Goal: Transaction & Acquisition: Purchase product/service

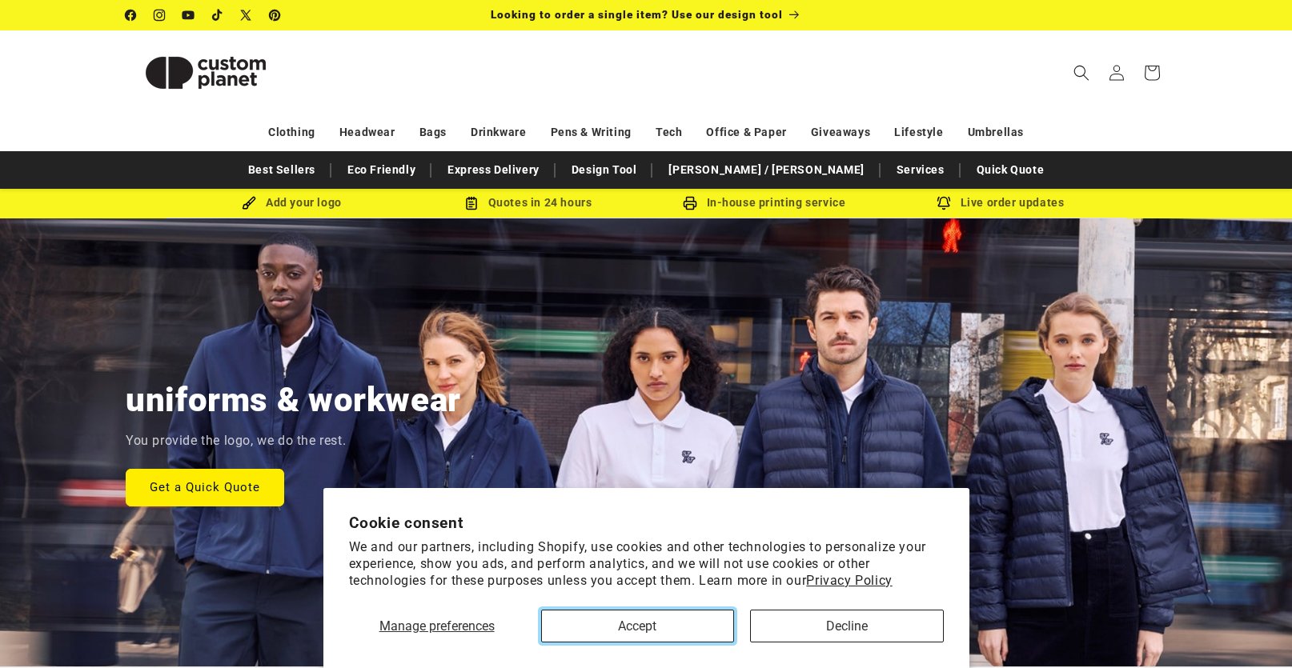
click at [676, 634] on button "Accept" at bounding box center [637, 626] width 193 height 33
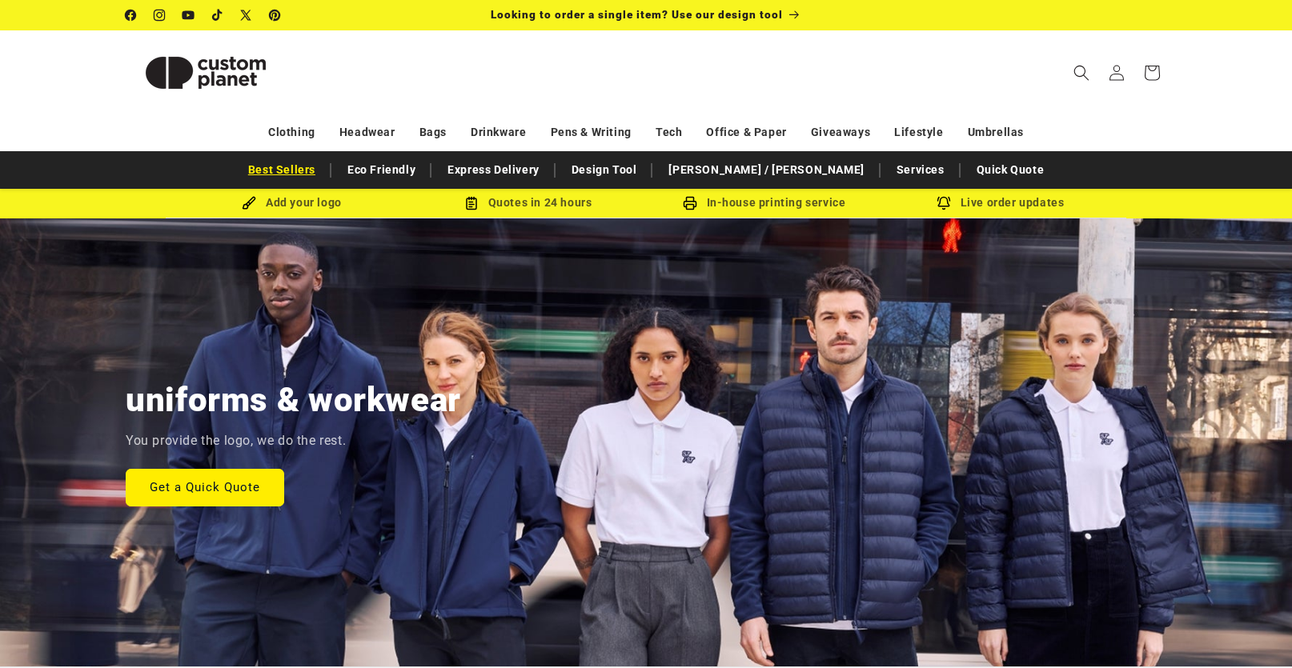
click at [323, 173] on link "Best Sellers" at bounding box center [281, 170] width 83 height 28
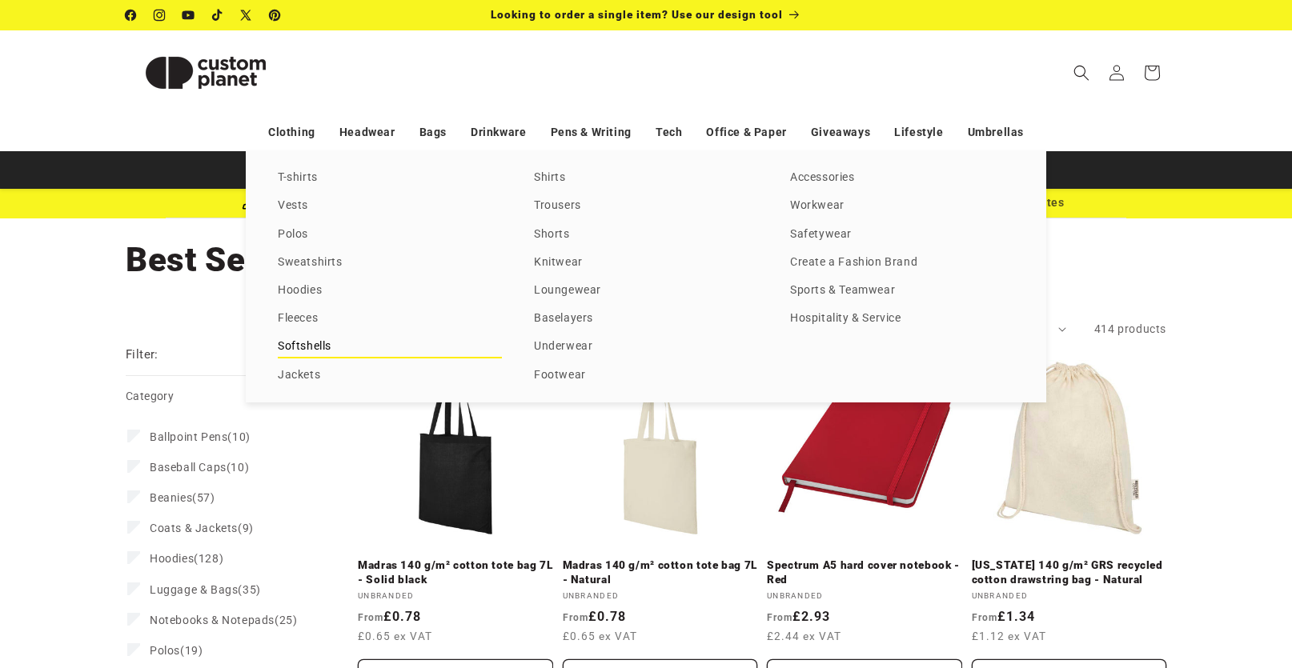
click at [327, 343] on link "Softshells" at bounding box center [390, 347] width 224 height 22
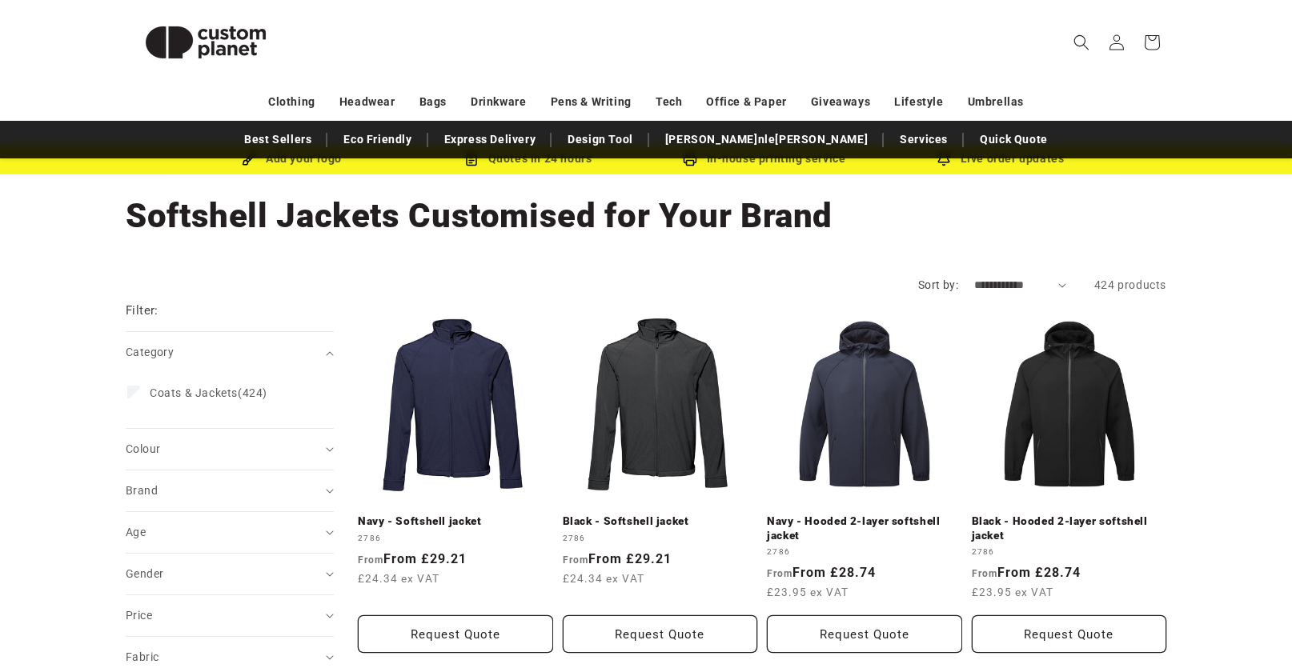
scroll to position [80, 0]
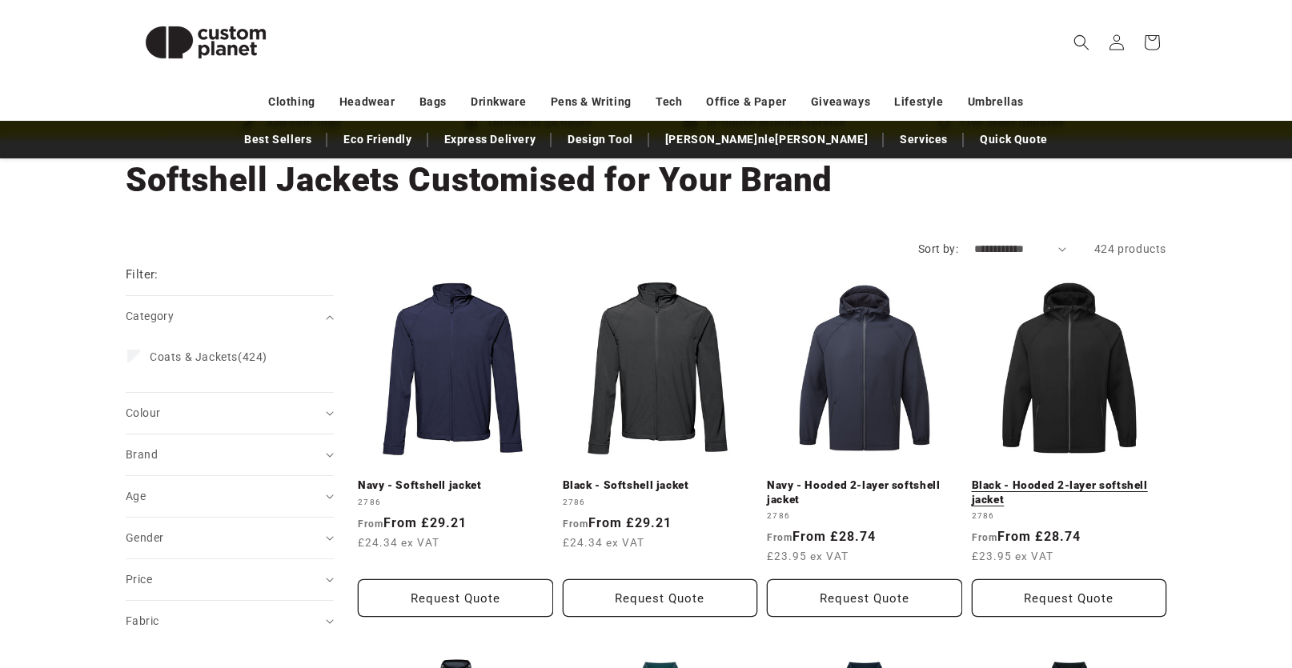
click at [1092, 479] on link "Black - Hooded 2-layer softshell jacket" at bounding box center [1069, 493] width 195 height 28
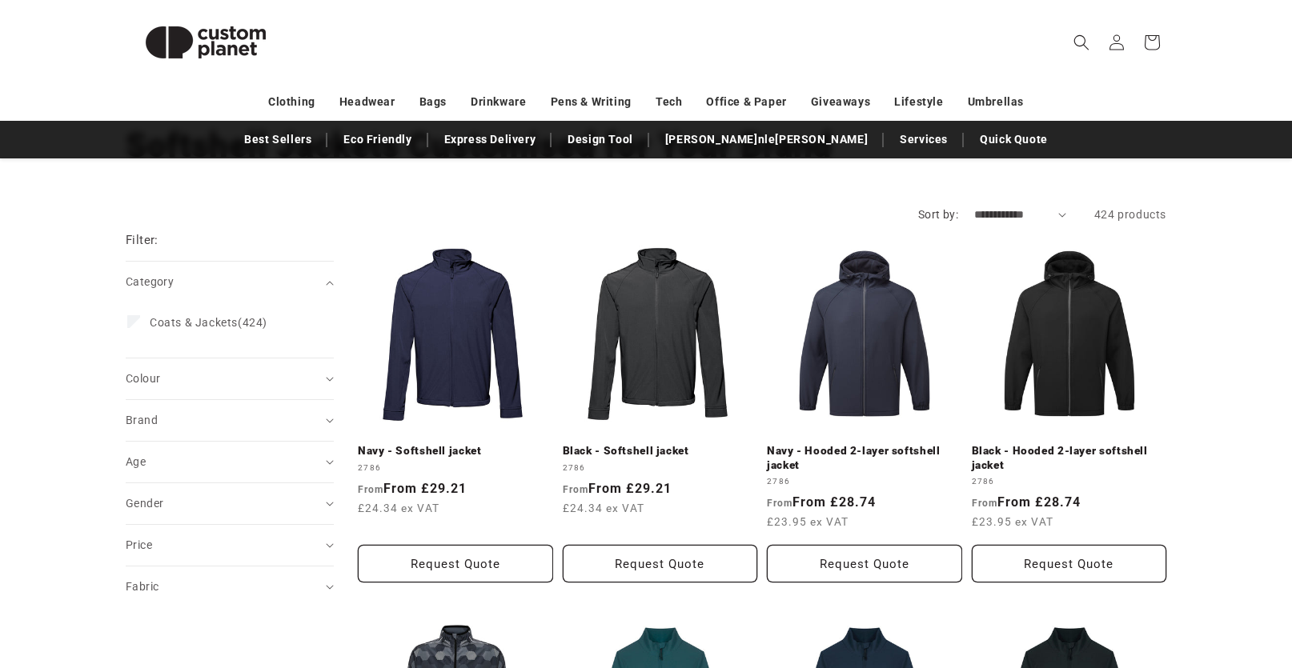
scroll to position [0, 0]
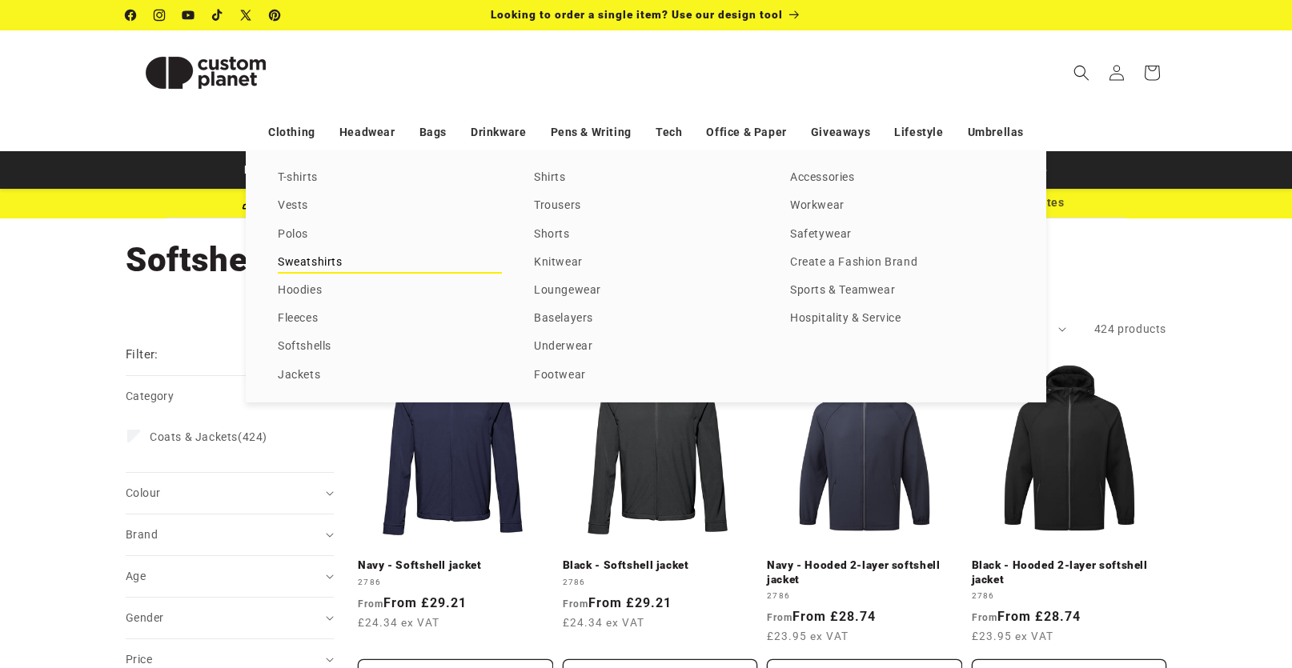
click at [319, 259] on link "Sweatshirts" at bounding box center [390, 263] width 224 height 22
click at [837, 238] on link "Safetywear" at bounding box center [902, 235] width 224 height 22
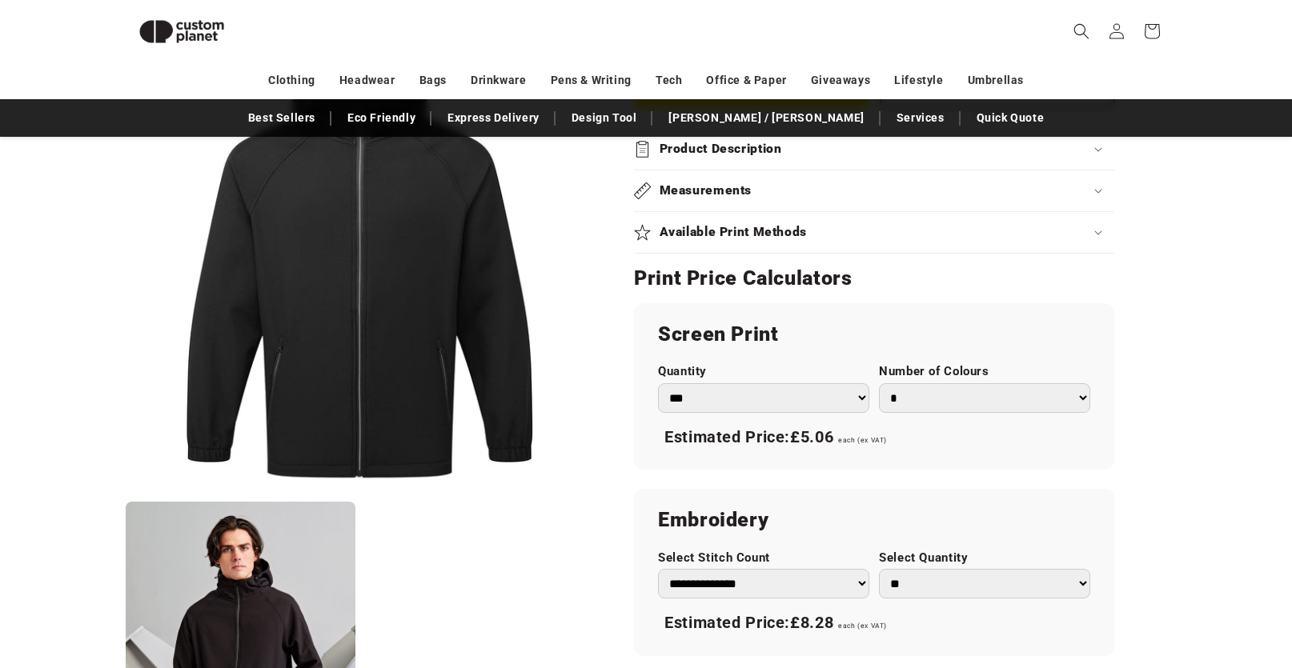
scroll to position [779, 0]
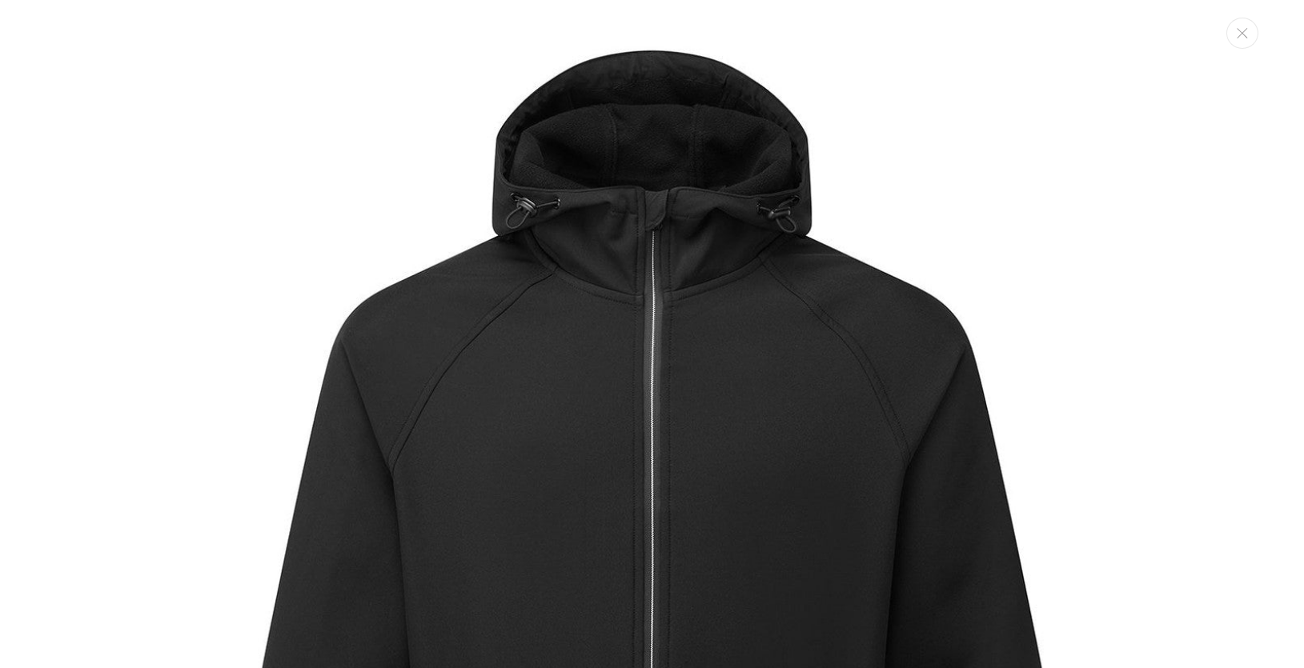
scroll to position [1144, 0]
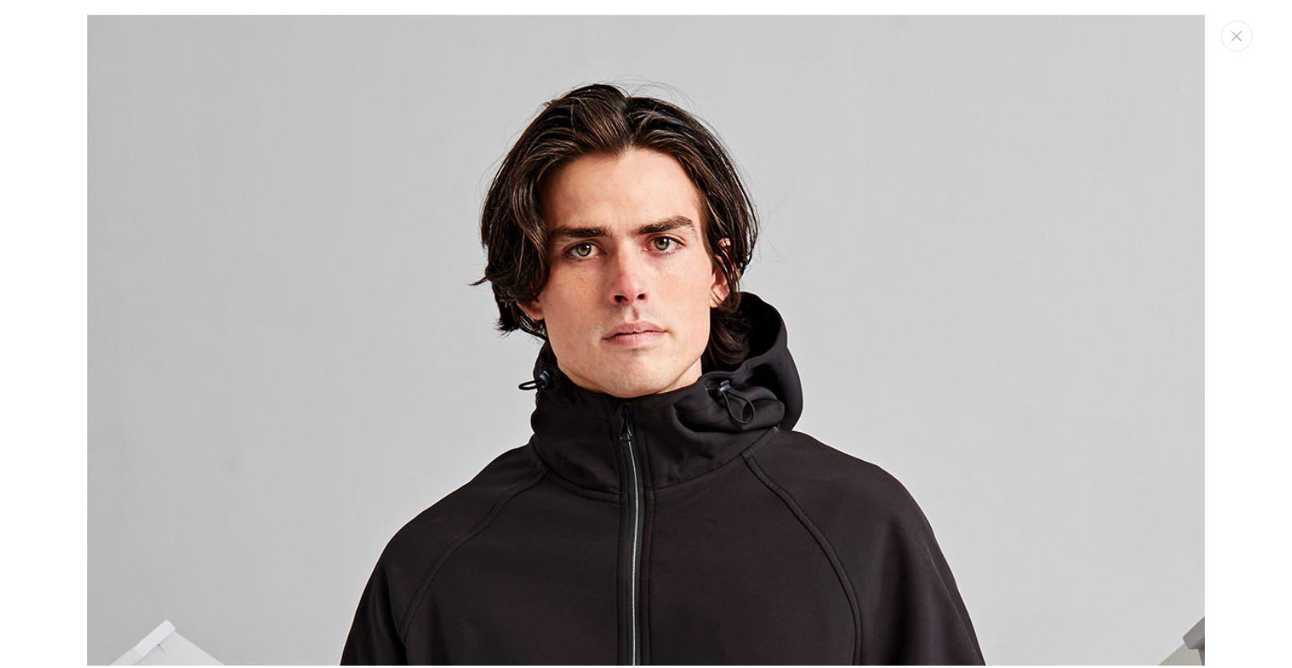
scroll to position [1132, 0]
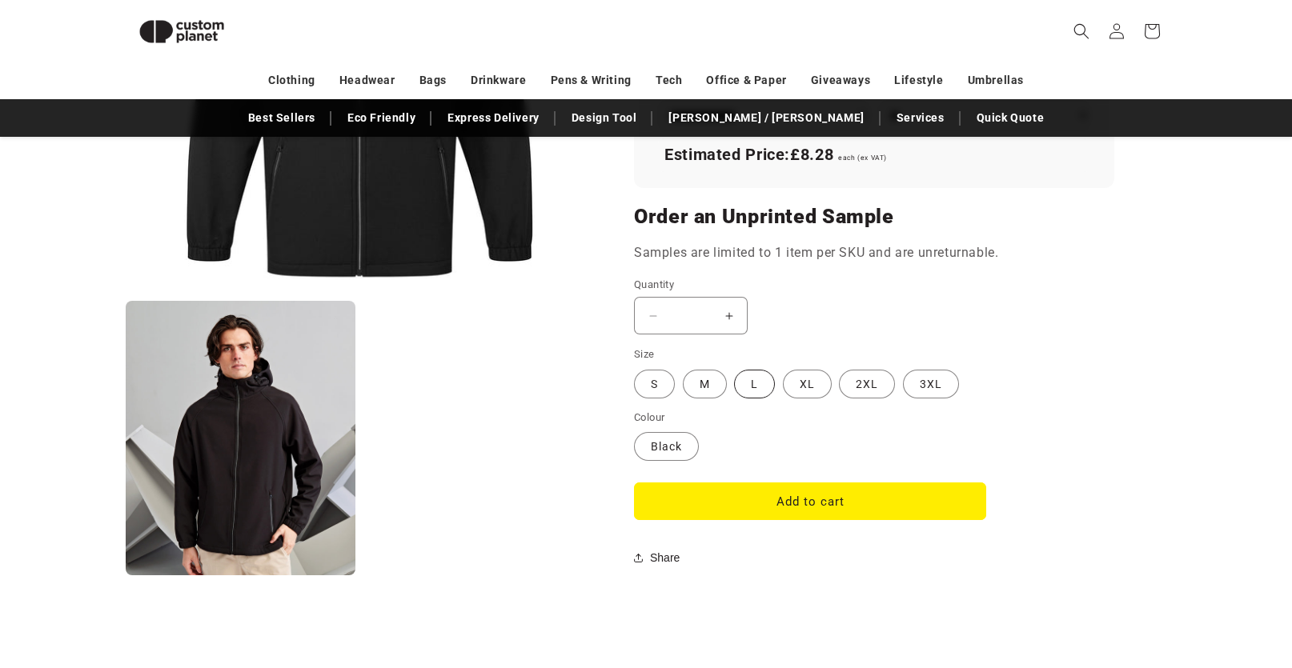
click at [761, 381] on label "L Variant sold out or unavailable" at bounding box center [754, 384] width 41 height 29
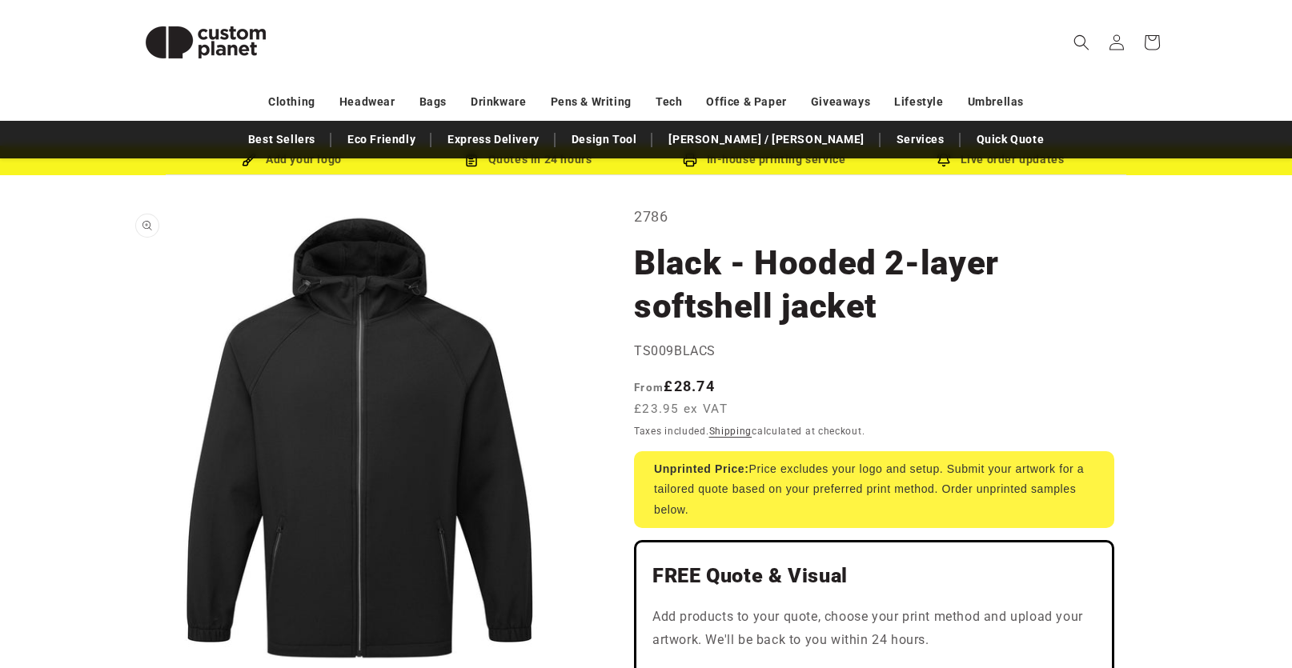
scroll to position [80, 0]
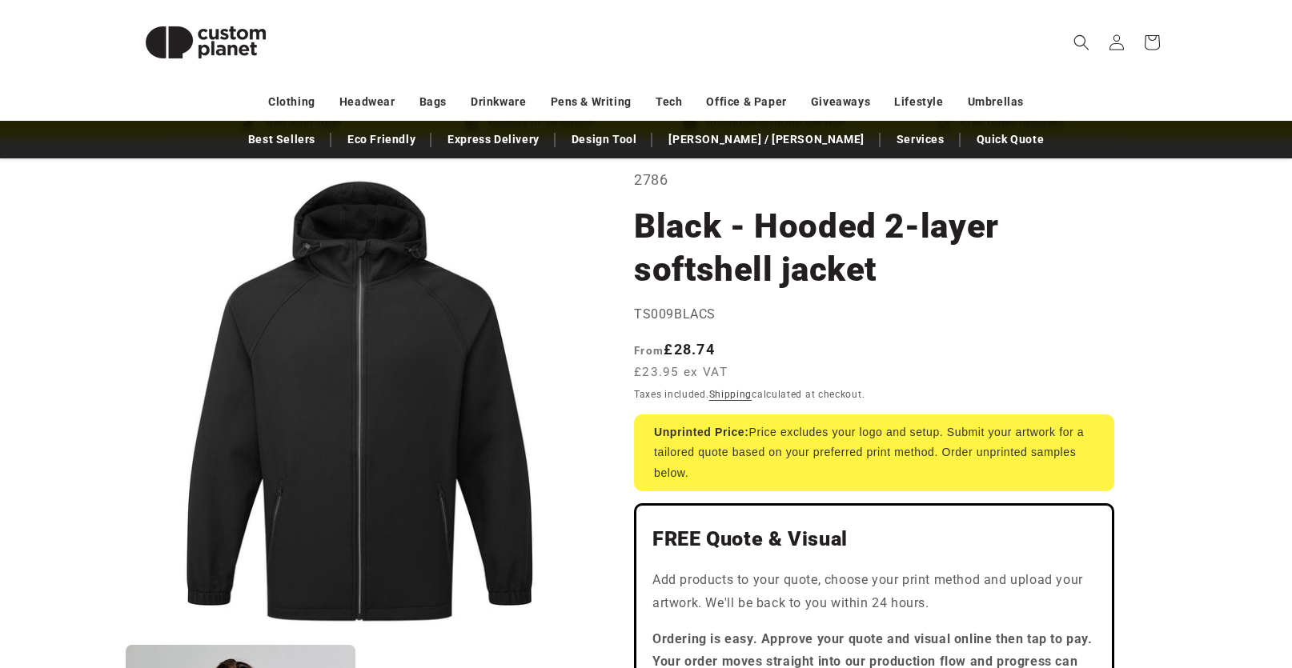
drag, startPoint x: 635, startPoint y: 311, endPoint x: 712, endPoint y: 310, distance: 77.7
click at [712, 310] on span "TS009BLACS" at bounding box center [675, 314] width 82 height 15
copy span "TS009BLACS"
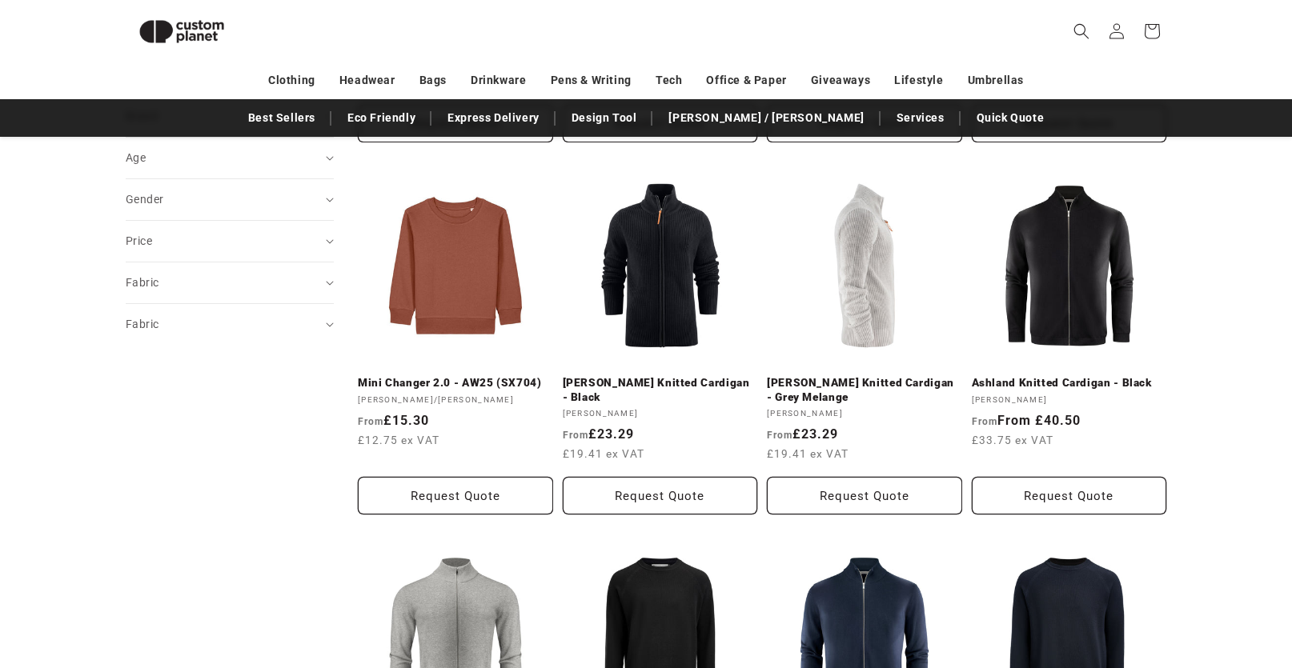
scroll to position [58, 0]
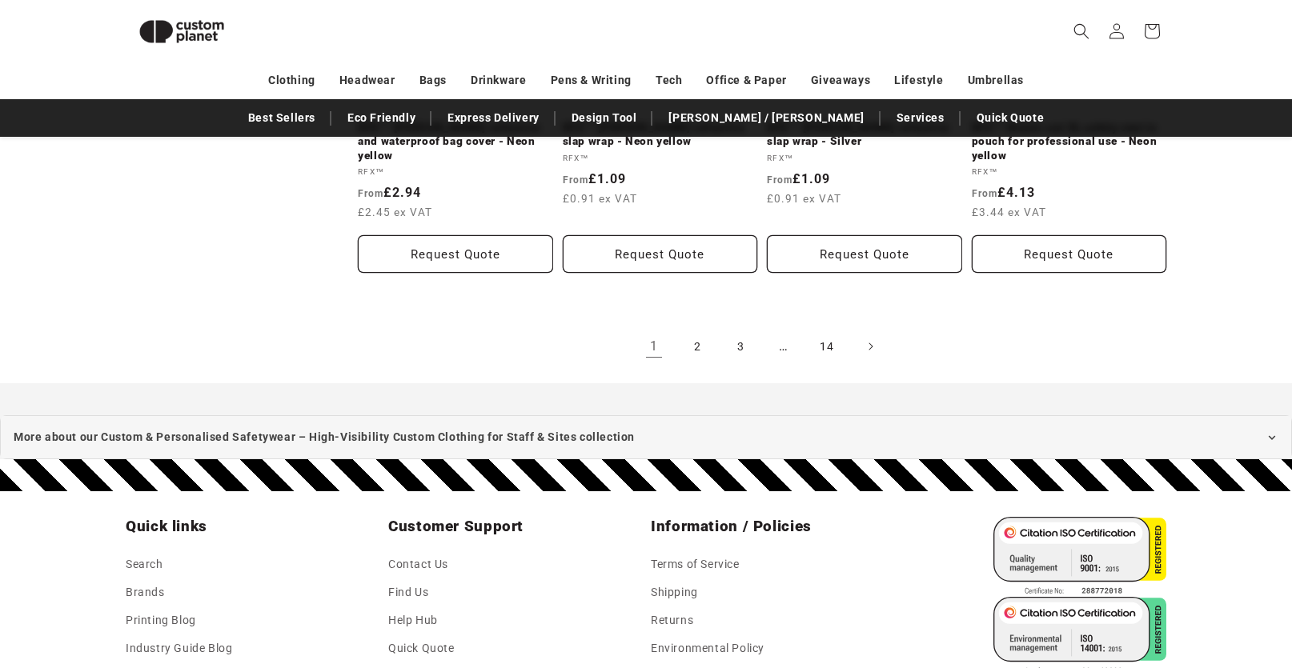
scroll to position [1980, 0]
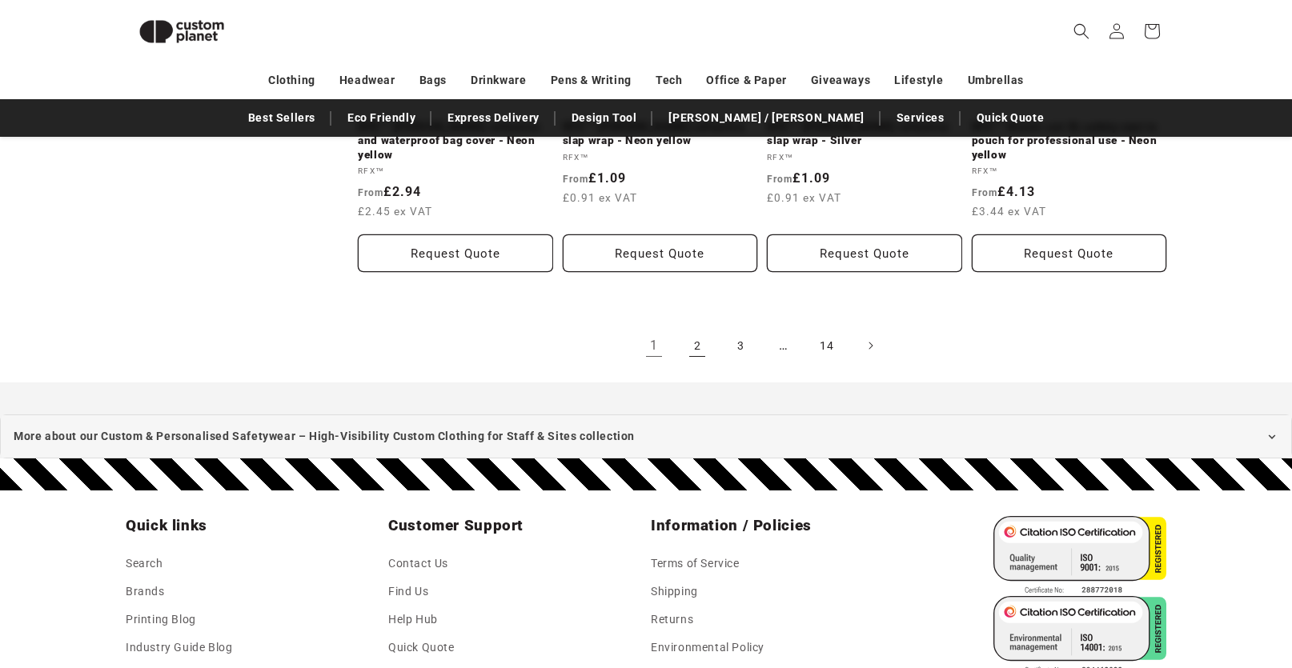
click at [689, 333] on link "2" at bounding box center [697, 345] width 35 height 35
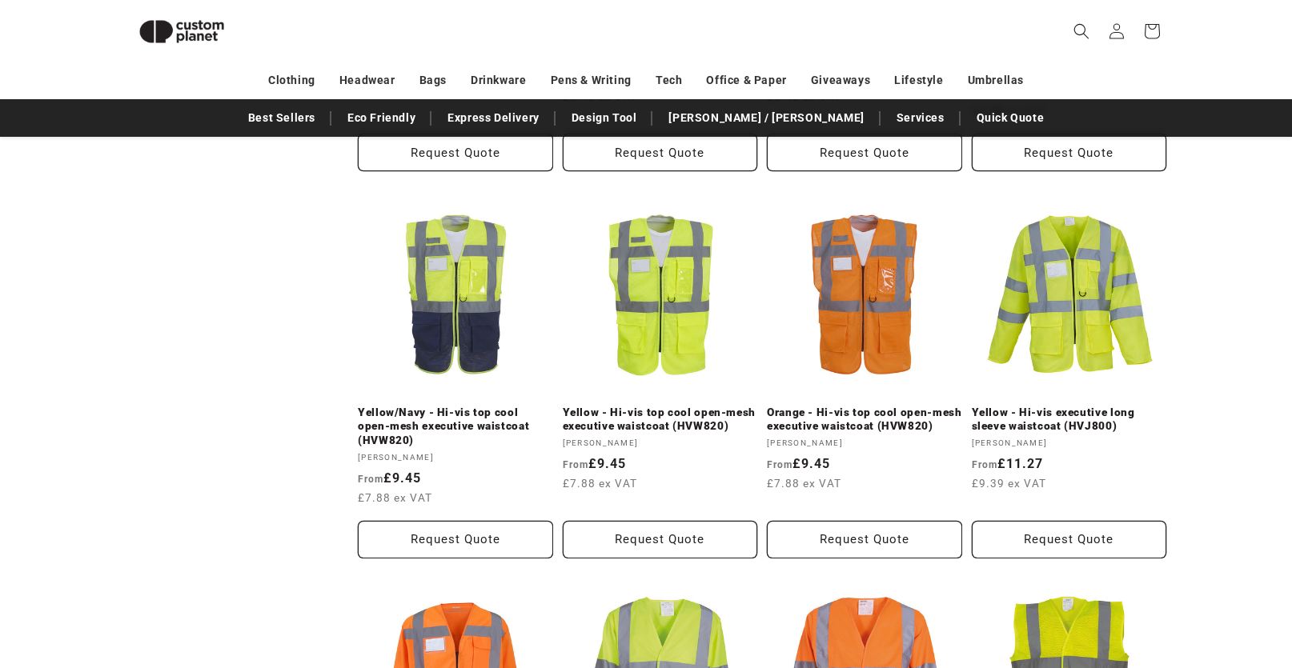
scroll to position [1338, 0]
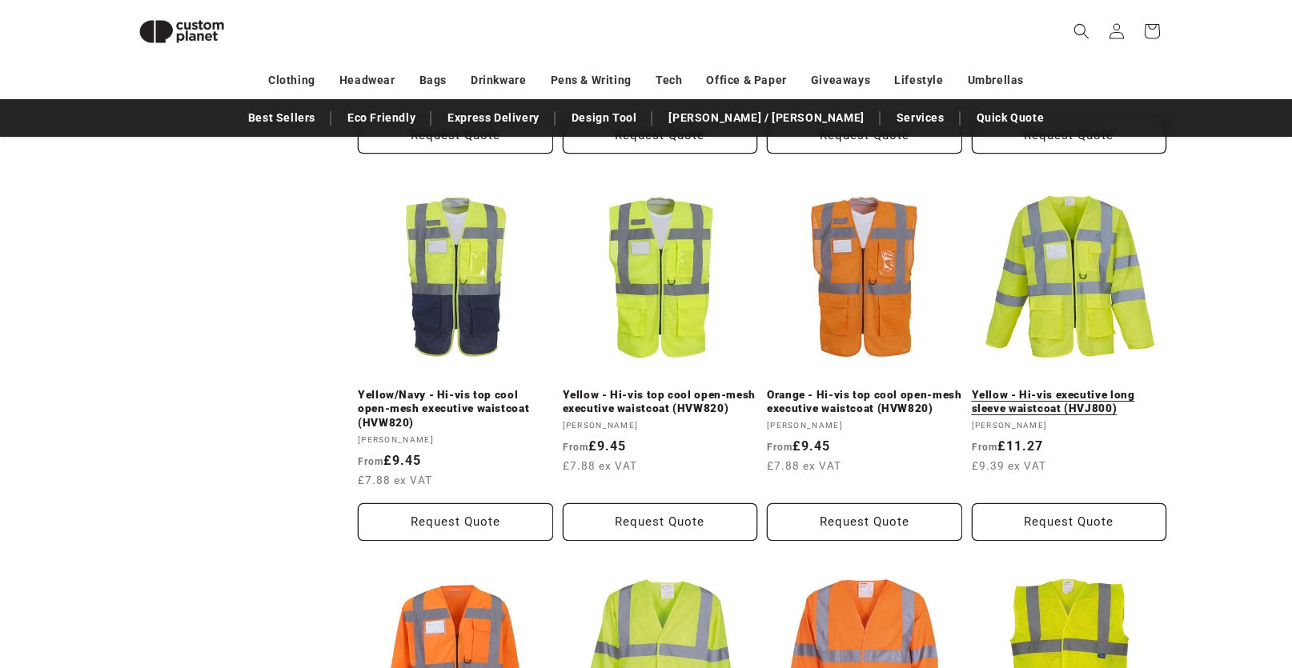
click at [1099, 388] on link "Yellow - Hi-vis executive long sleeve waistcoat (HVJ800)" at bounding box center [1069, 402] width 195 height 28
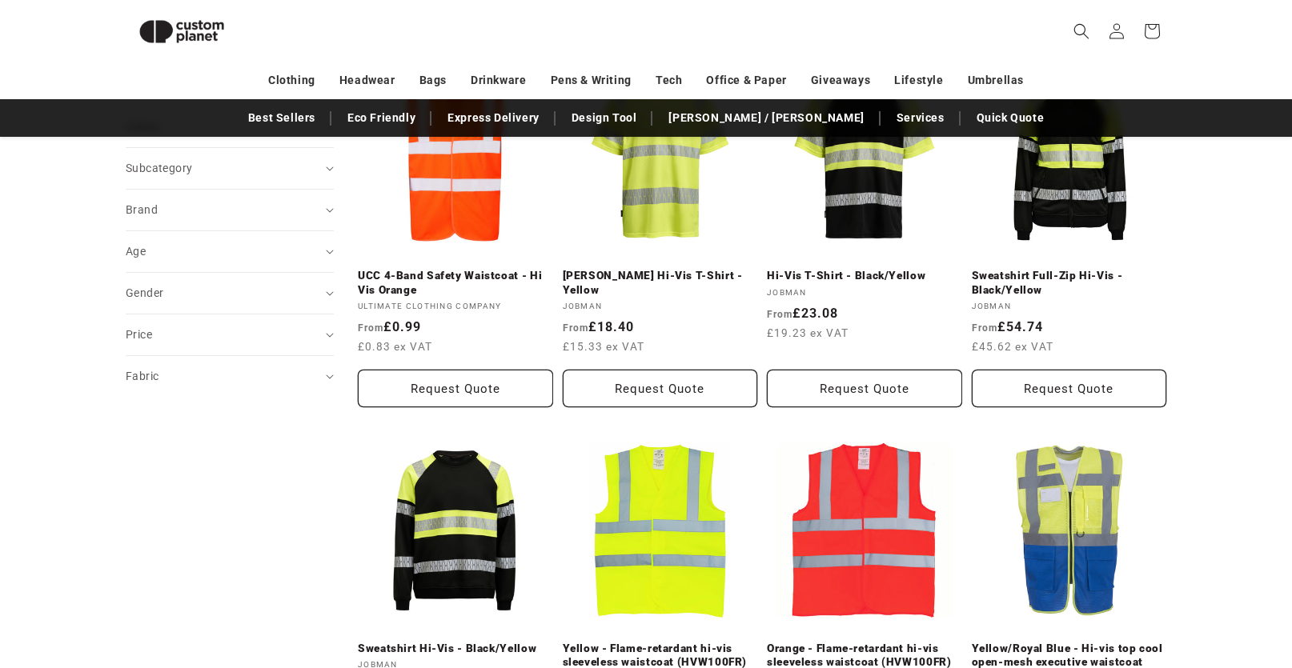
scroll to position [618, 0]
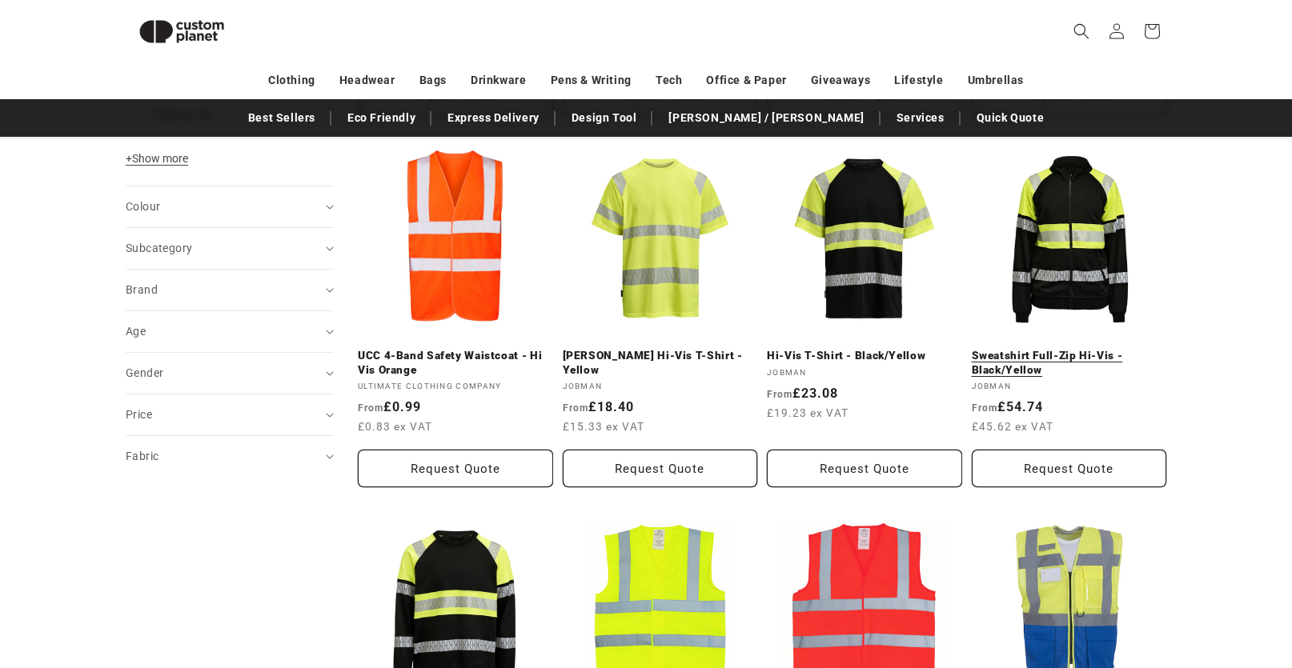
click at [1084, 349] on link "Sweatshirt Full-Zip Hi-Vis - Black/Yellow" at bounding box center [1069, 363] width 195 height 28
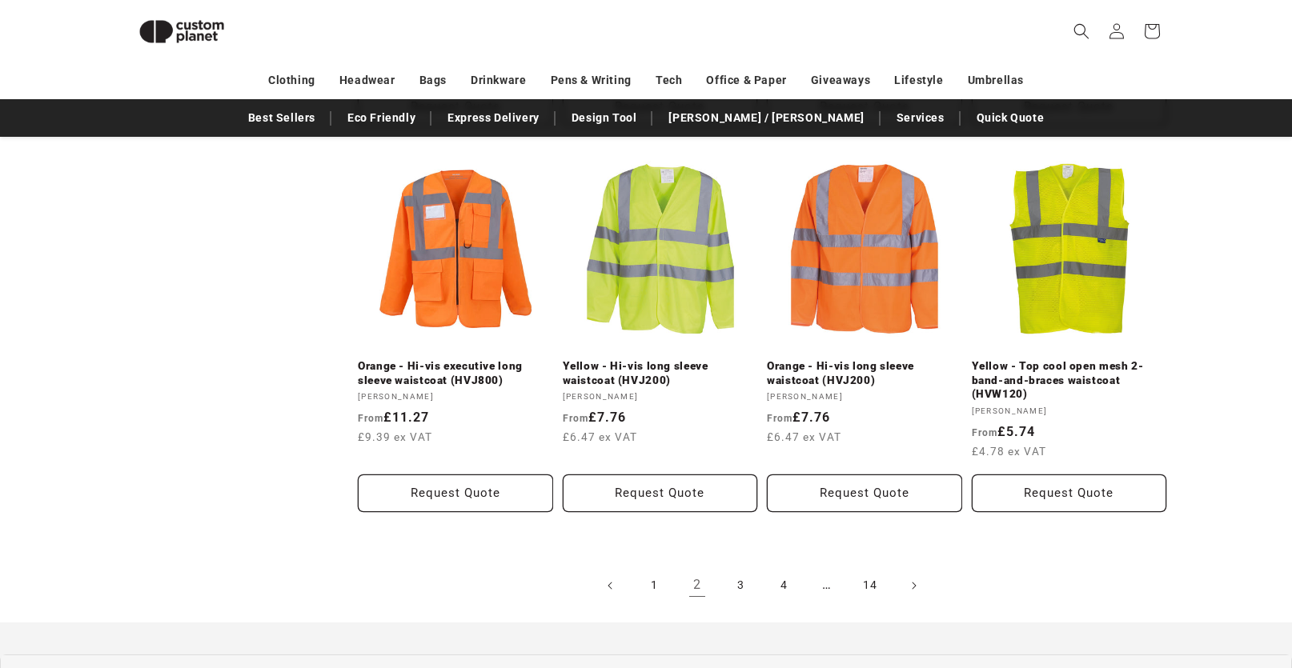
scroll to position [1819, 0]
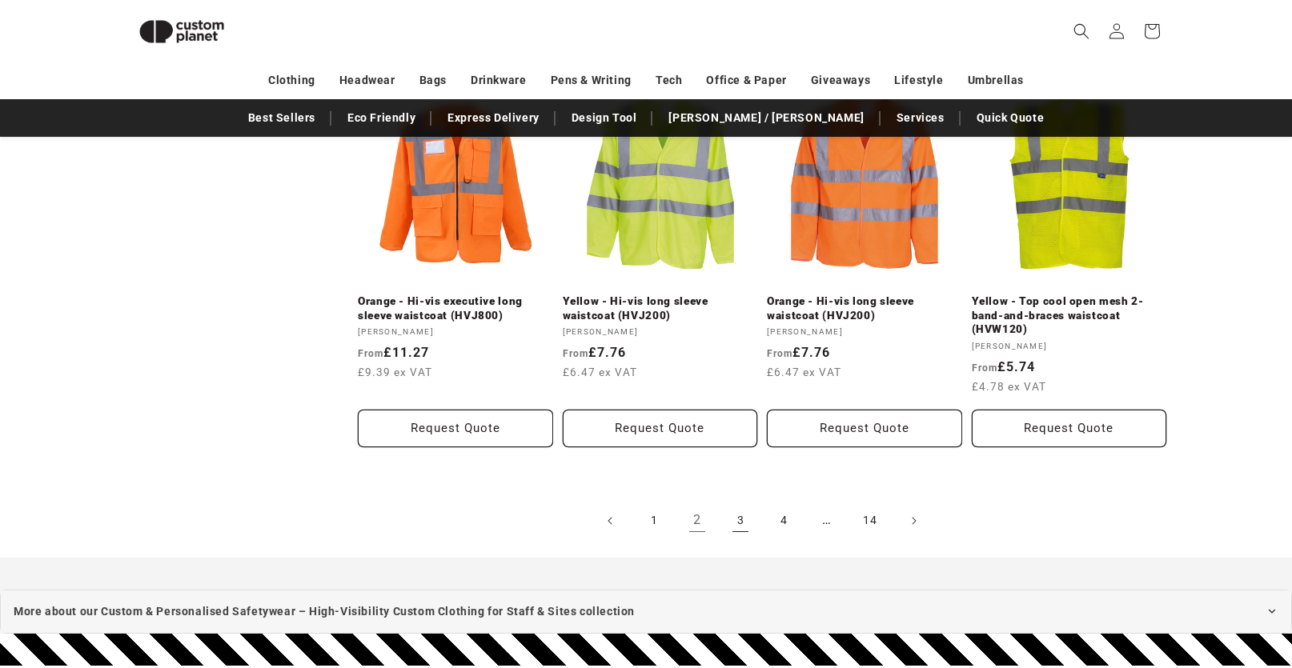
click at [750, 521] on link "3" at bounding box center [740, 521] width 35 height 35
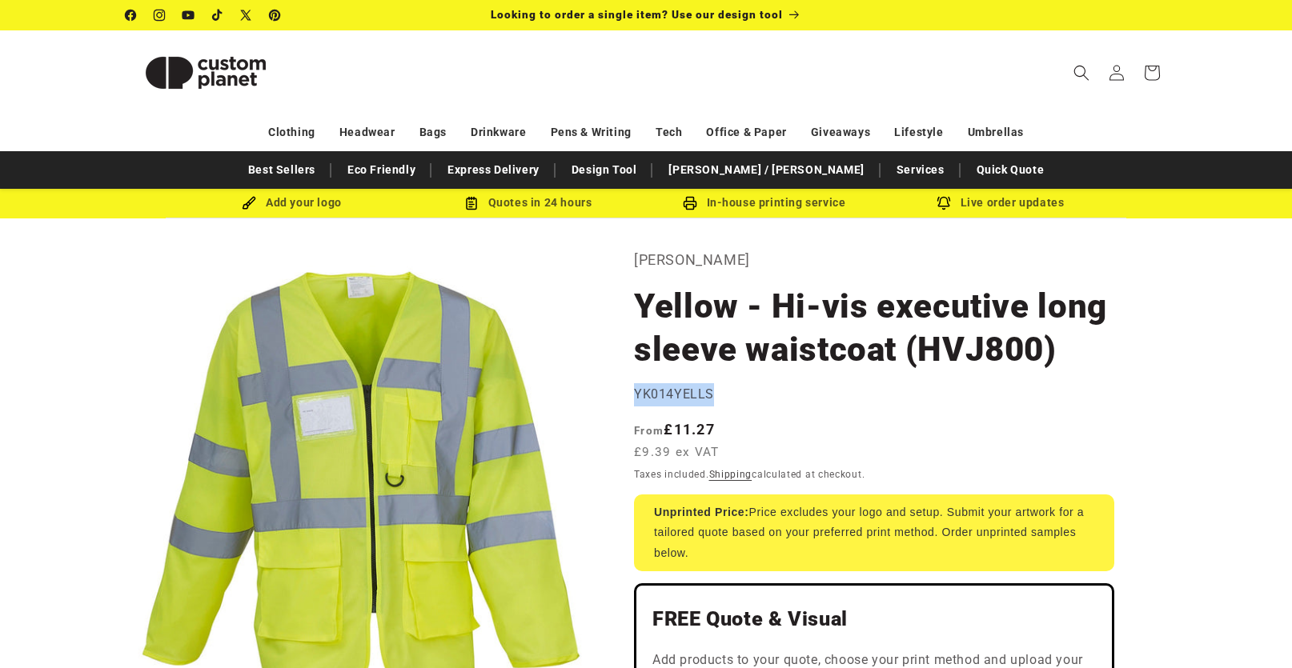
drag, startPoint x: 636, startPoint y: 393, endPoint x: 710, endPoint y: 392, distance: 74.5
click at [710, 392] on span "YK014YELLS" at bounding box center [674, 394] width 80 height 15
copy span "YK014YELLS"
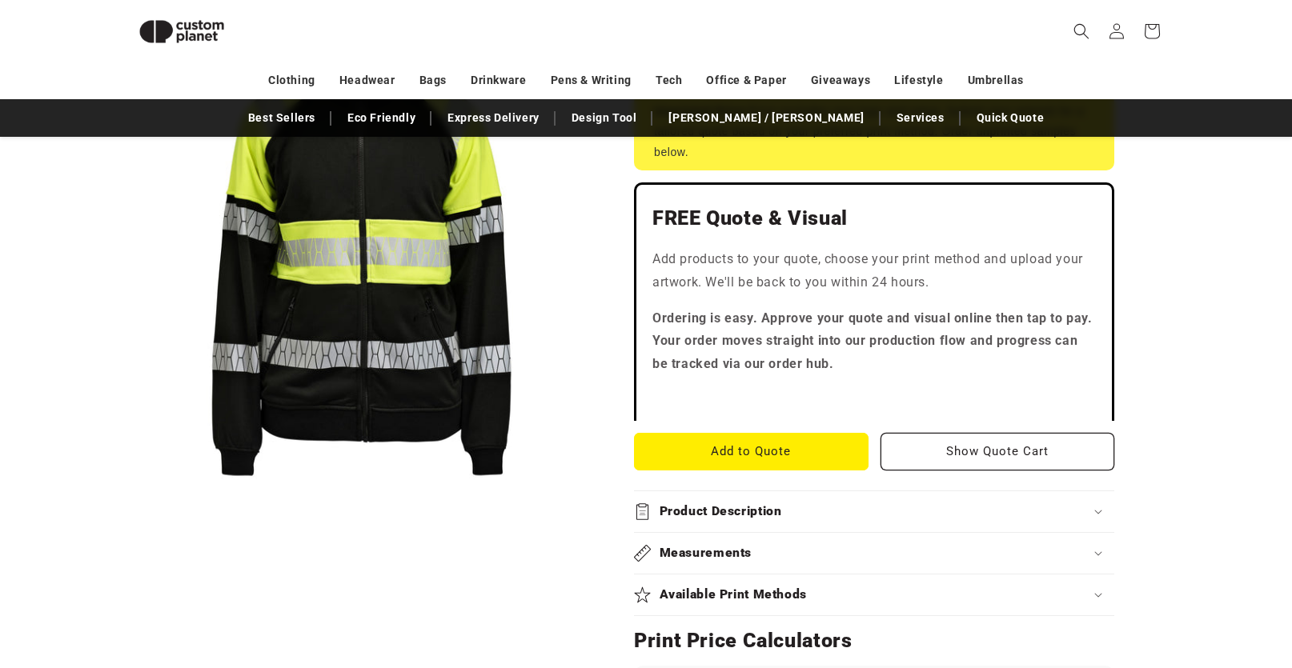
scroll to position [459, 0]
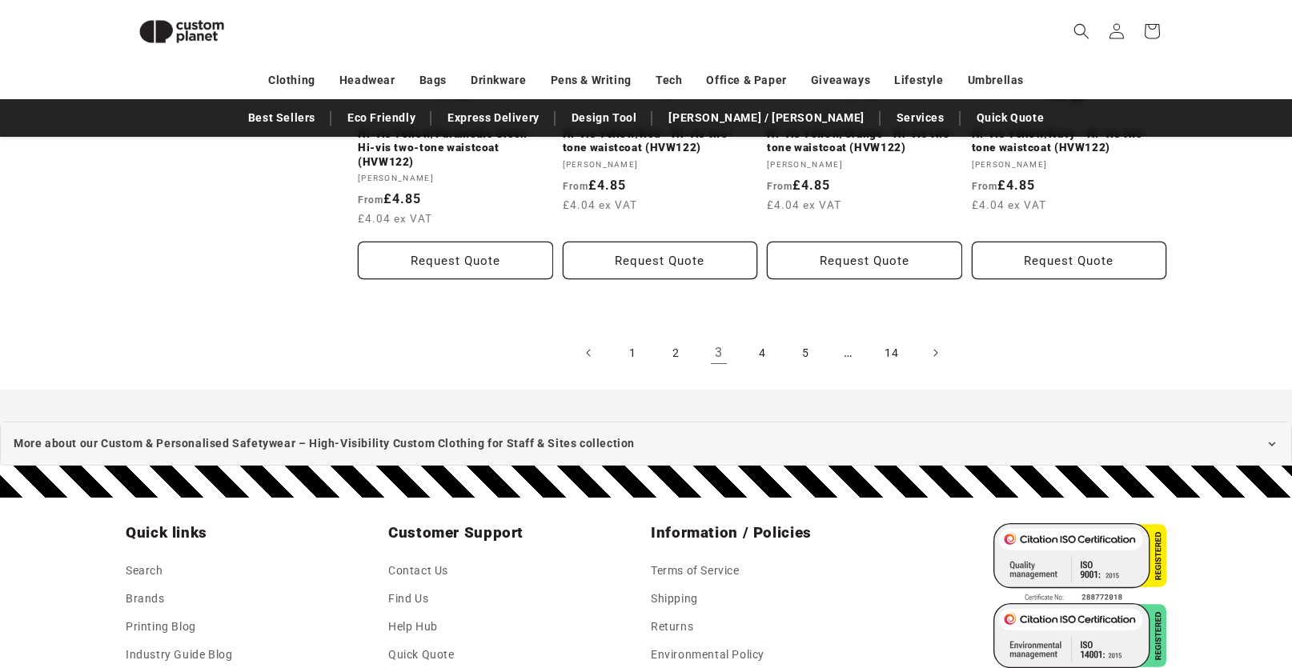
scroll to position [1980, 0]
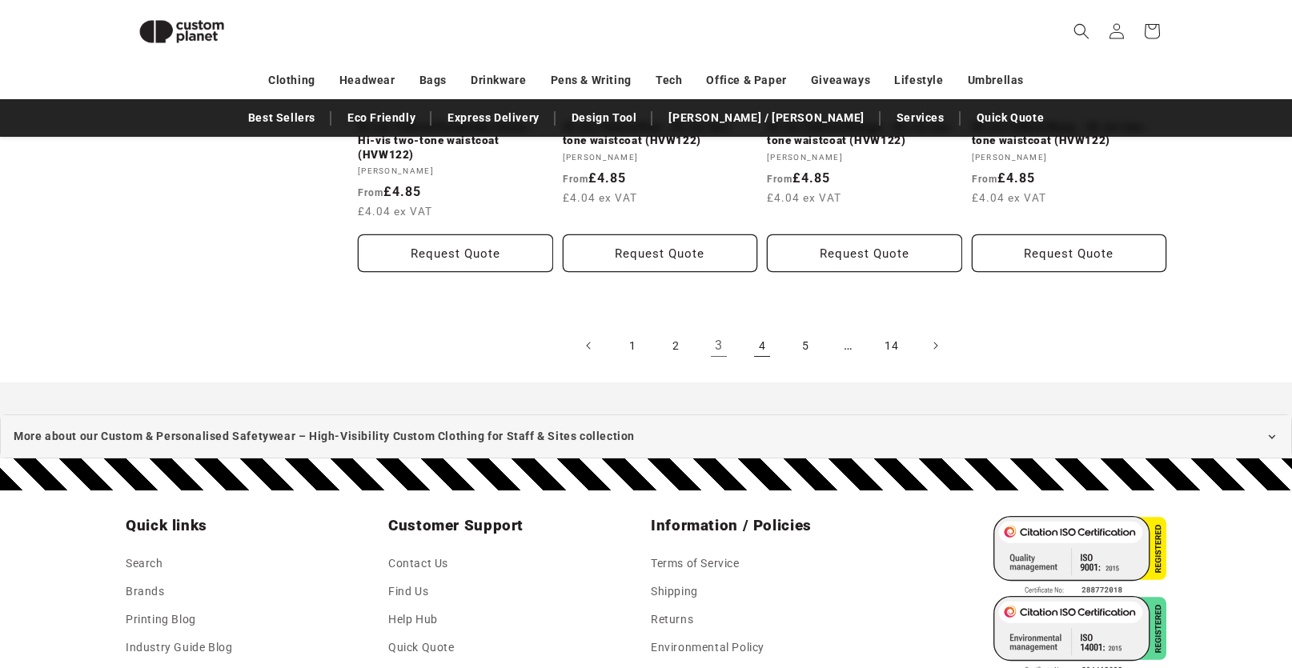
click at [756, 347] on link "4" at bounding box center [761, 345] width 35 height 35
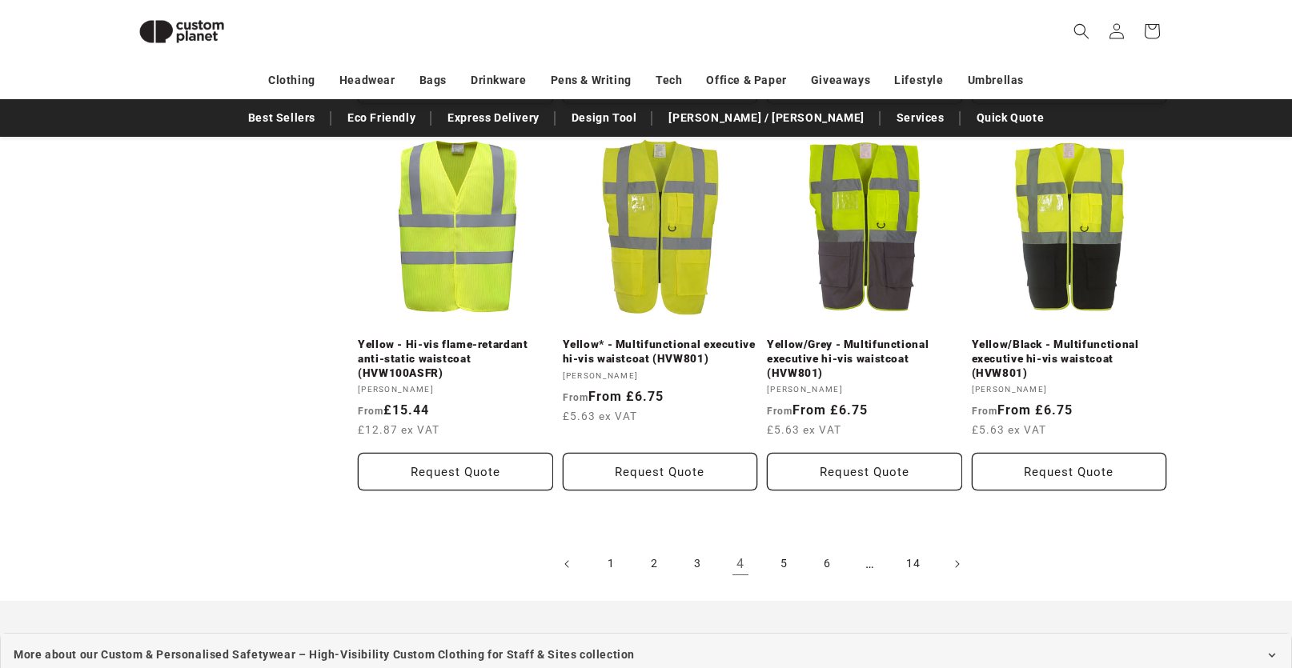
scroll to position [1740, 0]
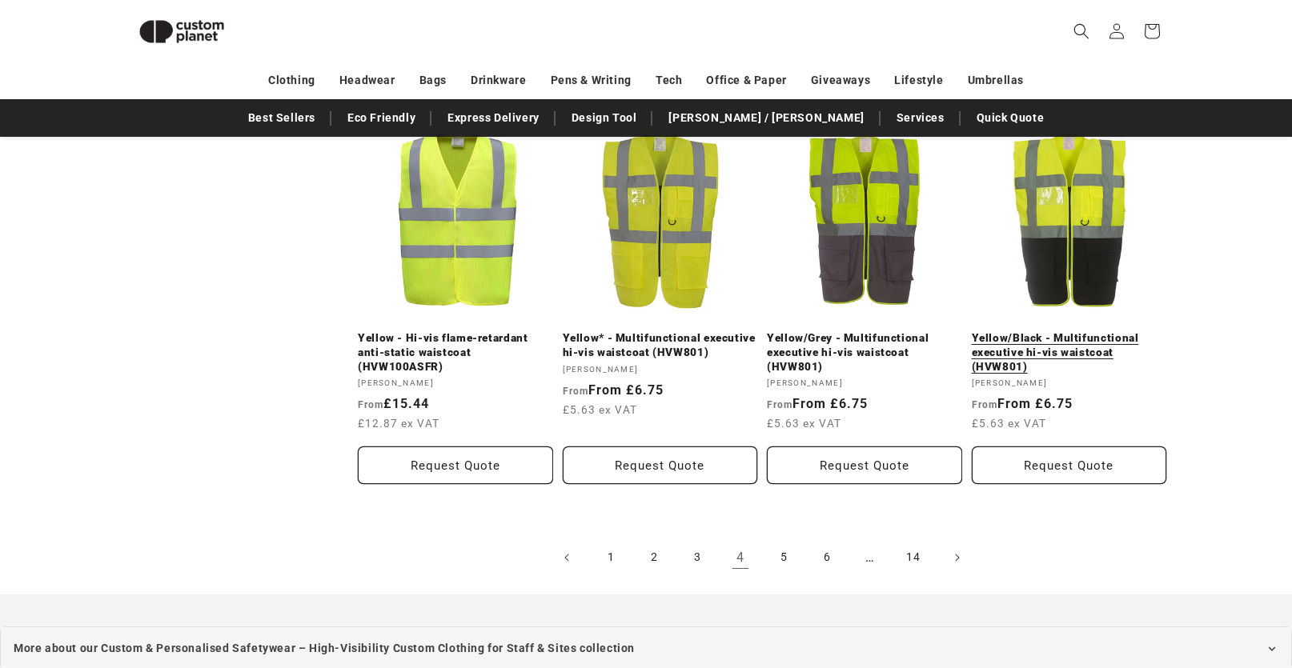
click at [1071, 331] on link "Yellow/Black - Multifunctional executive hi-vis waistcoat (HVW801)" at bounding box center [1069, 352] width 195 height 42
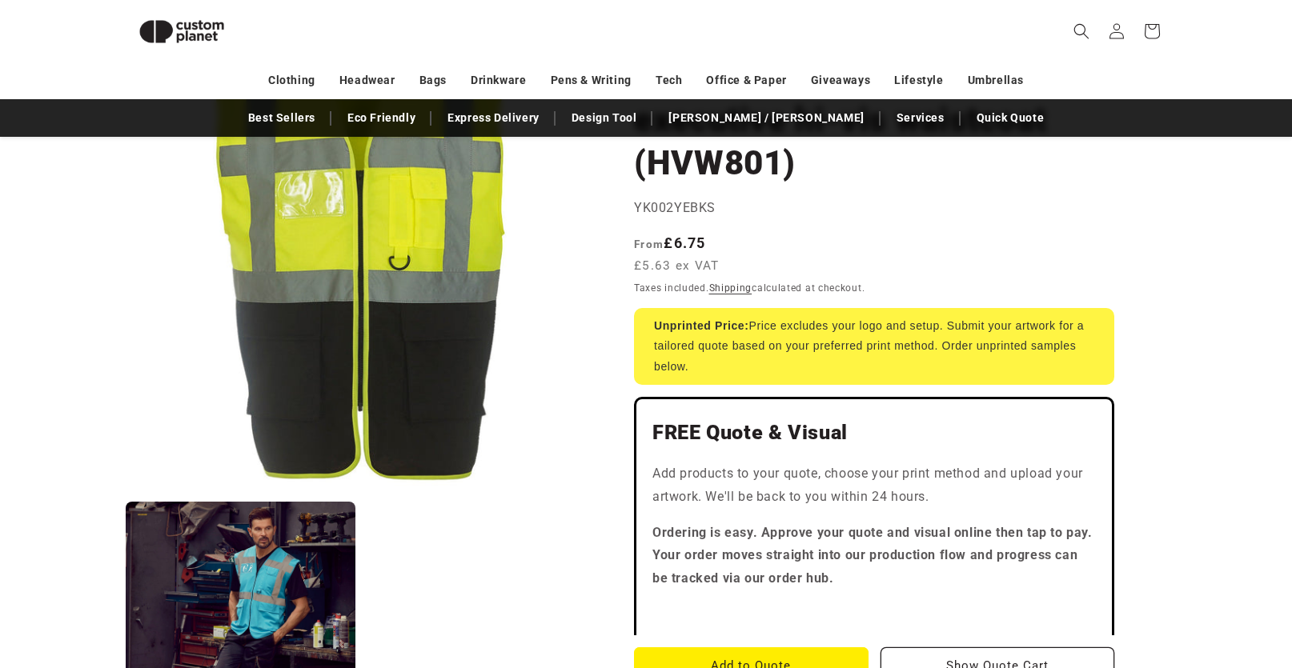
scroll to position [58, 0]
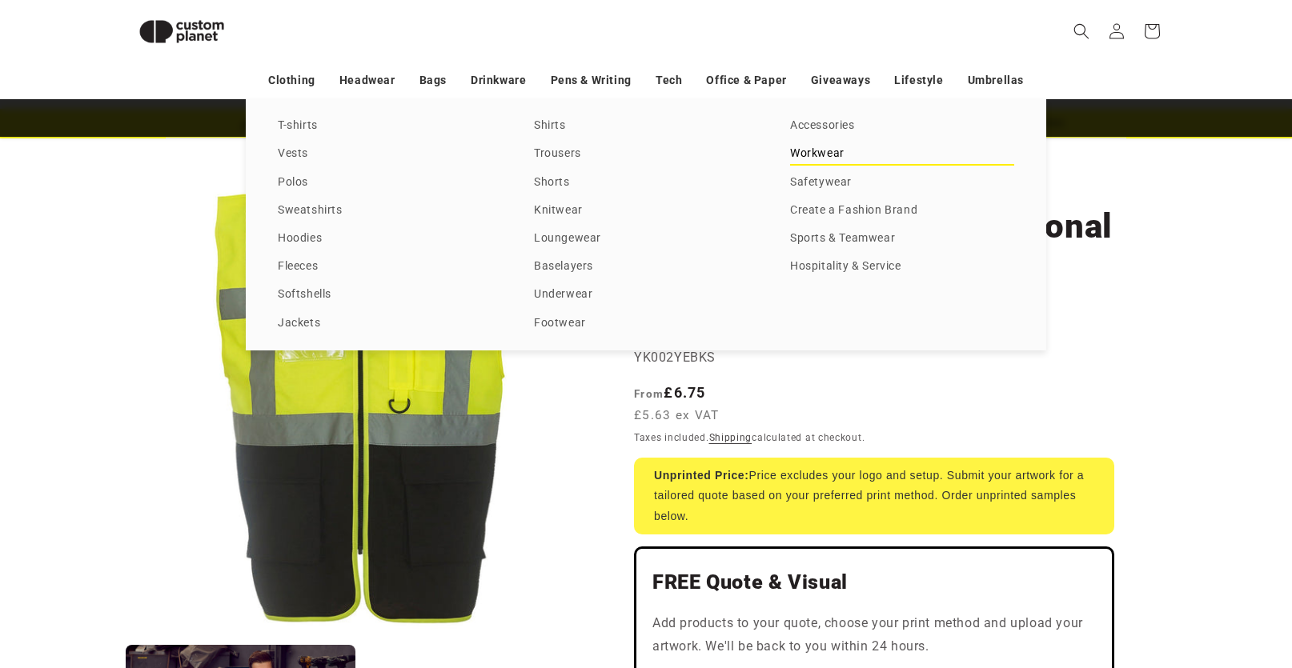
click at [821, 156] on link "Workwear" at bounding box center [902, 154] width 224 height 22
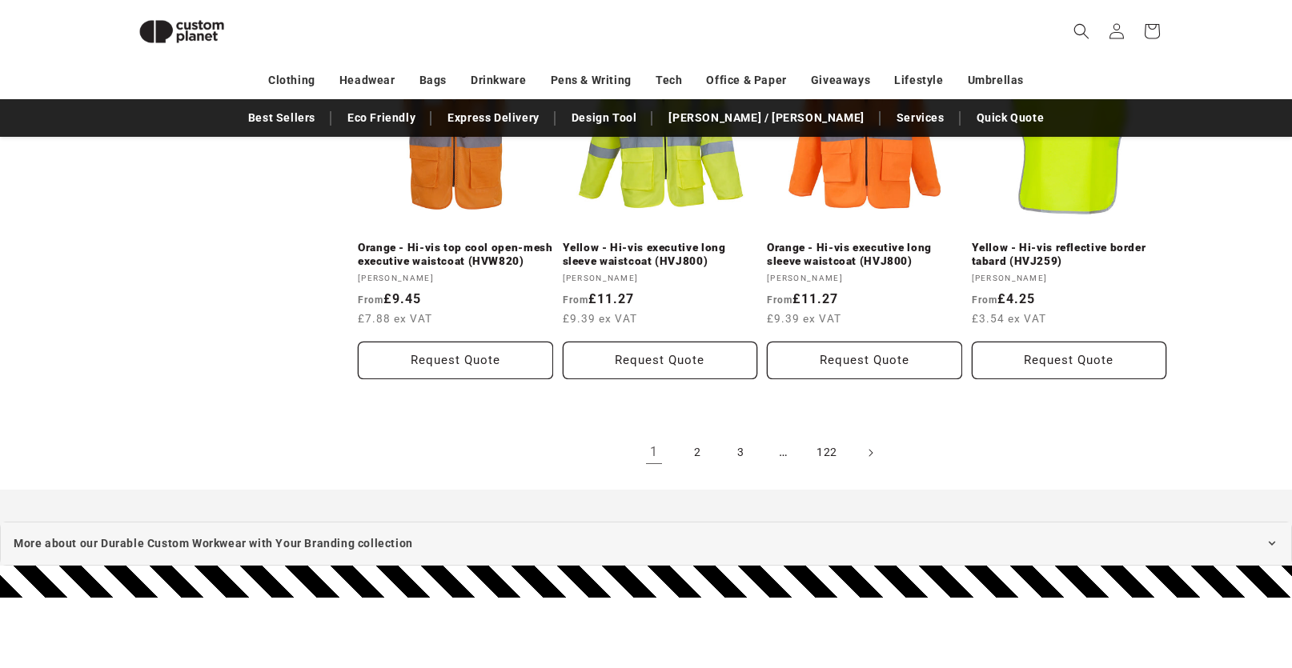
scroll to position [1819, 0]
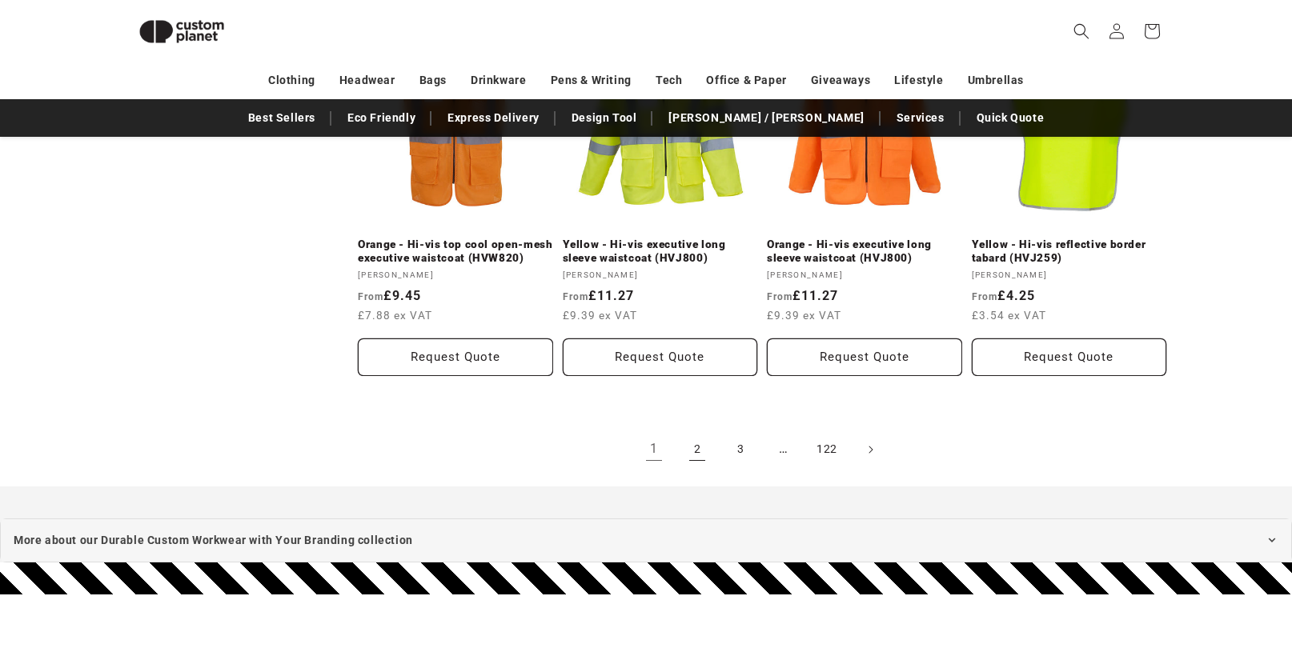
click at [690, 452] on link "2" at bounding box center [697, 449] width 35 height 35
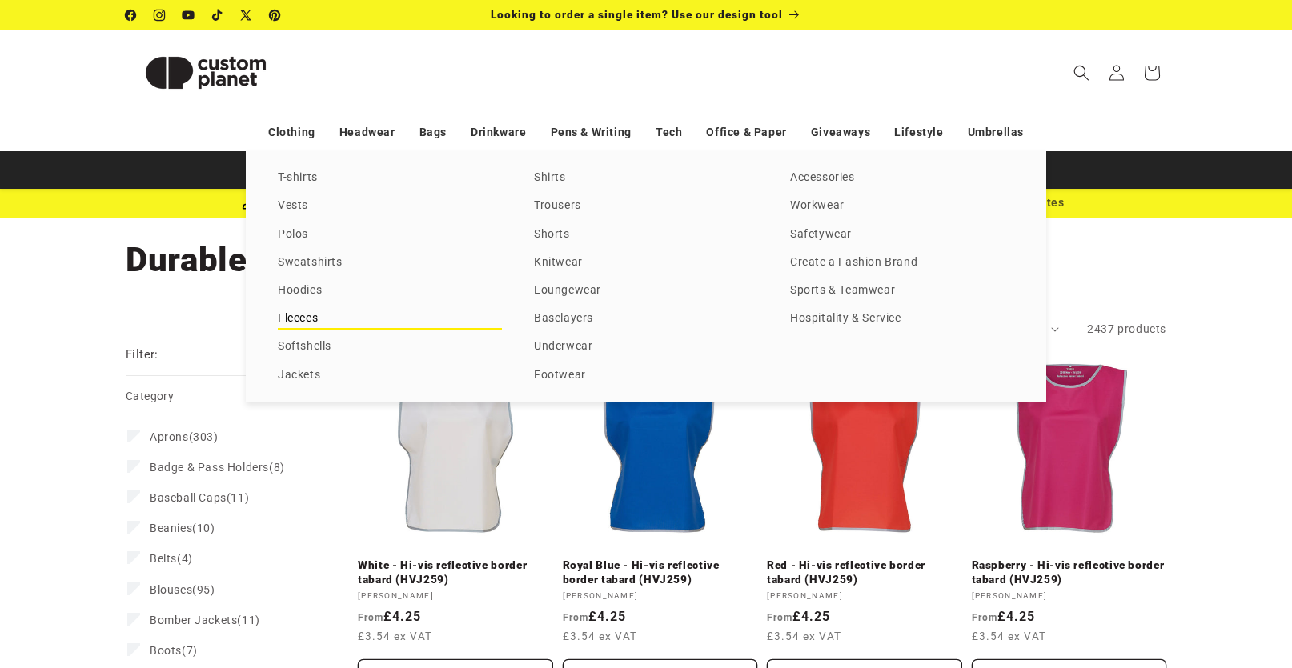
click at [299, 317] on link "Fleeces" at bounding box center [390, 319] width 224 height 22
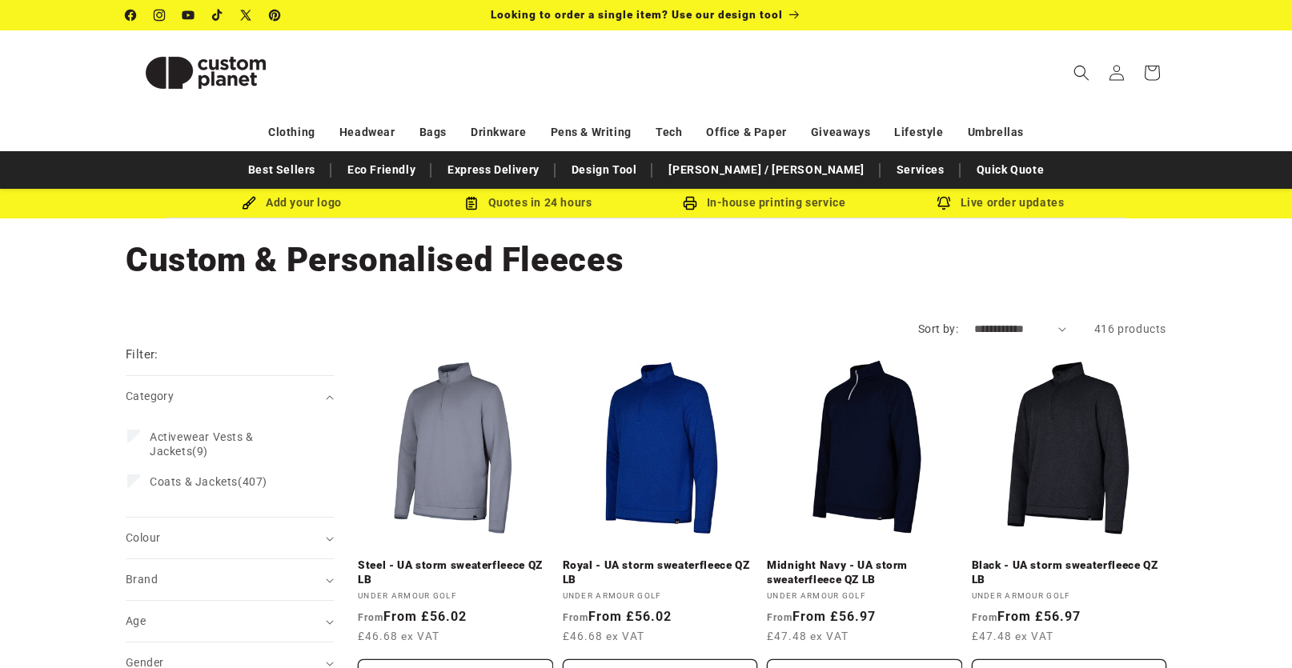
click at [1005, 332] on select "**********" at bounding box center [1020, 329] width 92 height 17
select select "**********"
click at [974, 321] on select "**********" at bounding box center [1020, 329] width 92 height 17
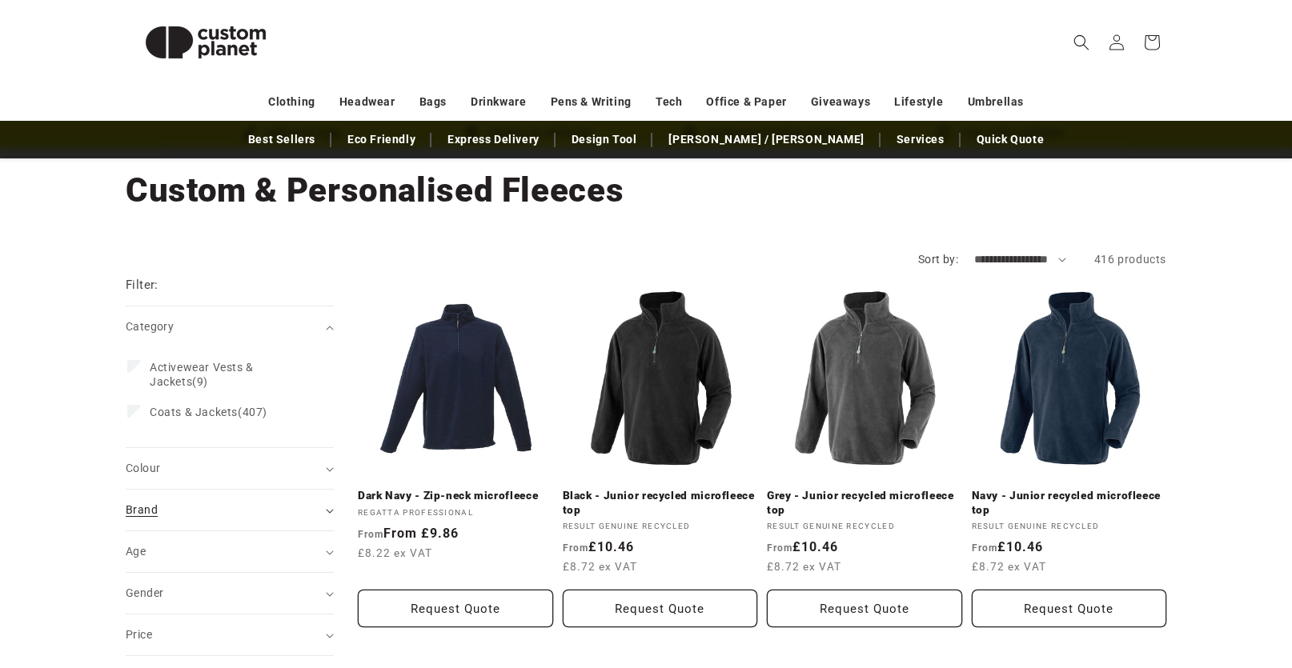
scroll to position [160, 0]
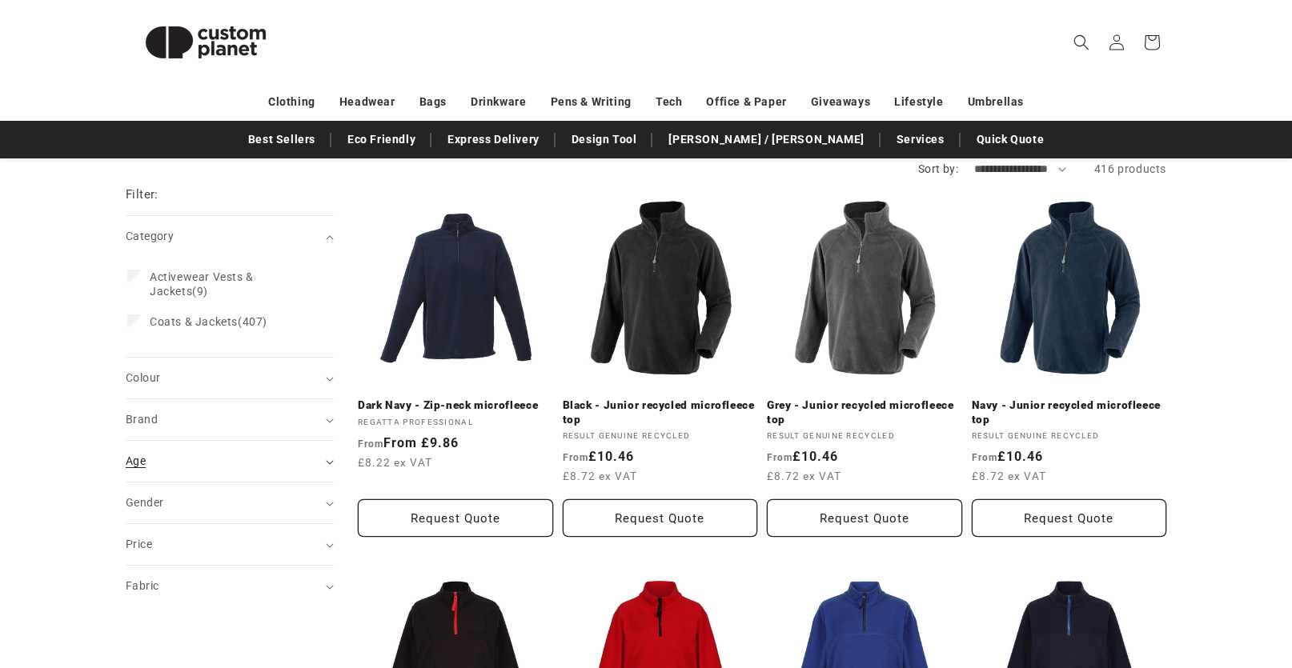
click at [167, 467] on div "Age (0)" at bounding box center [223, 461] width 195 height 17
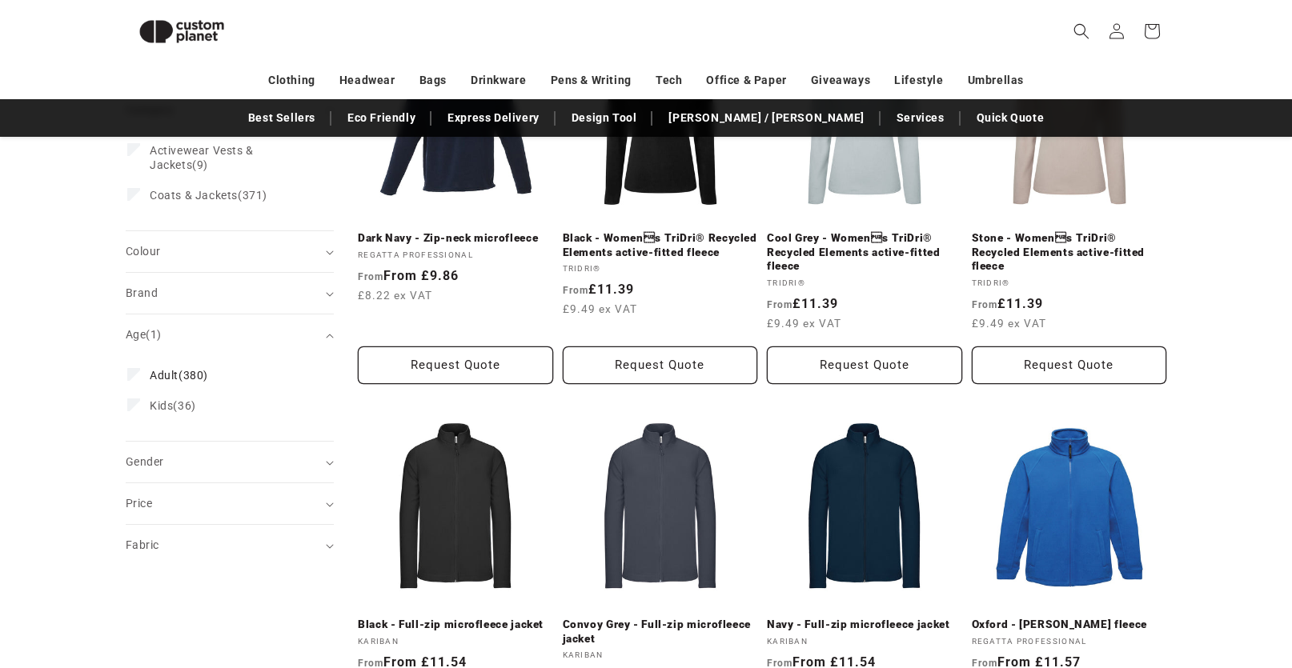
scroll to position [298, 0]
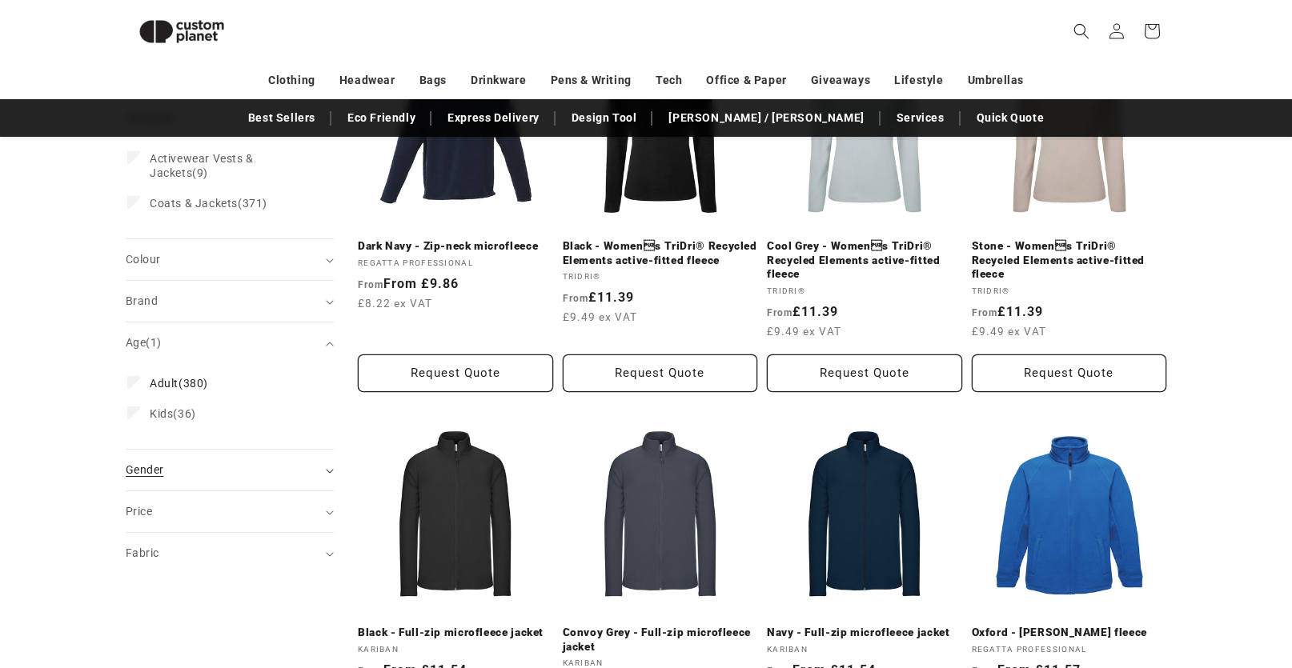
click at [280, 467] on div "Gender (0)" at bounding box center [223, 470] width 195 height 17
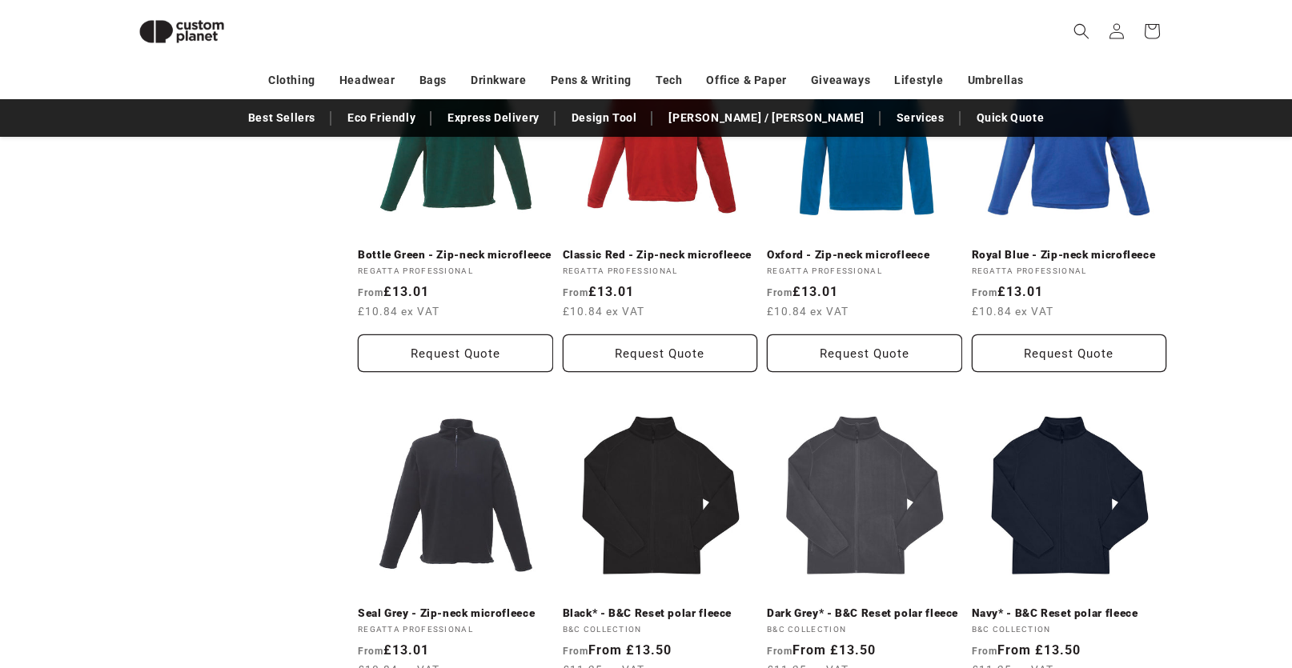
scroll to position [1098, 0]
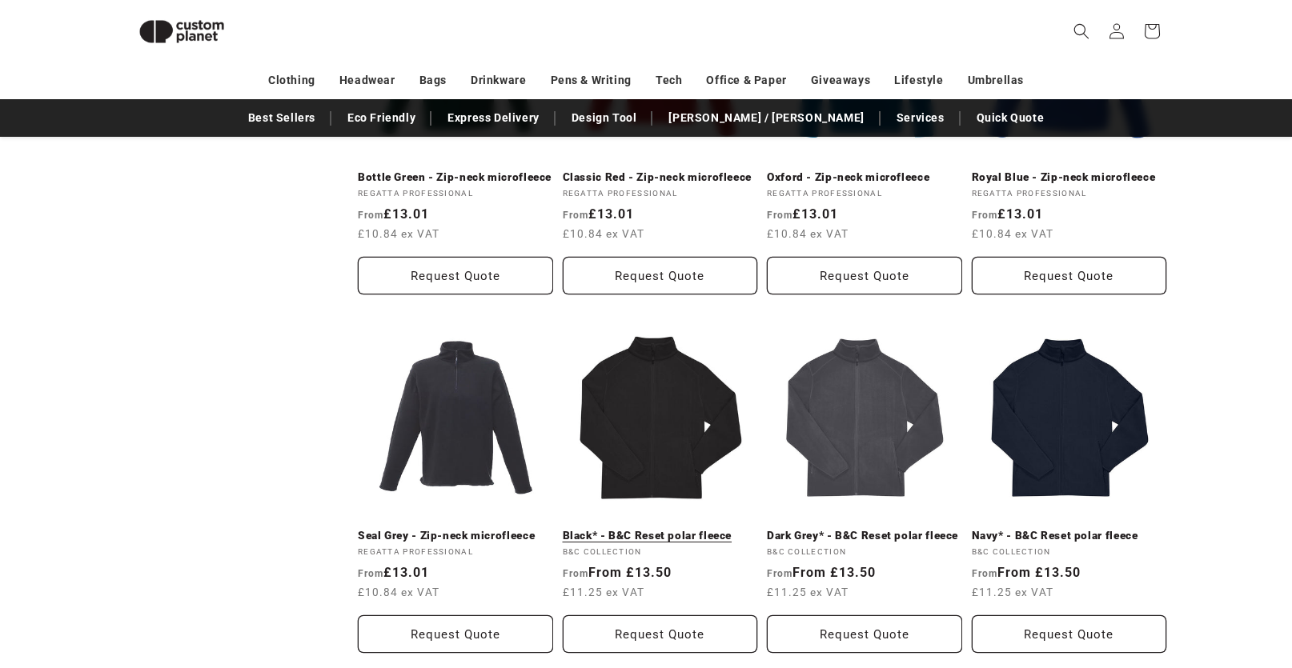
click at [628, 529] on link "Black* - B&C Reset polar fleece" at bounding box center [660, 536] width 195 height 14
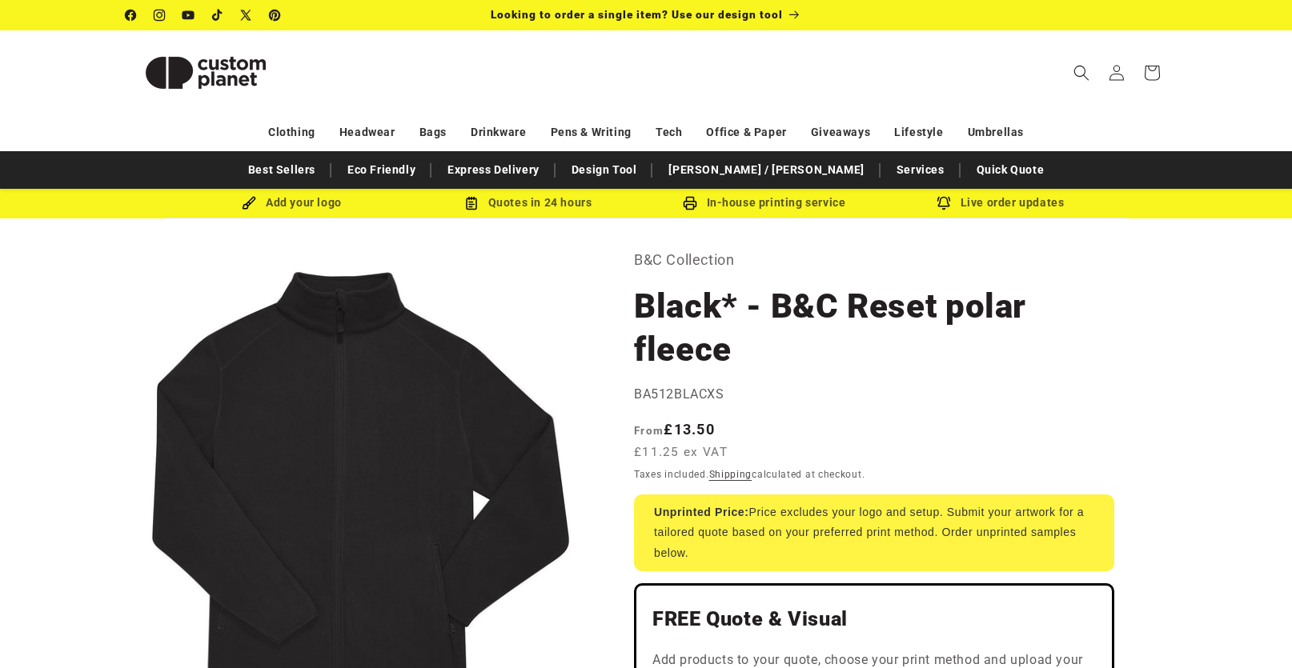
scroll to position [80, 0]
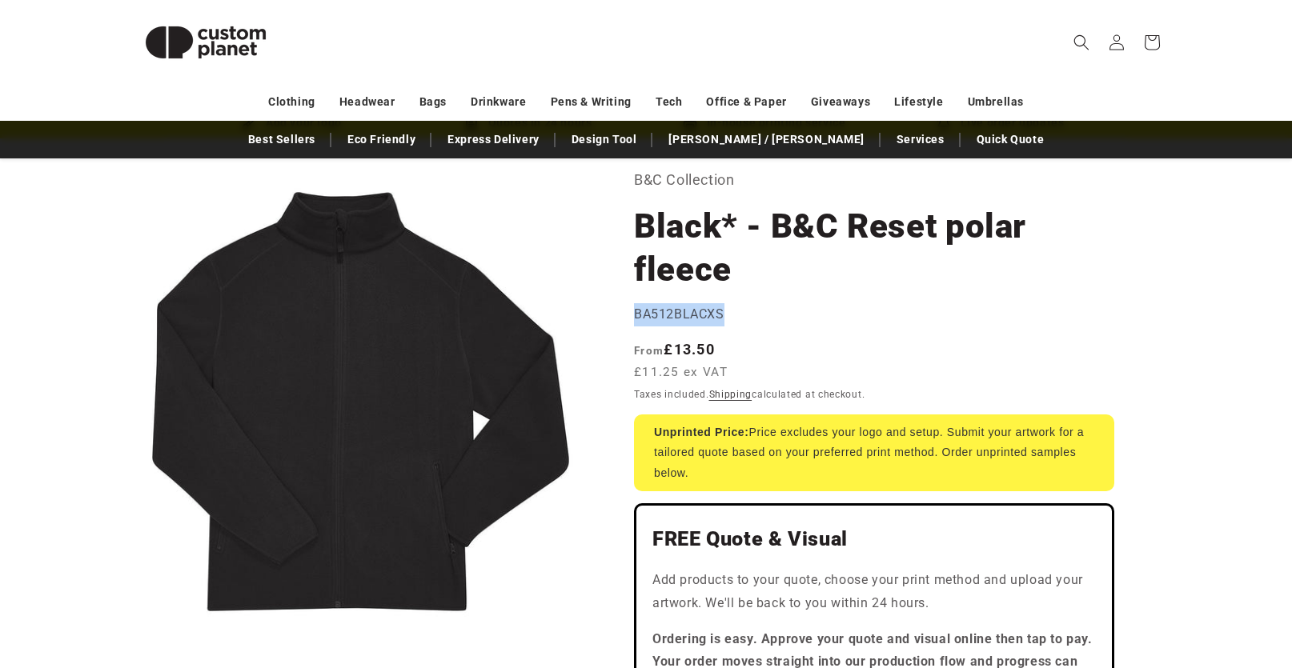
drag, startPoint x: 634, startPoint y: 313, endPoint x: 721, endPoint y: 314, distance: 87.3
click at [721, 314] on span "BA512BLACXS" at bounding box center [679, 314] width 90 height 15
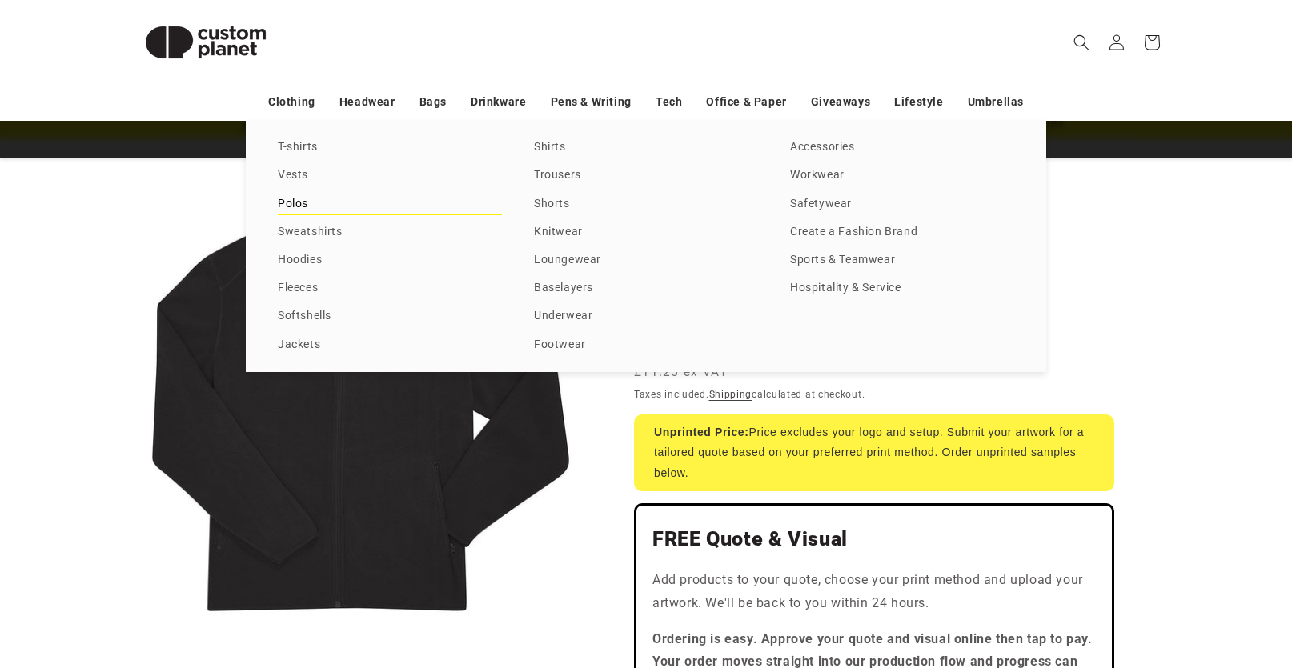
click at [293, 207] on link "Polos" at bounding box center [390, 205] width 224 height 22
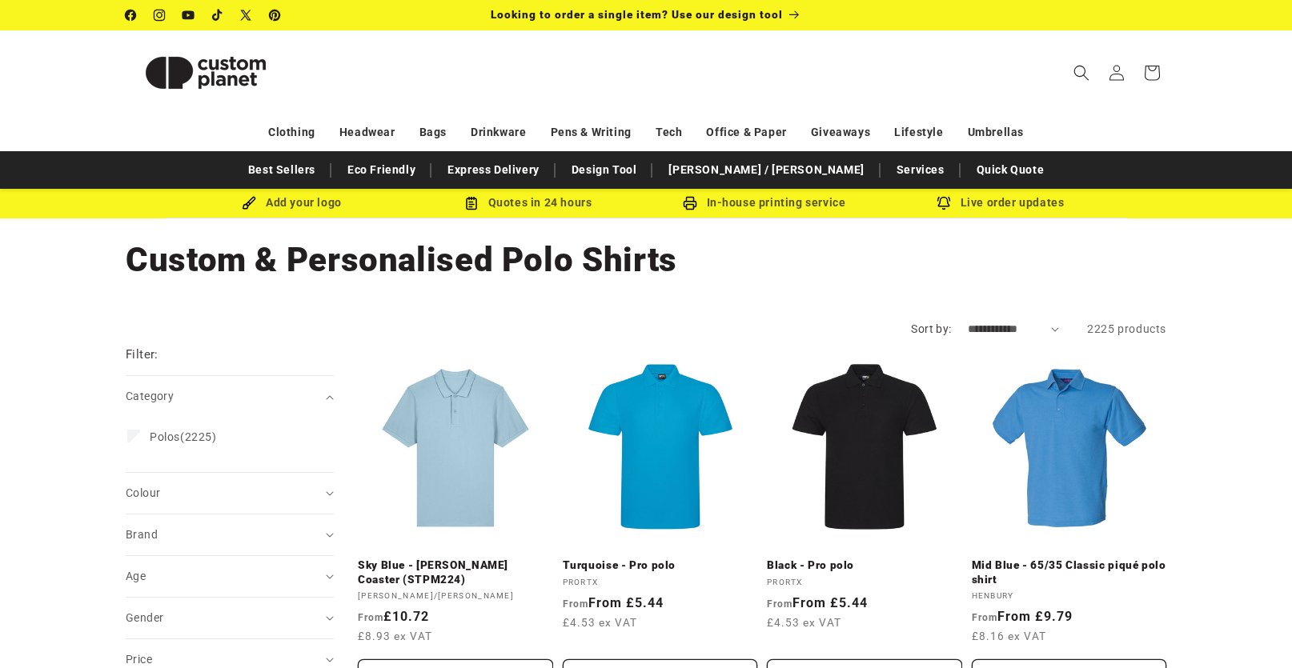
click at [998, 335] on select "**********" at bounding box center [1014, 329] width 92 height 17
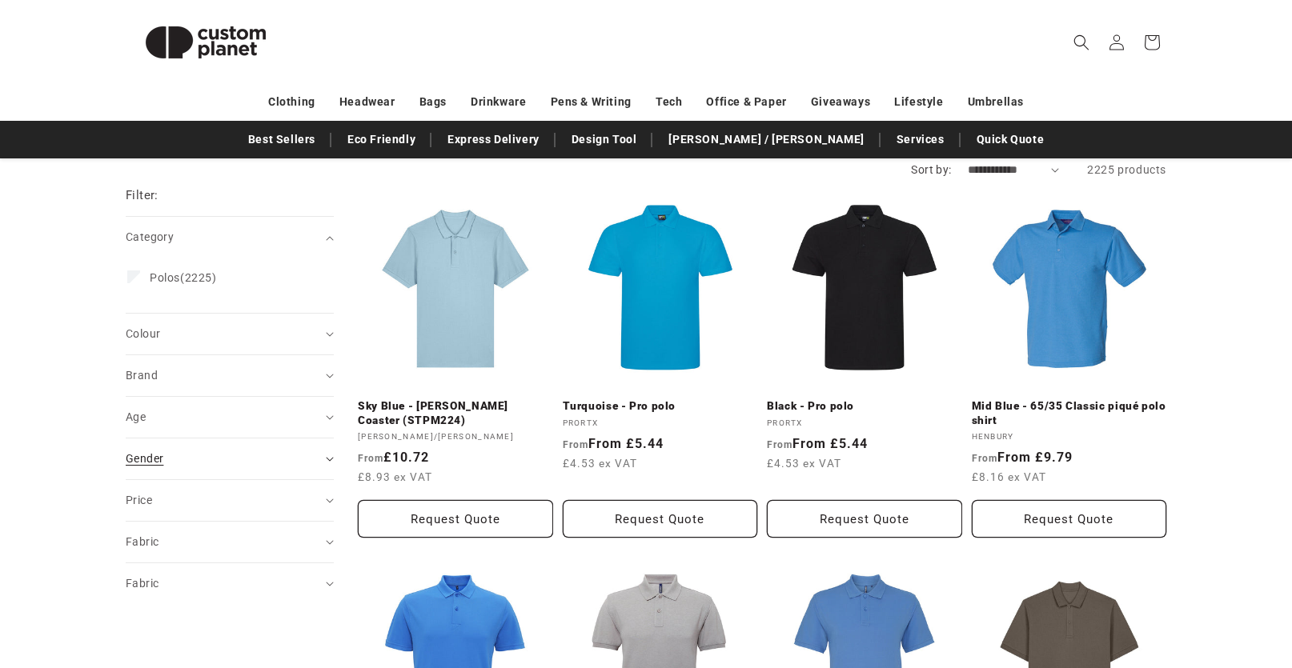
scroll to position [160, 0]
click at [220, 386] on summary "Brand (0)" at bounding box center [230, 375] width 208 height 41
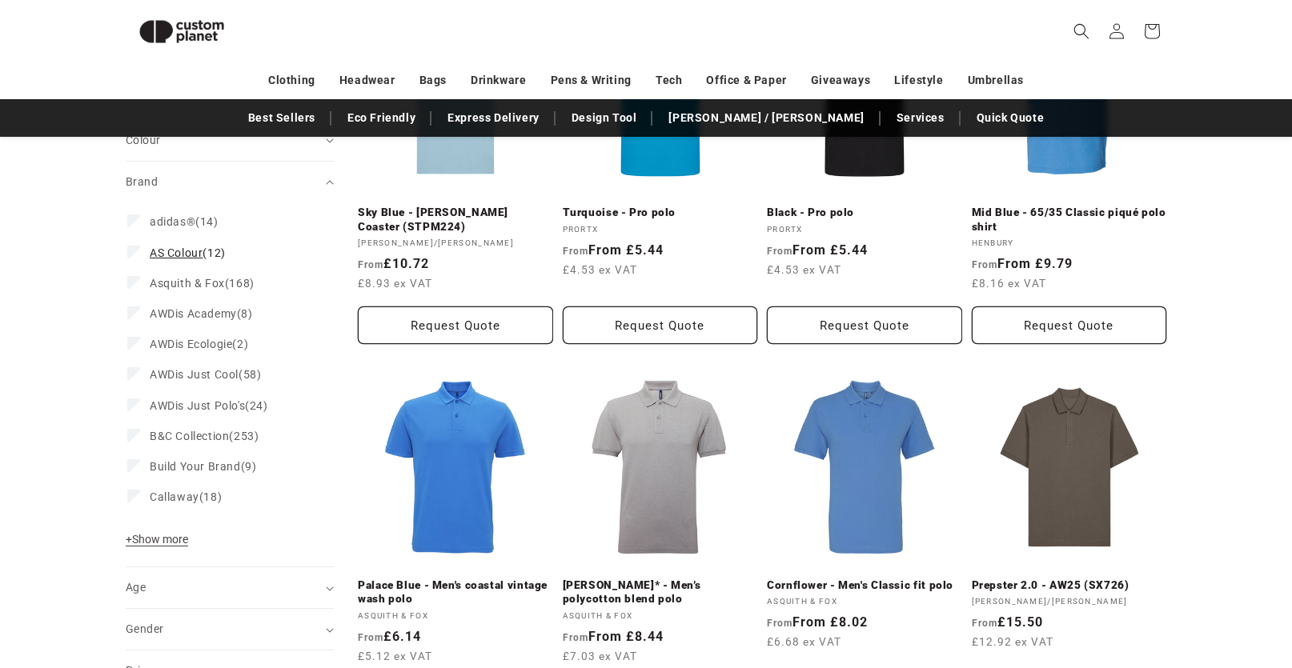
scroll to position [539, 0]
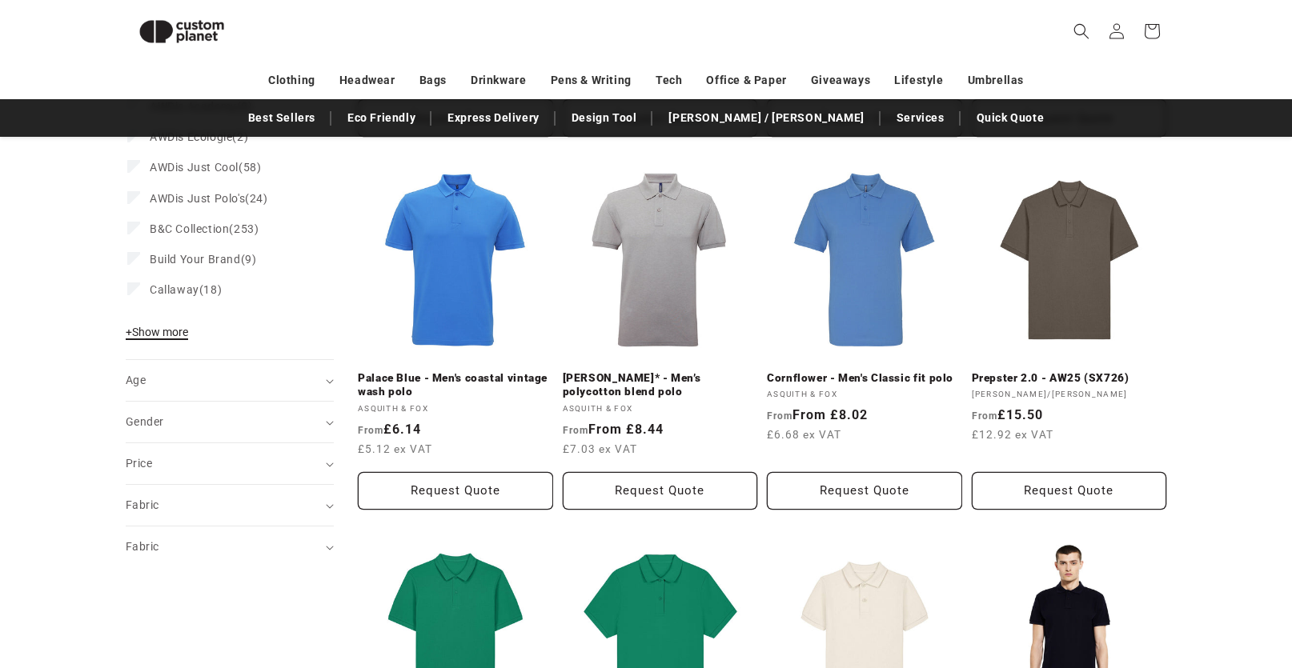
click at [162, 335] on span "+ Show more" at bounding box center [157, 332] width 62 height 13
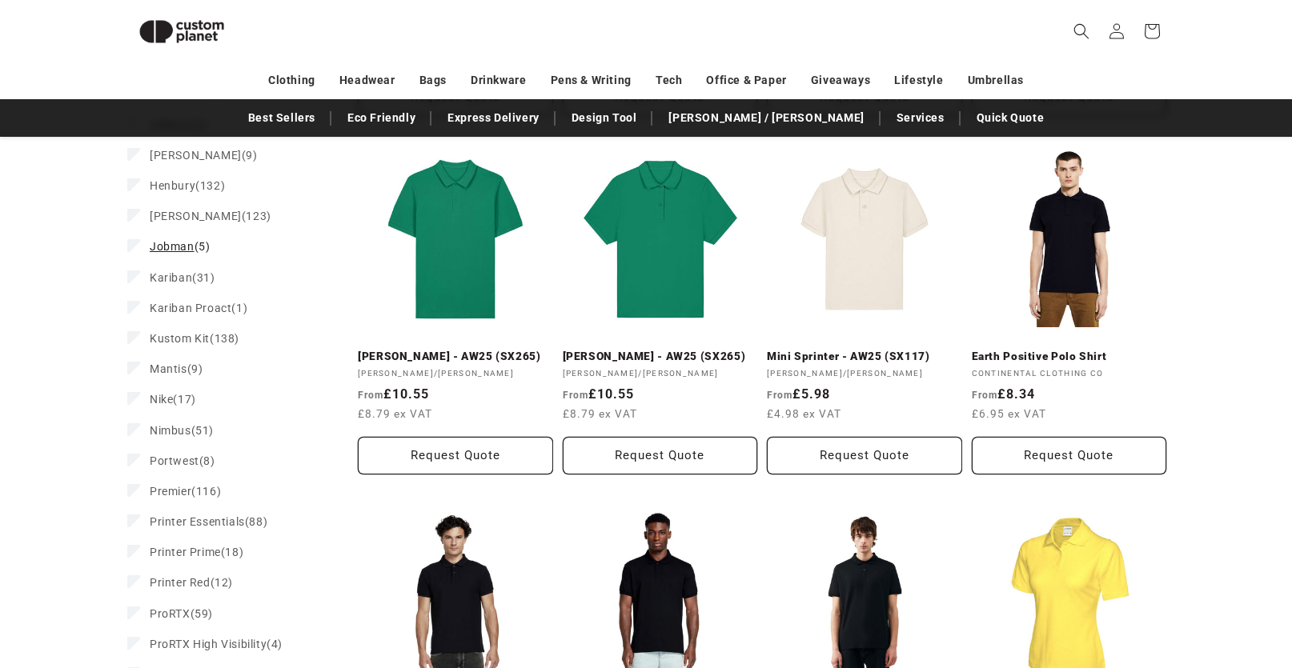
scroll to position [939, 0]
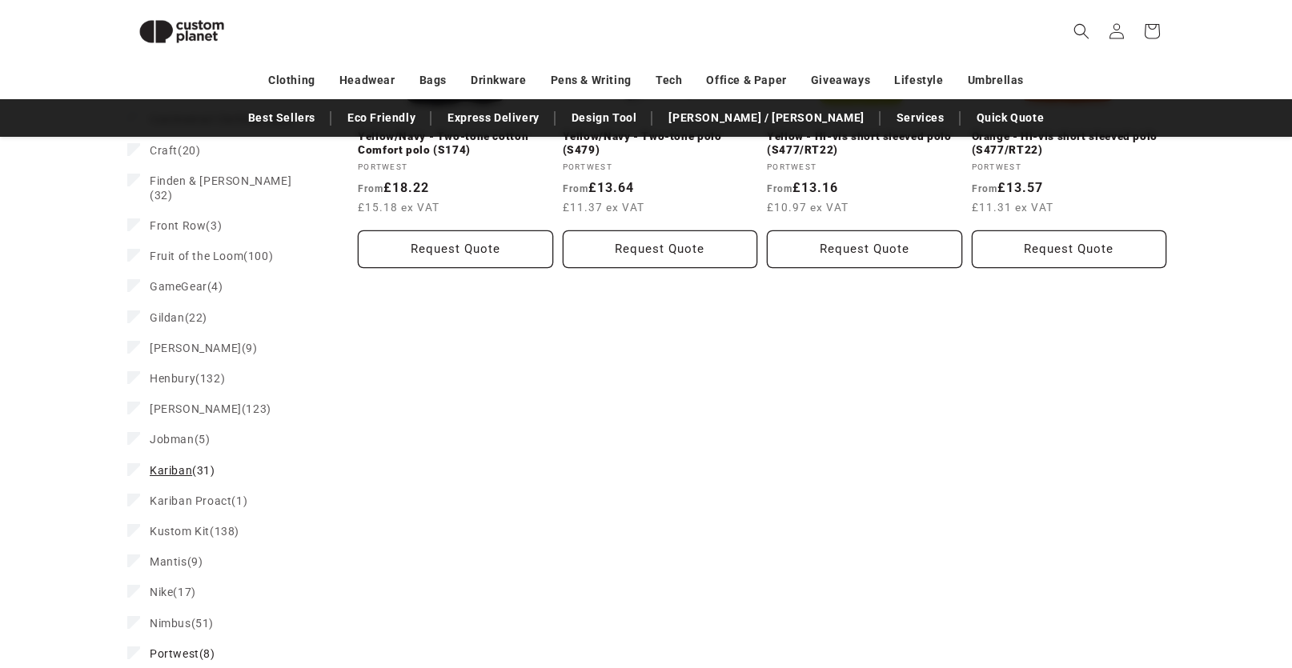
scroll to position [1101, 0]
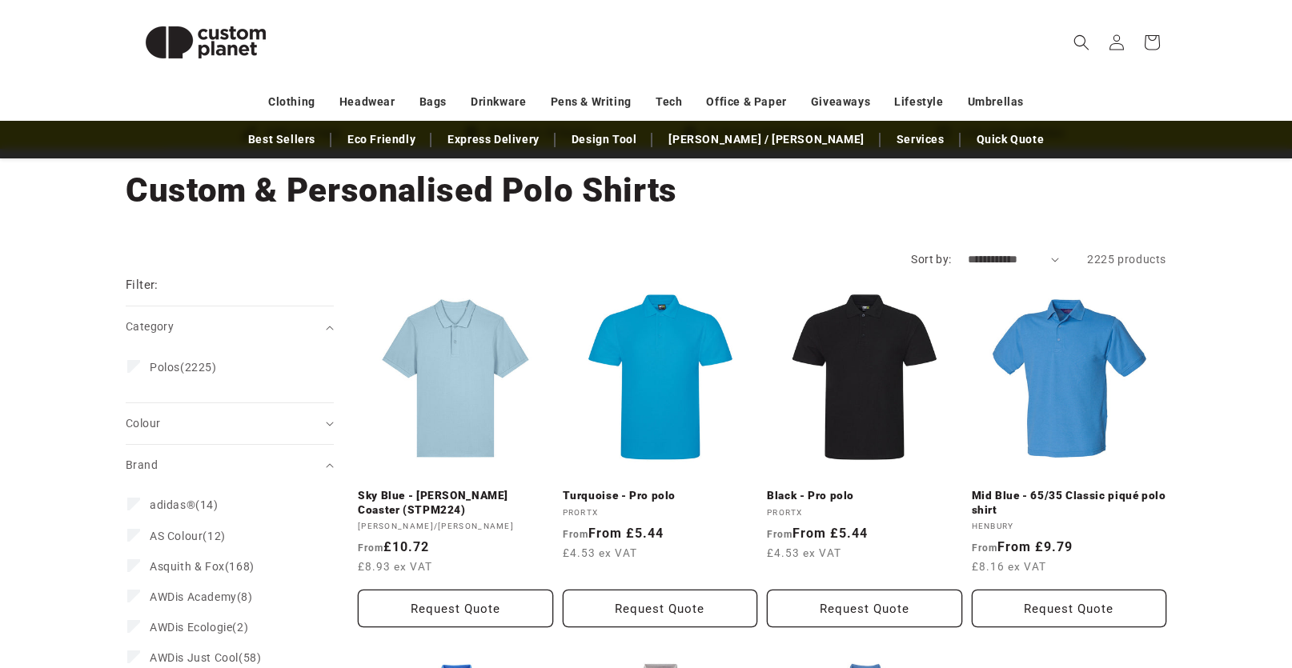
scroll to position [160, 0]
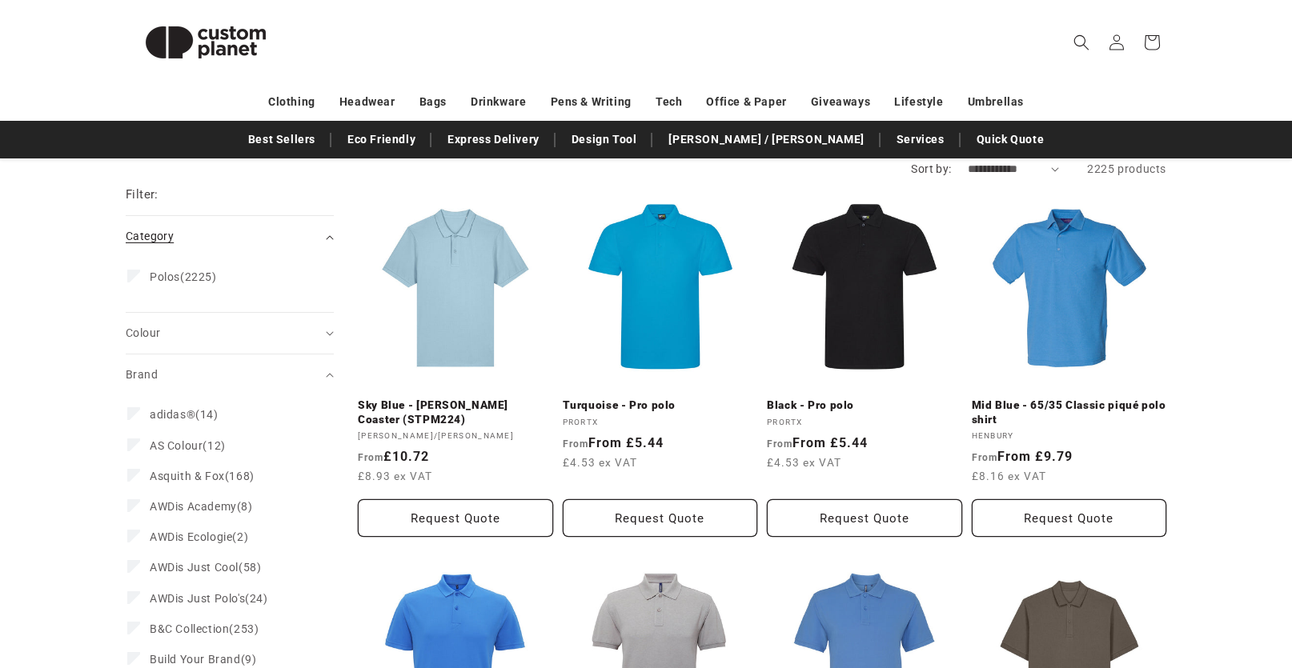
click at [329, 243] on summary "Category (0)" at bounding box center [230, 236] width 208 height 41
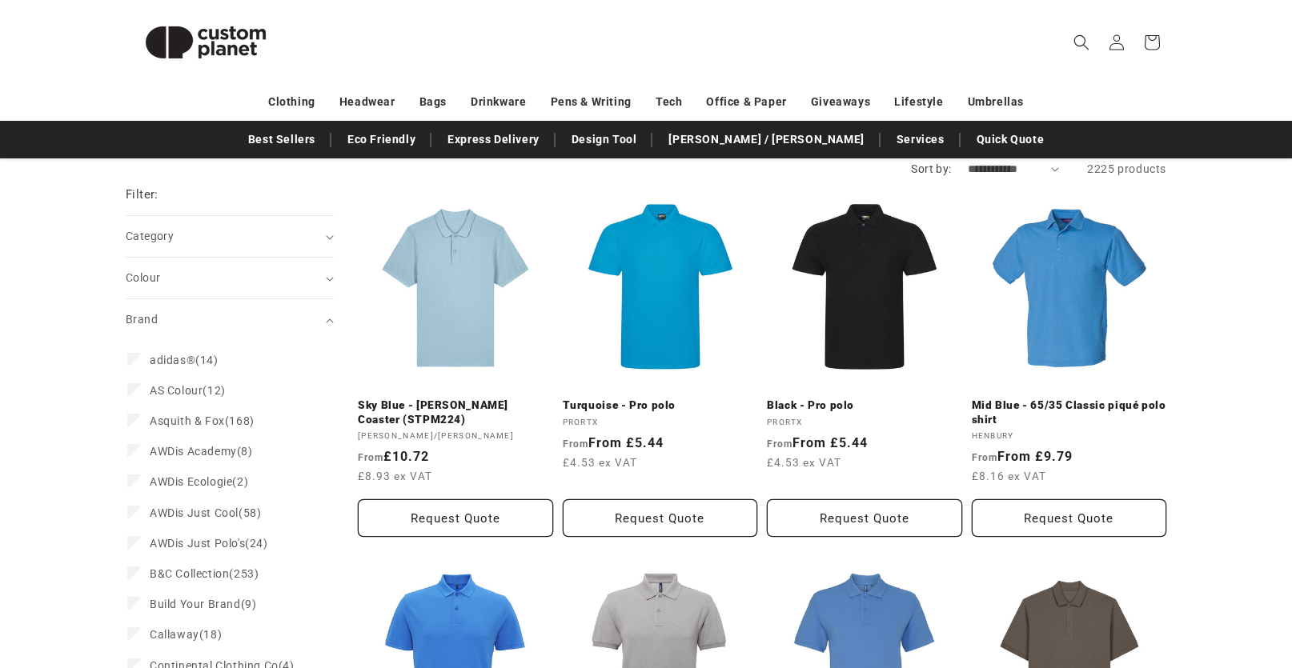
click at [330, 323] on summary "Brand (0)" at bounding box center [230, 319] width 208 height 41
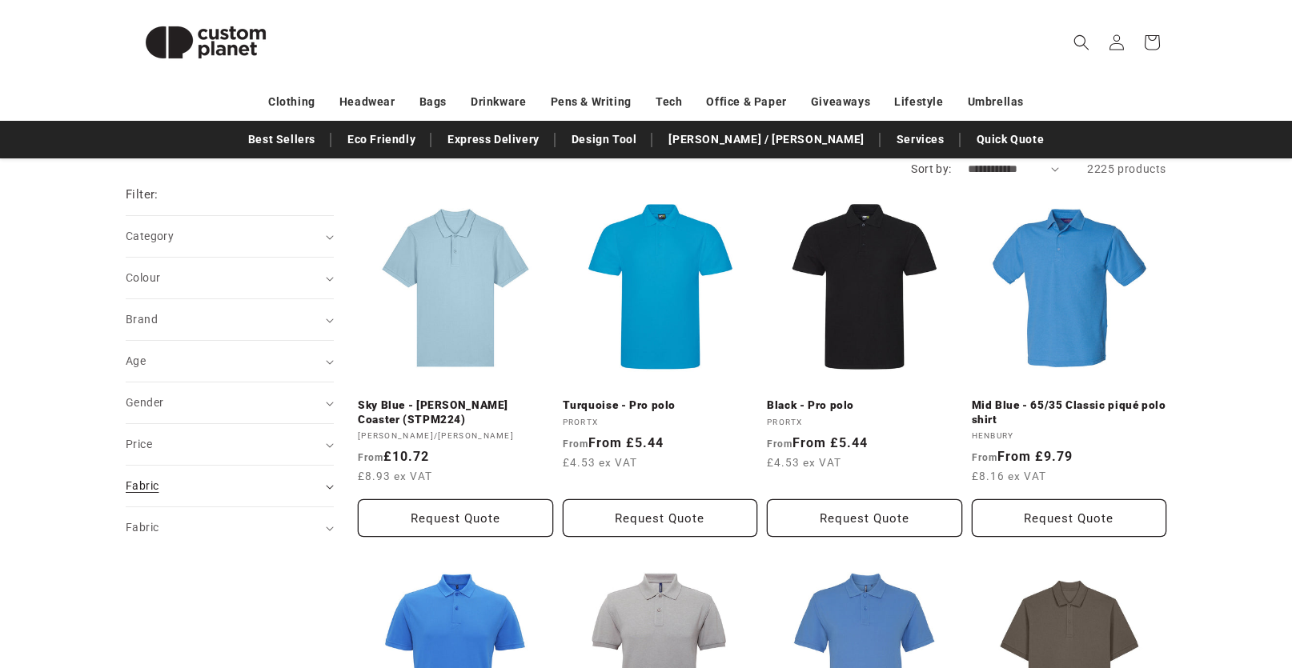
click at [195, 480] on div "Fabric (0)" at bounding box center [223, 486] width 195 height 17
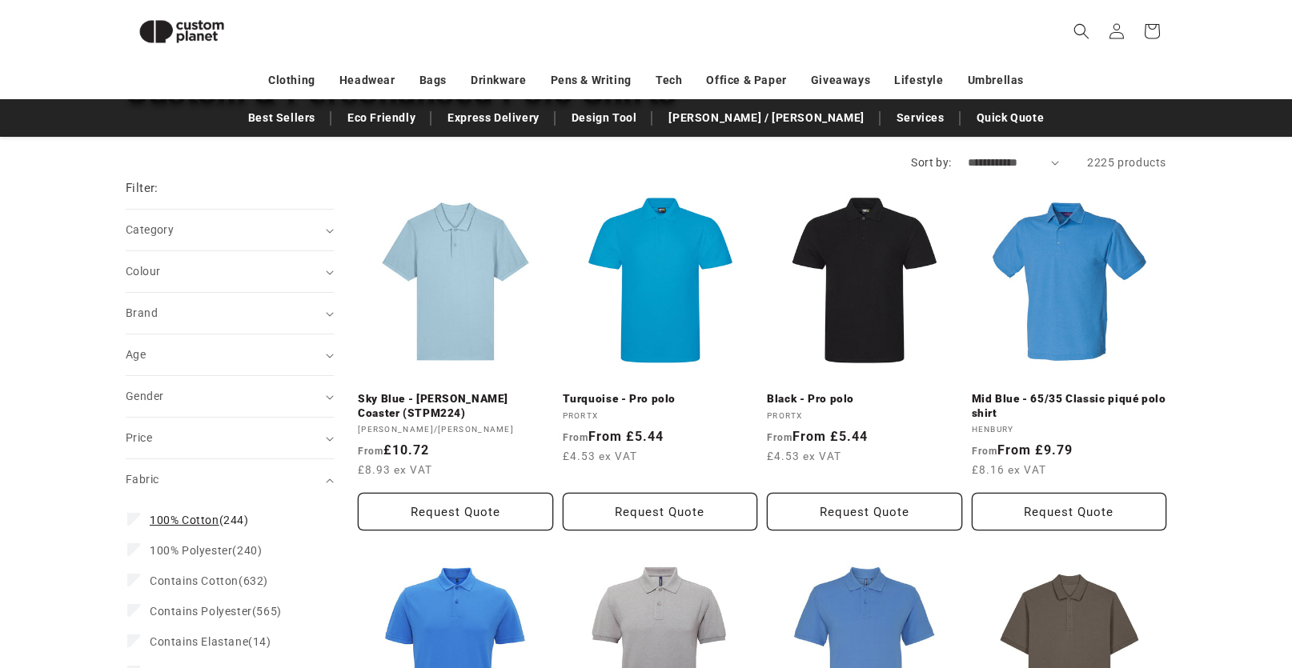
scroll to position [139, 0]
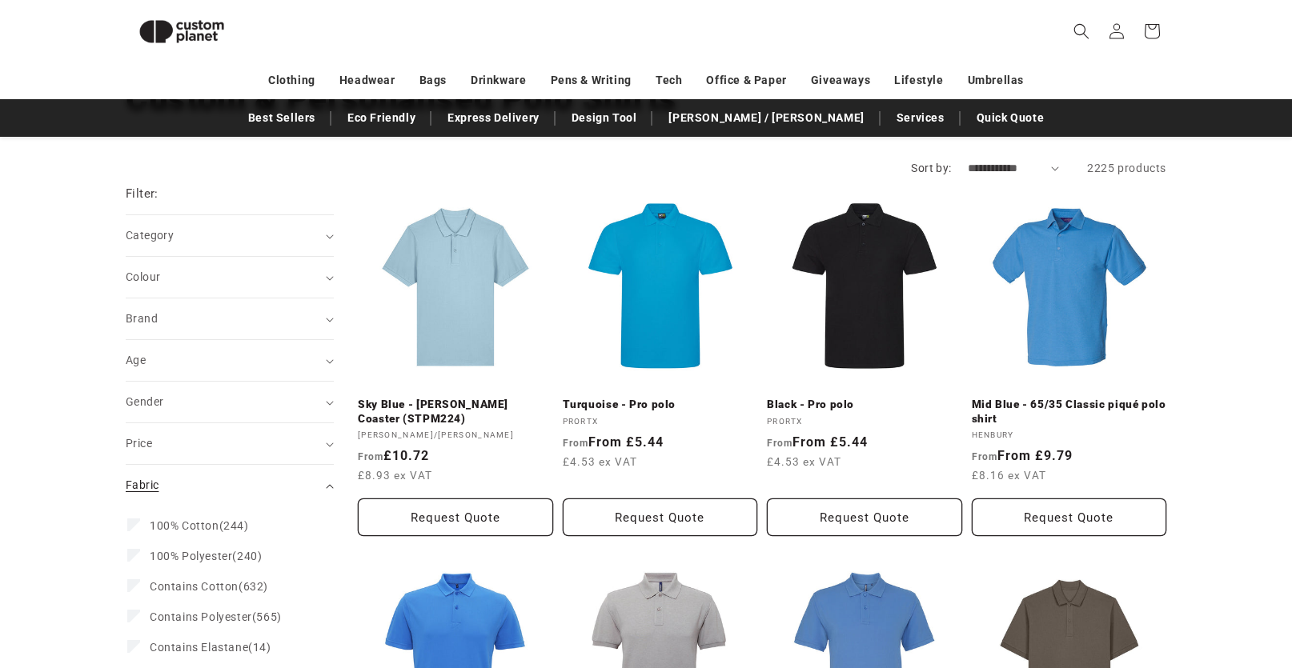
click at [297, 493] on div "Fabric (0)" at bounding box center [223, 485] width 195 height 17
click at [170, 359] on div "Age (0)" at bounding box center [223, 360] width 195 height 17
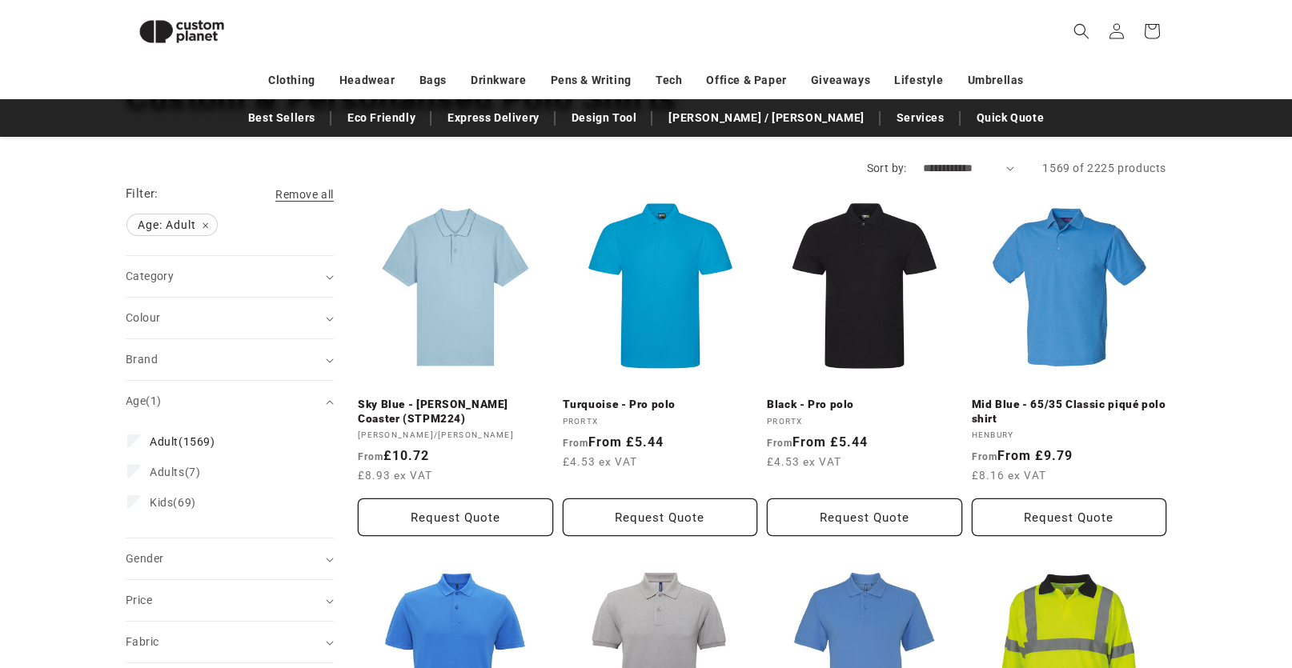
click at [234, 272] on div "Category (0)" at bounding box center [223, 276] width 195 height 17
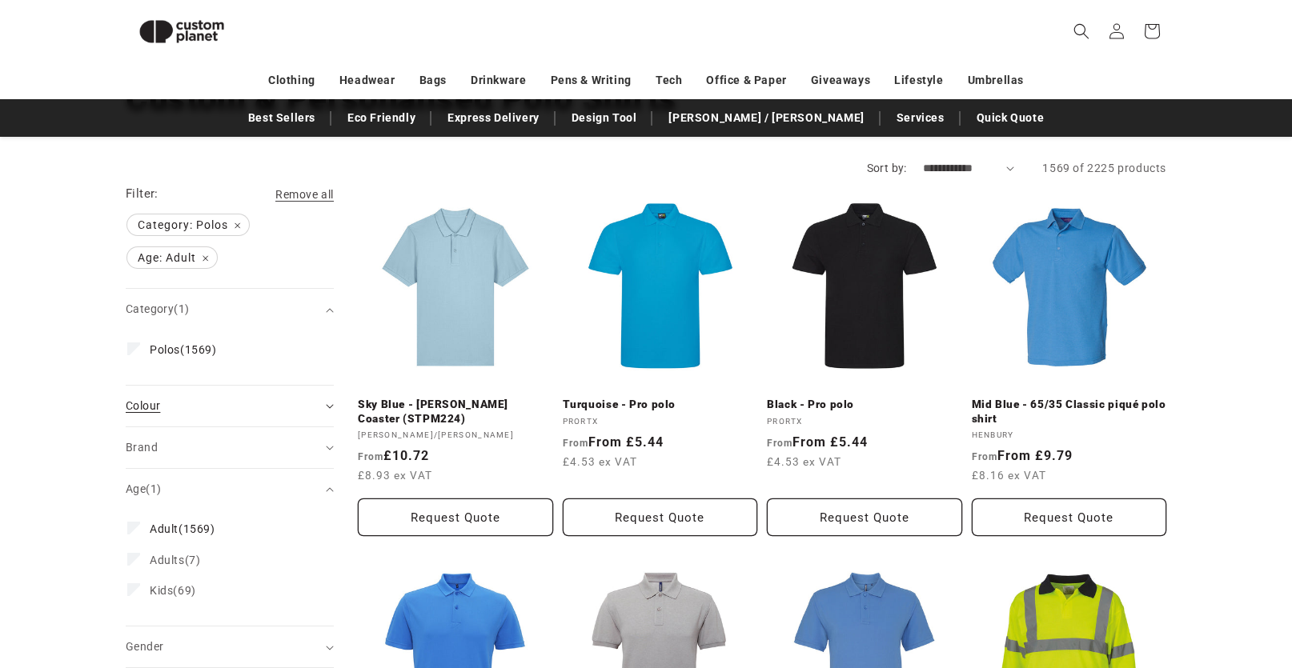
click at [227, 412] on div "Colour (0)" at bounding box center [223, 406] width 195 height 17
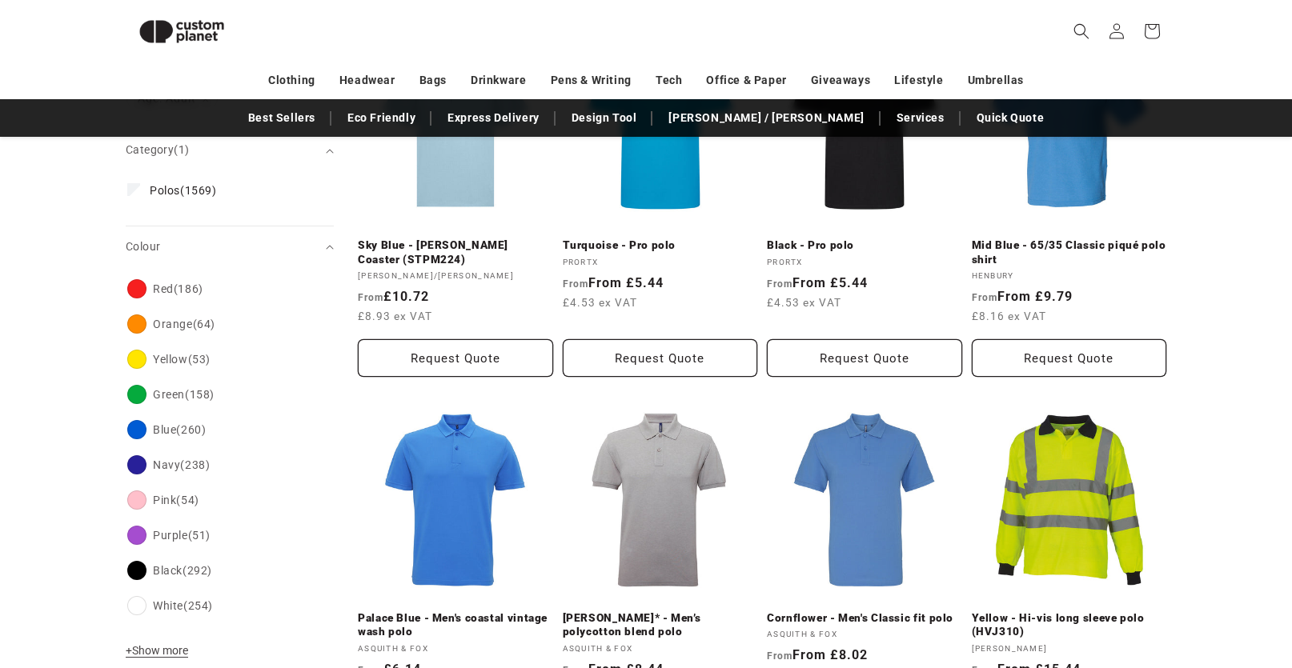
scroll to position [299, 0]
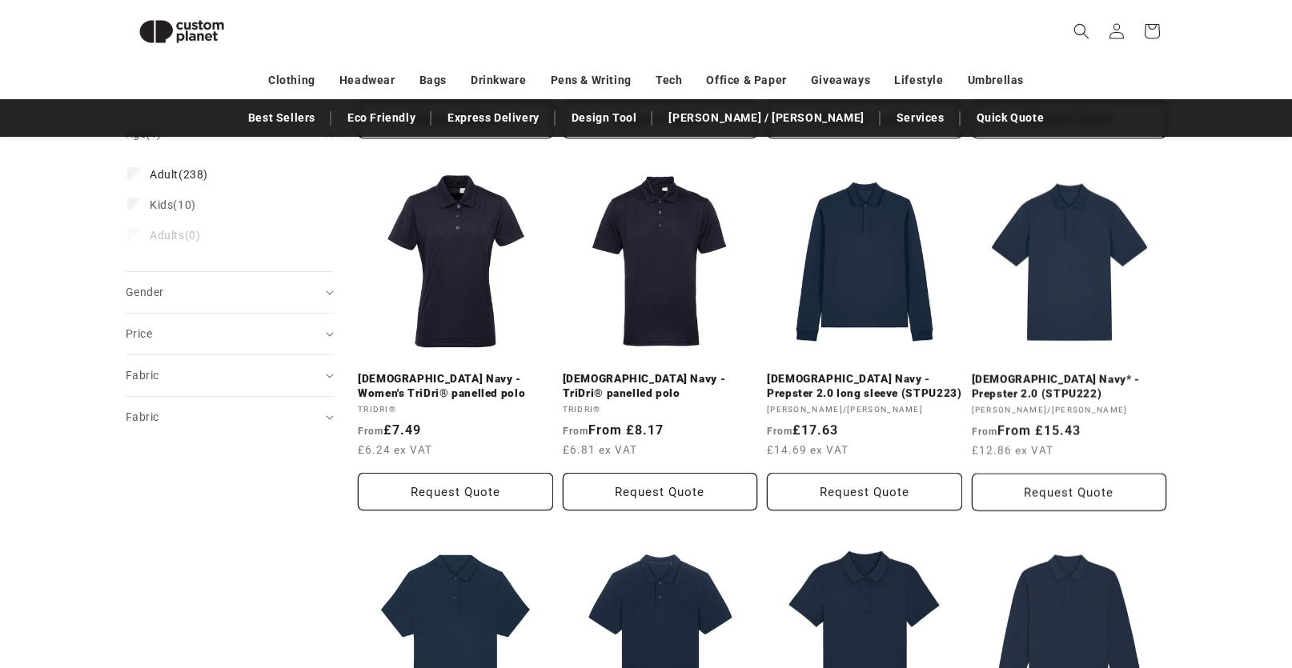
scroll to position [940, 0]
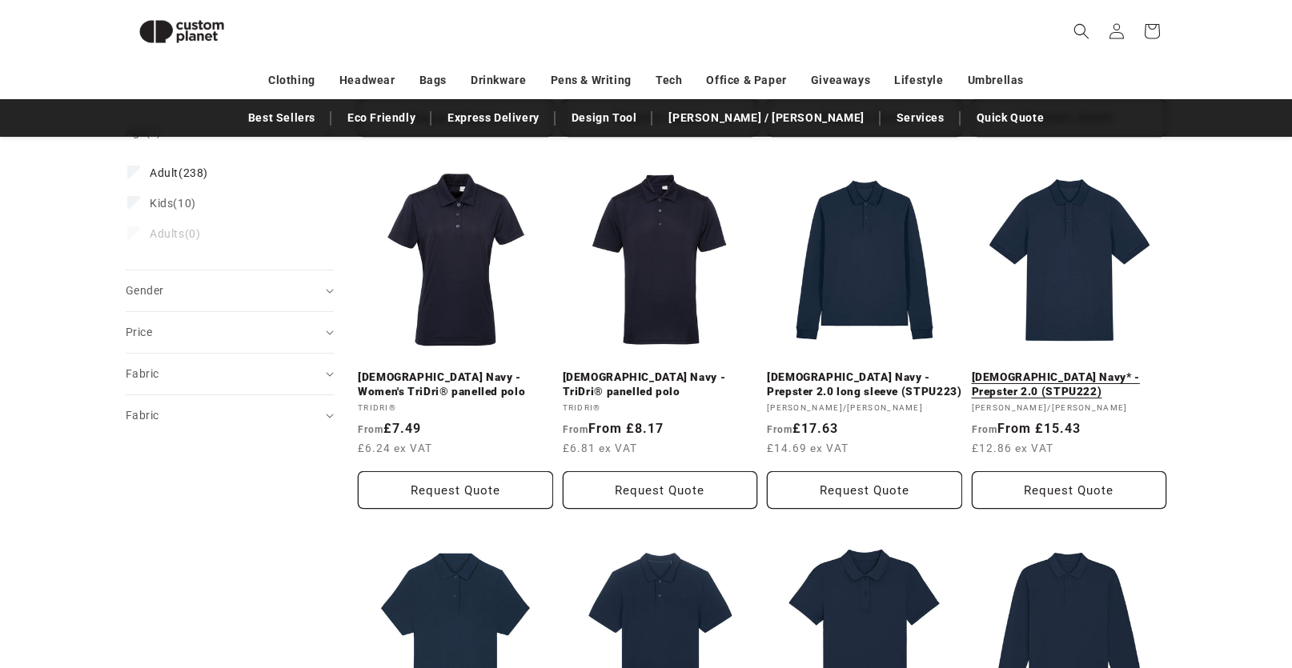
click at [1063, 371] on link "French Navy* - Prepster 2.0 (STPU222)" at bounding box center [1069, 385] width 195 height 28
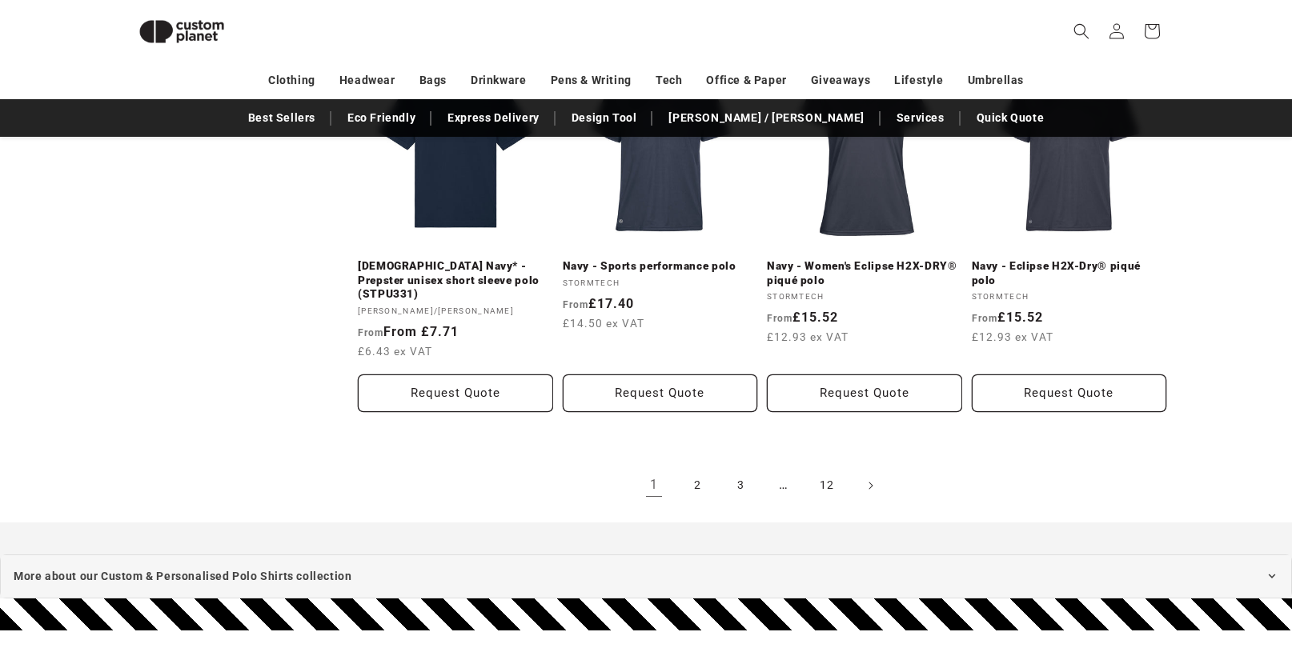
scroll to position [1820, 0]
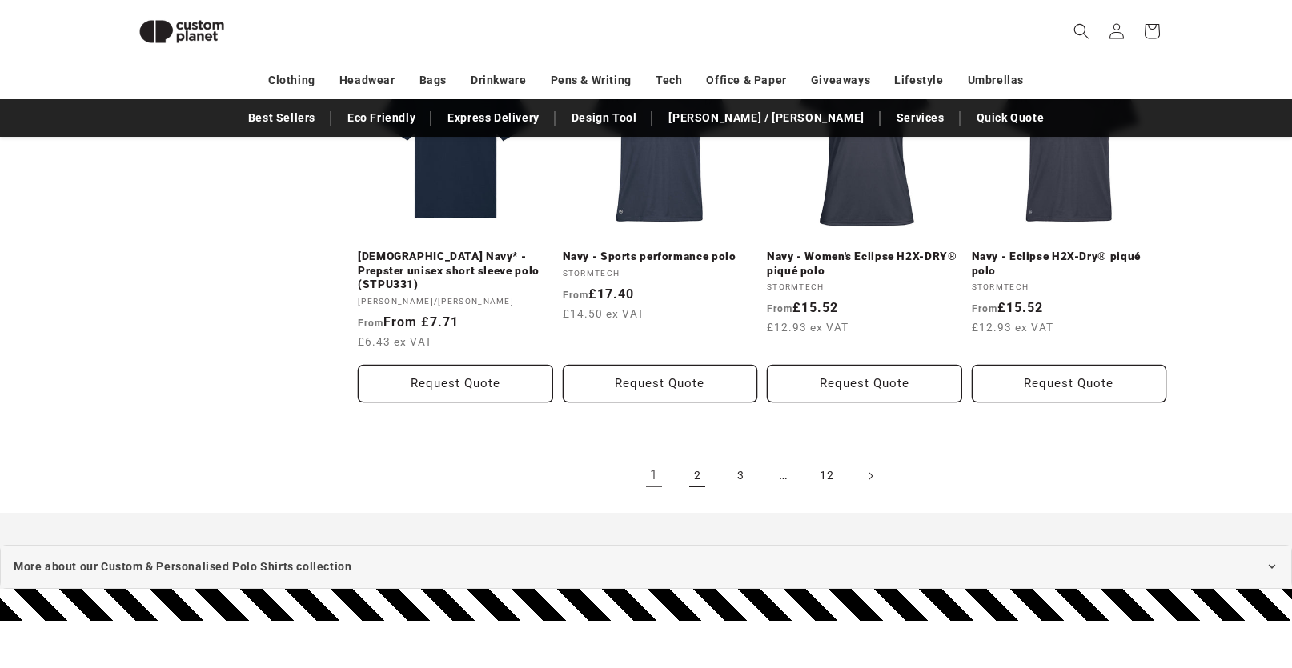
click at [698, 459] on link "2" at bounding box center [697, 476] width 35 height 35
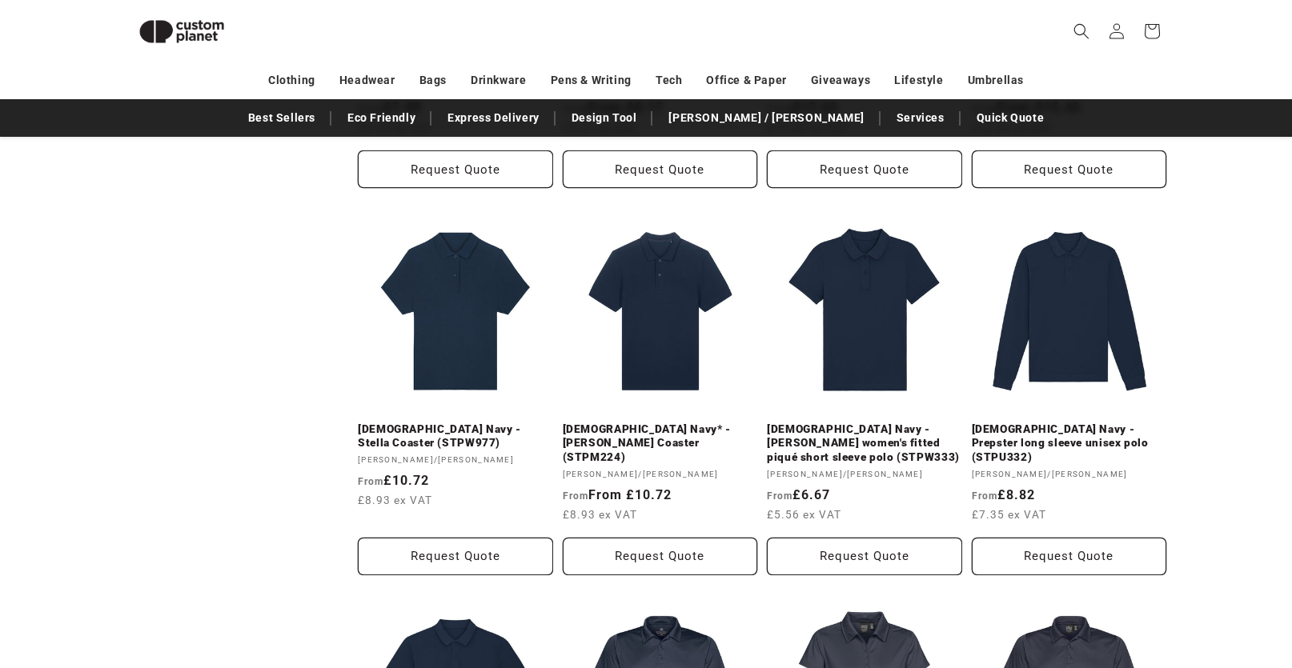
scroll to position [1260, 0]
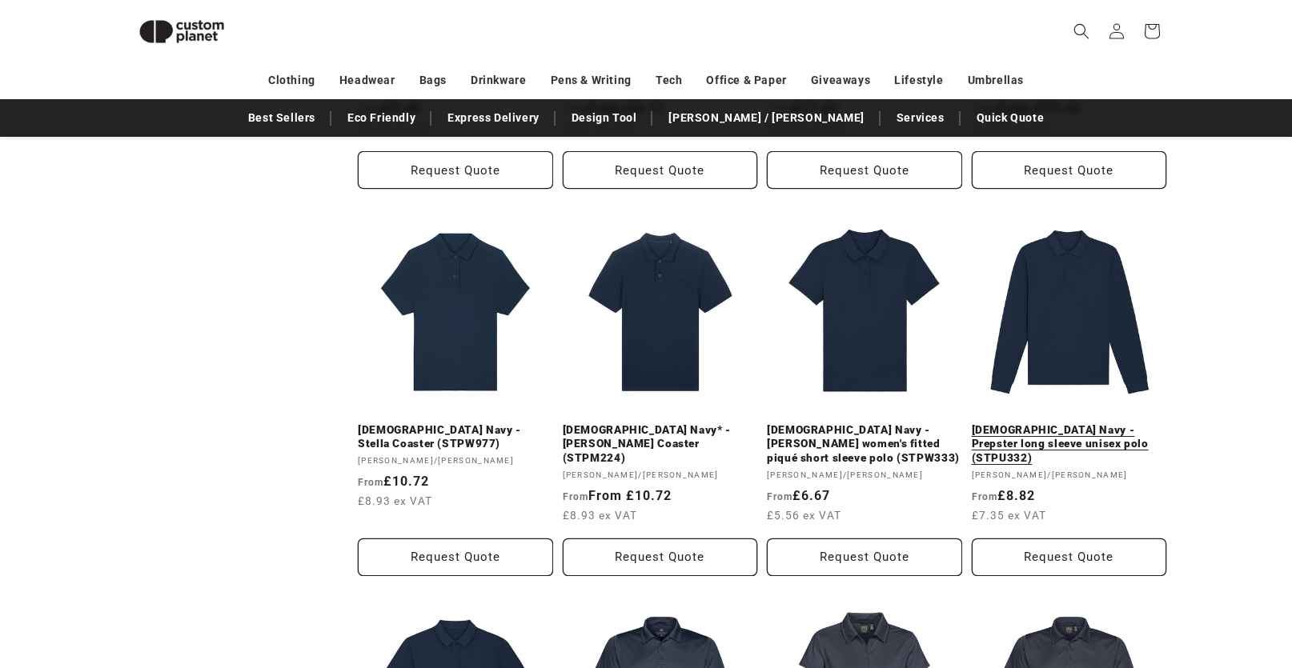
click at [1089, 423] on link "French Navy - Prepster long sleeve unisex polo (STPU332)" at bounding box center [1069, 444] width 195 height 42
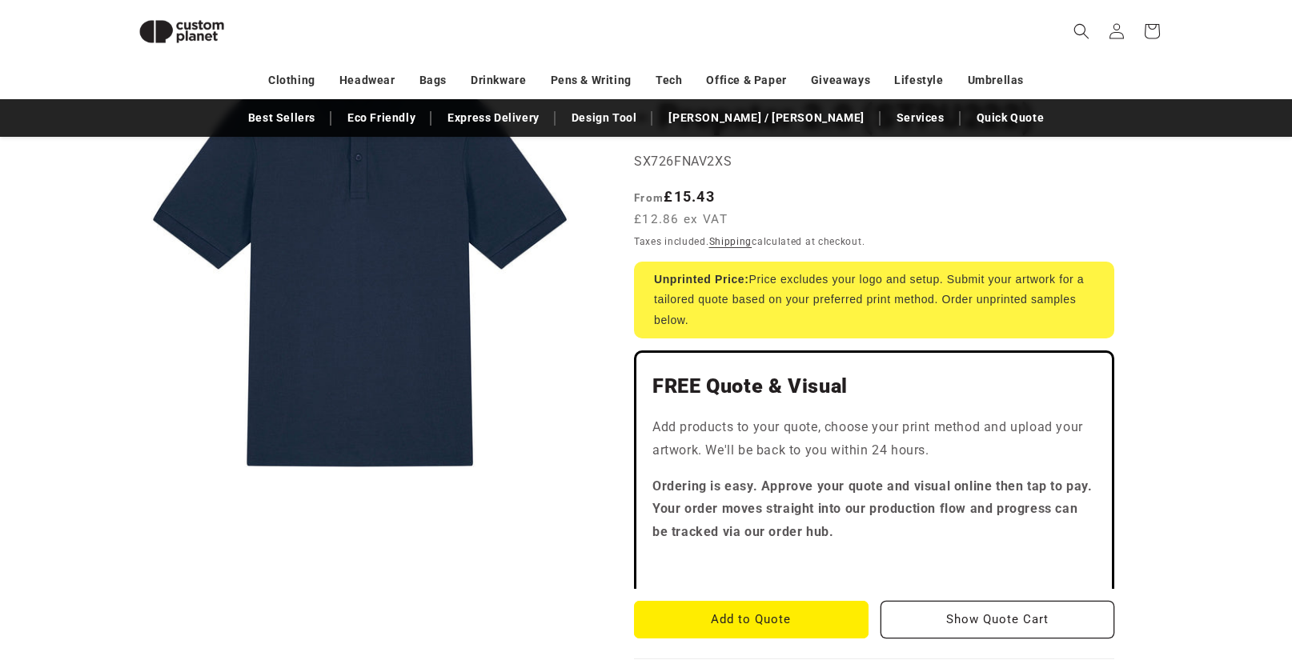
scroll to position [219, 0]
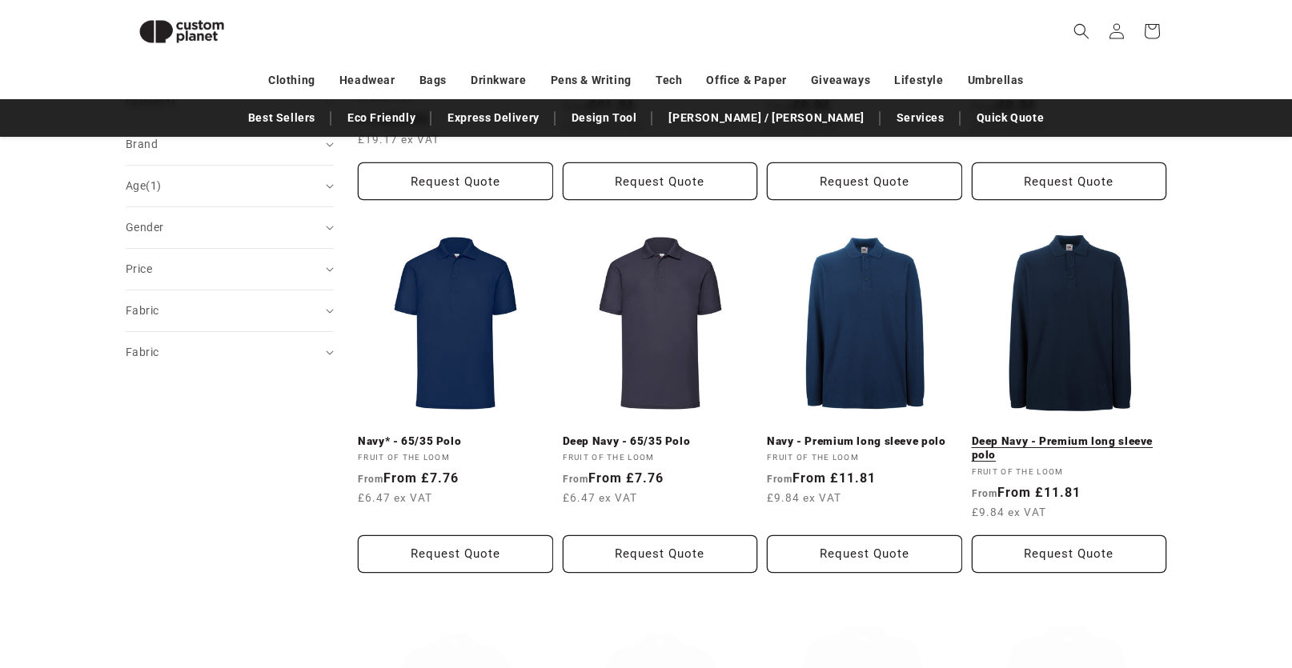
scroll to position [459, 0]
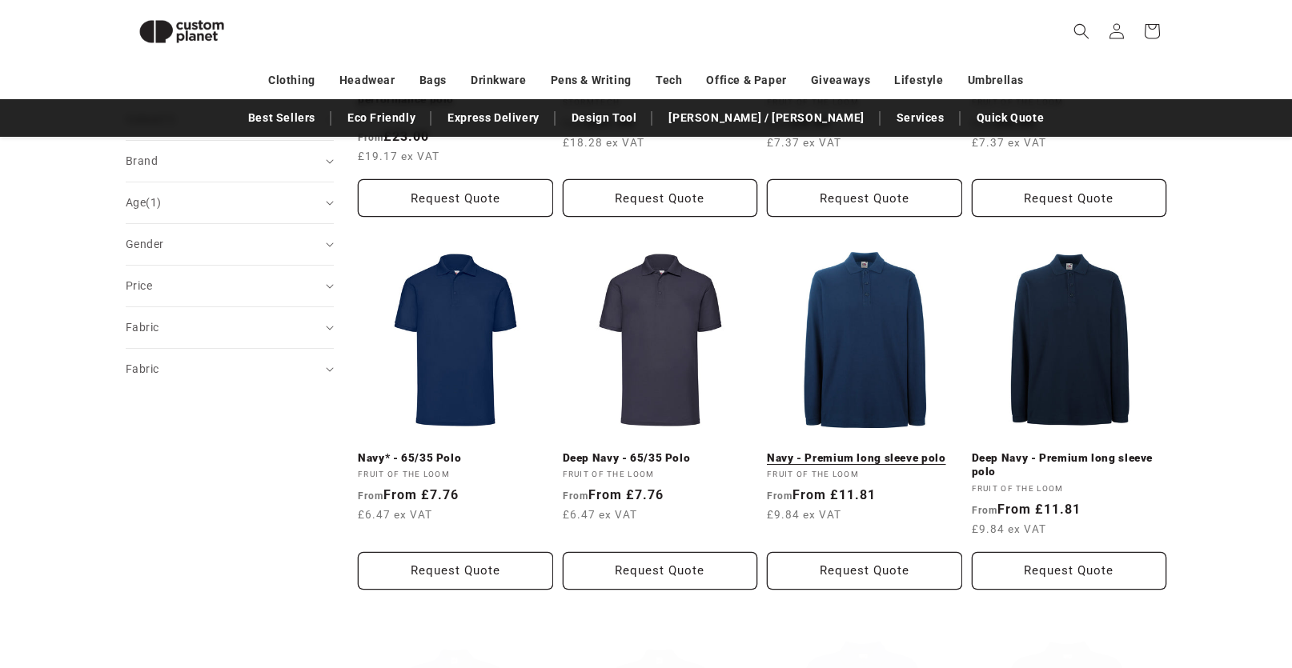
click at [865, 451] on link "Navy - Premium long sleeve polo" at bounding box center [864, 458] width 195 height 14
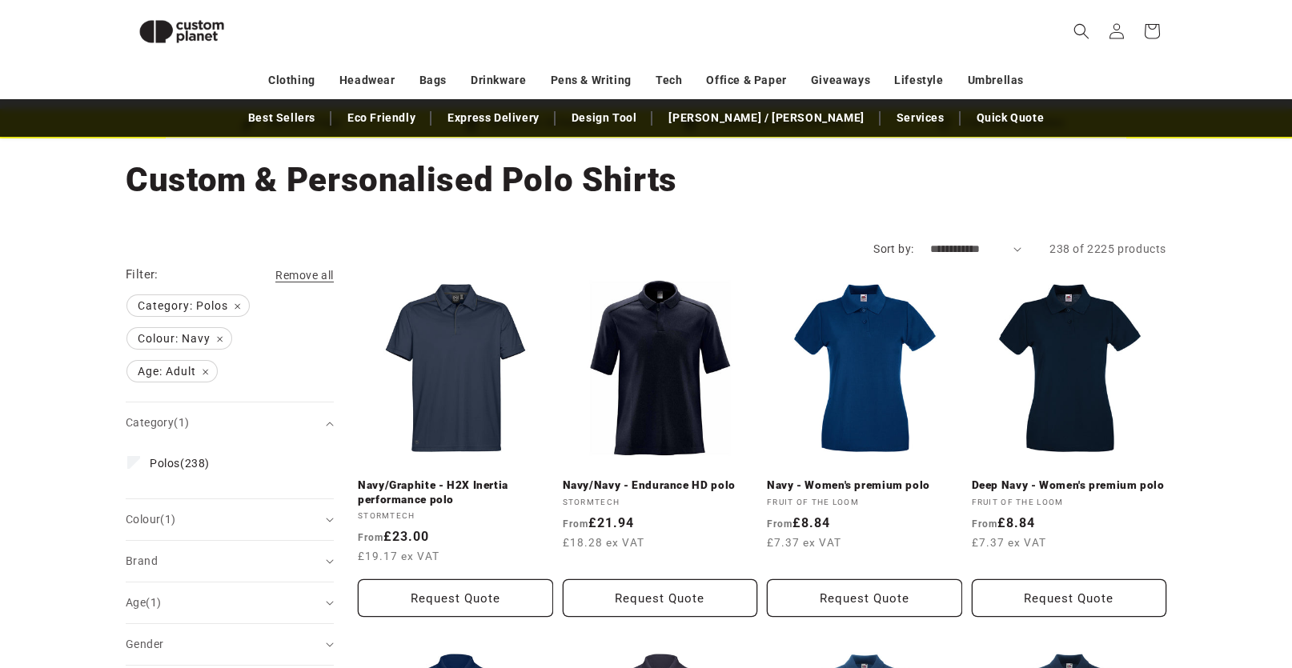
scroll to position [0, 0]
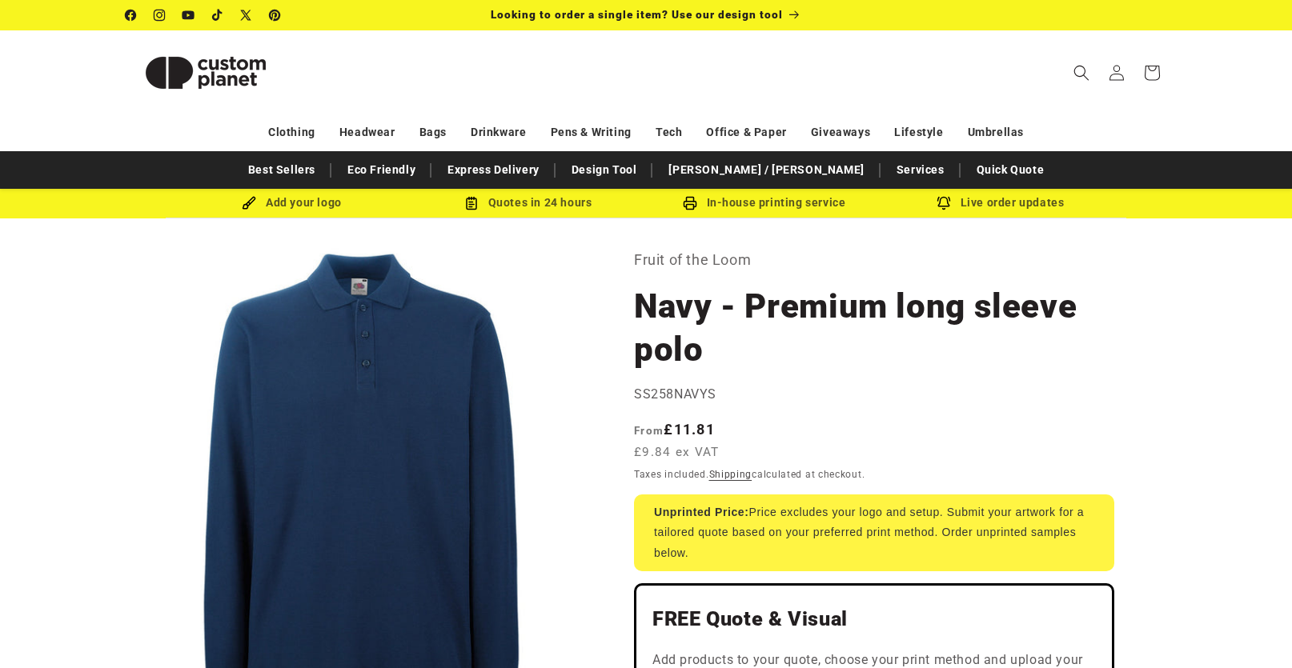
scroll to position [80, 0]
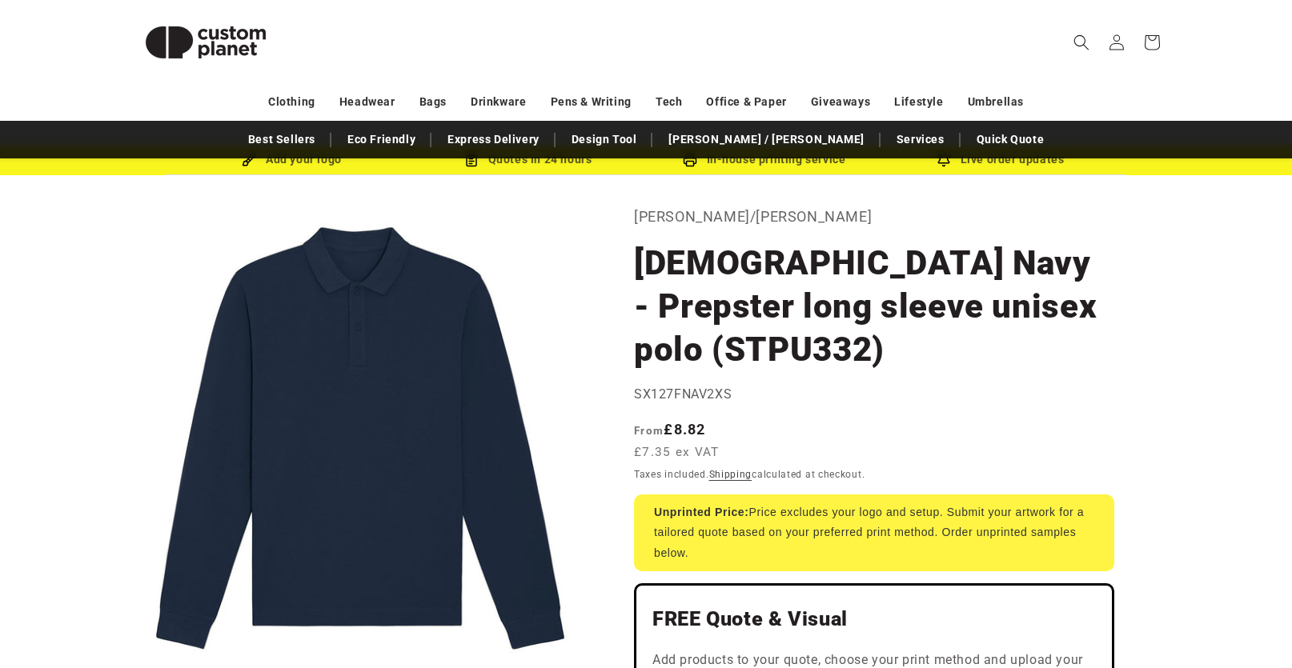
scroll to position [80, 0]
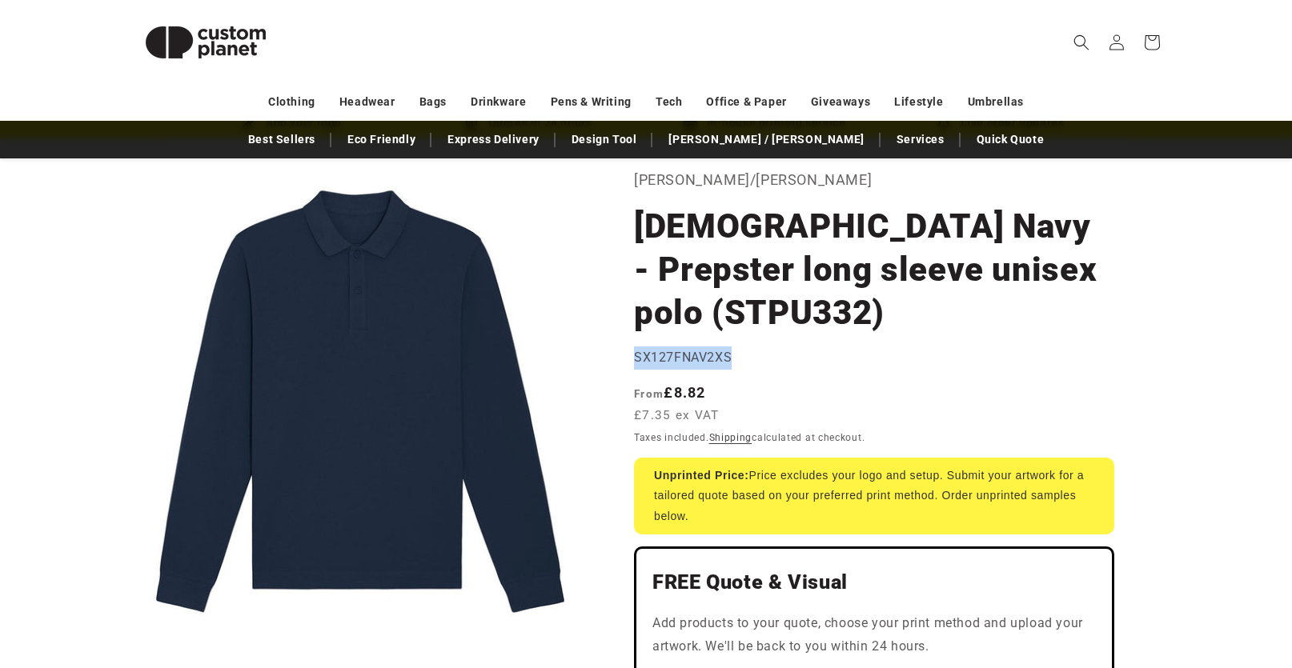
drag, startPoint x: 633, startPoint y: 311, endPoint x: 730, endPoint y: 313, distance: 96.9
copy span "SX127FNAV2XS"
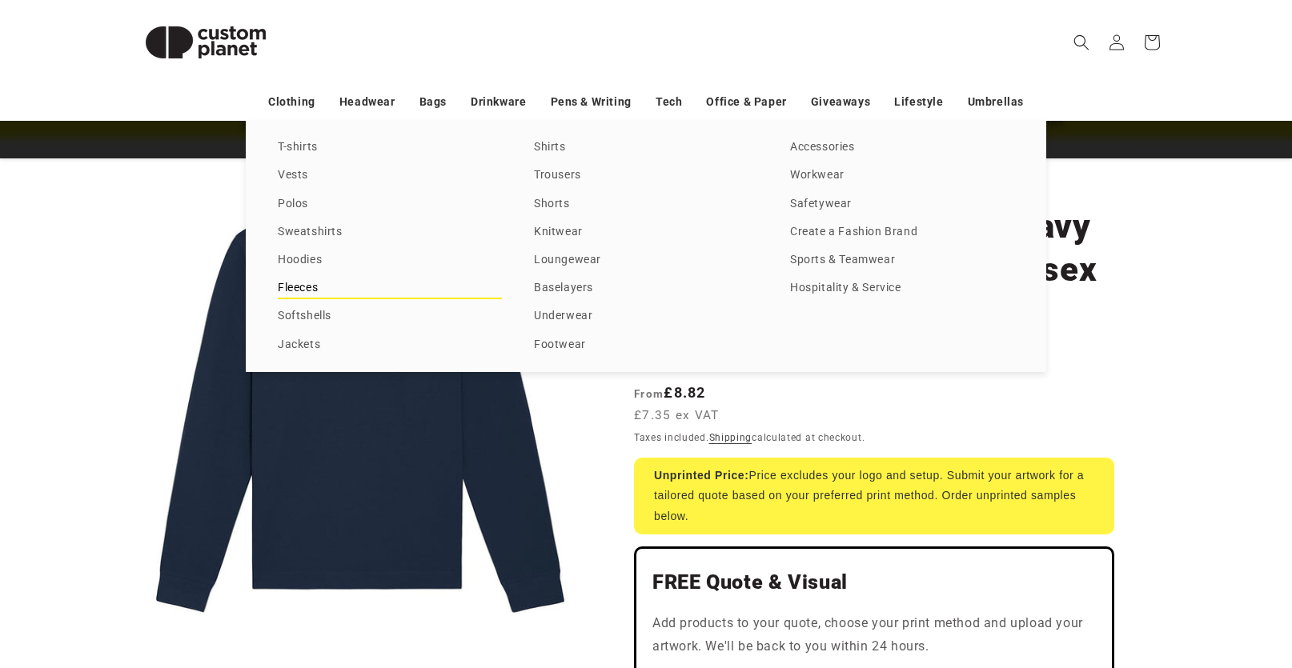
click at [307, 287] on link "Fleeces" at bounding box center [390, 289] width 224 height 22
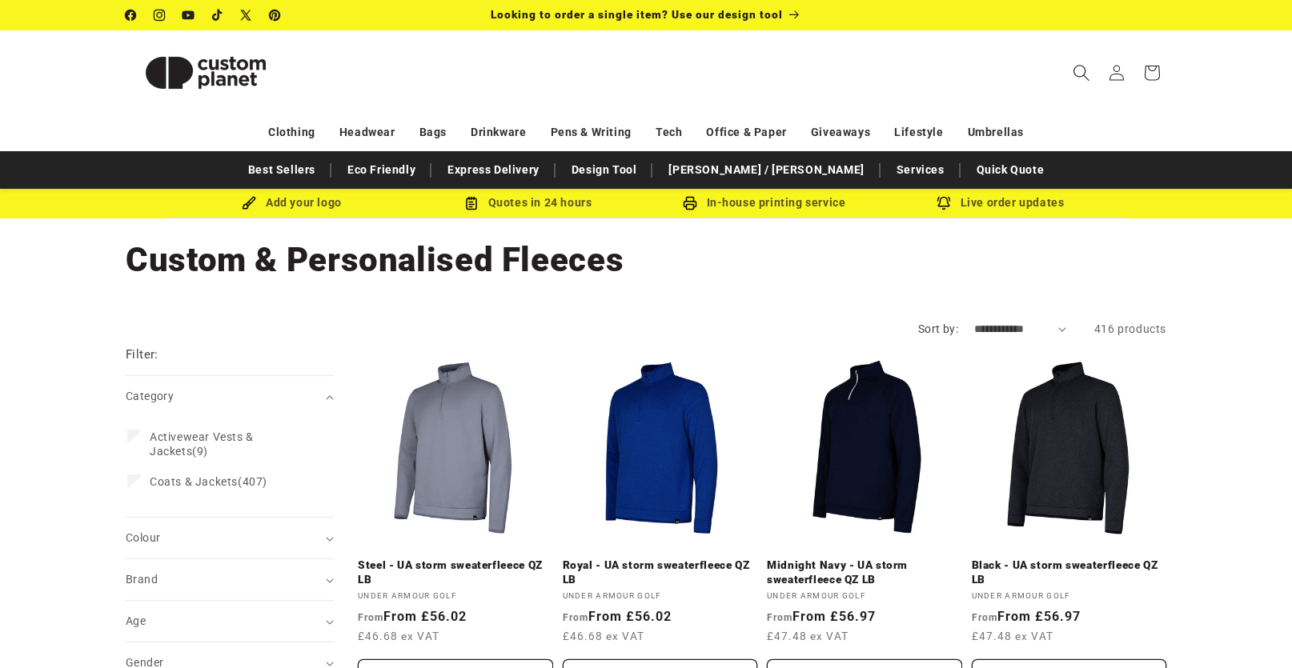
click at [1083, 74] on icon "Search" at bounding box center [1081, 72] width 17 height 17
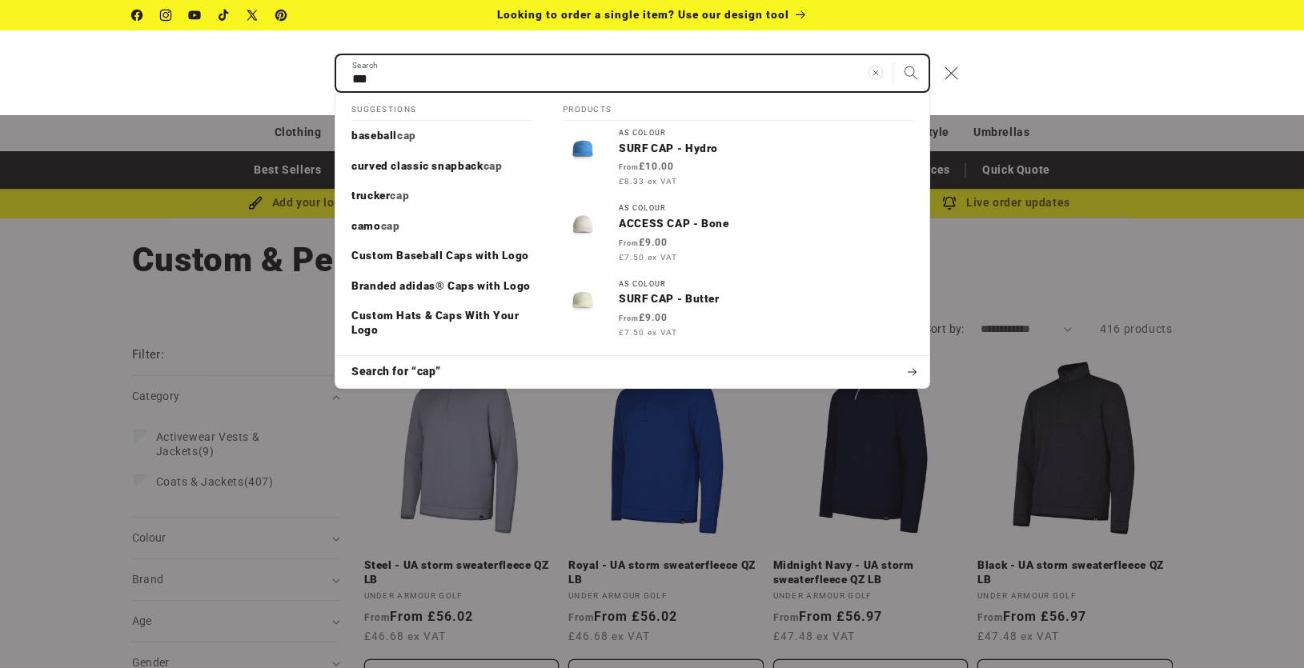
type input "***"
click at [893, 55] on button "Search" at bounding box center [910, 72] width 35 height 35
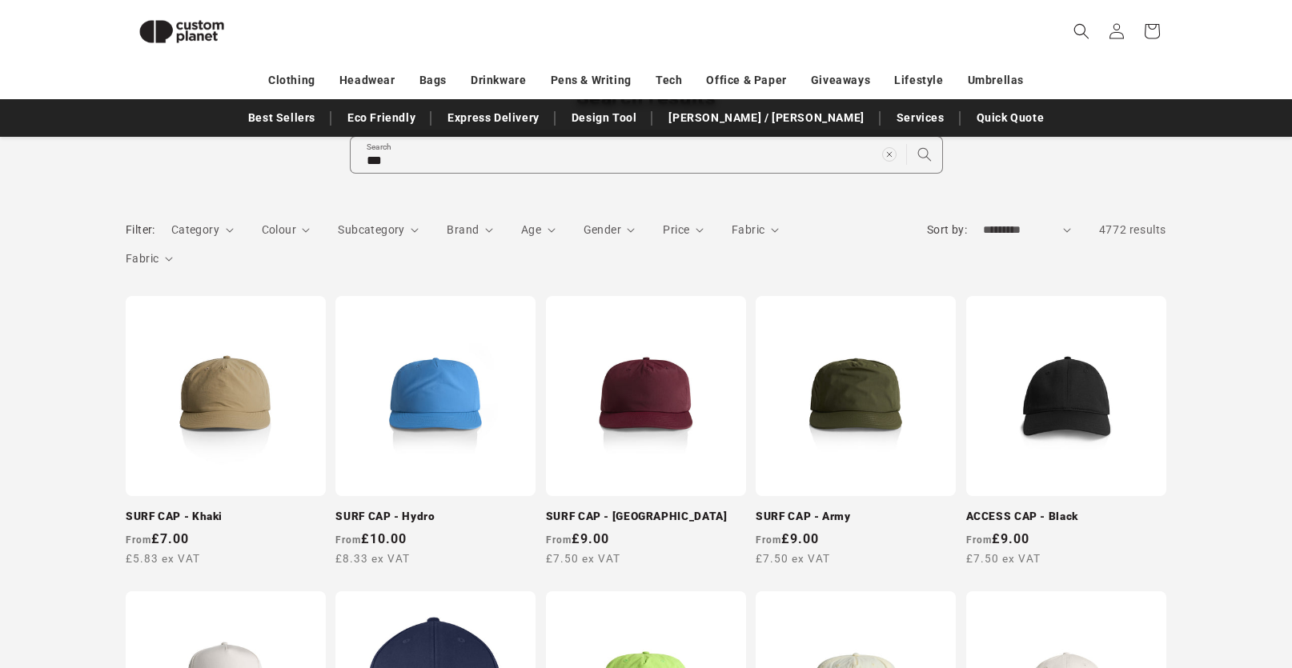
scroll to position [379, 0]
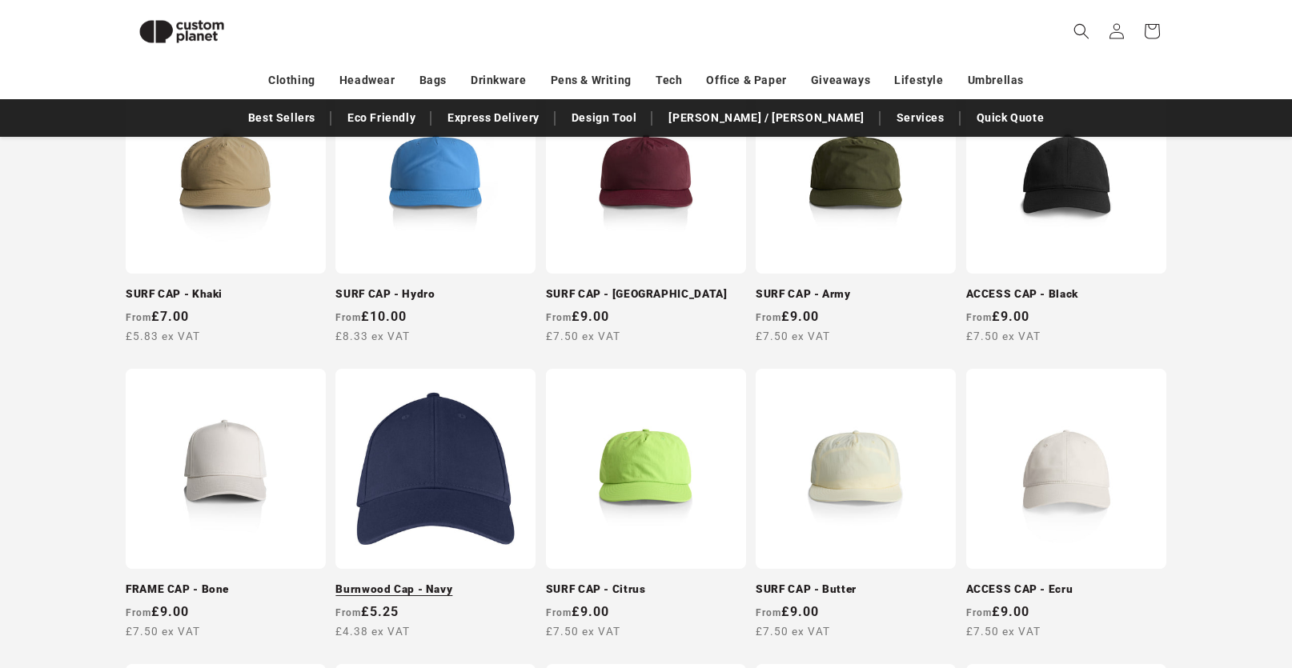
click at [432, 583] on link "Burnwood Cap - Navy" at bounding box center [435, 590] width 200 height 14
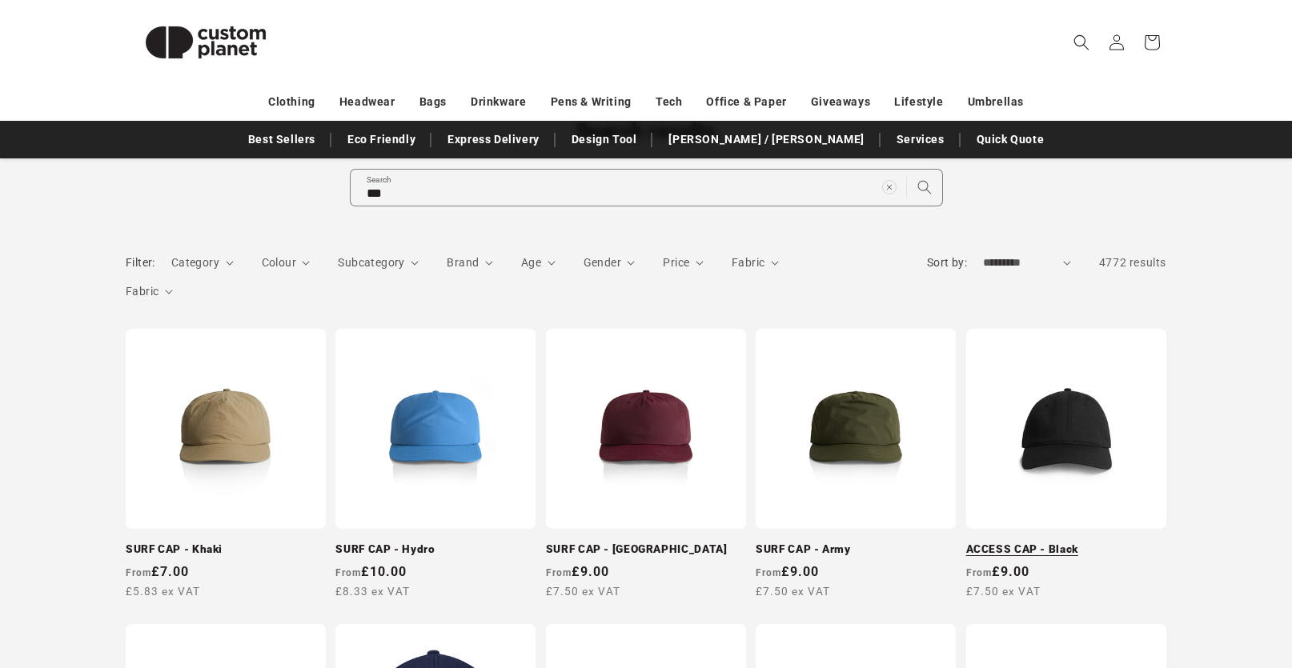
scroll to position [0, 0]
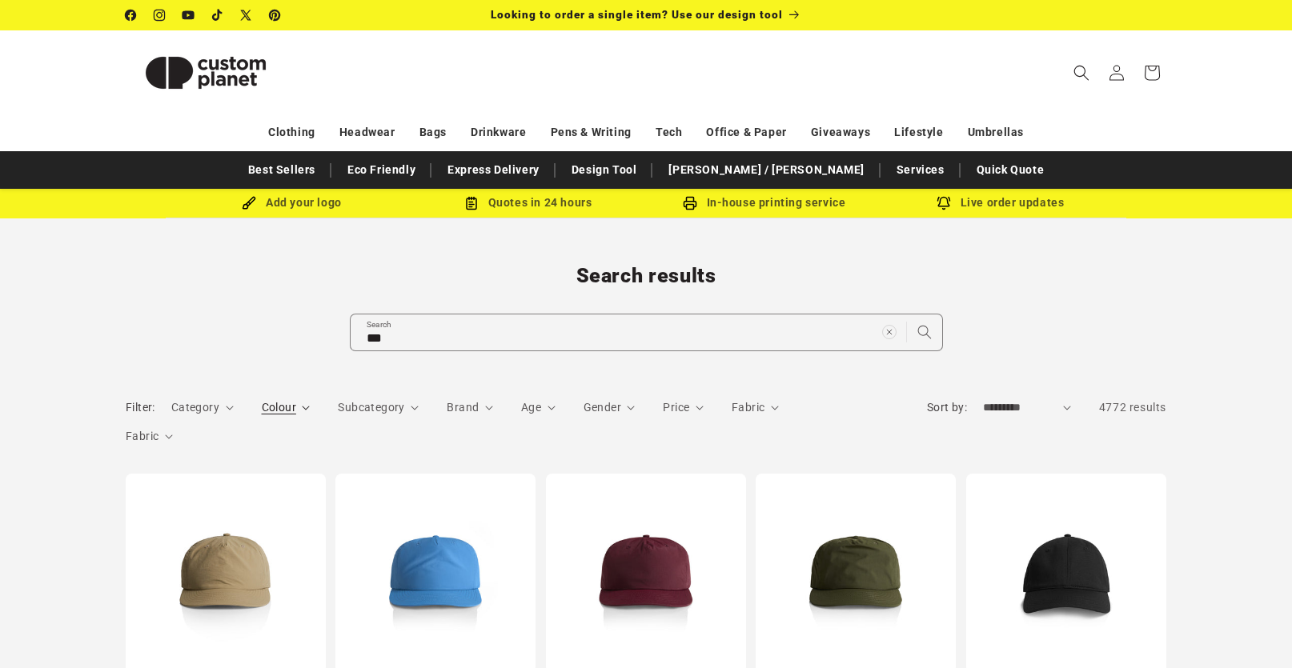
click at [294, 402] on span "Colour" at bounding box center [279, 407] width 34 height 13
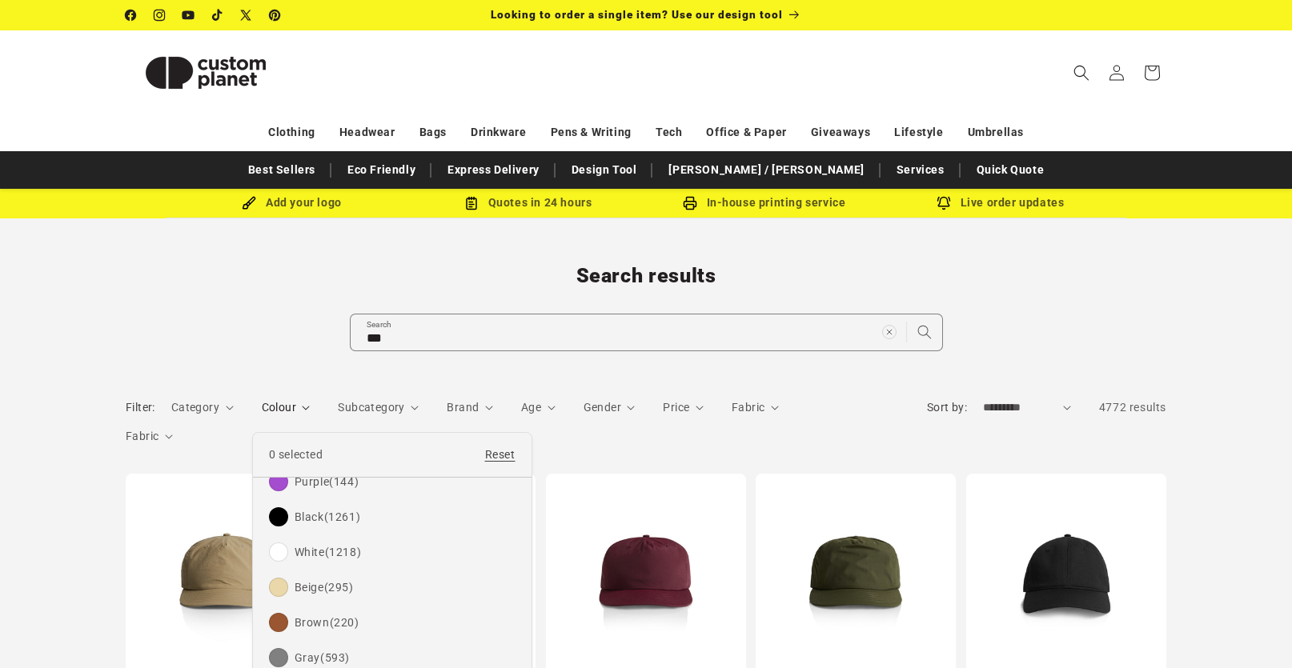
scroll to position [283, 0]
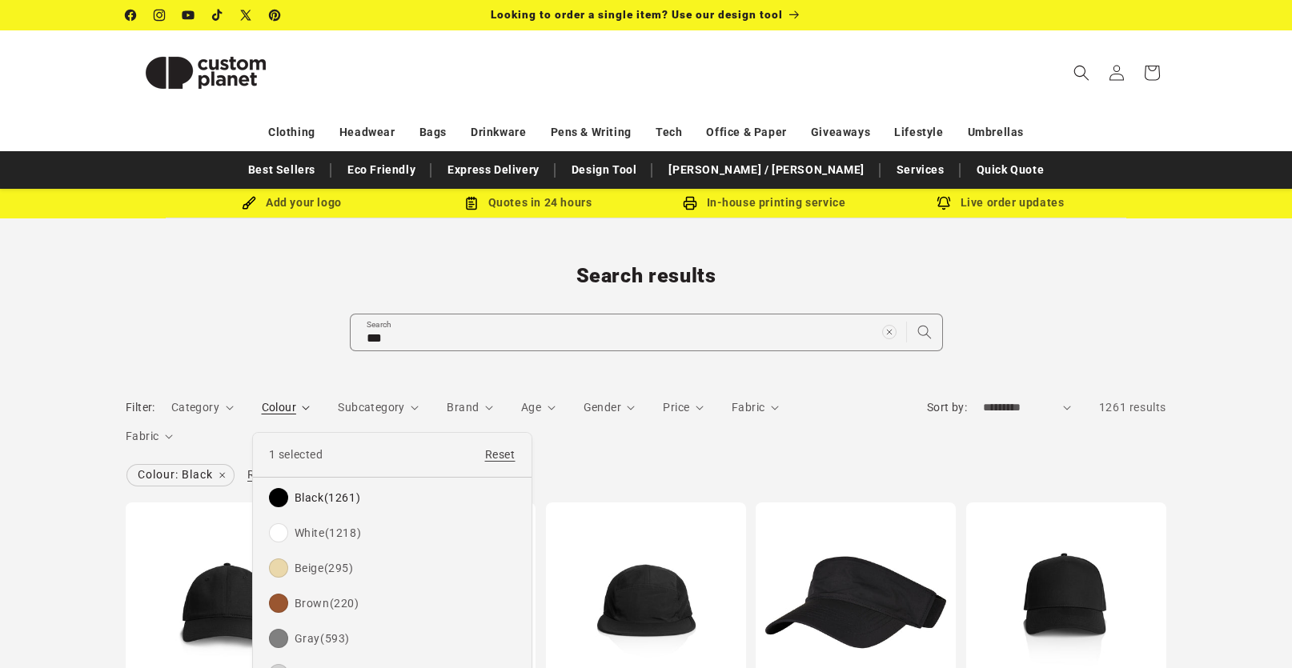
click at [311, 399] on summary "Colour" at bounding box center [286, 407] width 49 height 17
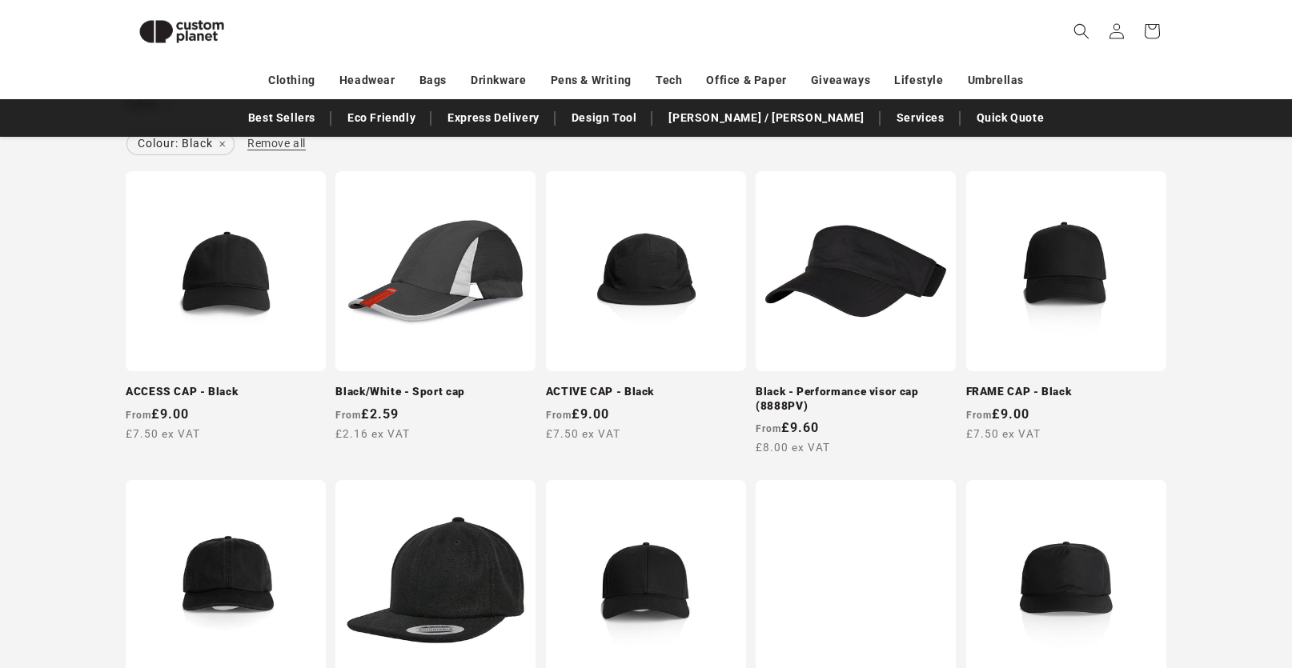
scroll to position [299, 0]
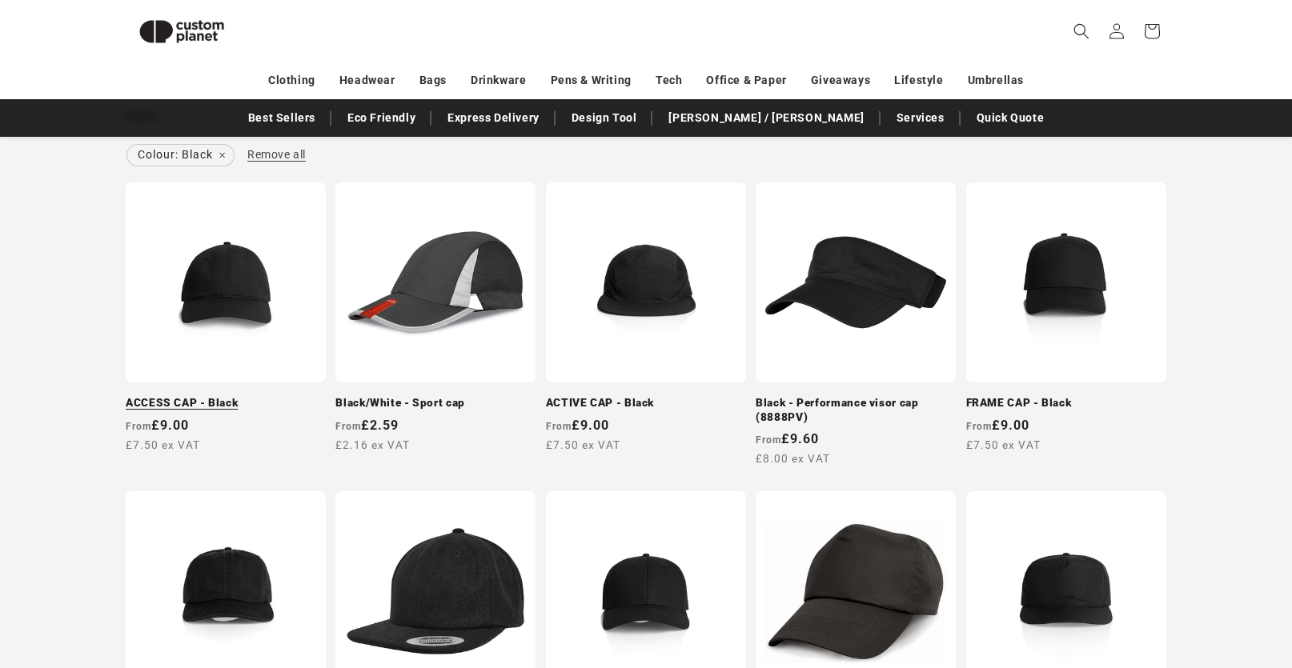
click at [232, 396] on link "ACCESS CAP - Black" at bounding box center [226, 403] width 200 height 14
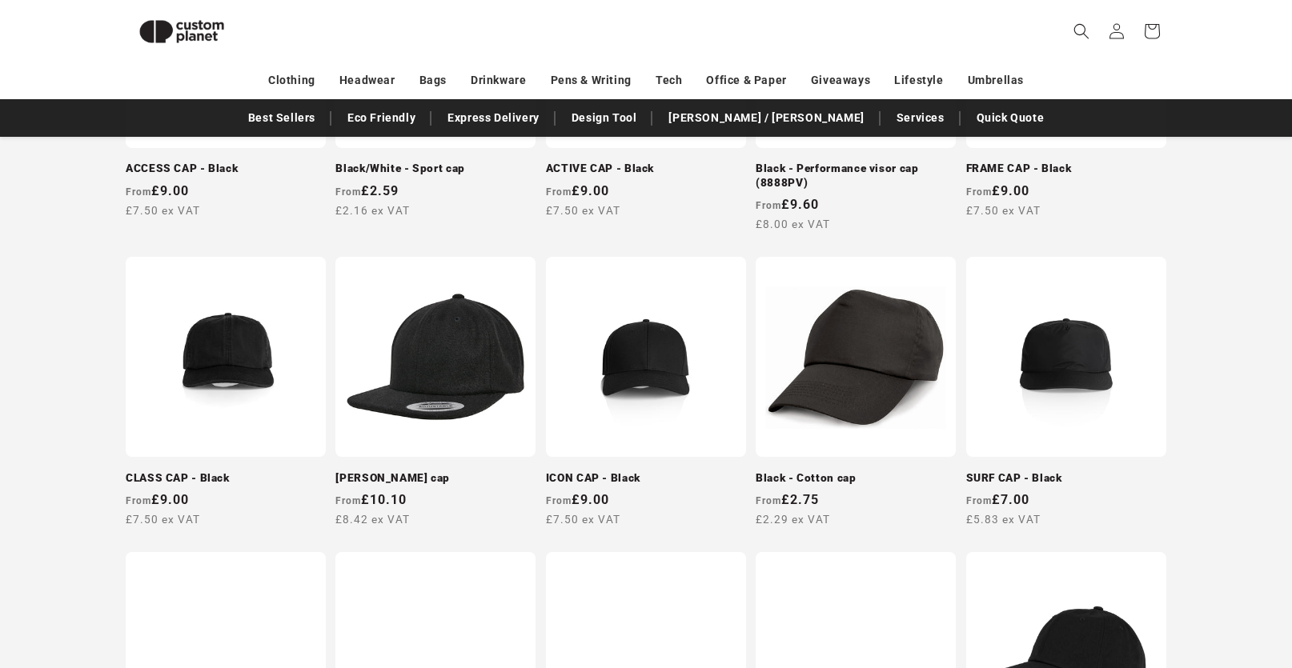
scroll to position [859, 0]
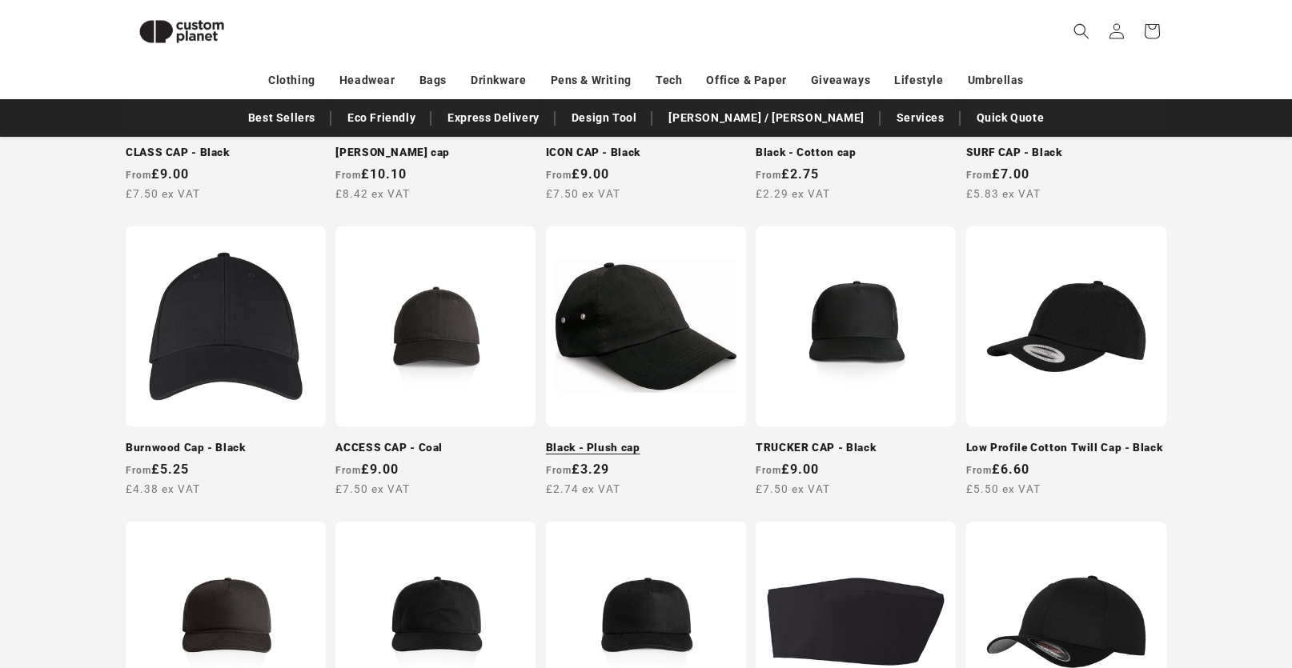
click at [664, 441] on link "Black - Plush cap" at bounding box center [646, 448] width 200 height 14
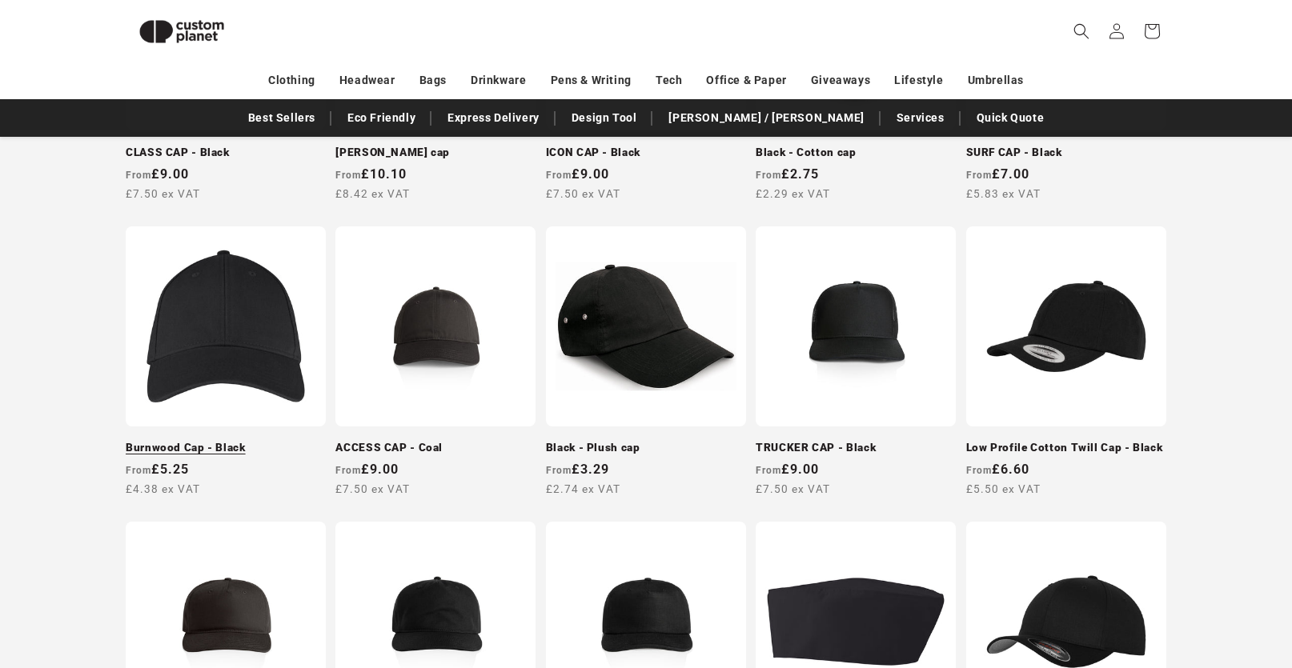
click at [205, 441] on link "Burnwood Cap - Black" at bounding box center [226, 448] width 200 height 14
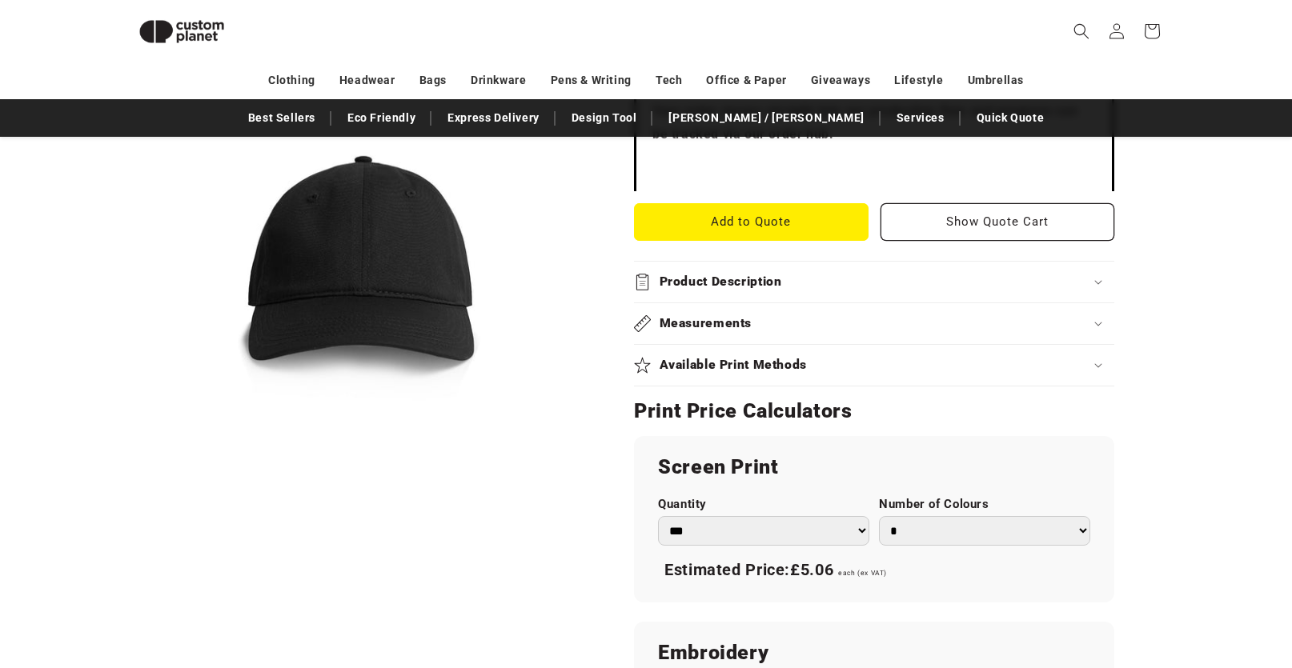
scroll to position [619, 0]
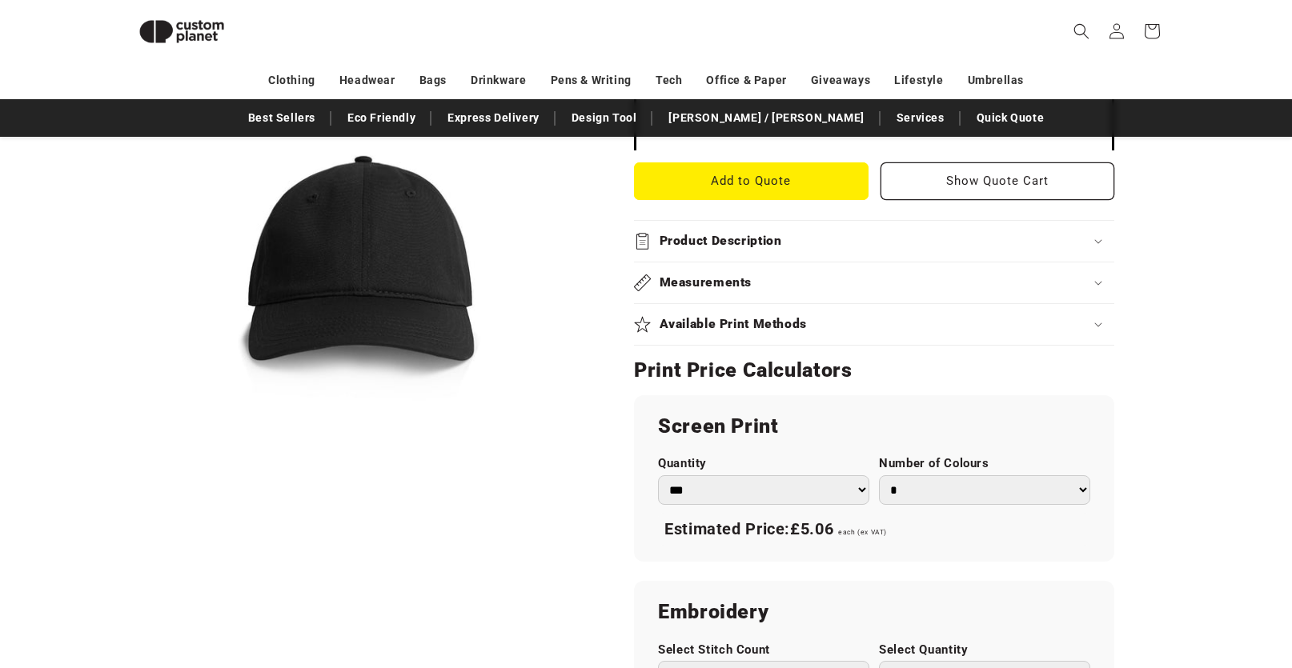
click at [801, 241] on div "Product Description" at bounding box center [874, 241] width 480 height 17
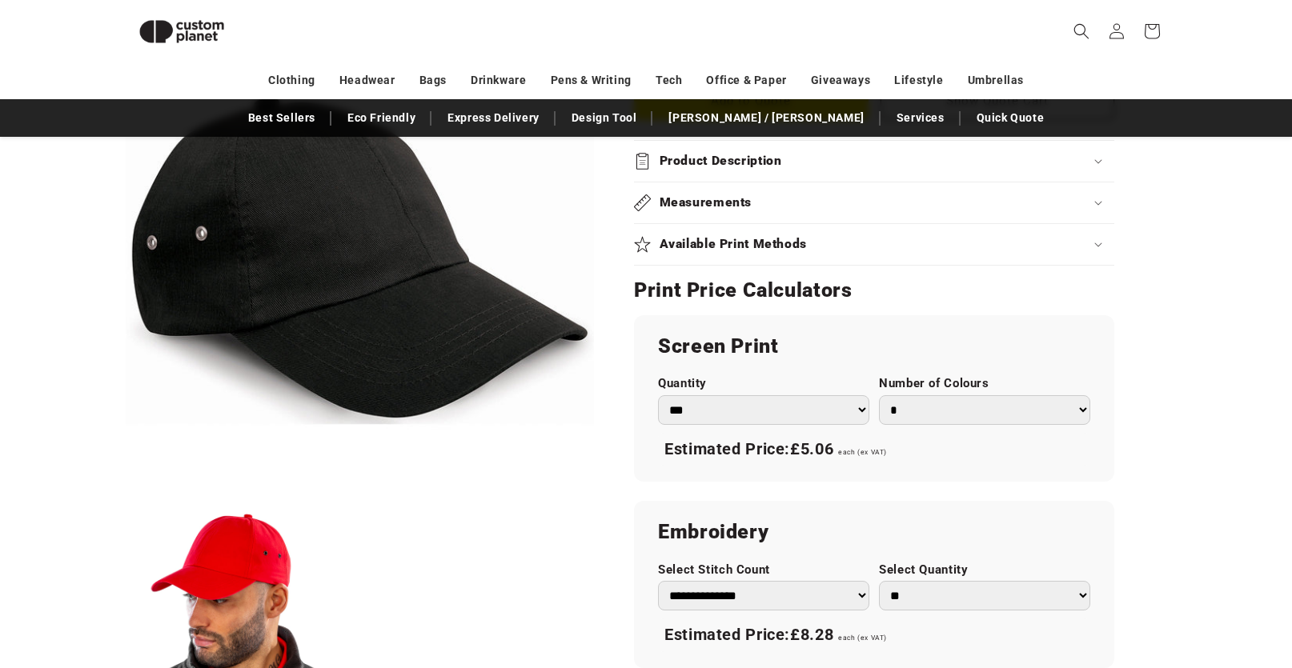
scroll to position [539, 0]
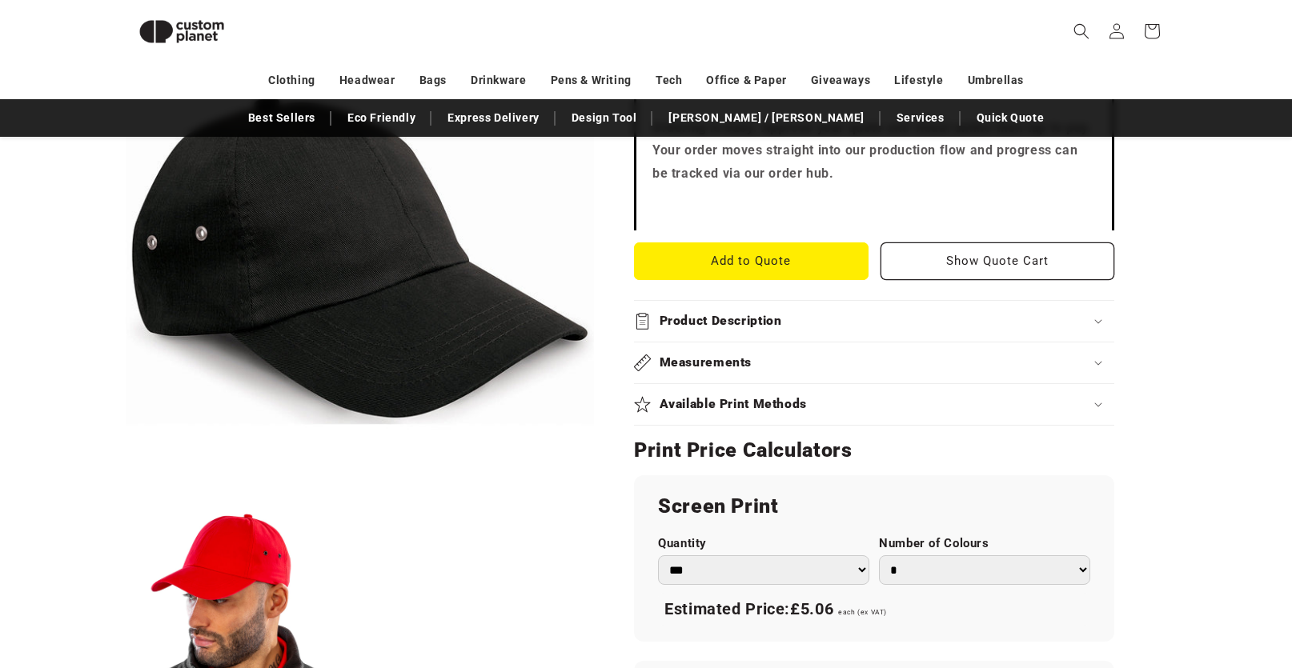
click at [921, 332] on summary "Product Description" at bounding box center [874, 321] width 480 height 41
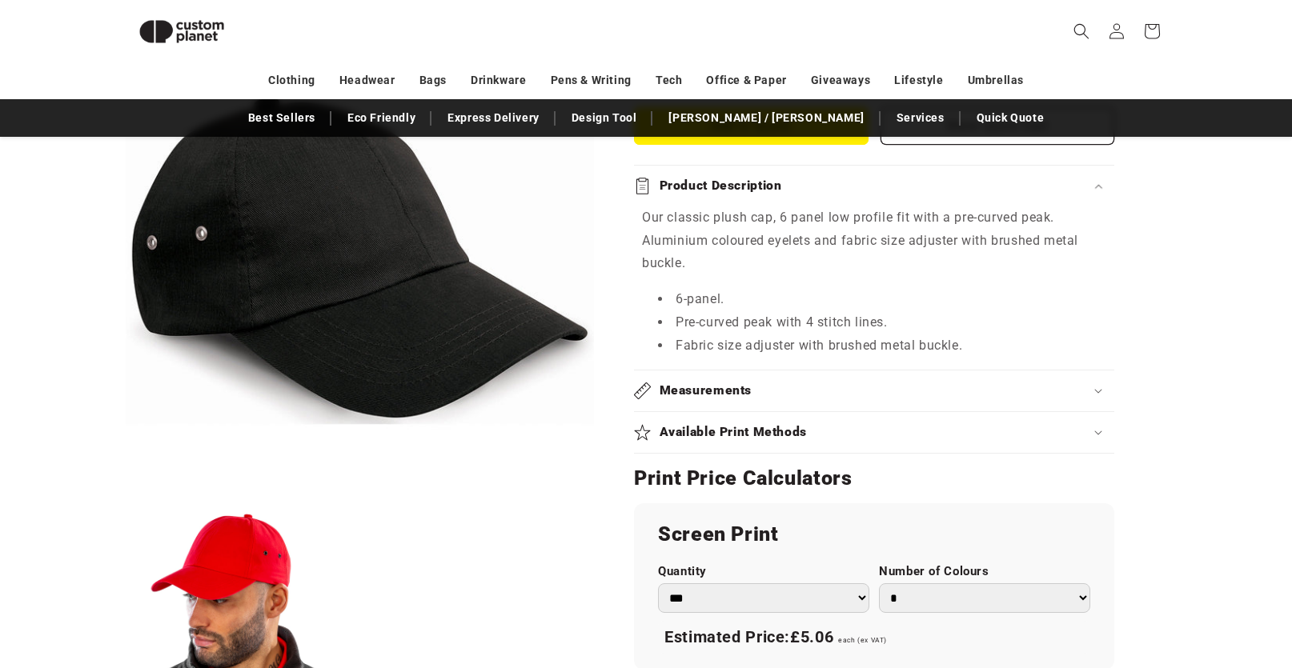
scroll to position [379, 0]
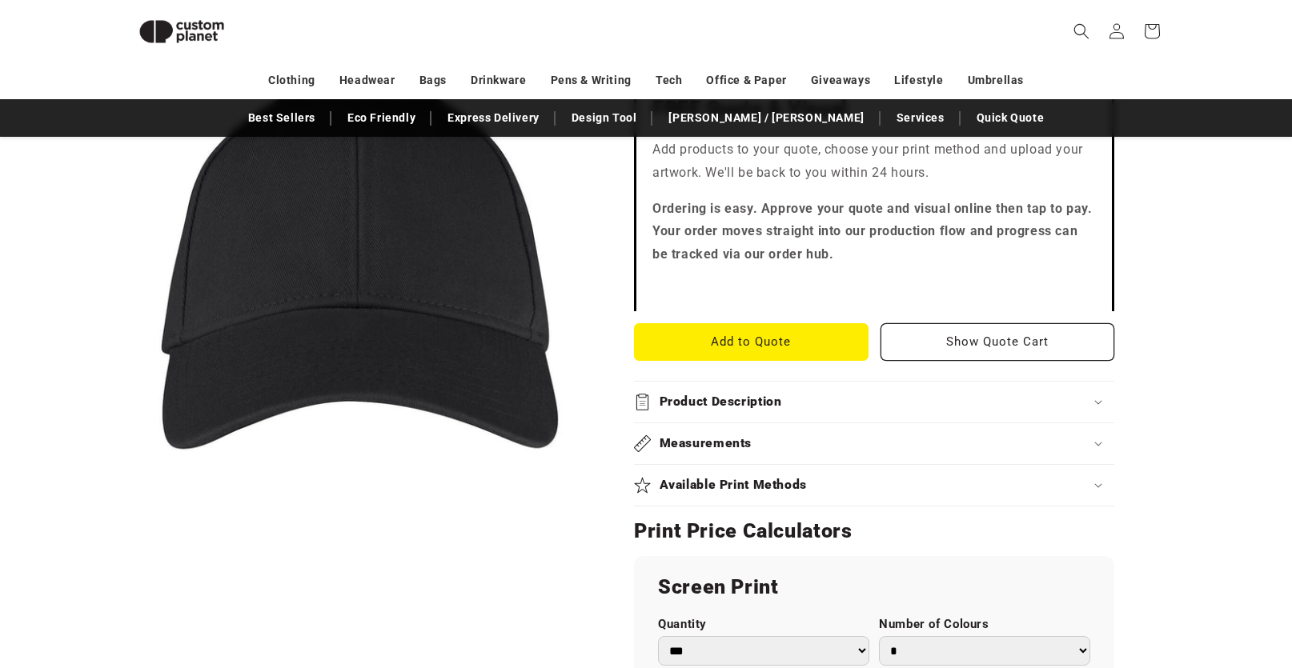
scroll to position [779, 0]
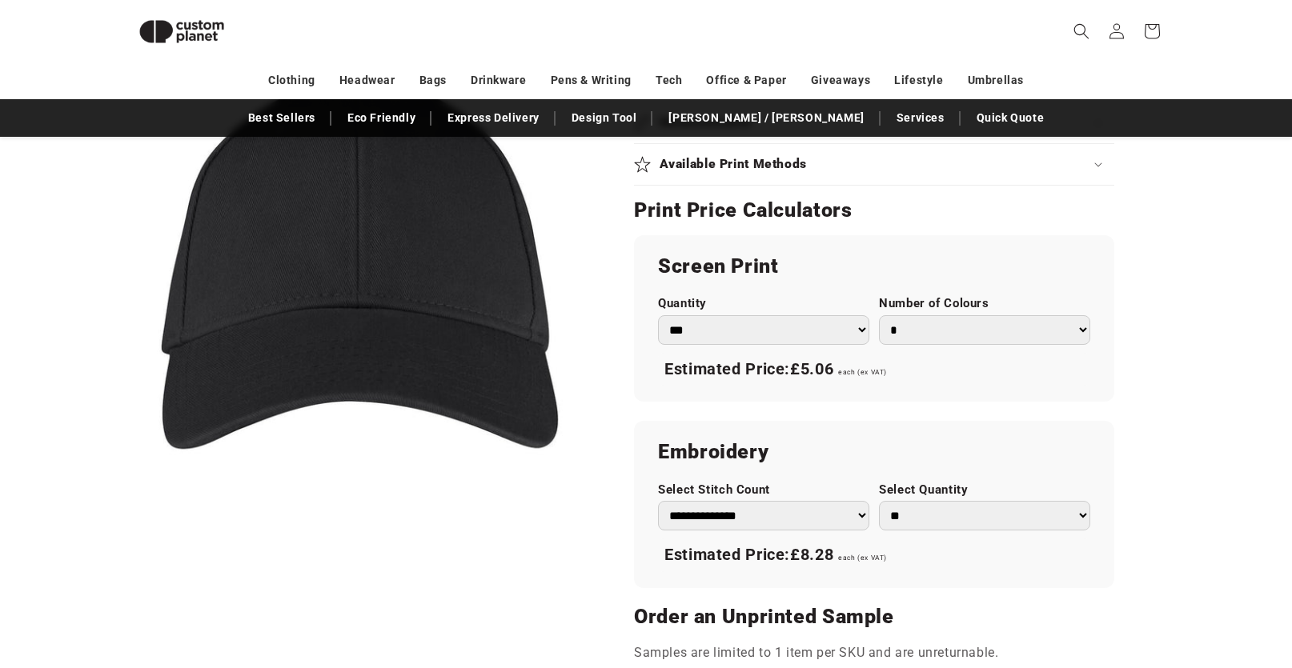
click at [775, 515] on select "**********" at bounding box center [763, 516] width 211 height 30
select select "**"
click at [658, 501] on select "**********" at bounding box center [763, 516] width 211 height 30
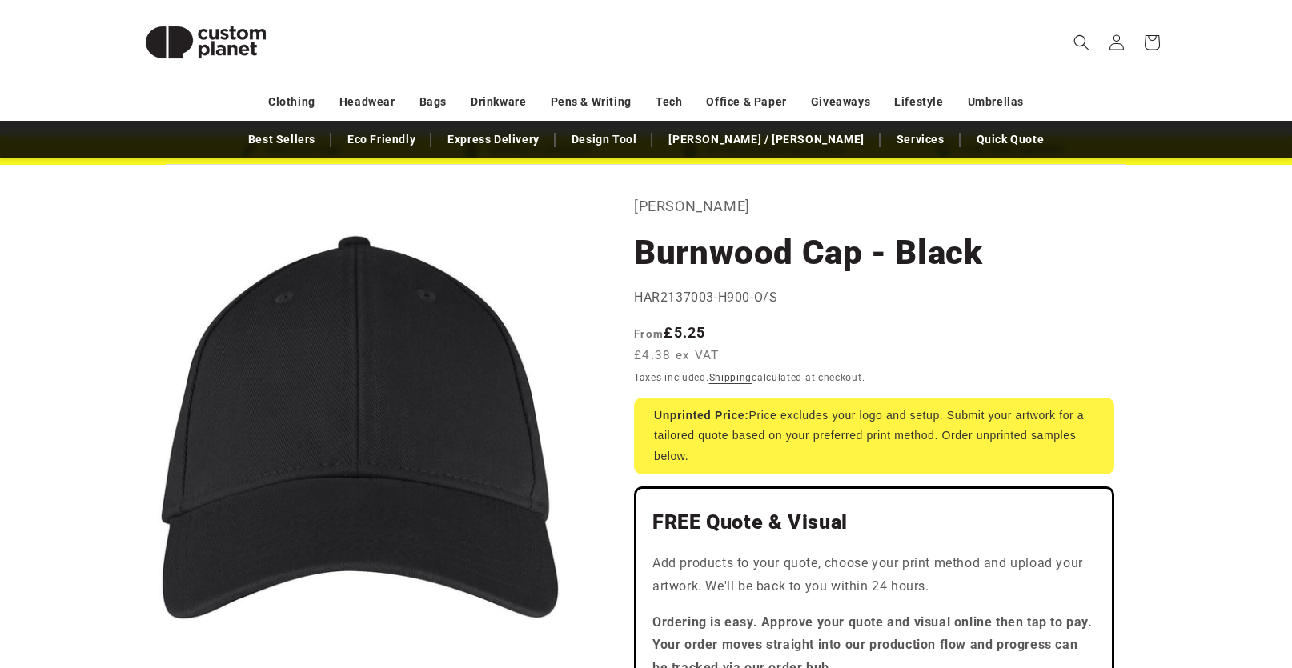
scroll to position [80, 0]
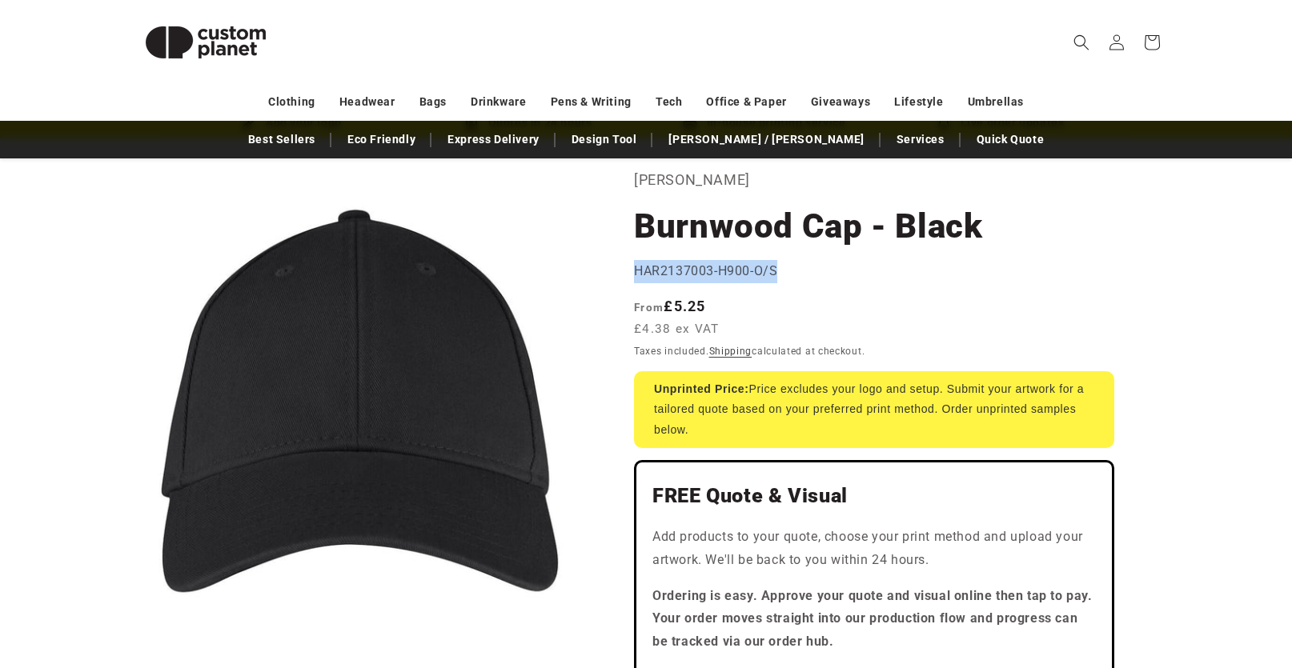
drag, startPoint x: 635, startPoint y: 269, endPoint x: 777, endPoint y: 265, distance: 142.5
click at [777, 265] on span "HAR2137003-H900-O/S" at bounding box center [705, 270] width 143 height 15
copy span "HAR2137003-H900-O/S"
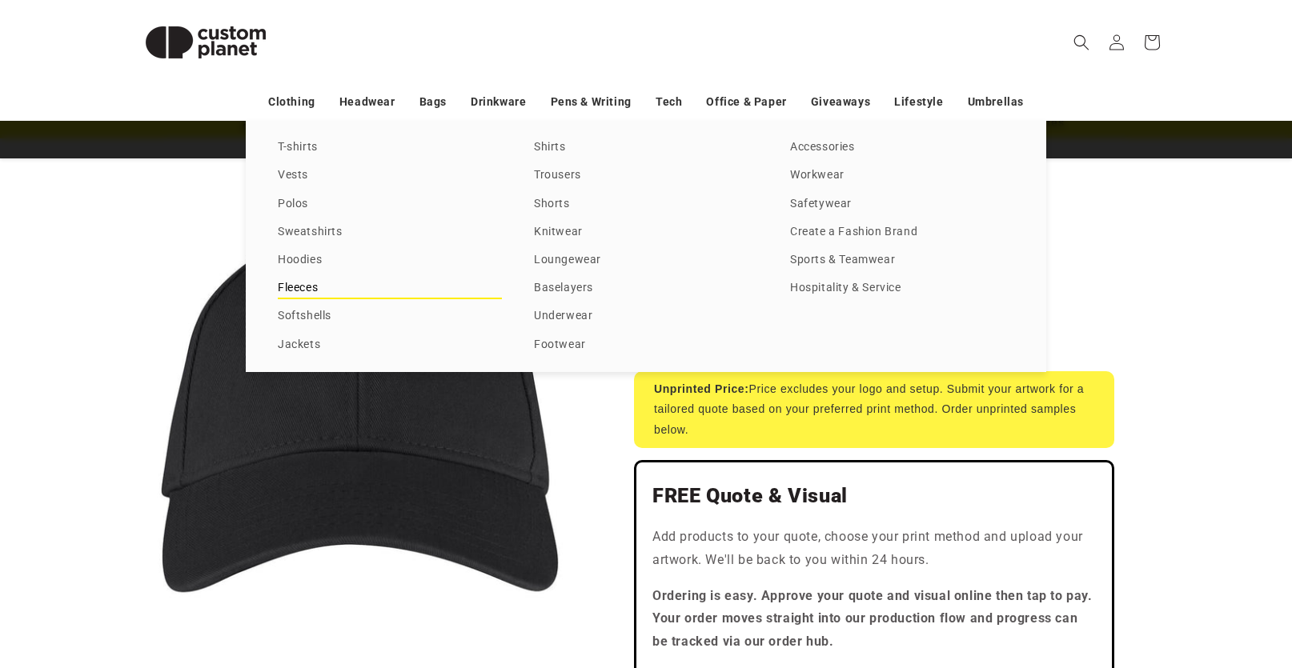
click at [294, 289] on link "Fleeces" at bounding box center [390, 289] width 224 height 22
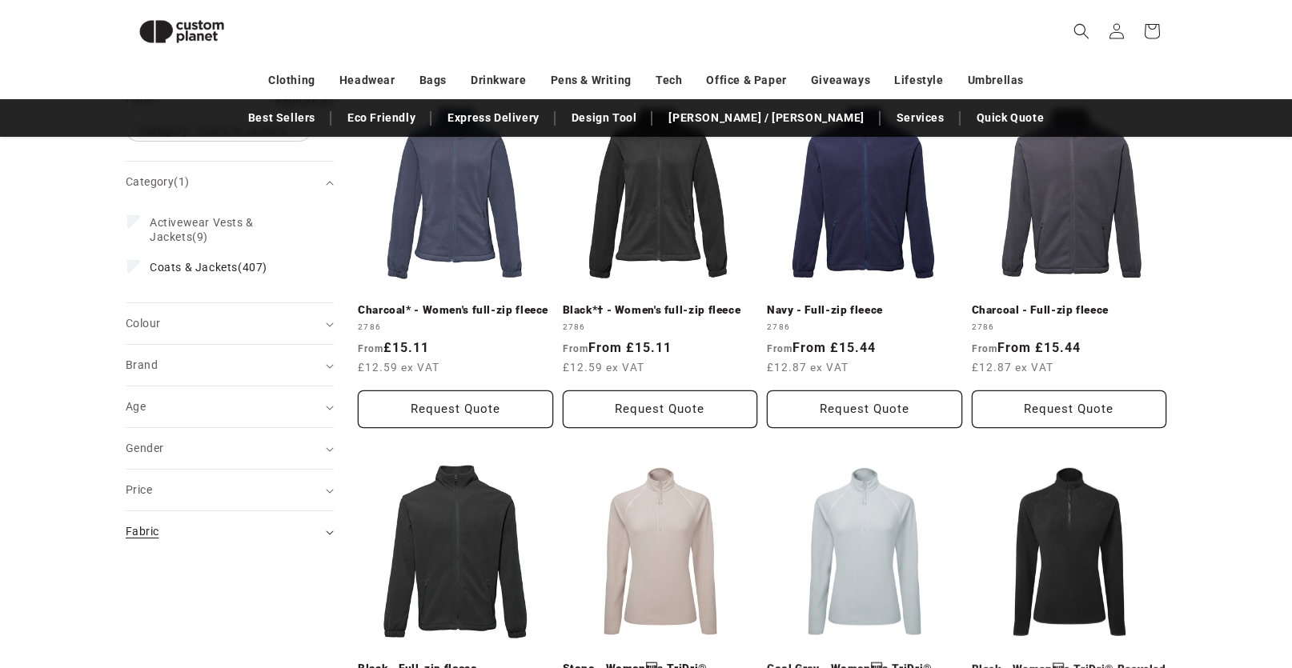
scroll to position [219, 0]
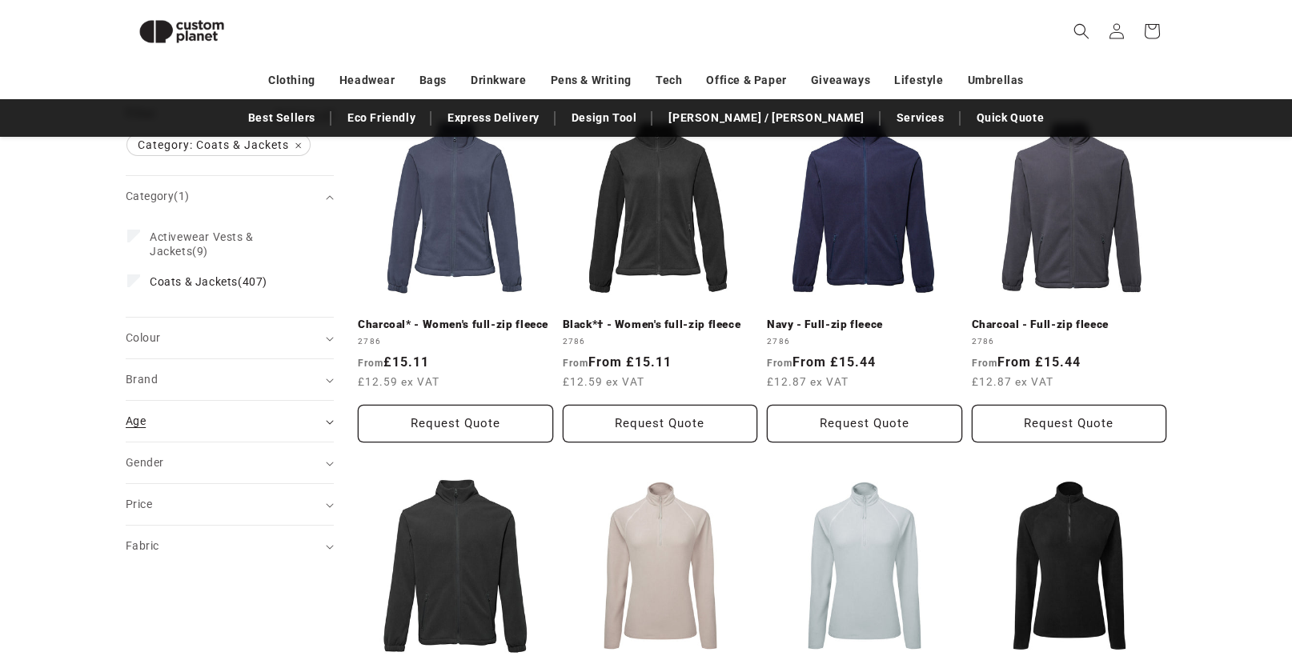
click at [285, 427] on div "Age (0)" at bounding box center [223, 421] width 195 height 17
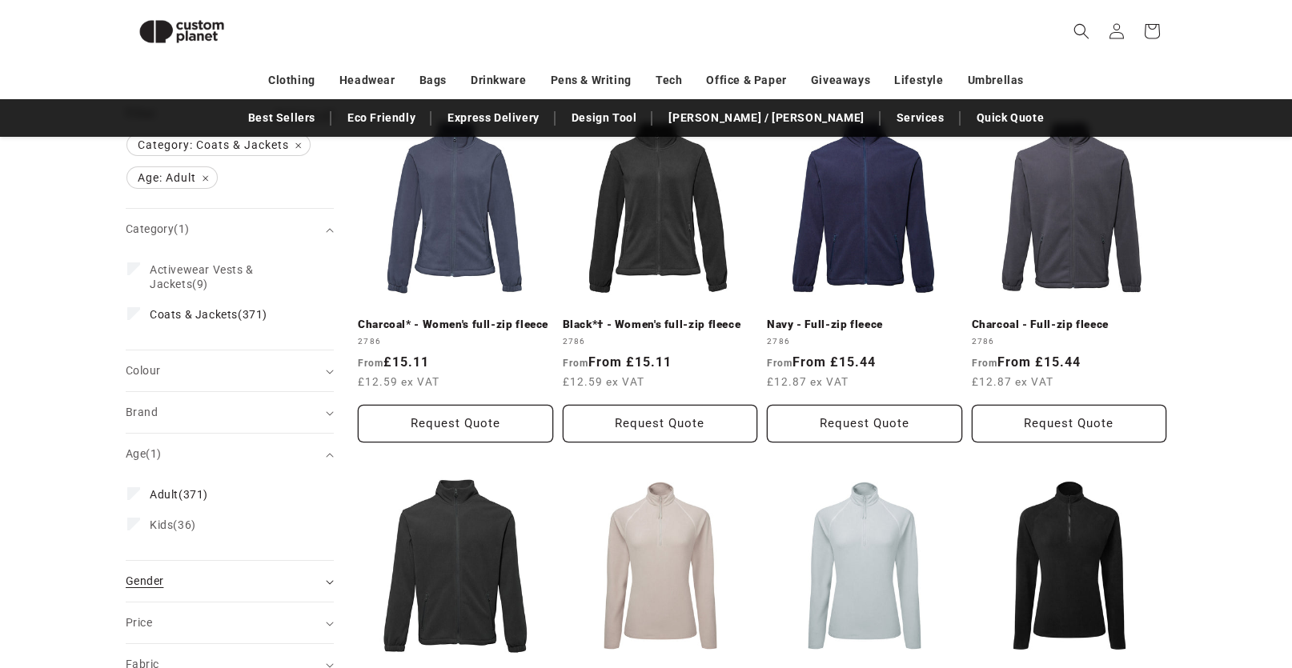
click at [265, 589] on div "Gender (0)" at bounding box center [223, 581] width 195 height 17
click at [132, 658] on label "Male (212) Male (212 products)" at bounding box center [224, 652] width 195 height 30
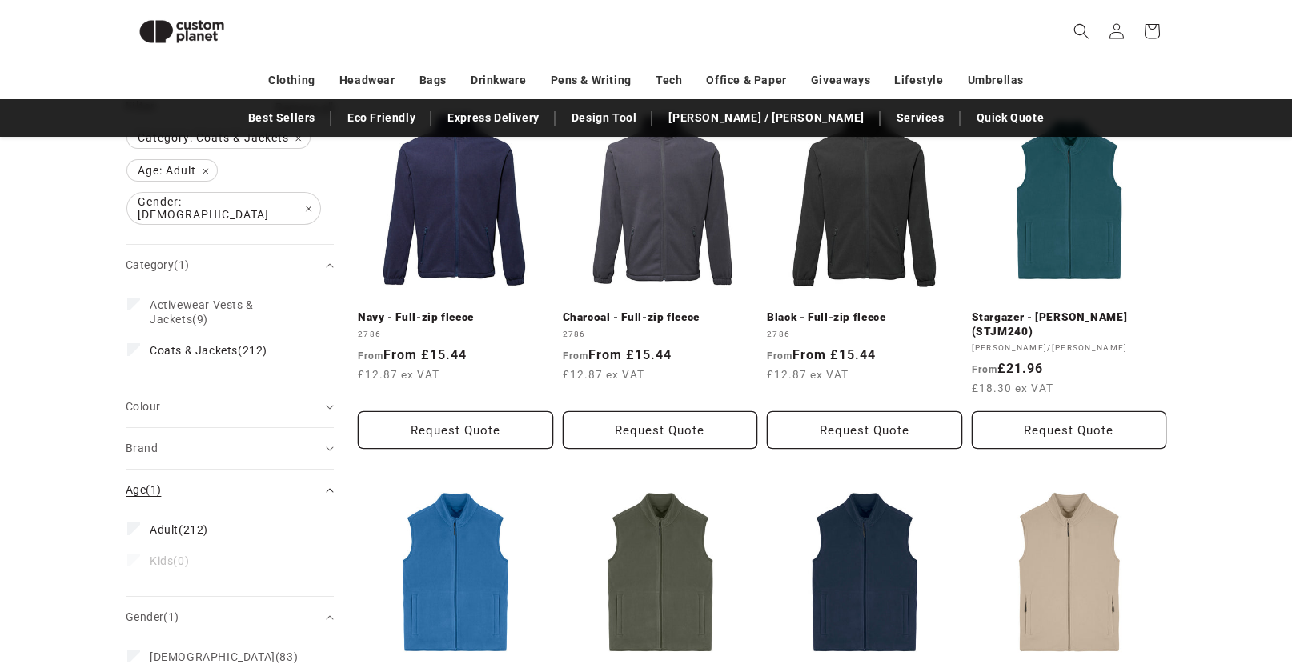
scroll to position [219, 0]
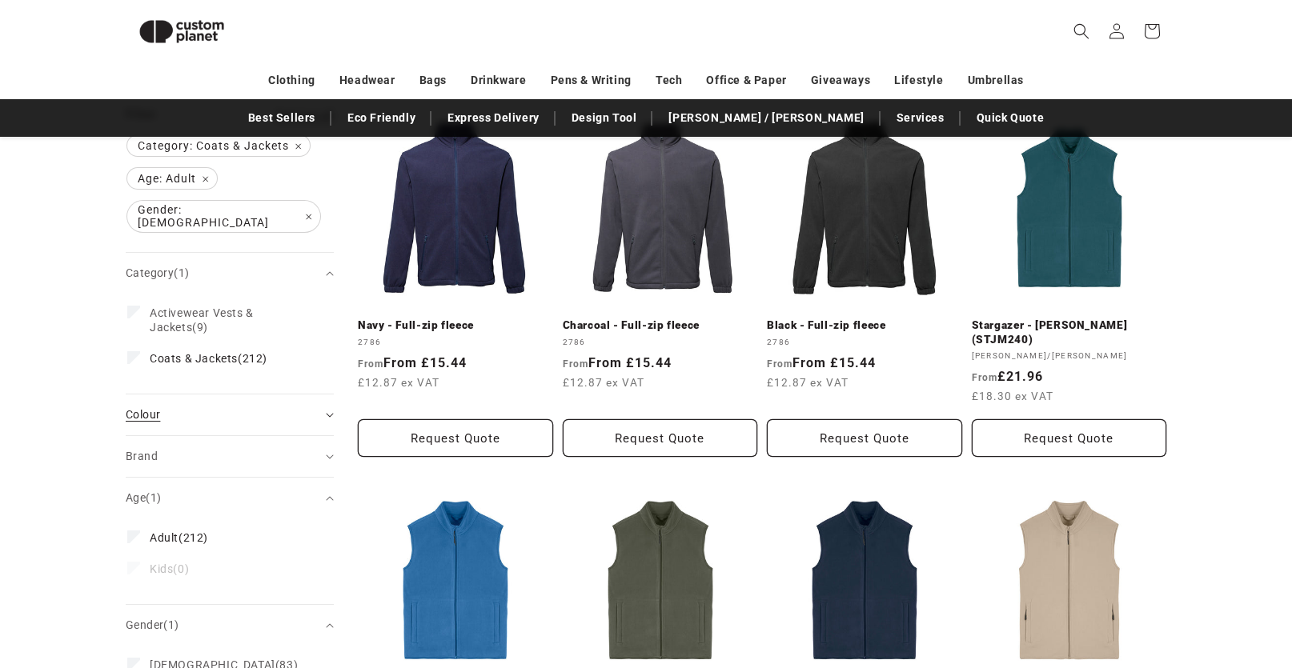
click at [245, 407] on div "Colour (0)" at bounding box center [223, 415] width 195 height 17
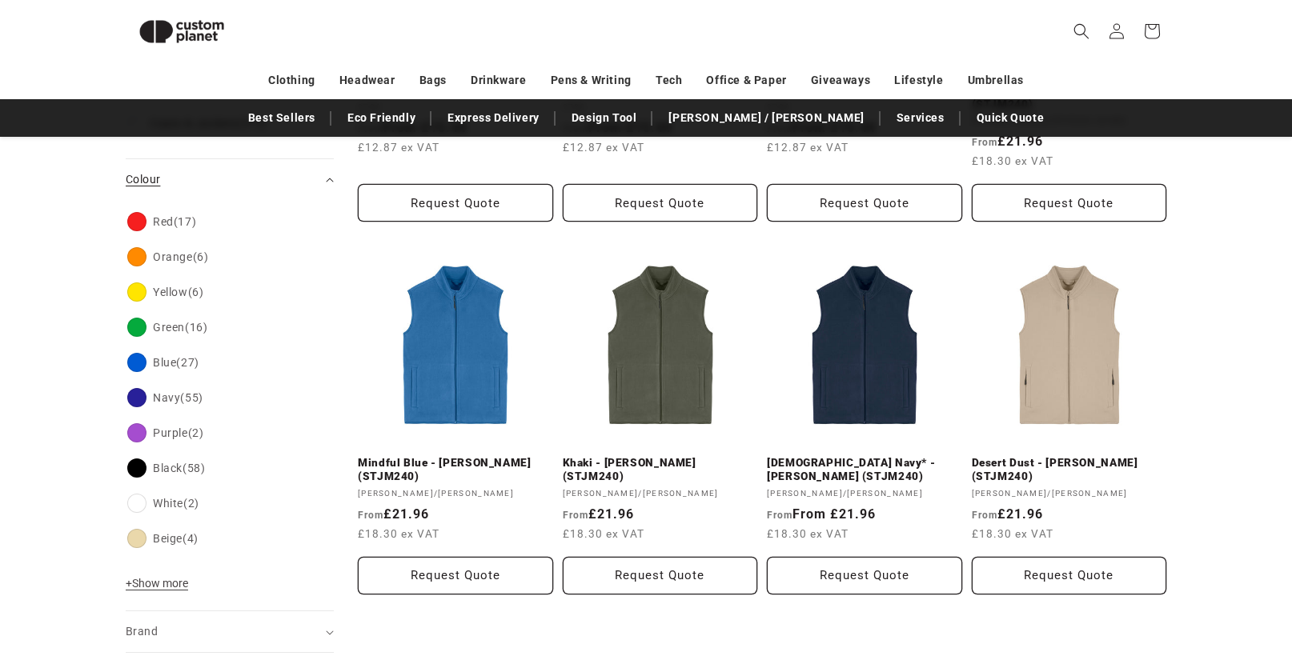
scroll to position [459, 0]
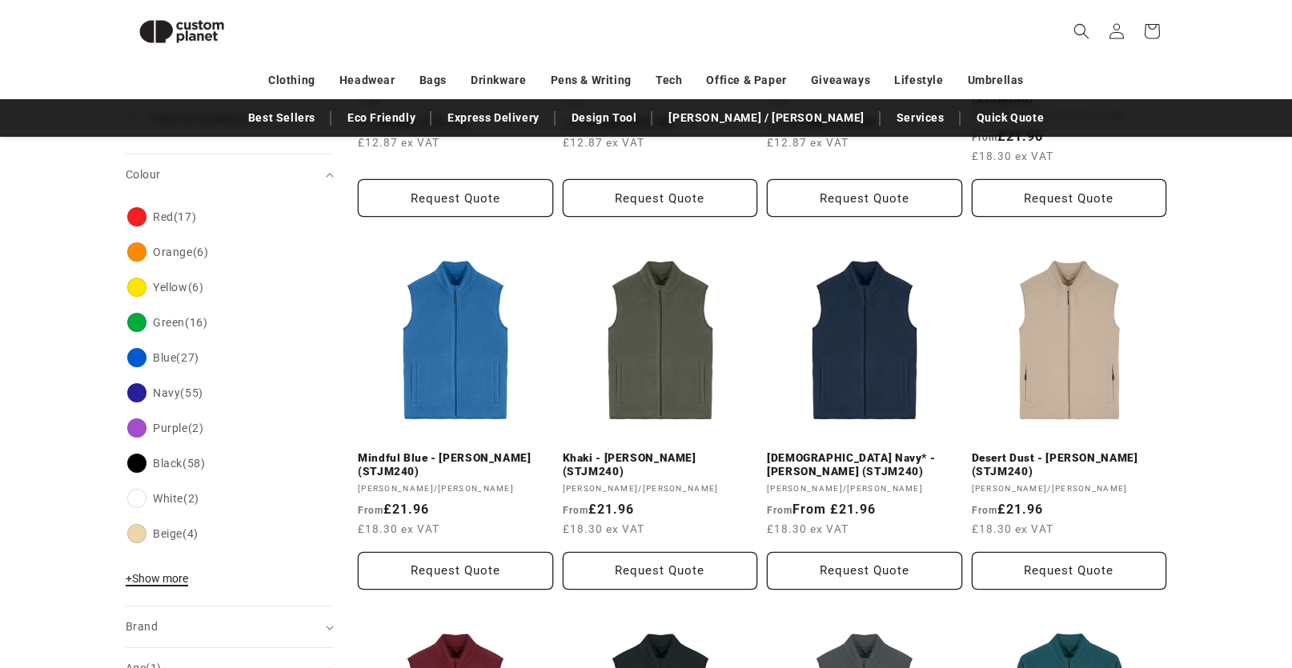
click at [149, 576] on span "+ Show more" at bounding box center [157, 578] width 62 height 13
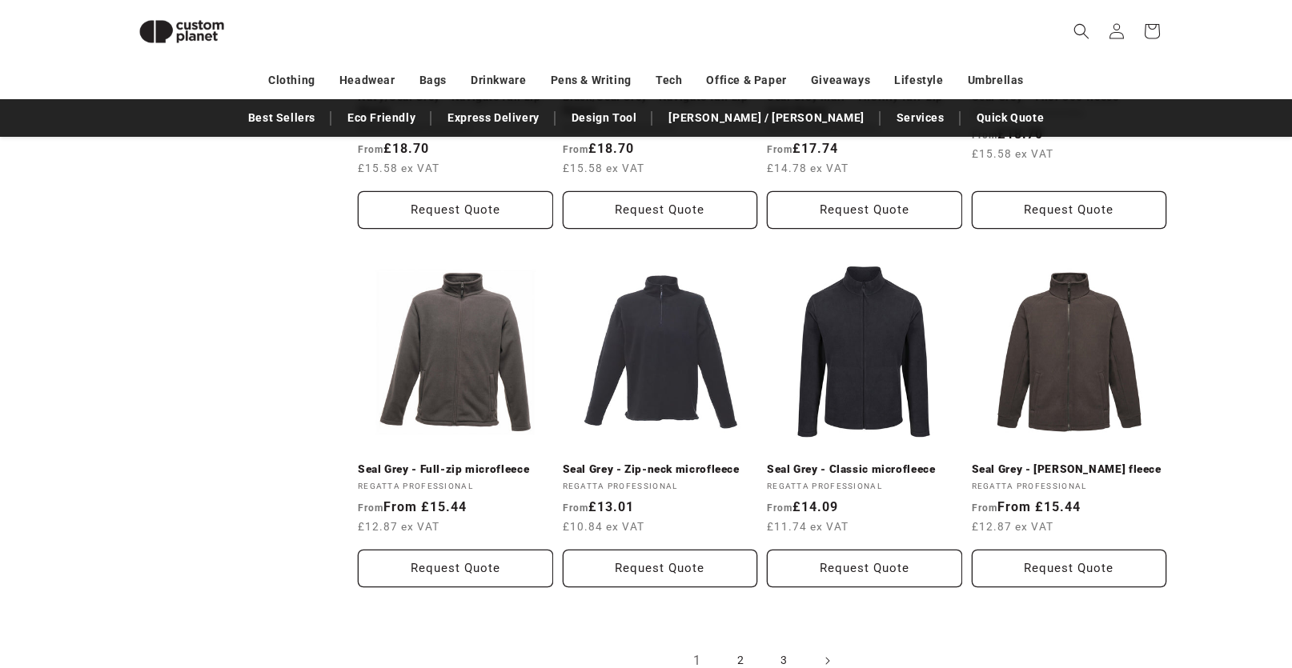
scroll to position [1579, 0]
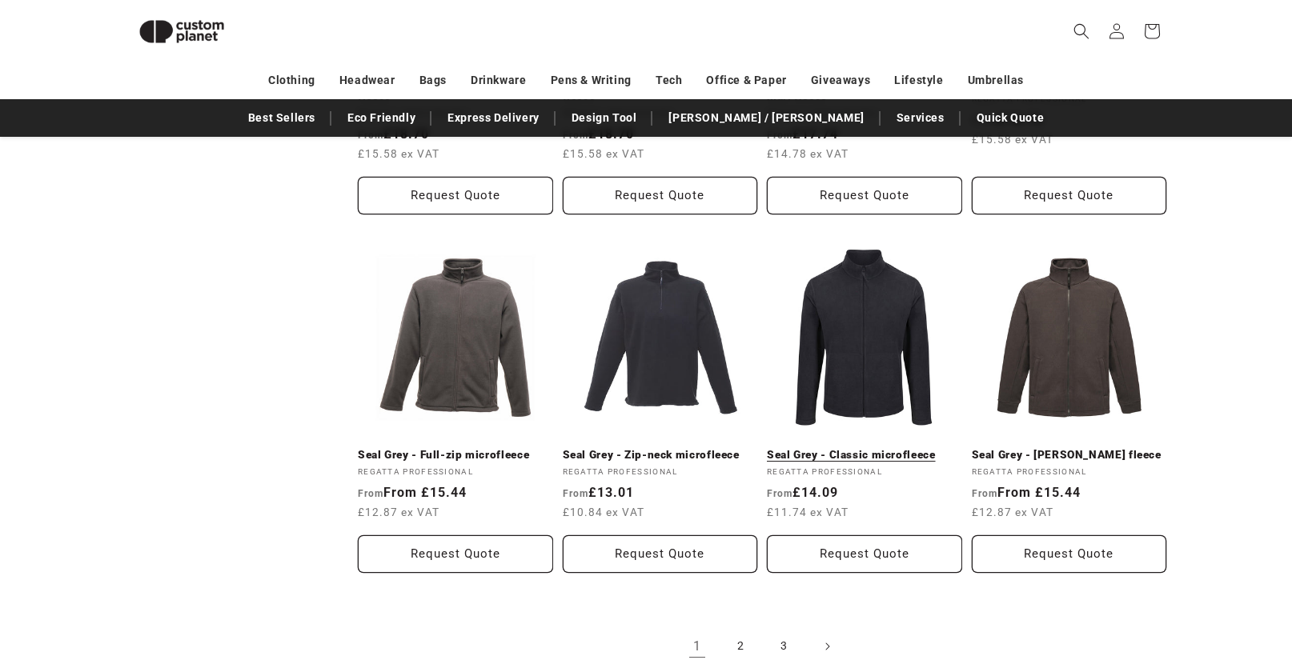
click at [872, 448] on link "Seal Grey - Classic microfleece" at bounding box center [864, 455] width 195 height 14
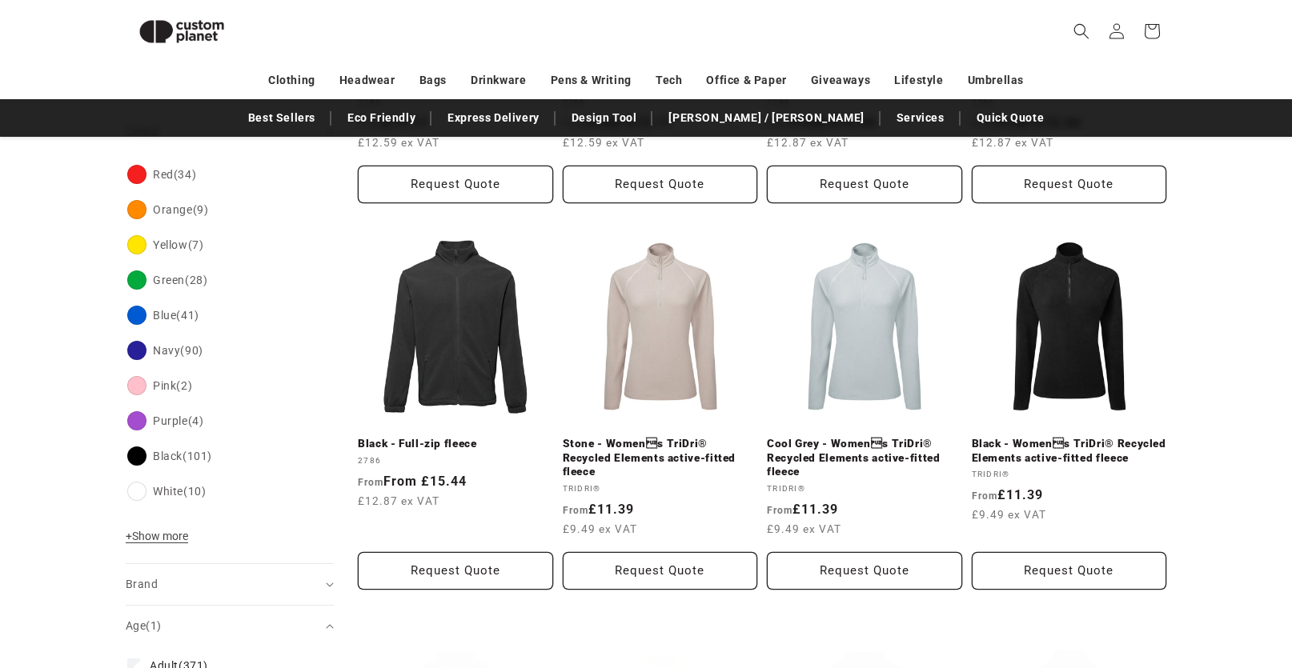
scroll to position [219, 0]
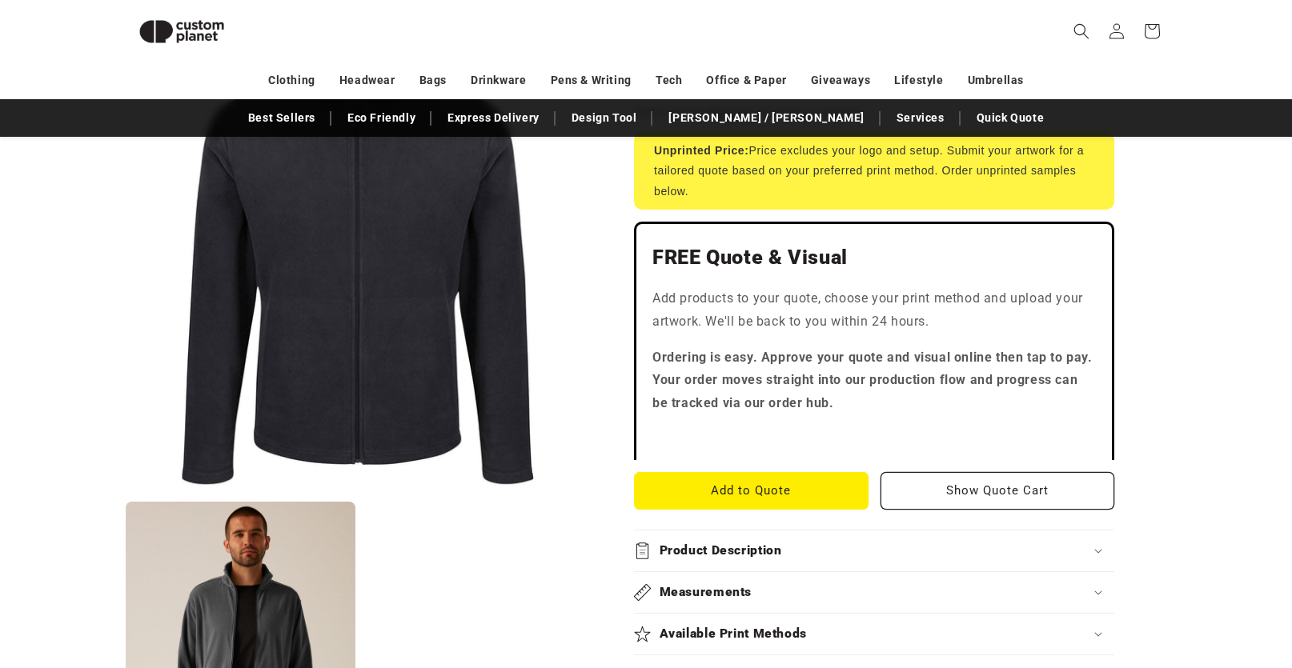
scroll to position [379, 0]
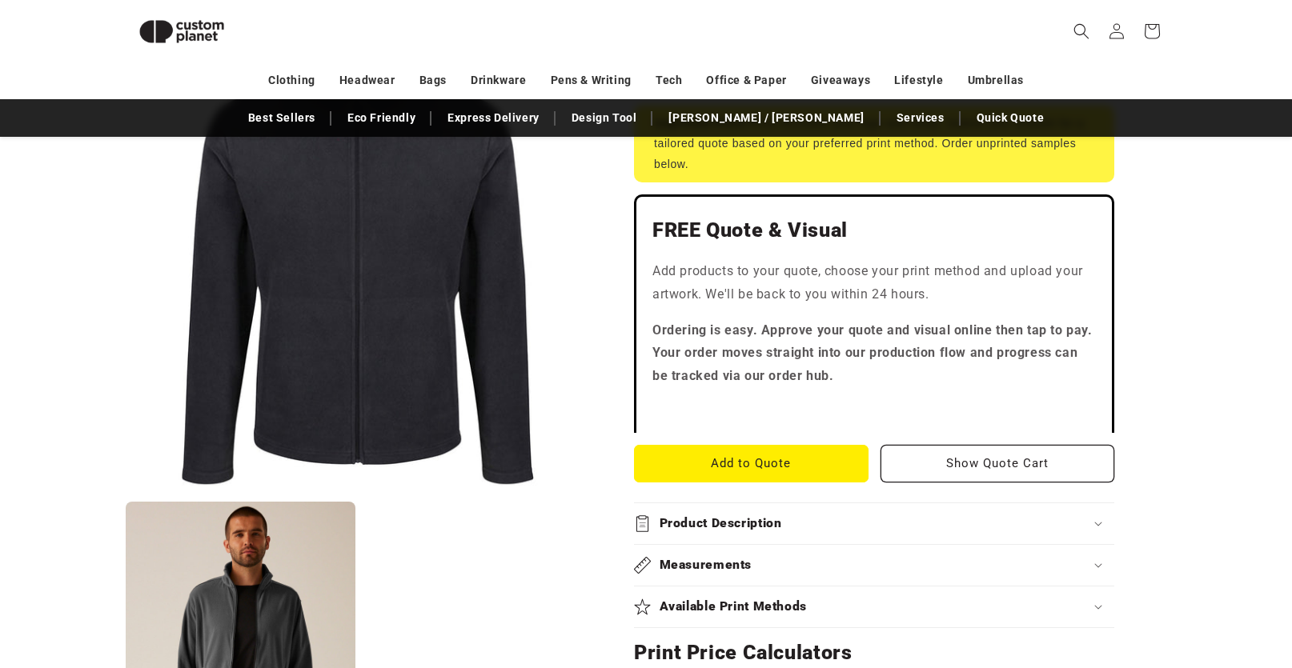
click at [790, 520] on div "Product Description" at bounding box center [874, 524] width 480 height 17
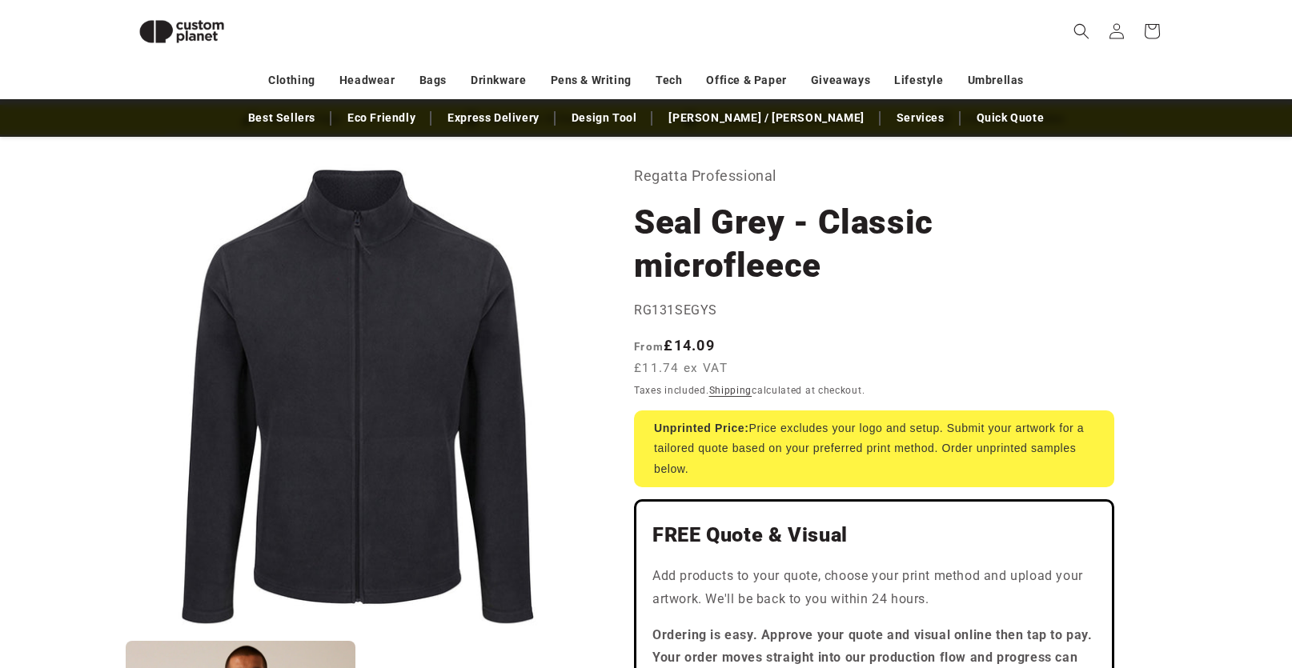
scroll to position [59, 0]
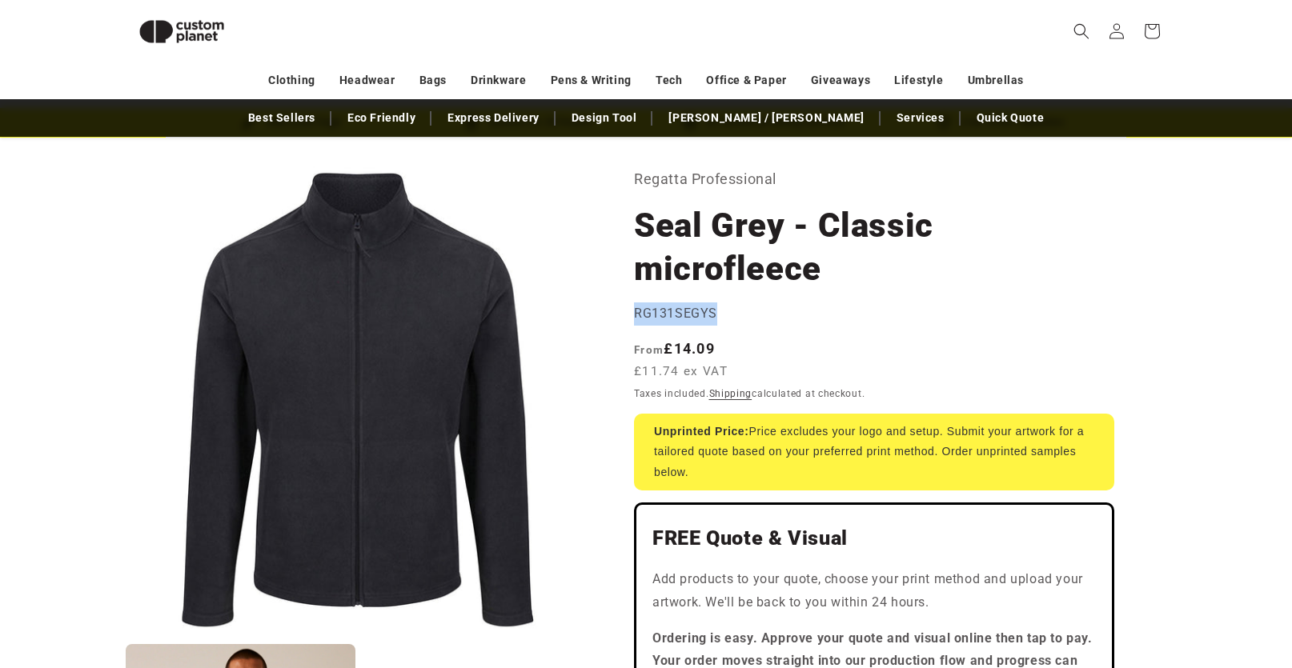
drag, startPoint x: 634, startPoint y: 314, endPoint x: 716, endPoint y: 309, distance: 81.8
copy span "RG131SEGYS"
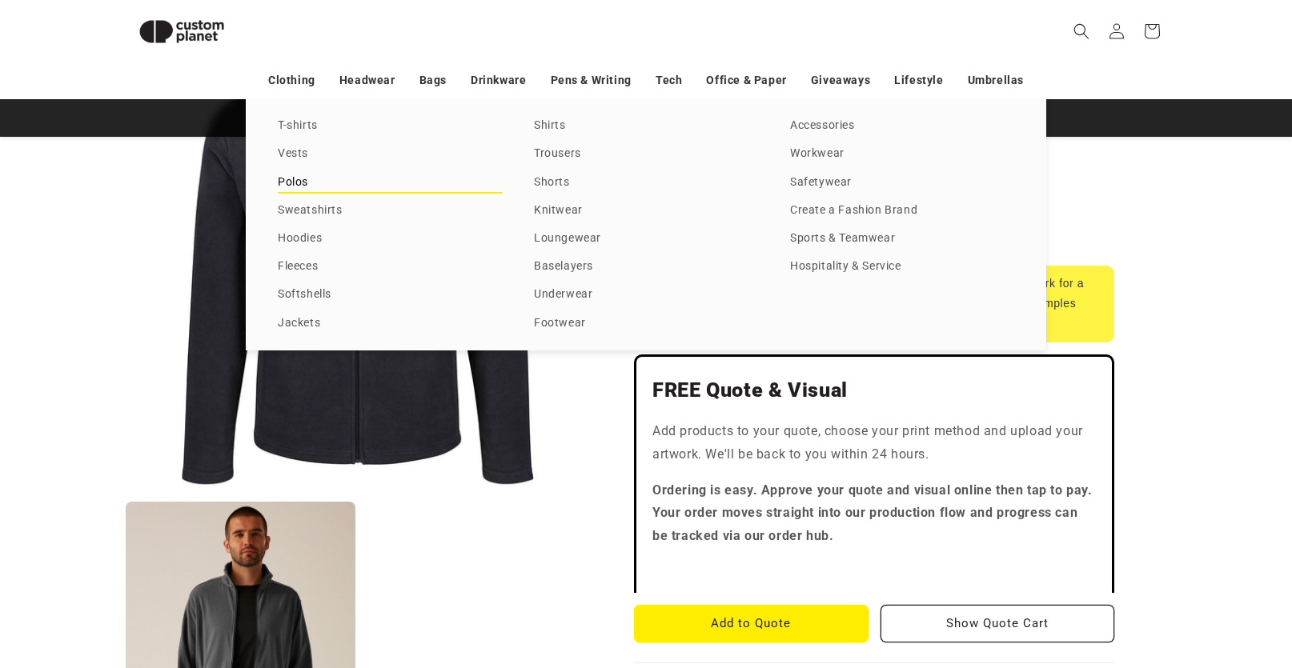
click at [294, 178] on link "Polos" at bounding box center [390, 183] width 224 height 22
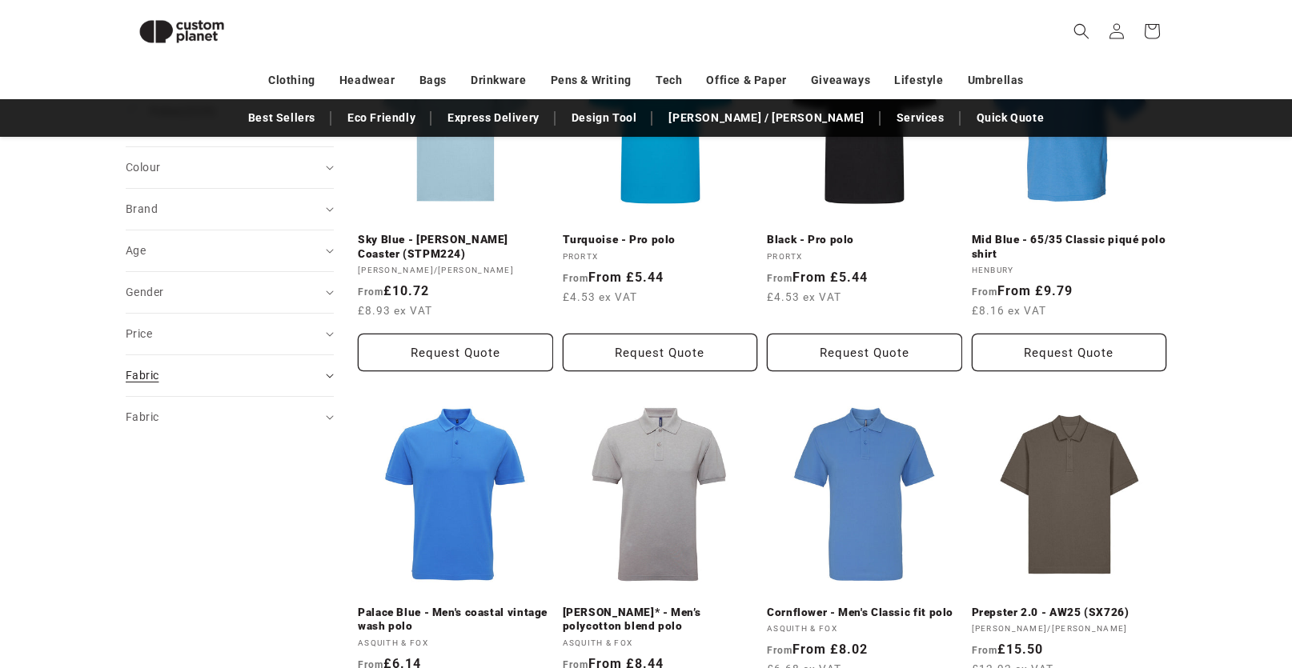
scroll to position [299, 0]
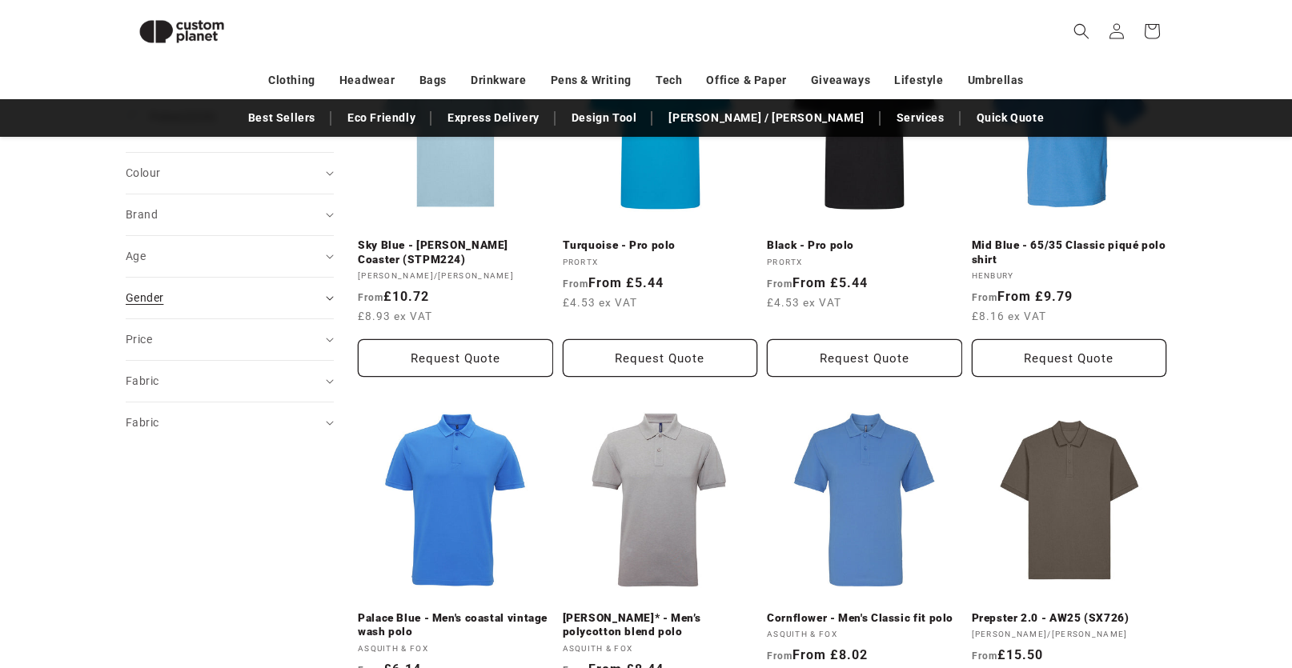
click at [150, 297] on span "Gender (0)" at bounding box center [145, 297] width 38 height 13
click at [163, 366] on span "[DEMOGRAPHIC_DATA]" at bounding box center [213, 369] width 126 height 13
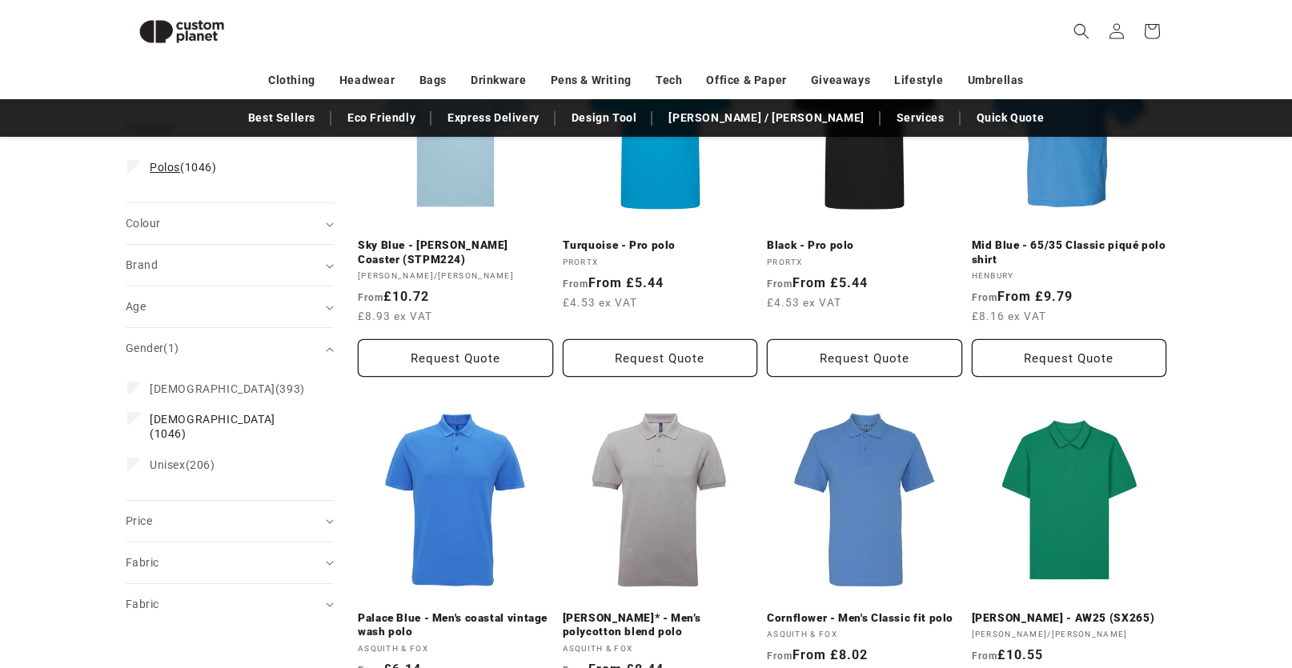
click at [235, 171] on label "Polos (1046) Polos (1046 products)" at bounding box center [224, 167] width 195 height 30
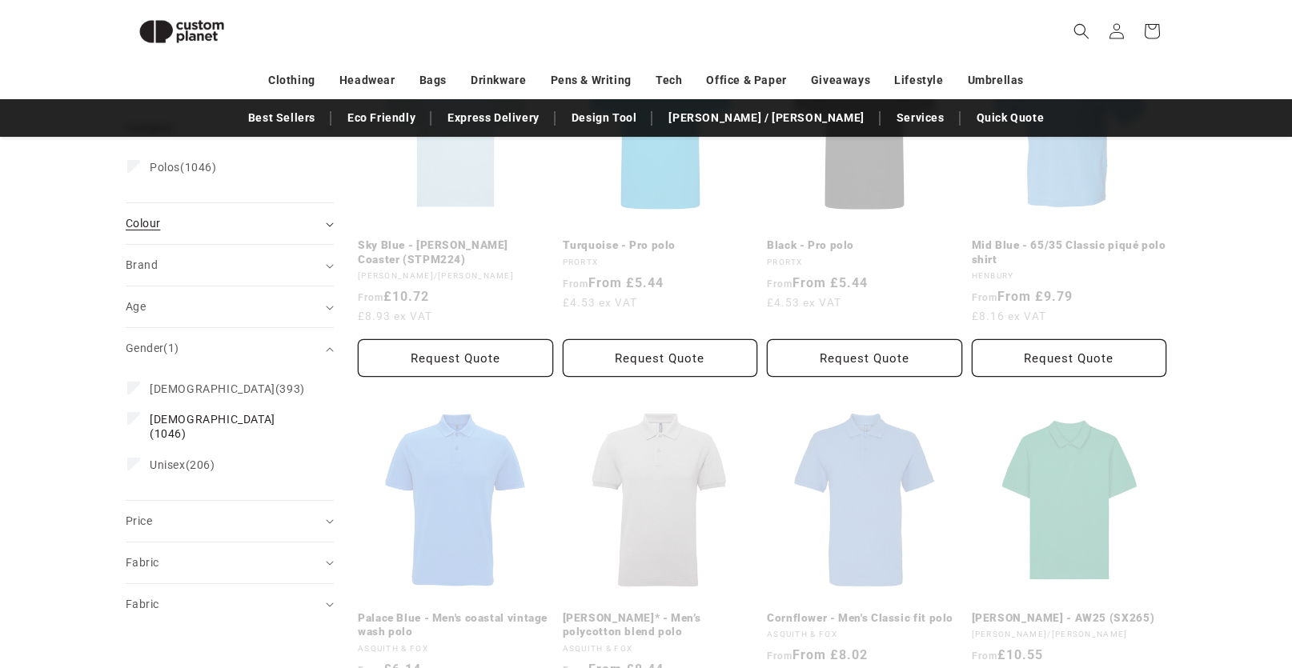
click at [226, 215] on div "Colour (0)" at bounding box center [223, 223] width 195 height 17
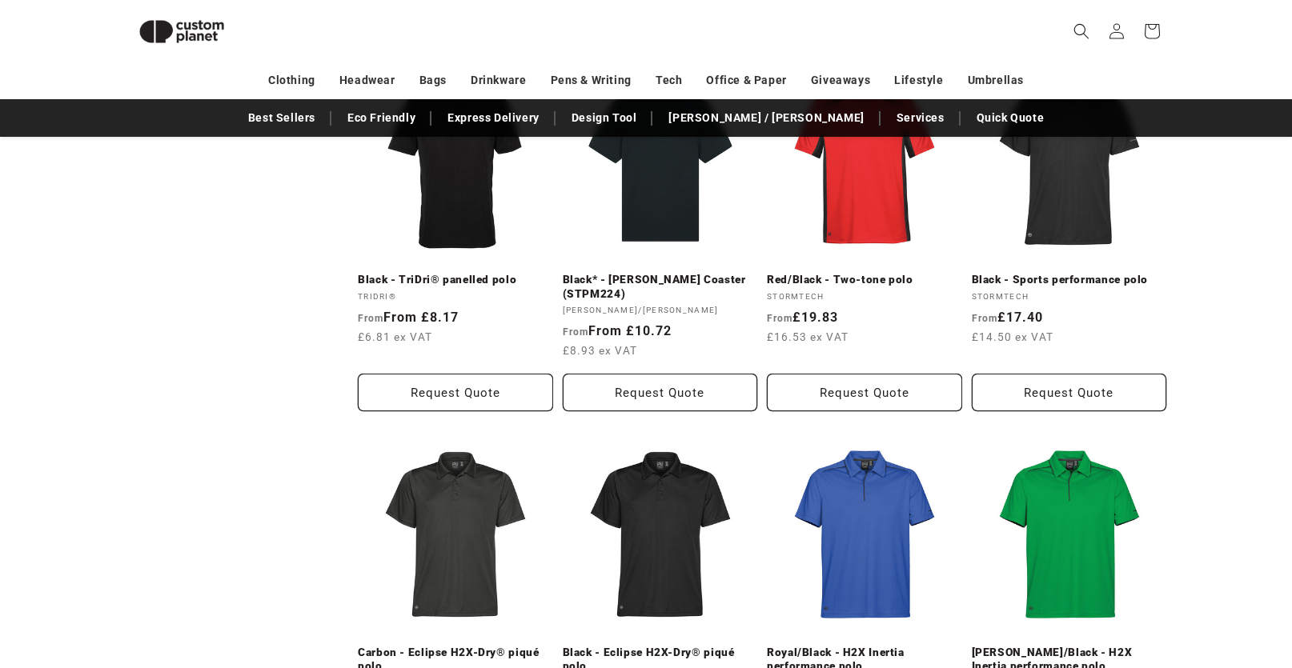
scroll to position [1579, 0]
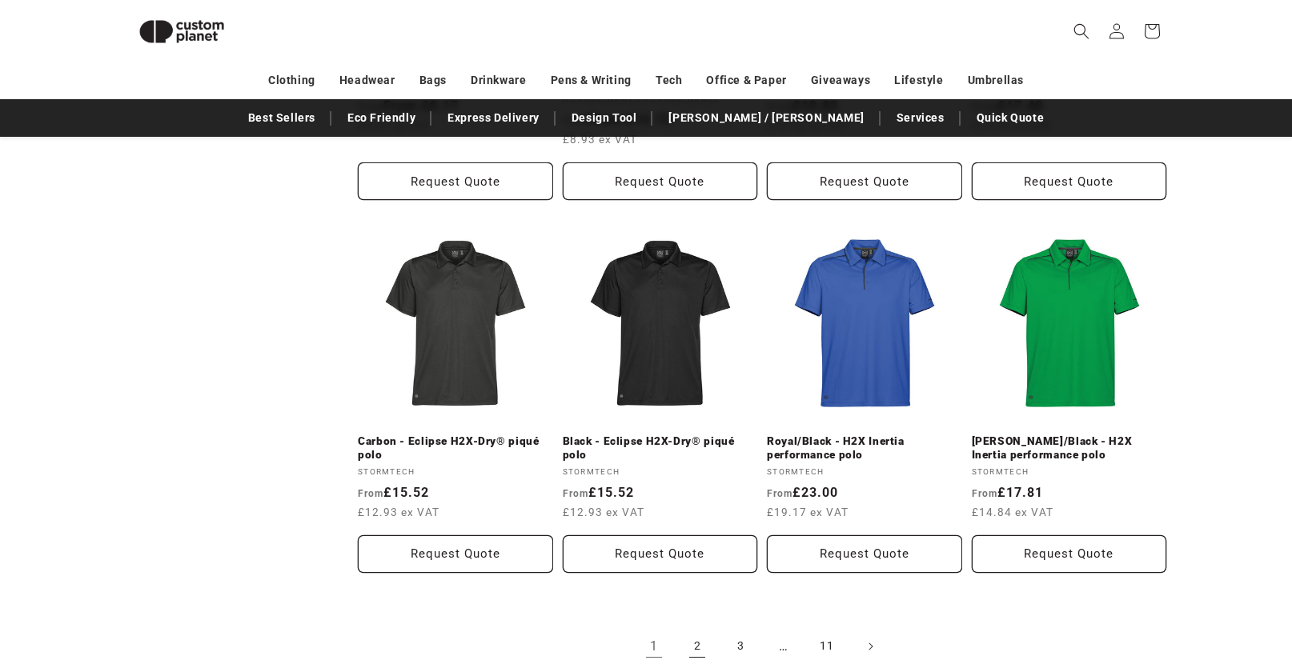
click at [690, 650] on link "2" at bounding box center [697, 646] width 35 height 35
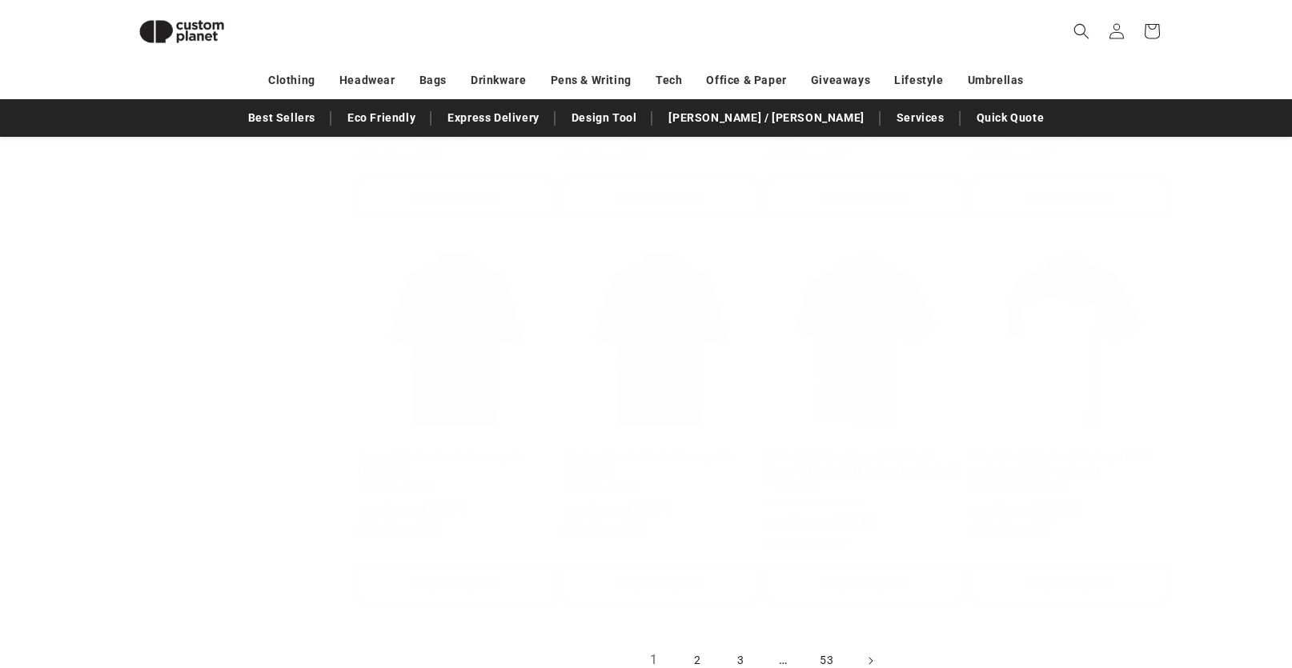
scroll to position [299, 0]
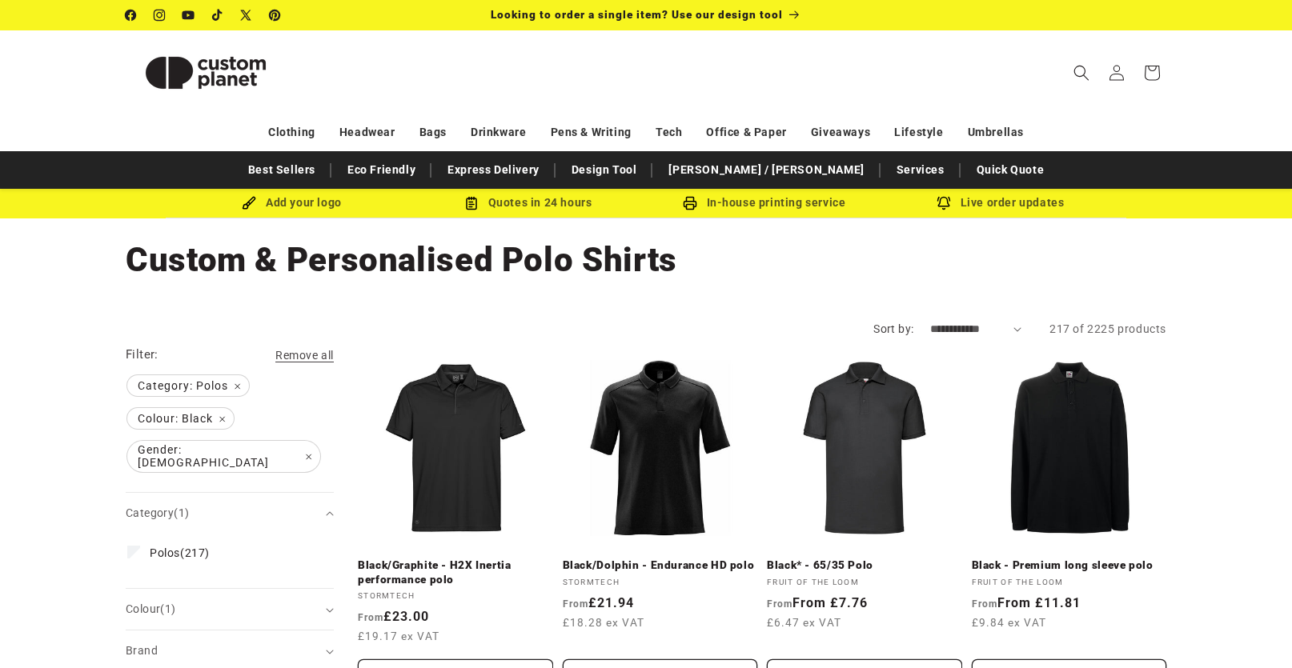
click at [977, 329] on select "**********" at bounding box center [976, 329] width 92 height 17
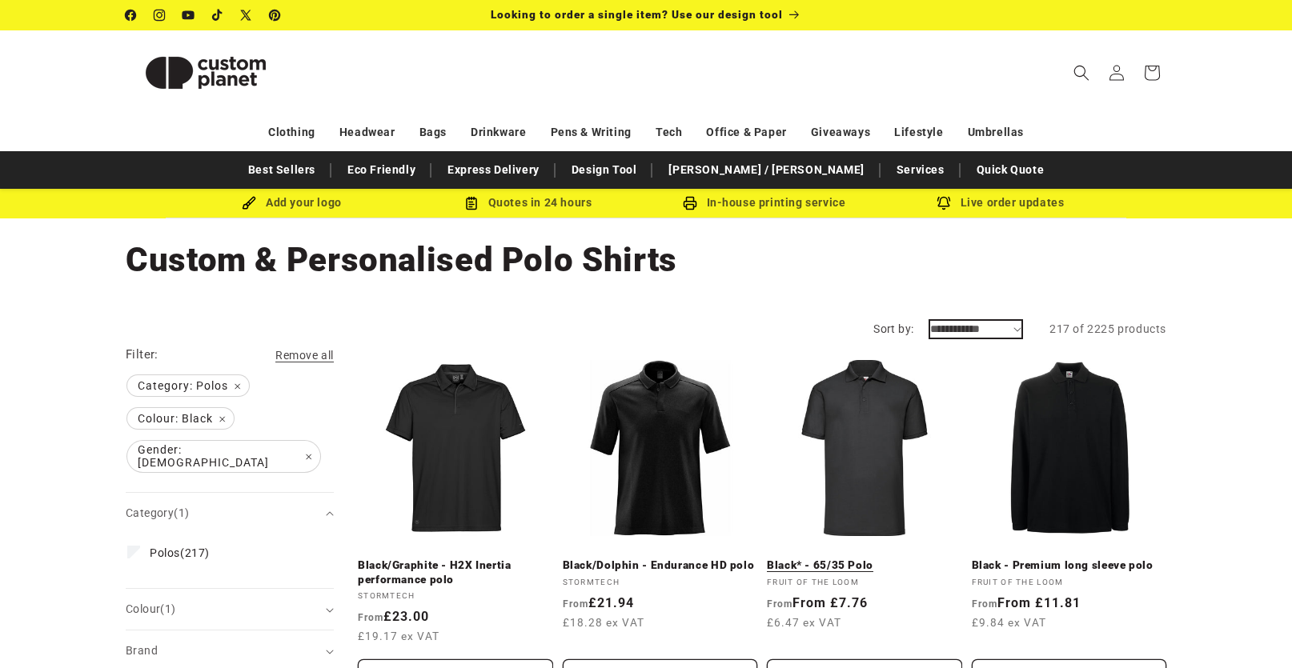
select select "******"
click at [930, 321] on select "**********" at bounding box center [976, 329] width 92 height 17
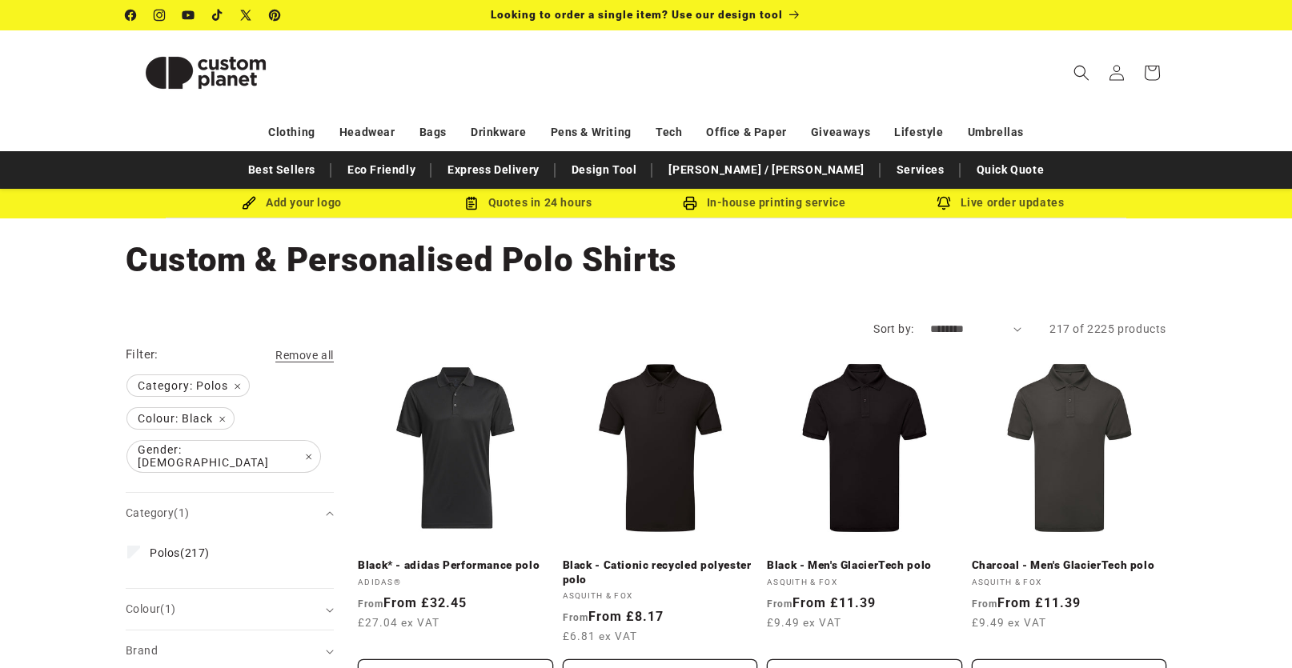
click at [993, 331] on select "**********" at bounding box center [976, 329] width 92 height 17
select select "**********"
click at [930, 321] on select "**********" at bounding box center [976, 329] width 92 height 17
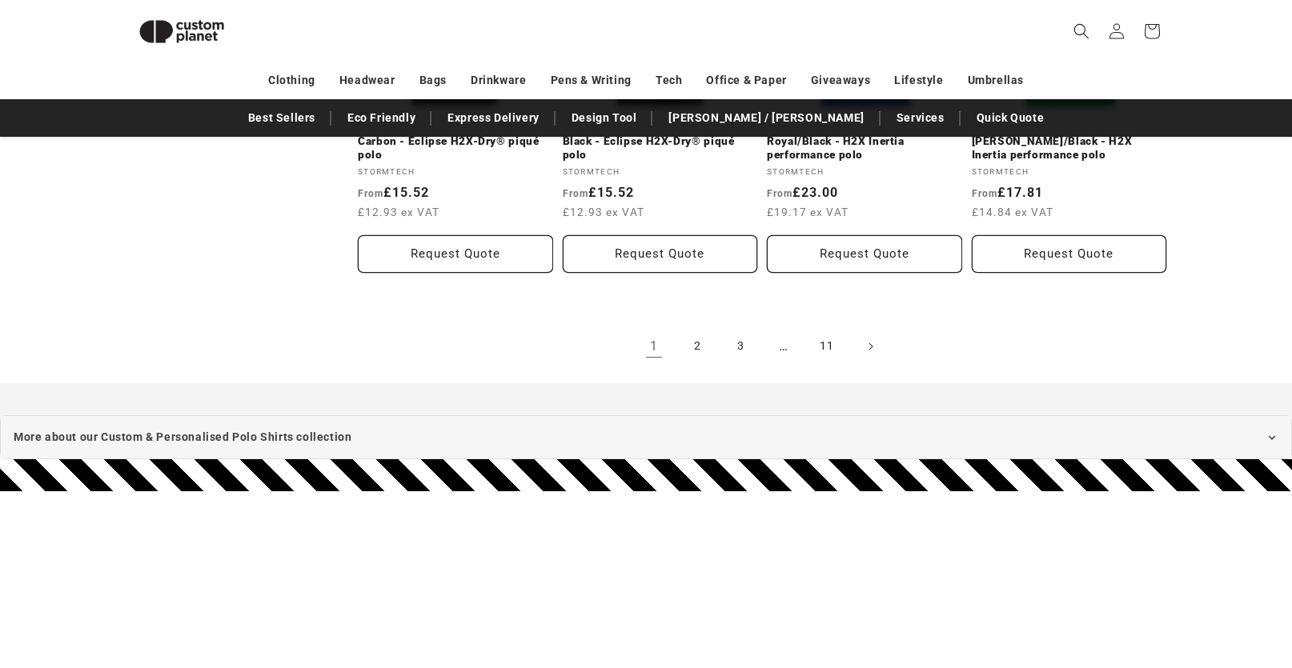
scroll to position [1900, 0]
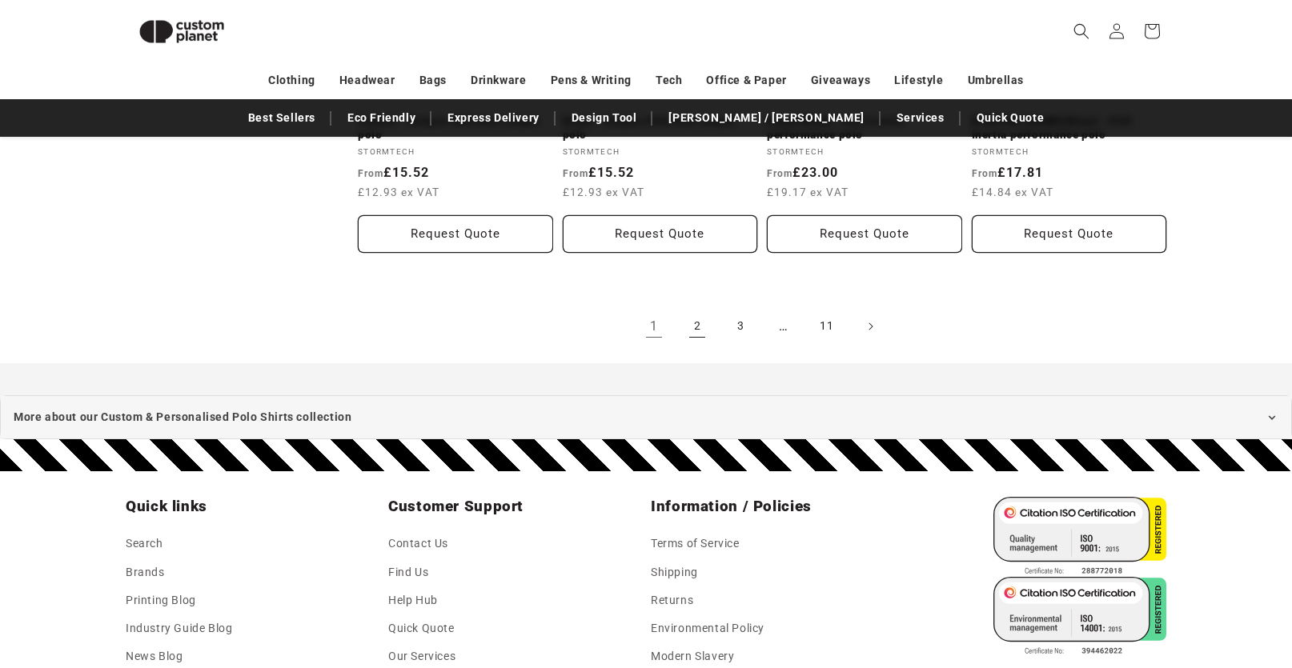
click at [698, 333] on link "2" at bounding box center [697, 326] width 35 height 35
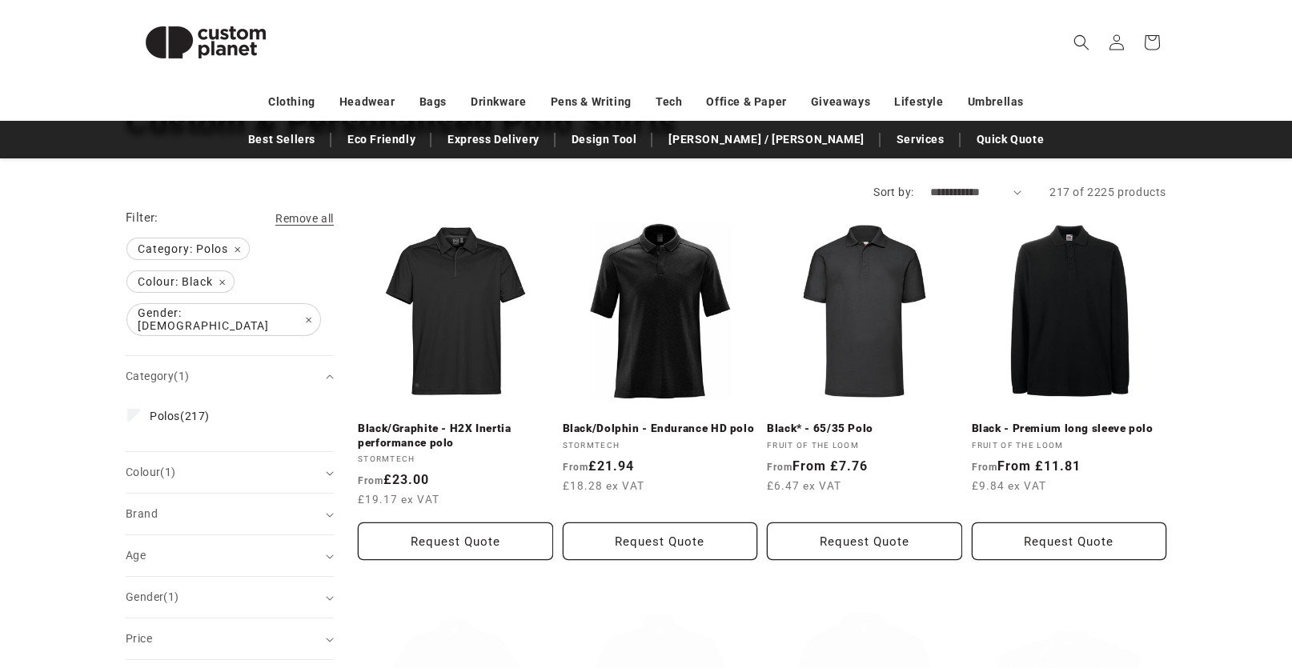
scroll to position [160, 0]
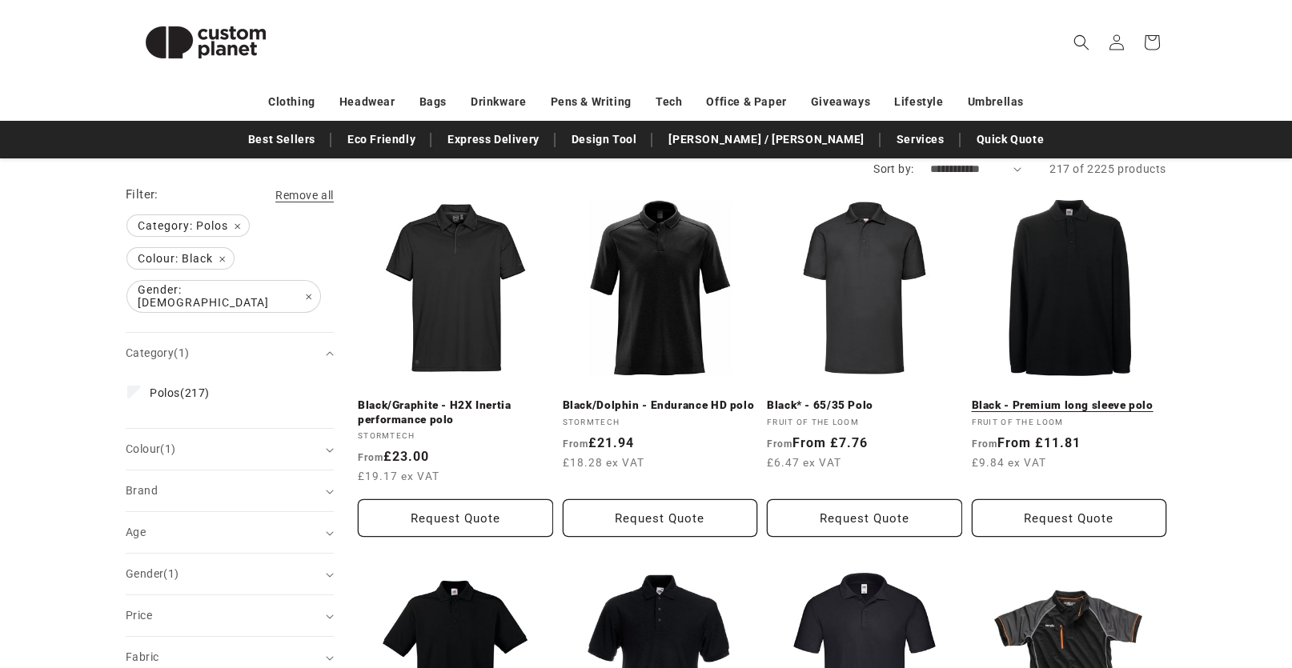
click at [1061, 399] on link "Black - Premium long sleeve polo" at bounding box center [1069, 406] width 195 height 14
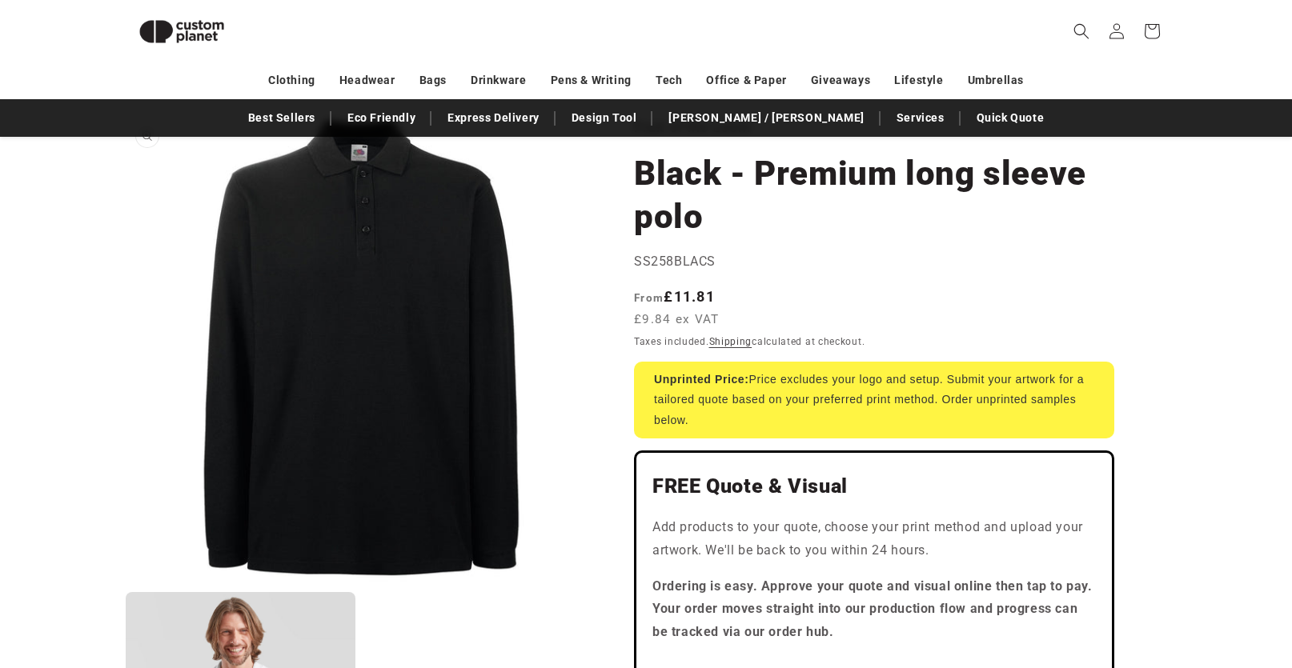
scroll to position [58, 0]
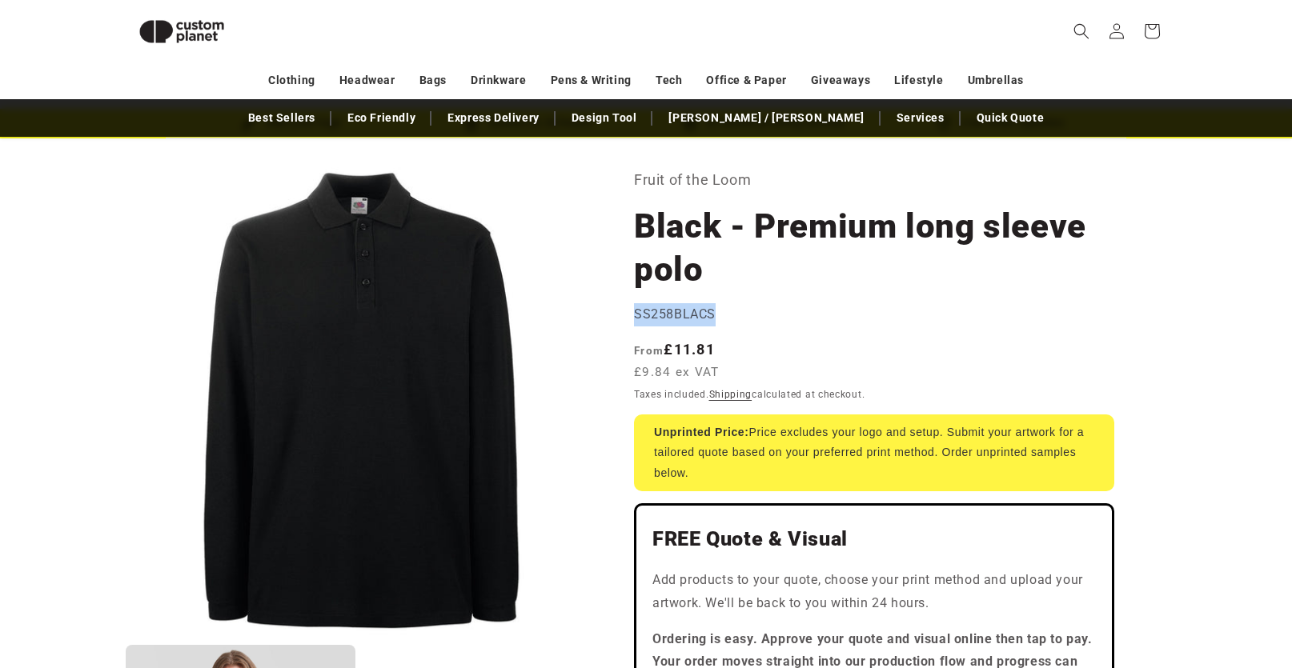
drag, startPoint x: 636, startPoint y: 311, endPoint x: 711, endPoint y: 315, distance: 75.3
click at [711, 315] on span "SS258BLACS" at bounding box center [675, 314] width 82 height 15
copy span "SS258BLACS"
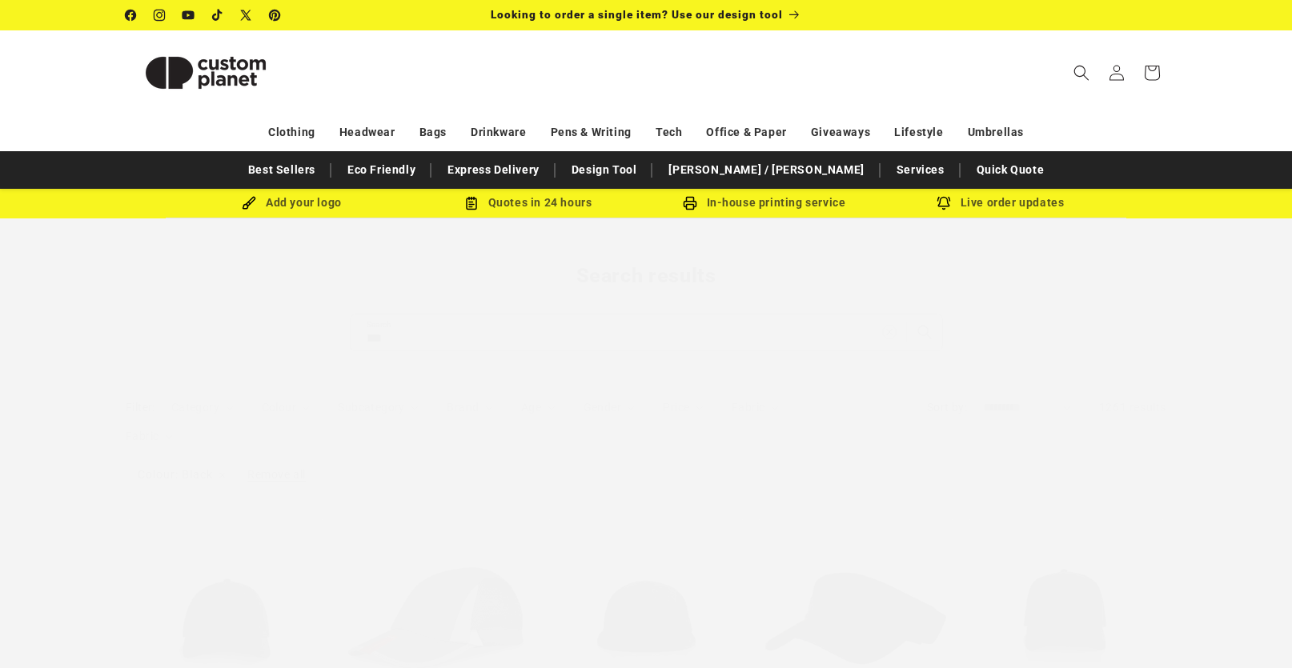
scroll to position [859, 0]
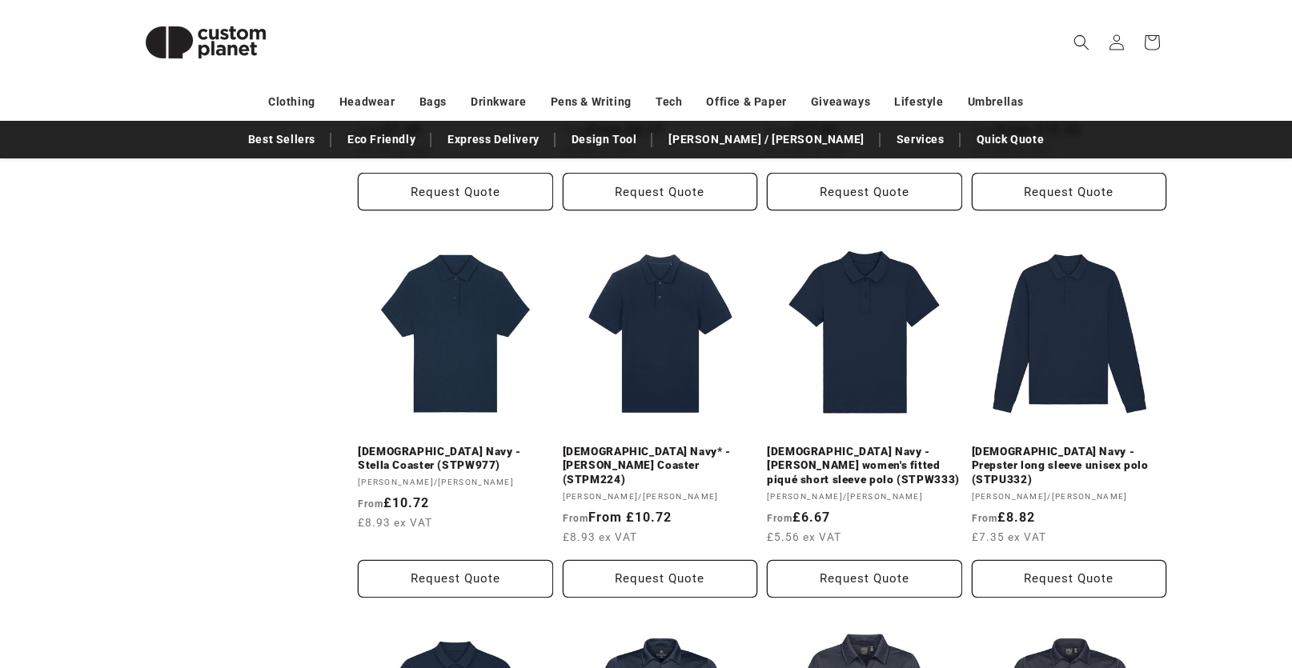
scroll to position [1260, 0]
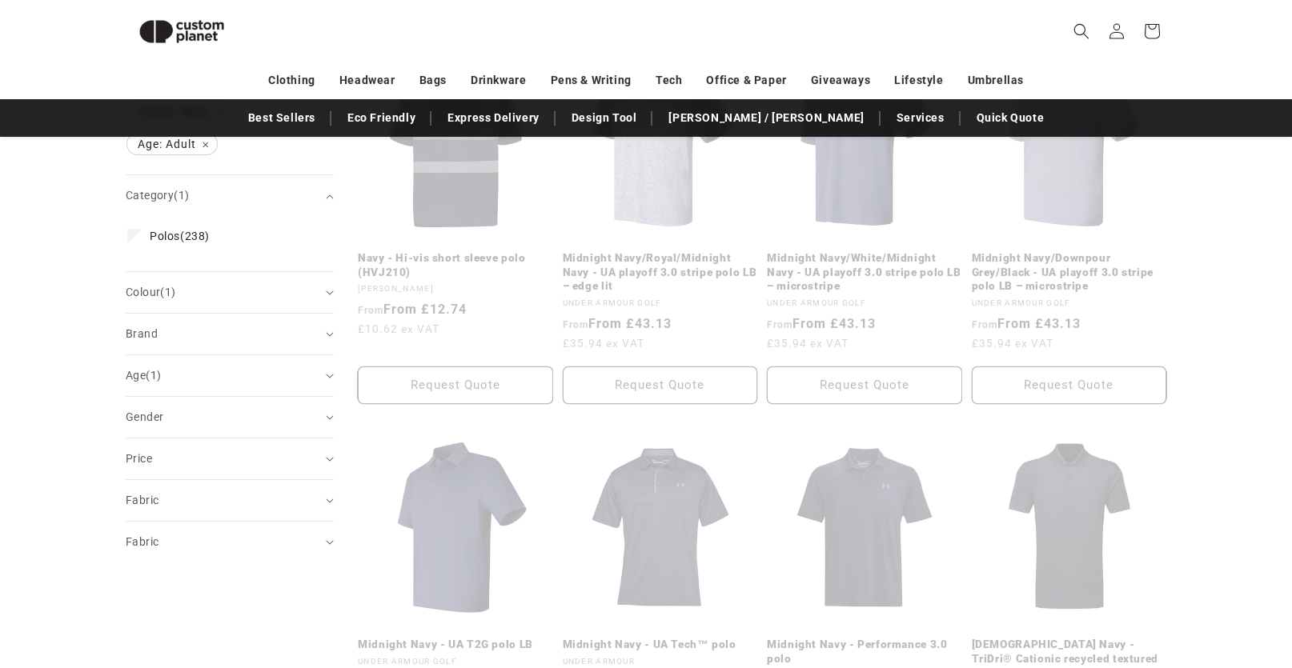
scroll to position [278, 0]
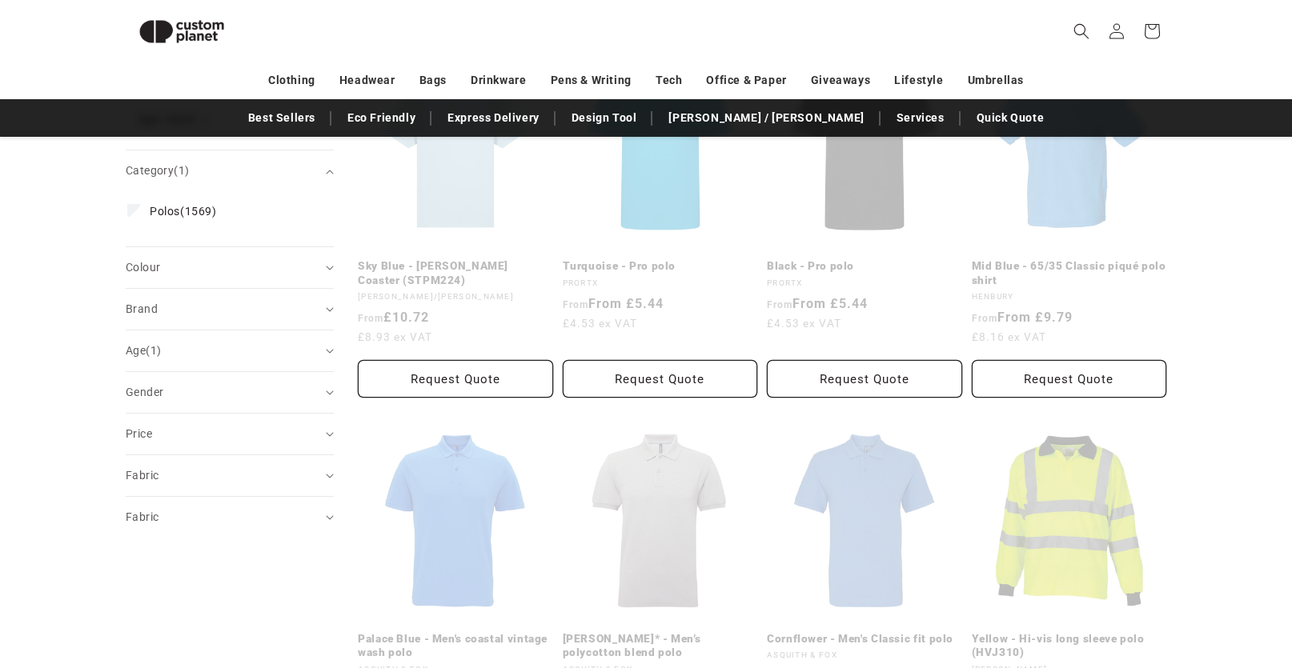
scroll to position [139, 0]
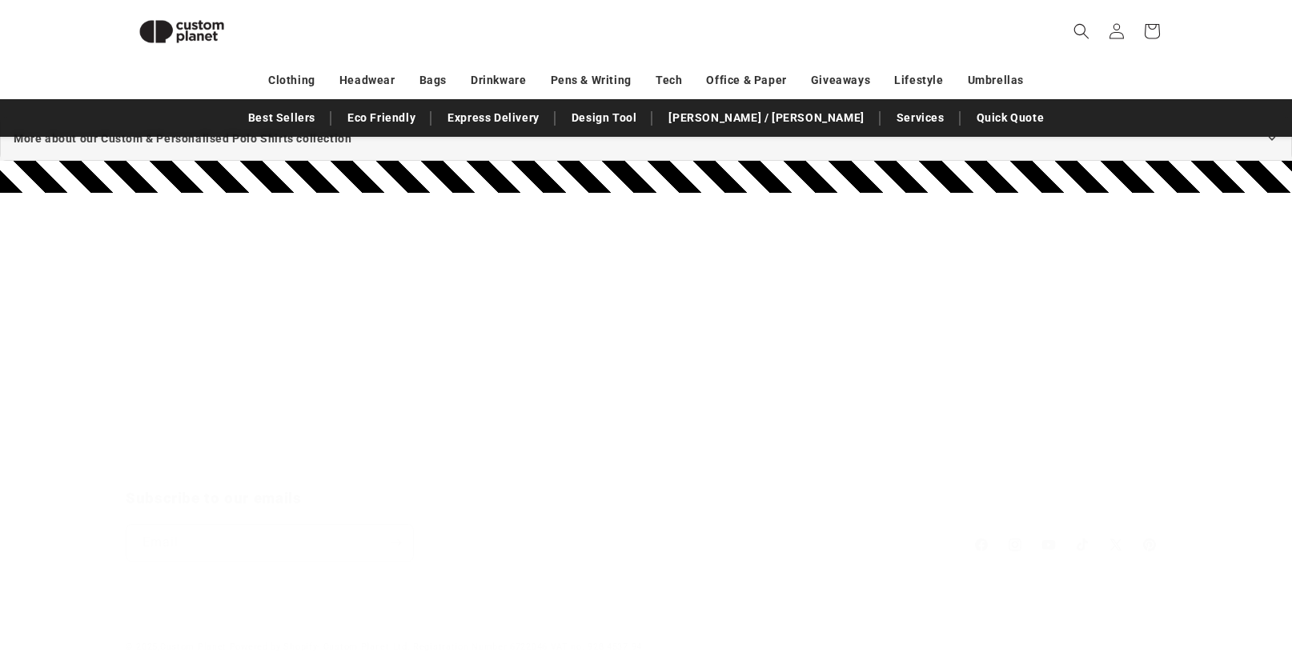
scroll to position [999, 0]
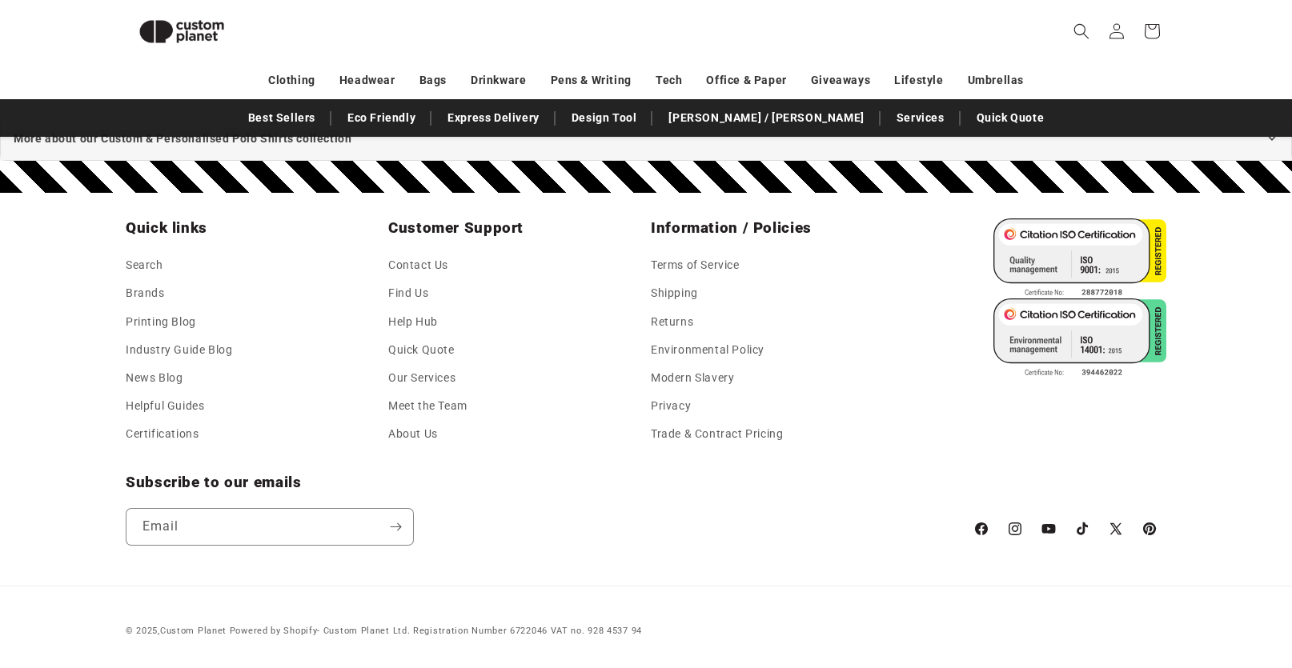
scroll to position [939, 0]
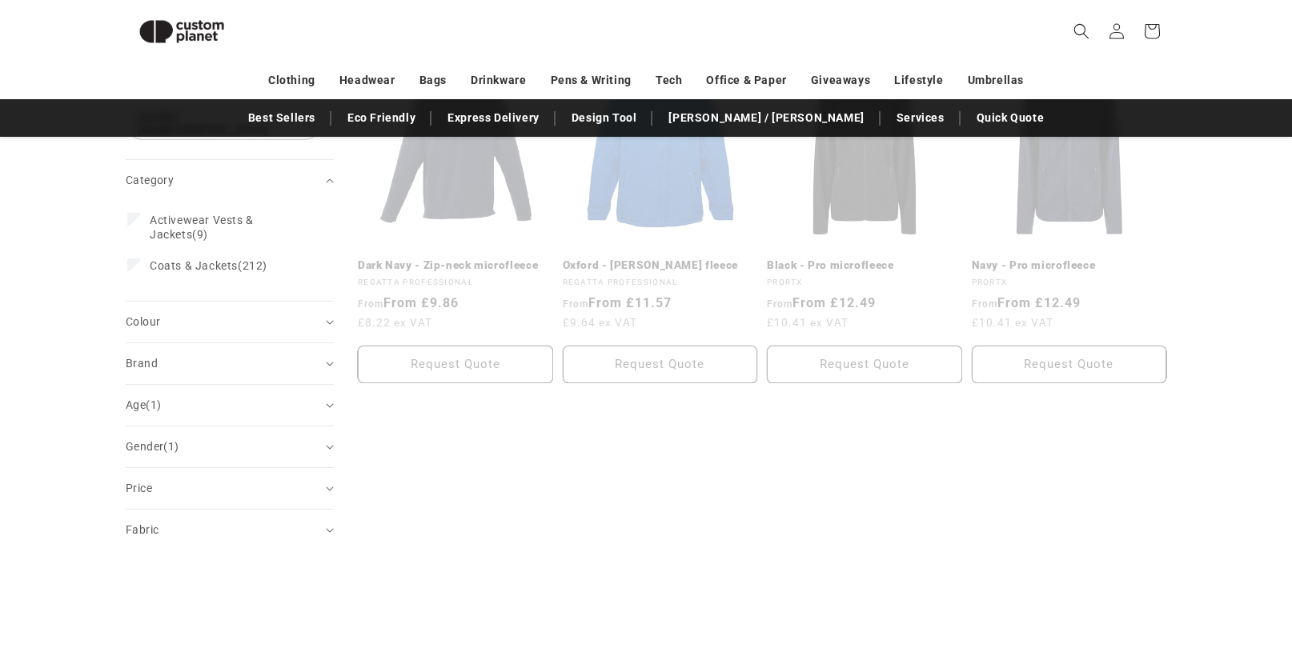
scroll to position [276, 0]
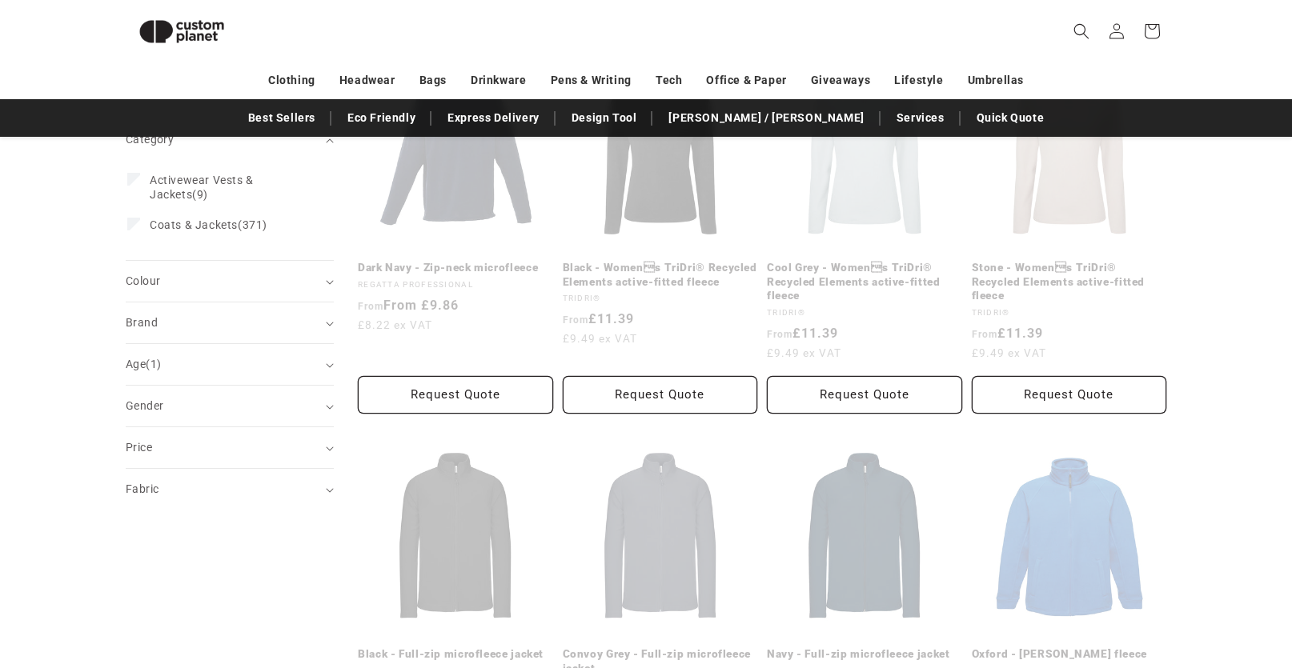
scroll to position [160, 0]
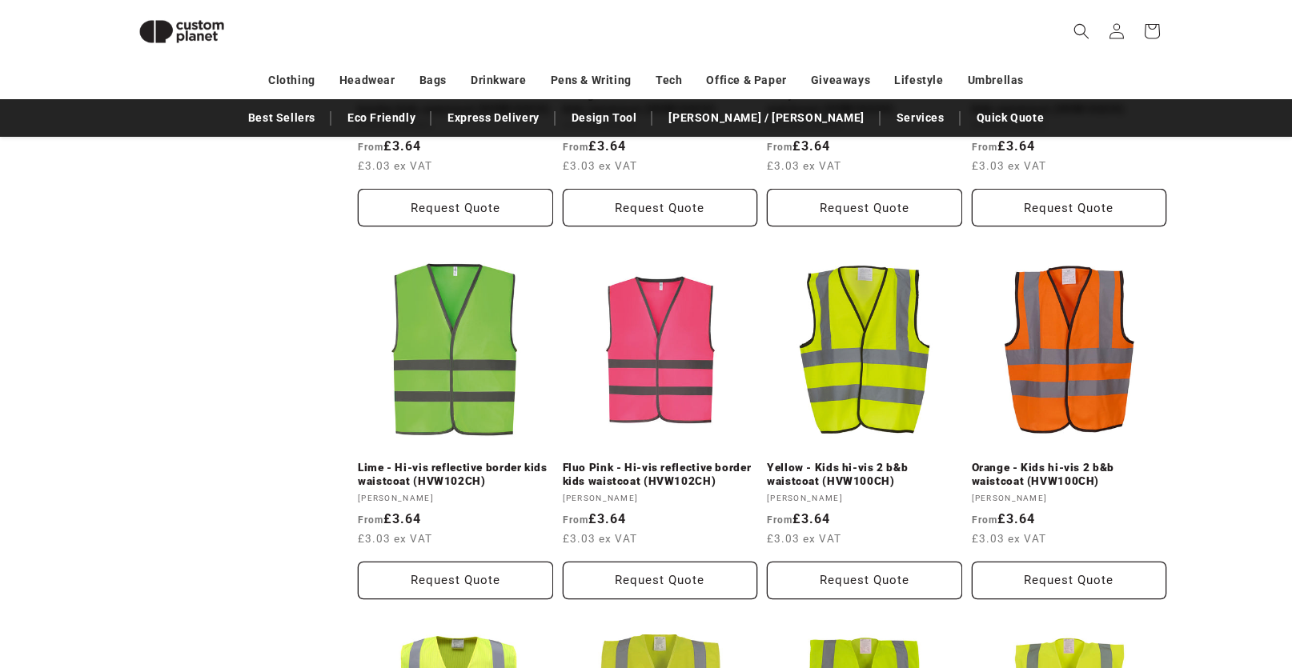
scroll to position [837, 0]
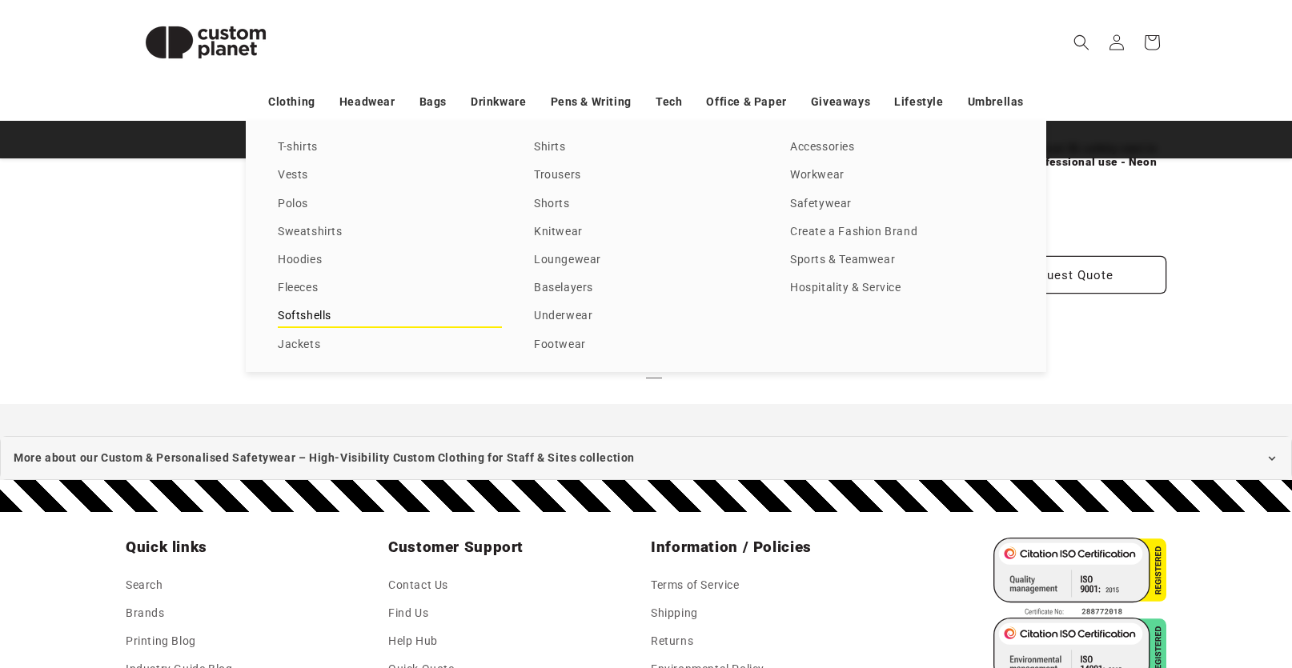
click at [304, 319] on link "Softshells" at bounding box center [390, 317] width 224 height 22
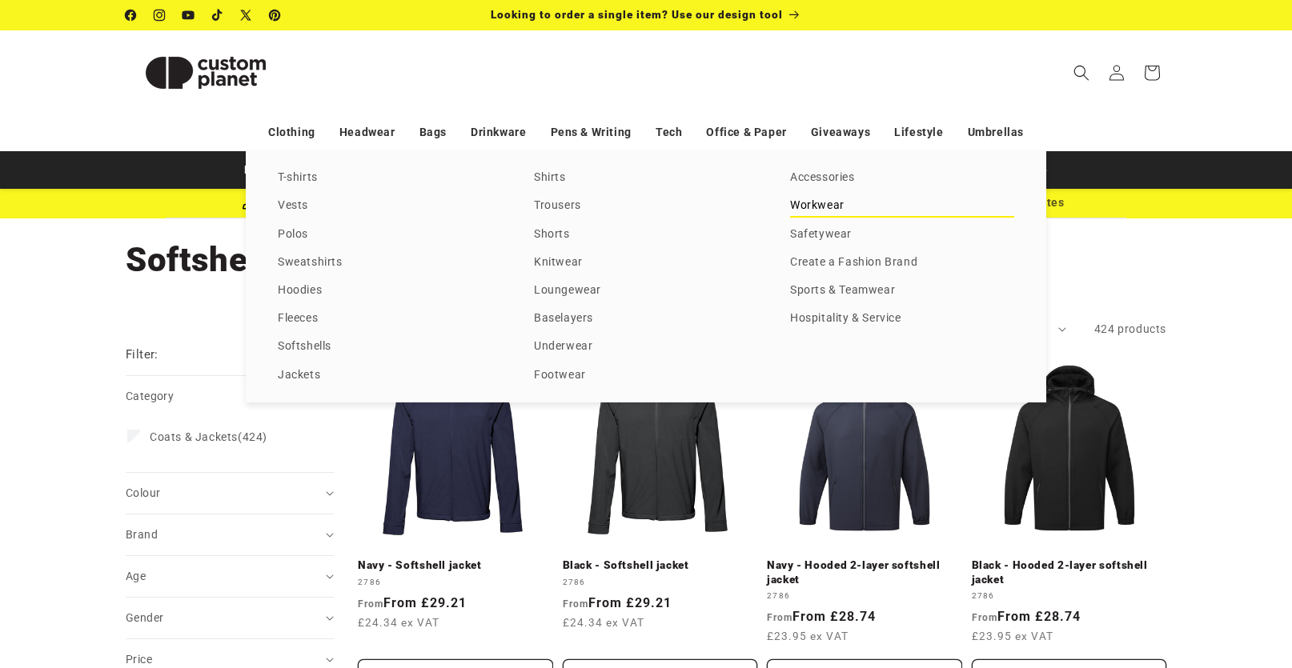
click at [826, 207] on link "Workwear" at bounding box center [902, 206] width 224 height 22
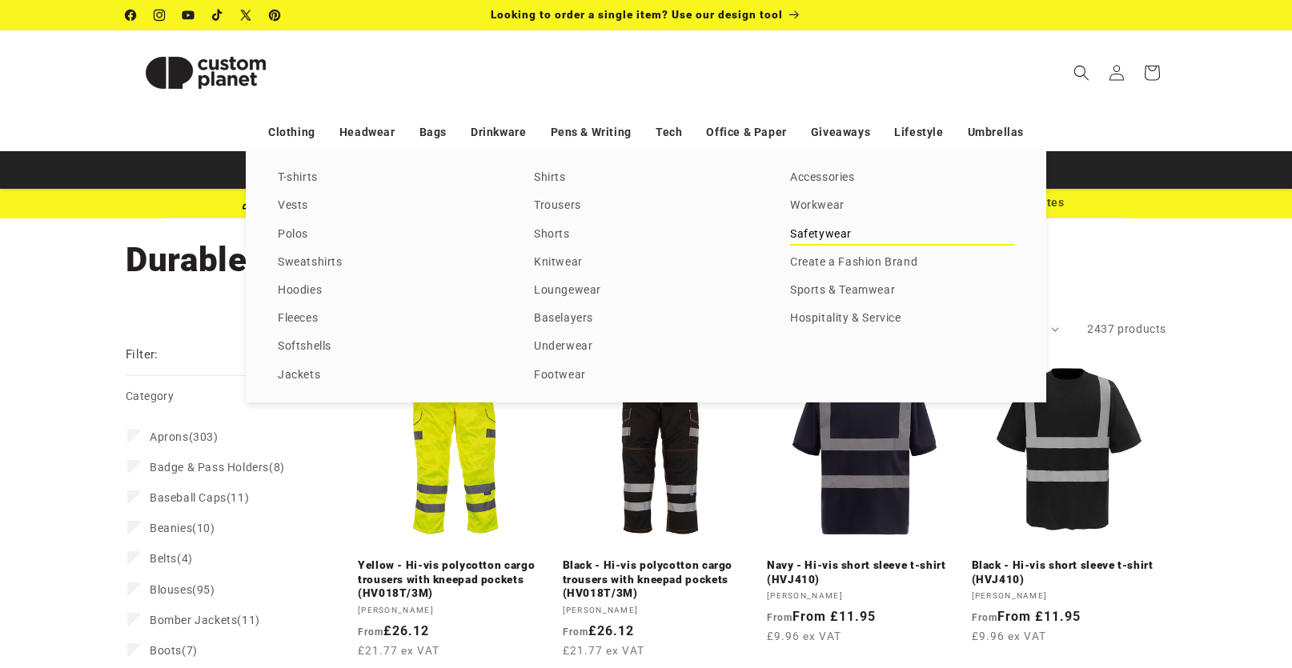
click at [813, 239] on link "Safetywear" at bounding box center [902, 235] width 224 height 22
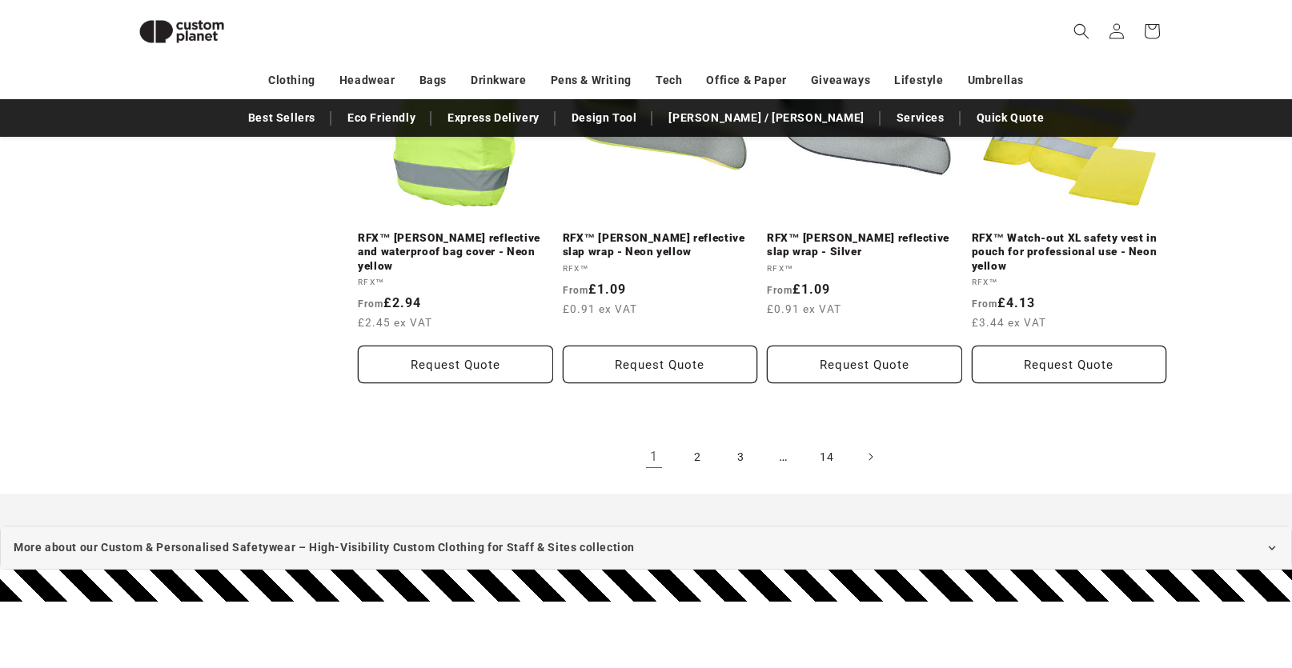
scroll to position [1900, 0]
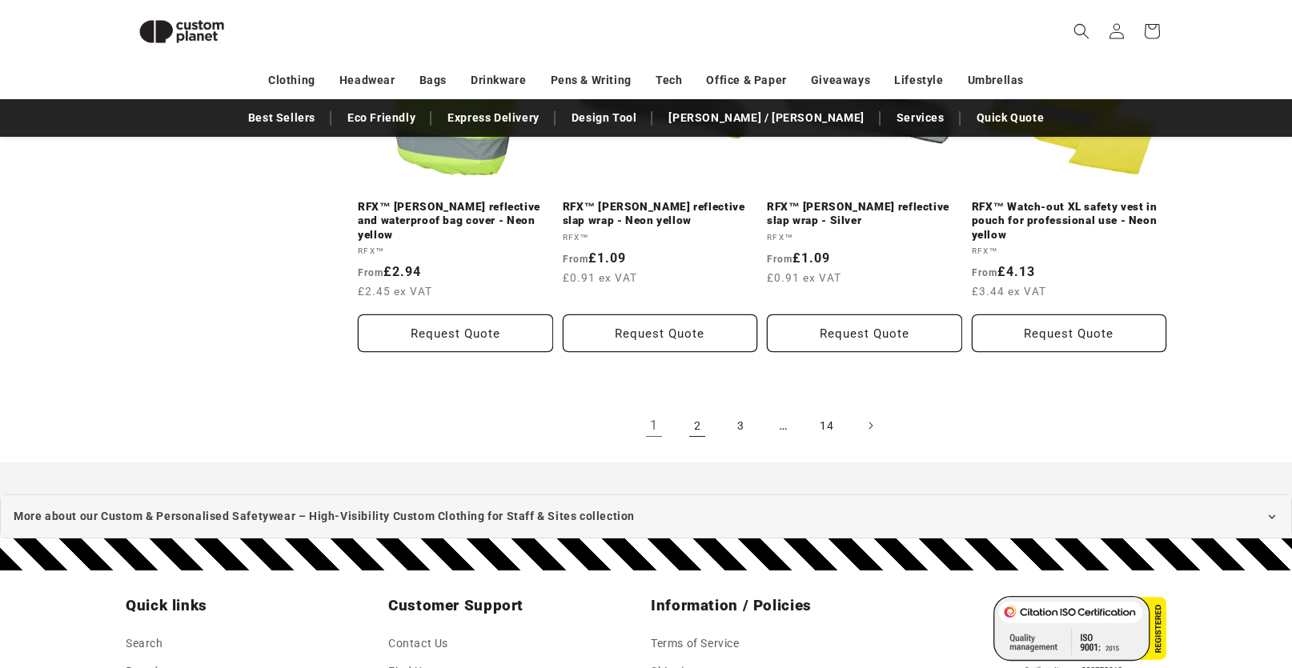
click at [709, 414] on link "2" at bounding box center [697, 425] width 35 height 35
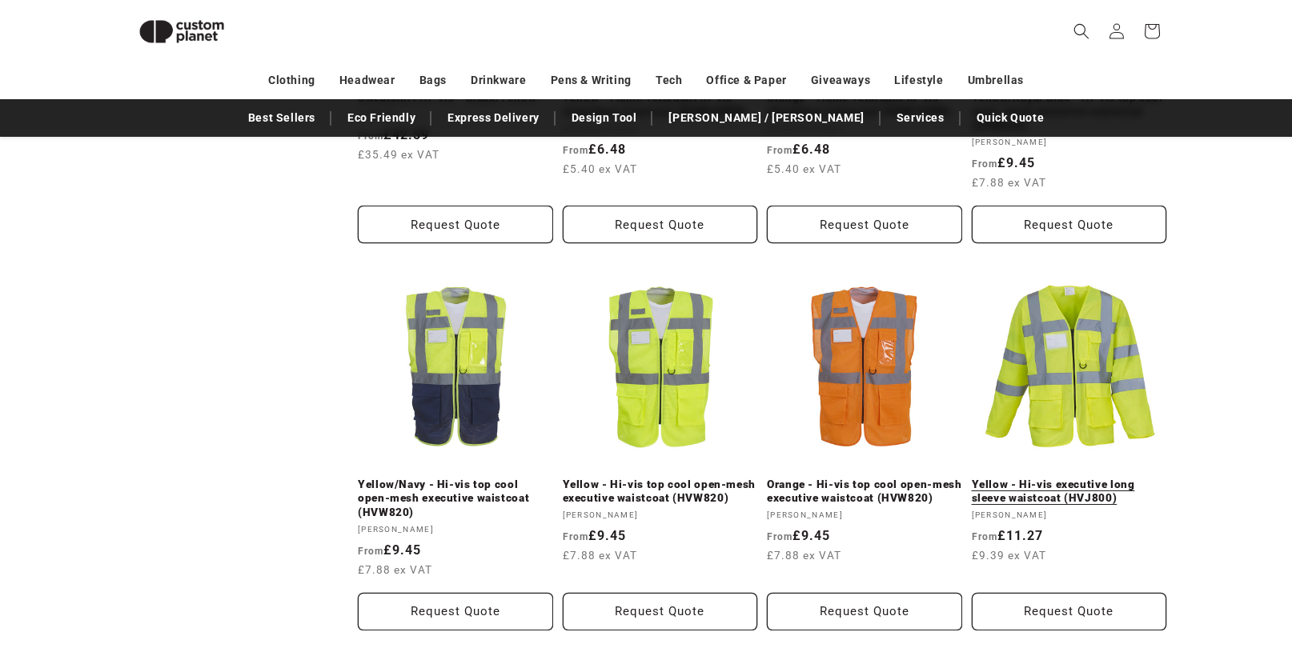
scroll to position [1339, 0]
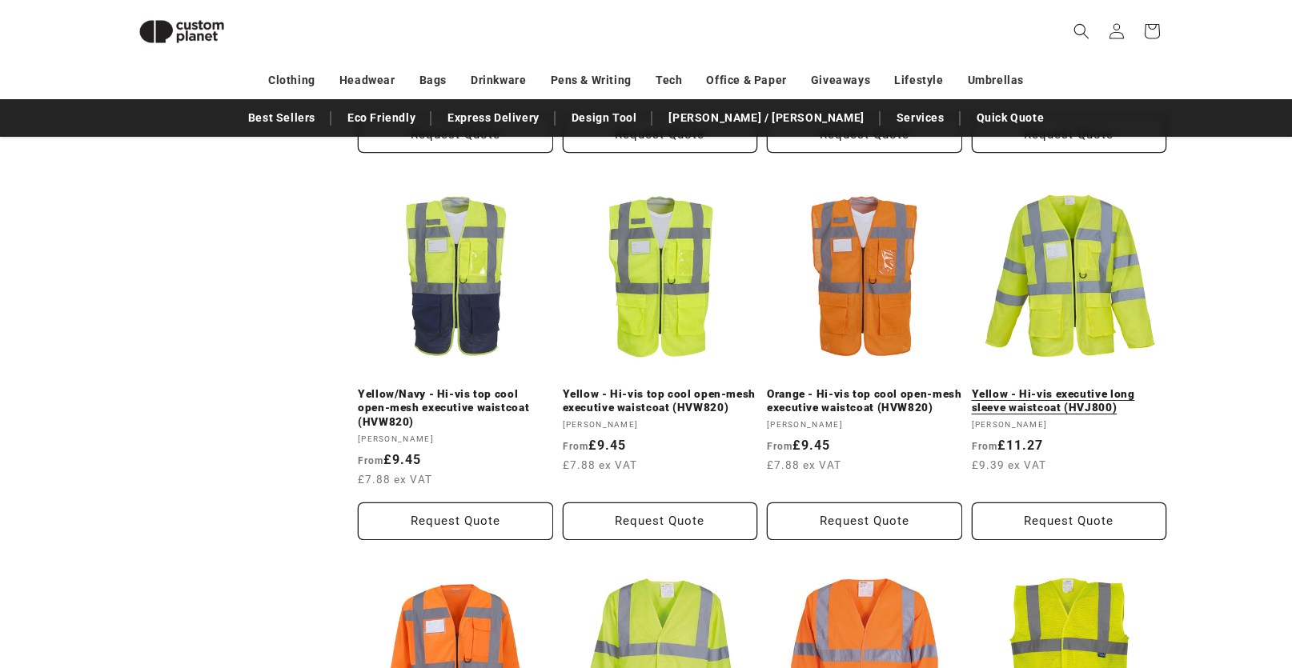
click at [1065, 391] on link "Yellow - Hi-vis executive long sleeve waistcoat (HVJ800)" at bounding box center [1069, 401] width 195 height 28
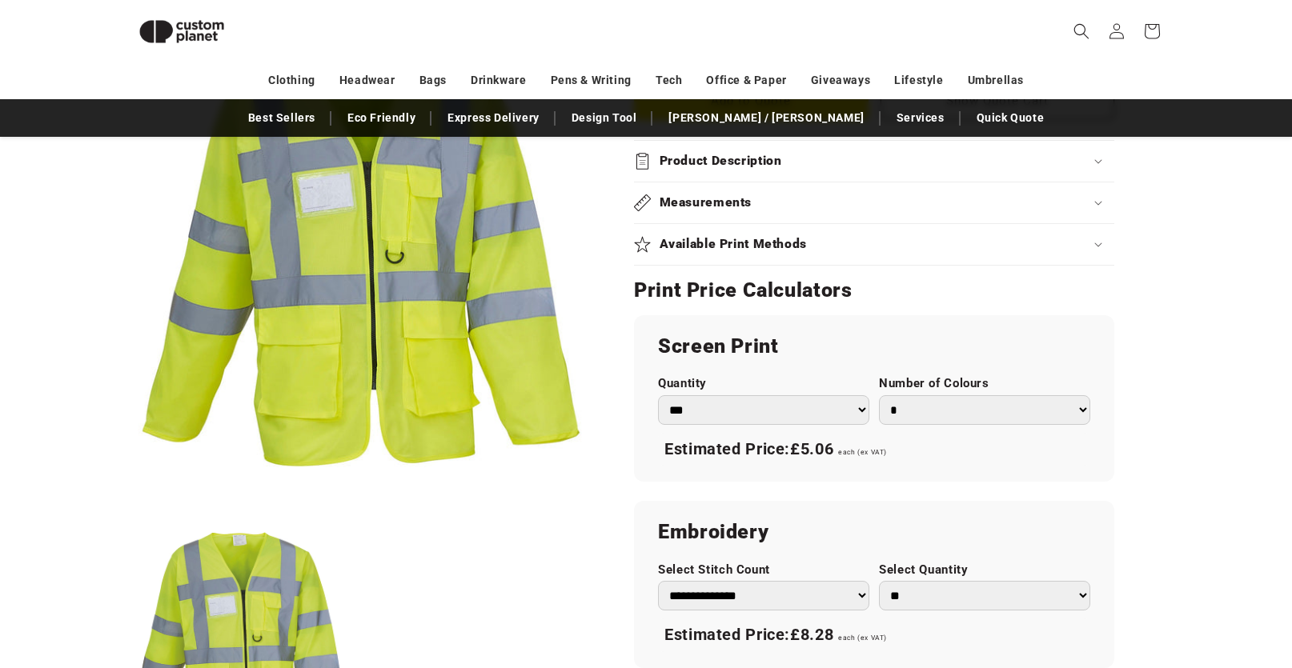
scroll to position [780, 0]
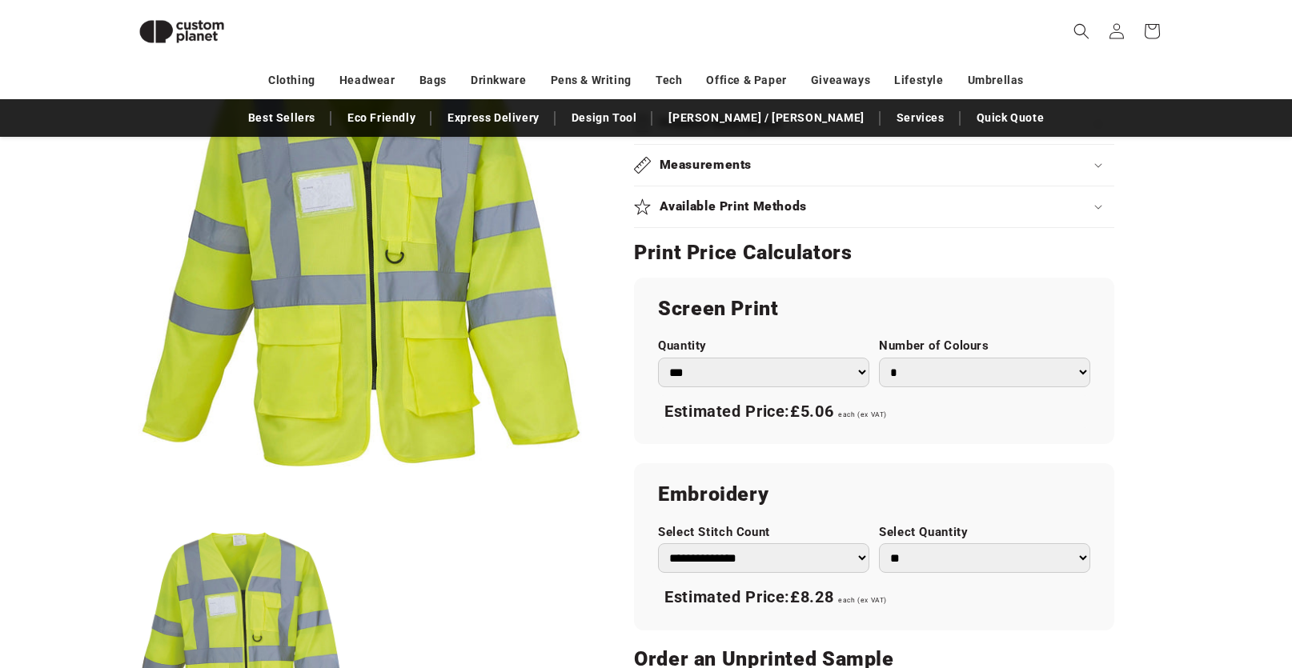
click at [839, 378] on select "*** *** *** **** **** **** ***** *****" at bounding box center [763, 373] width 211 height 30
click at [658, 358] on select "*** *** *** **** **** **** ***** *****" at bounding box center [763, 373] width 211 height 30
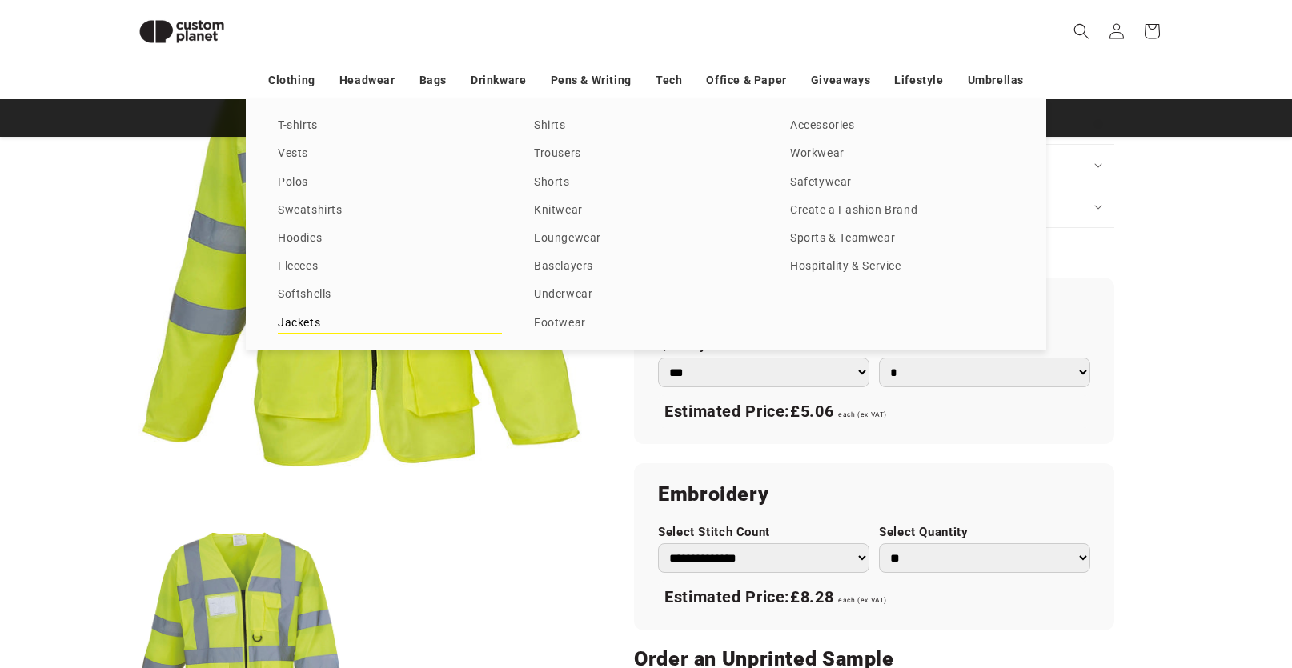
click at [295, 327] on link "Jackets" at bounding box center [390, 324] width 224 height 22
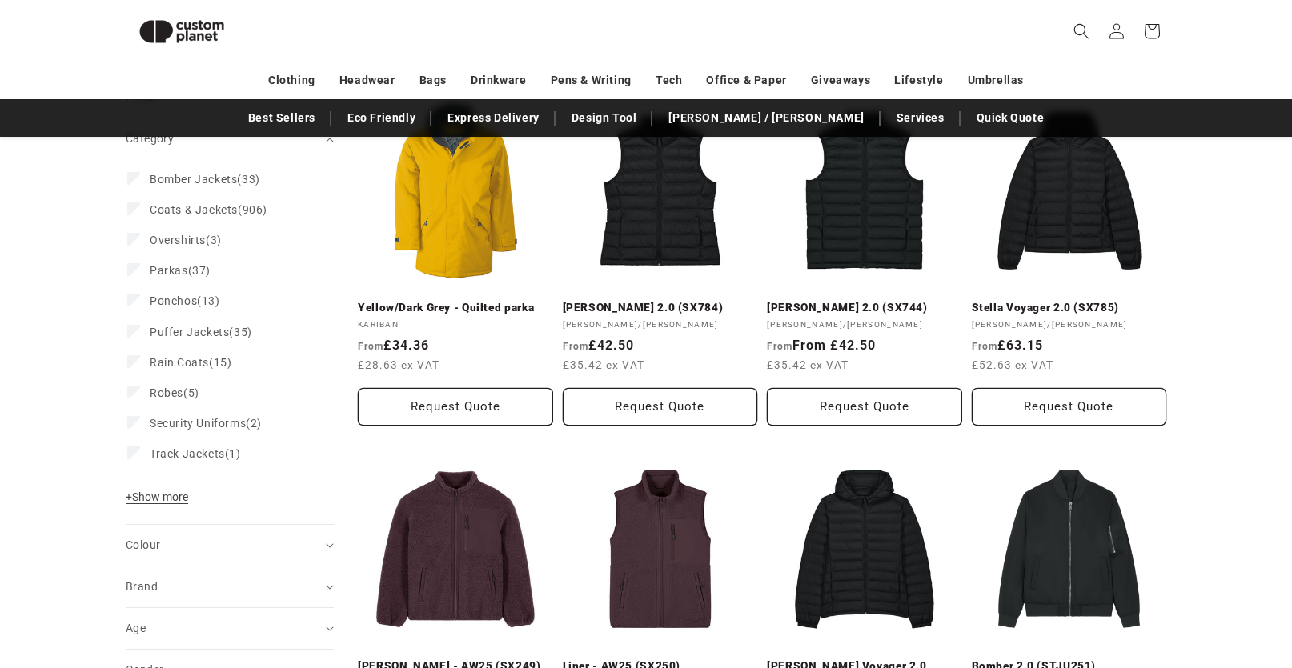
scroll to position [219, 0]
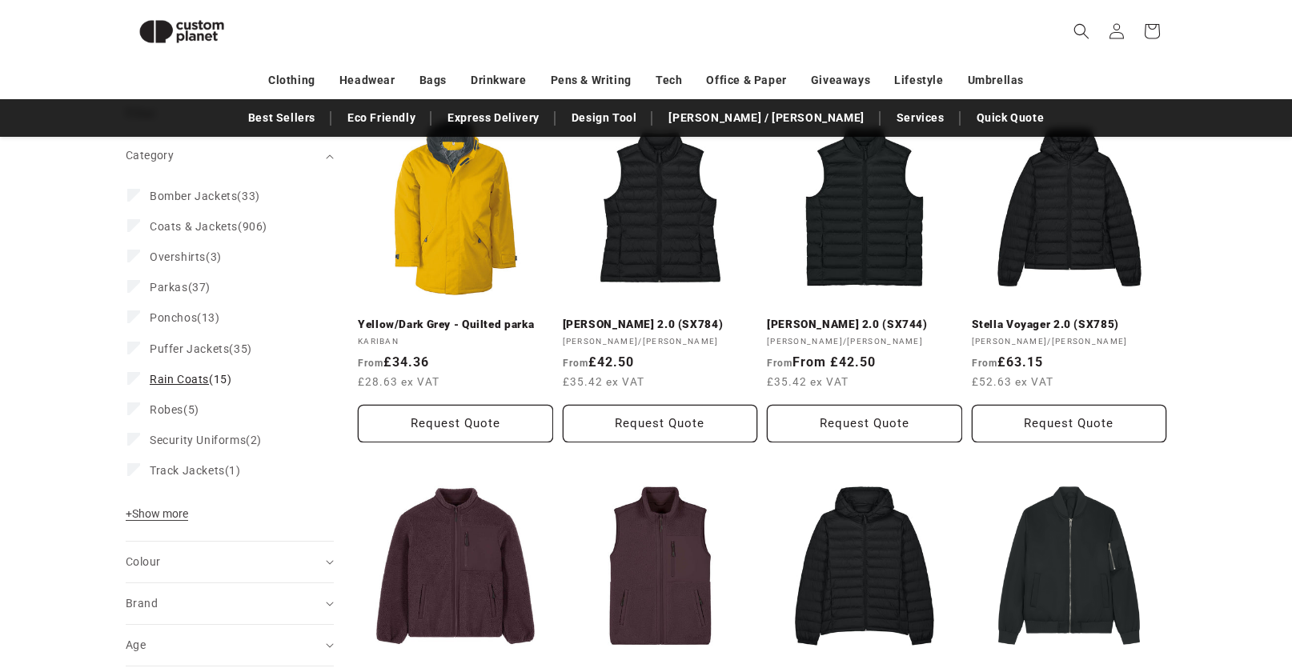
click at [172, 380] on span "Rain Coats" at bounding box center [179, 379] width 59 height 13
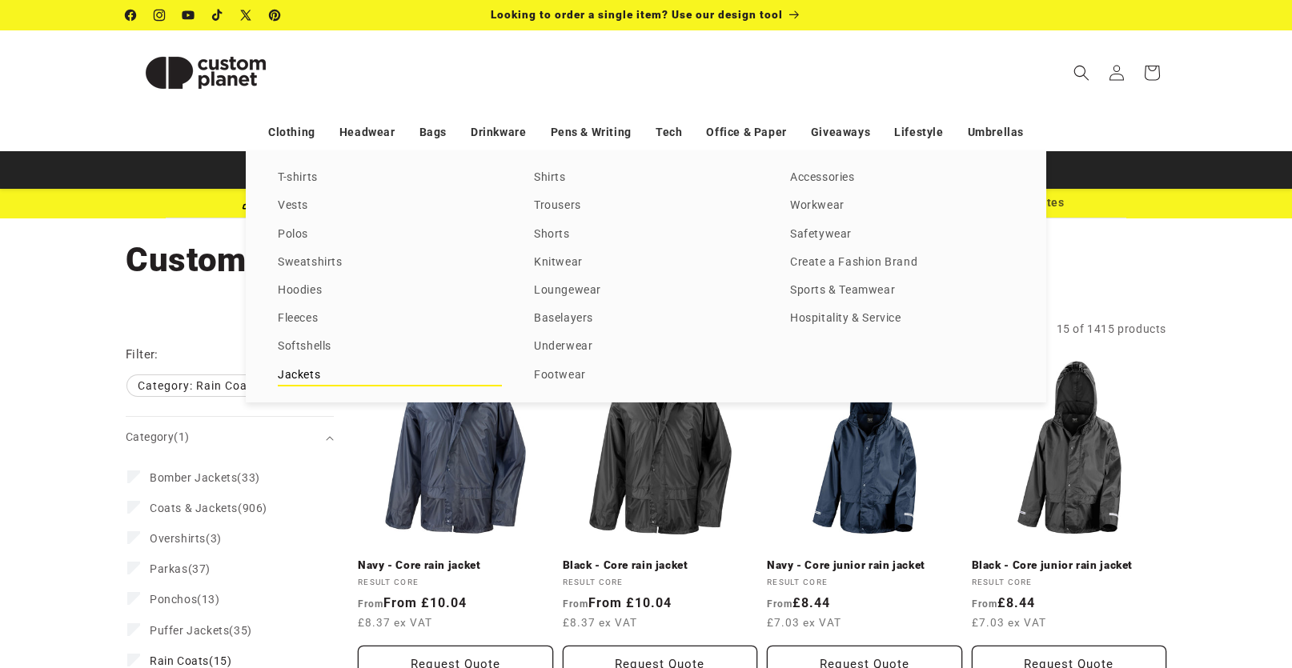
click at [295, 373] on link "Jackets" at bounding box center [390, 376] width 224 height 22
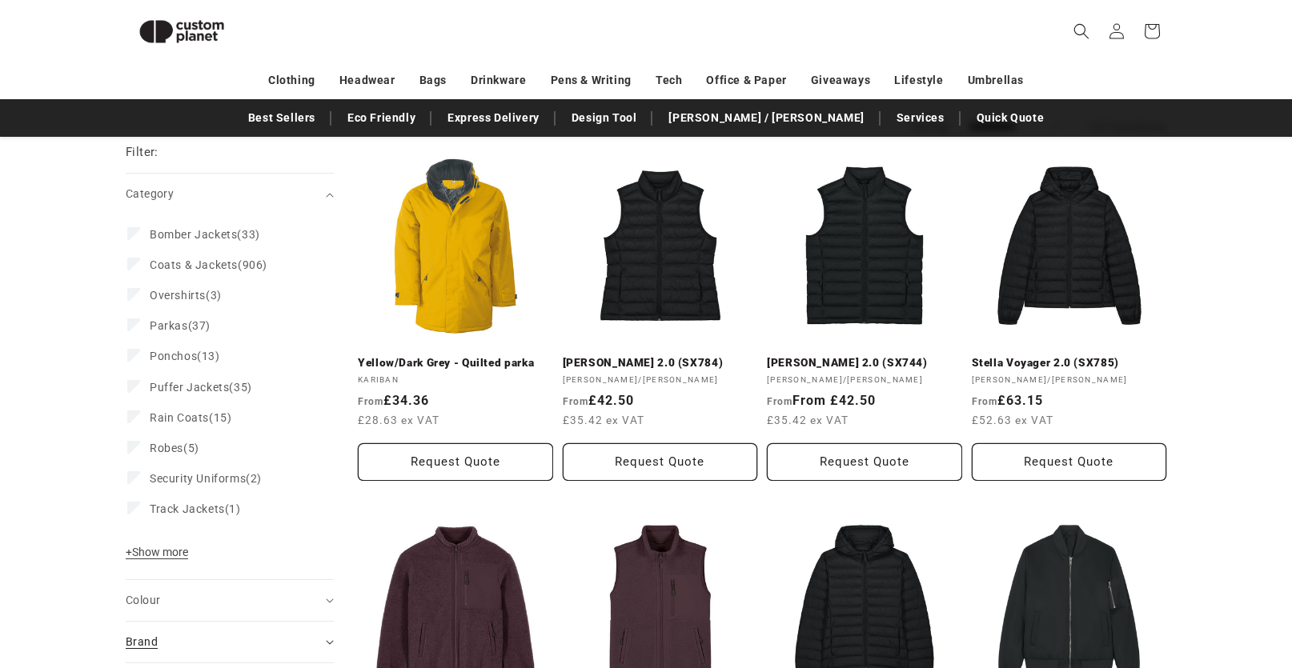
scroll to position [138, 0]
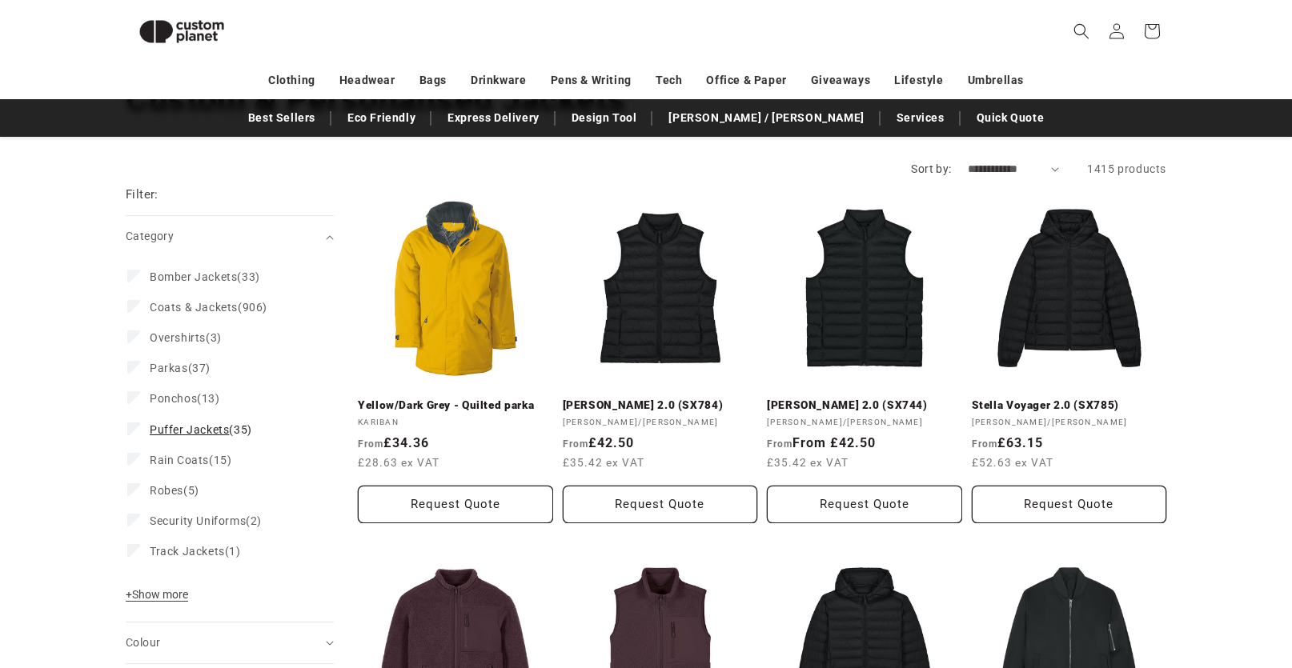
click at [174, 423] on span "Puffer Jackets" at bounding box center [189, 429] width 79 height 13
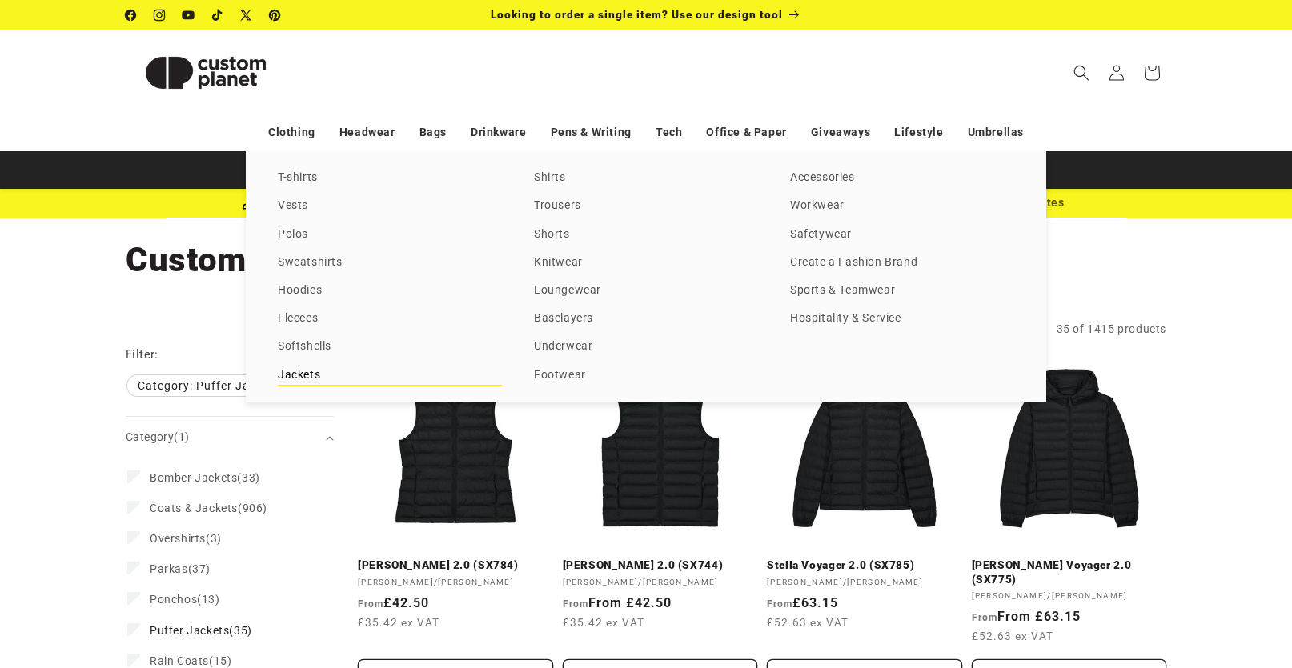
click at [304, 371] on link "Jackets" at bounding box center [390, 376] width 224 height 22
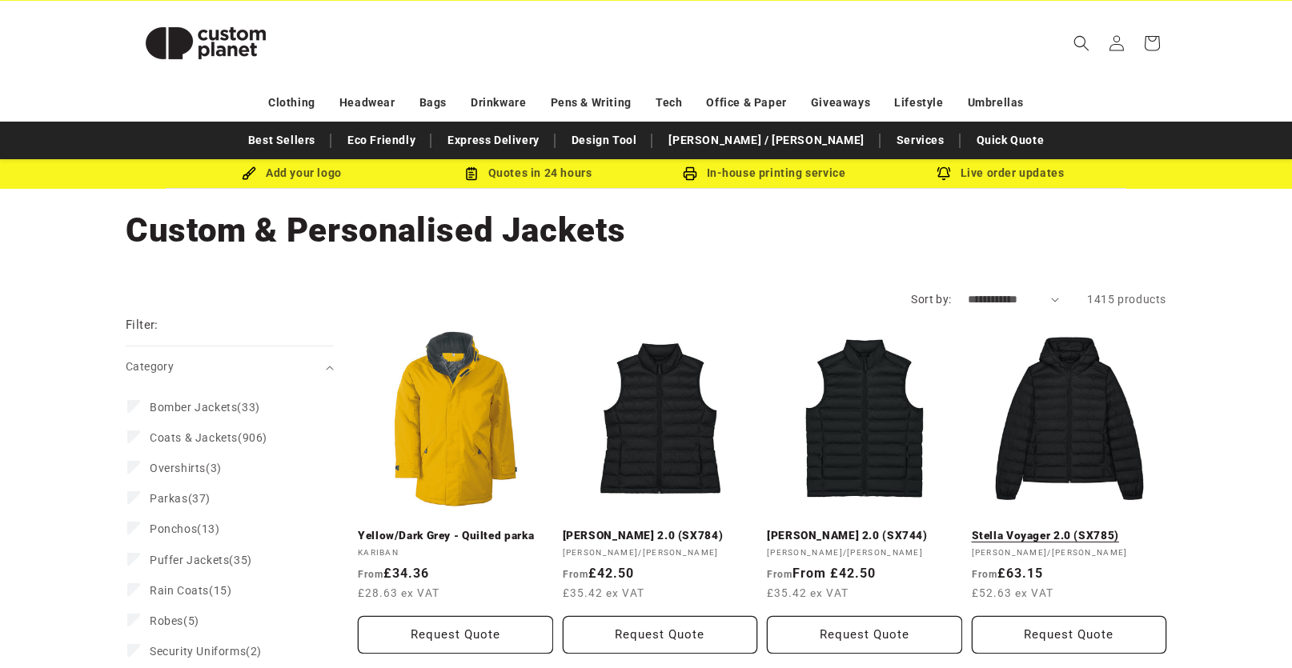
scroll to position [160, 0]
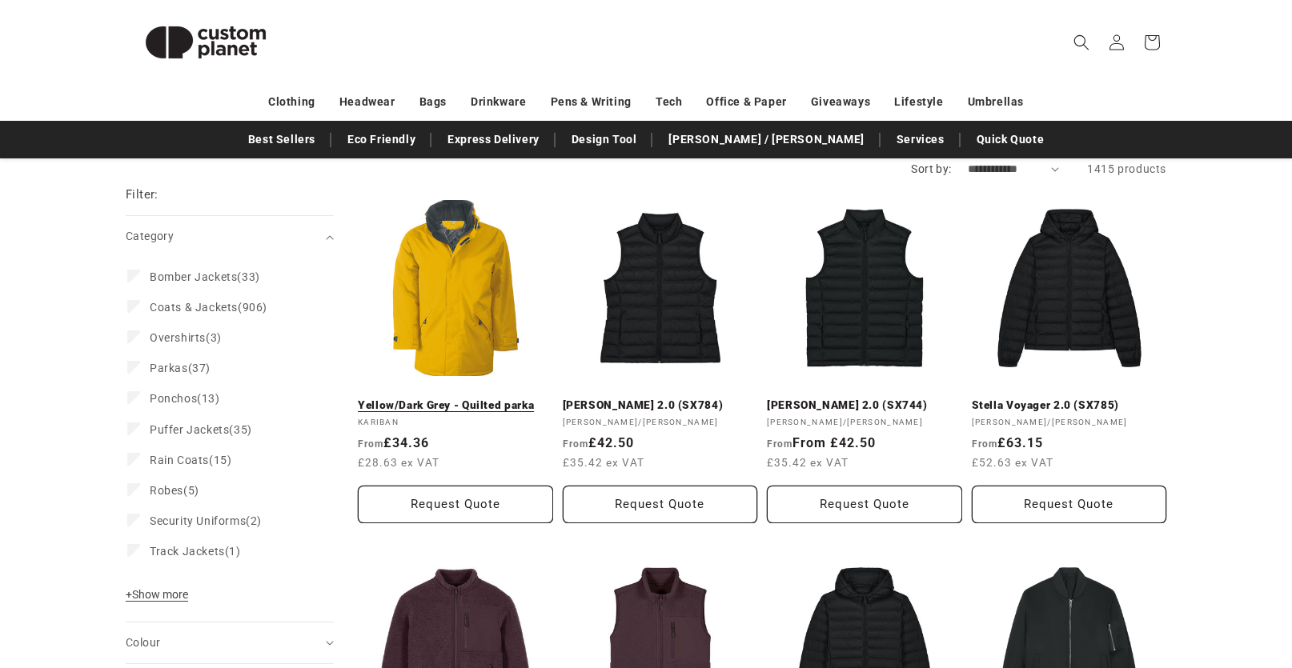
click at [447, 399] on link "Yellow/Dark Grey - Quilted parka" at bounding box center [455, 406] width 195 height 14
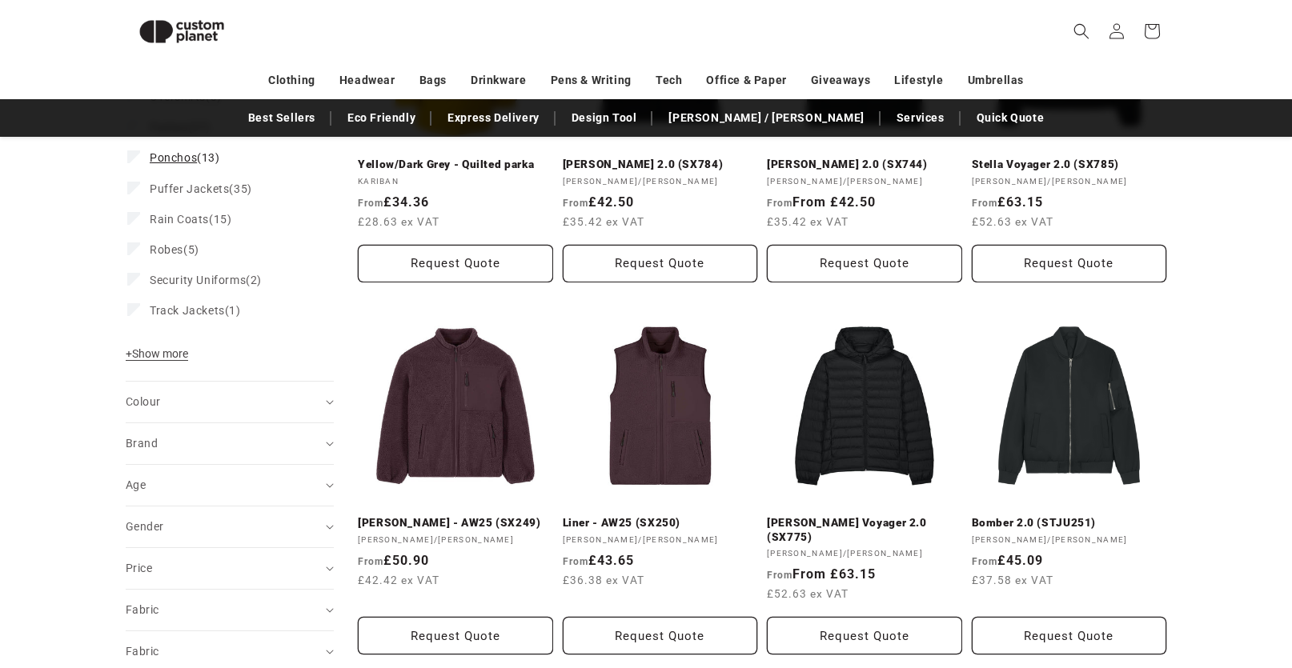
scroll to position [0, 0]
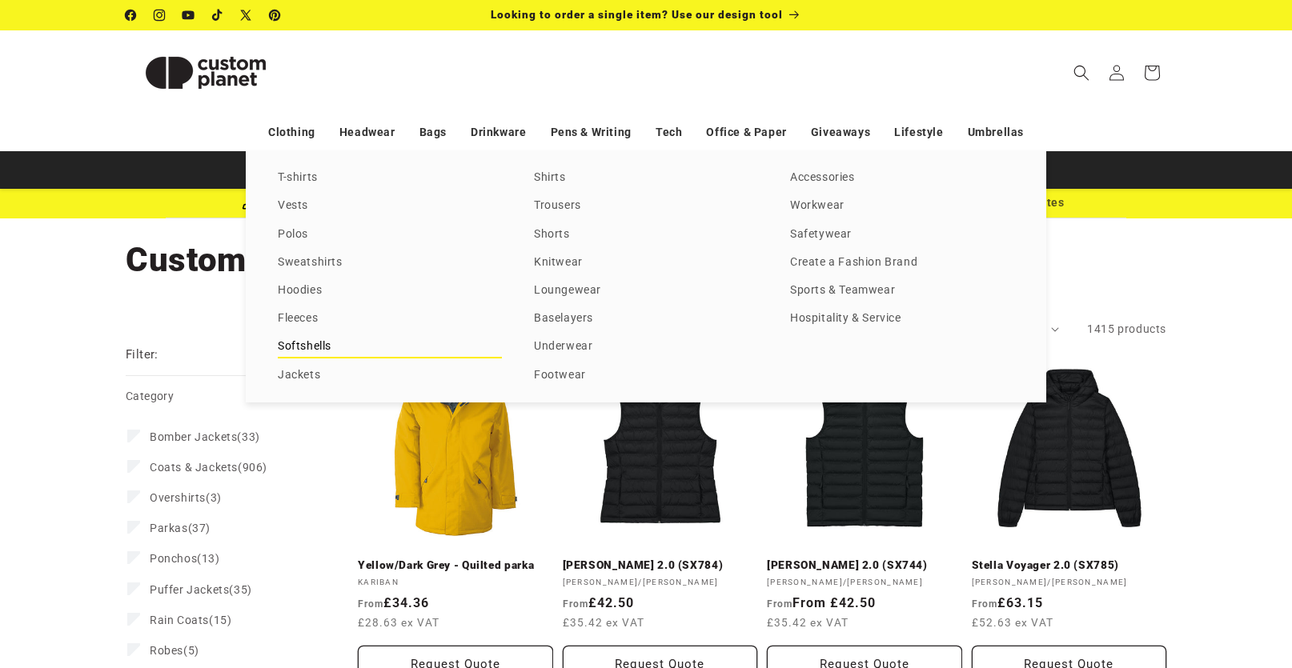
click at [308, 346] on link "Softshells" at bounding box center [390, 347] width 224 height 22
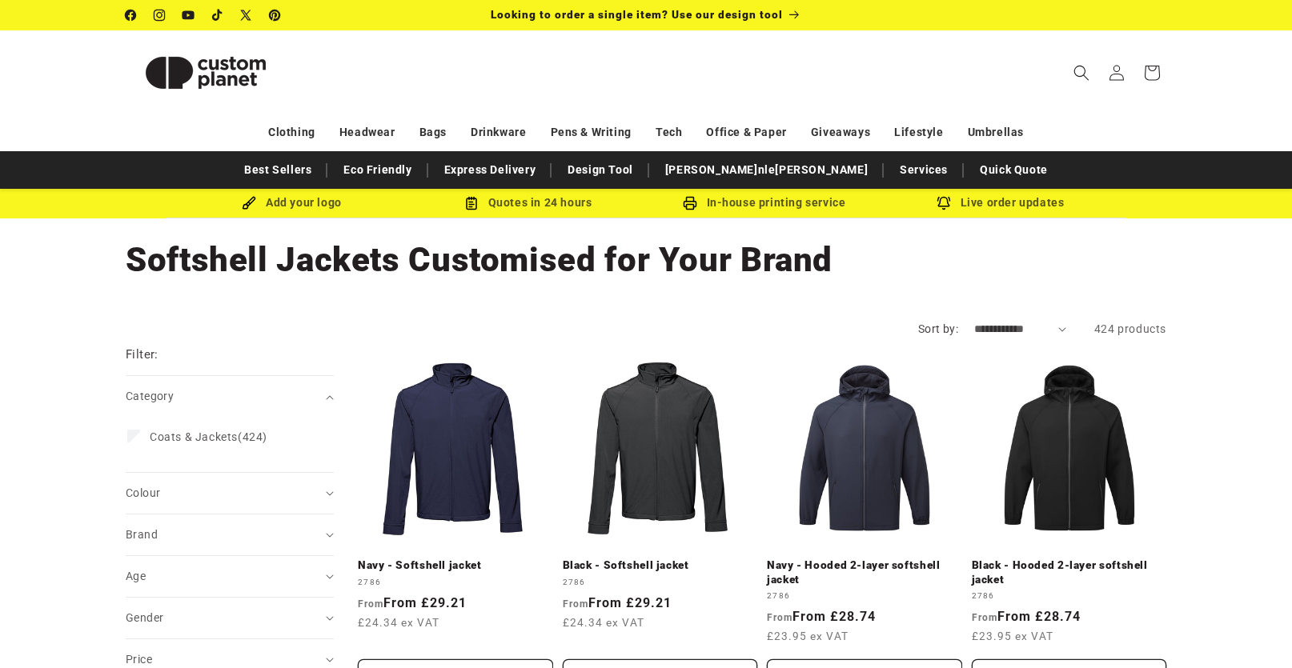
click at [1038, 333] on select "**********" at bounding box center [1020, 329] width 92 height 17
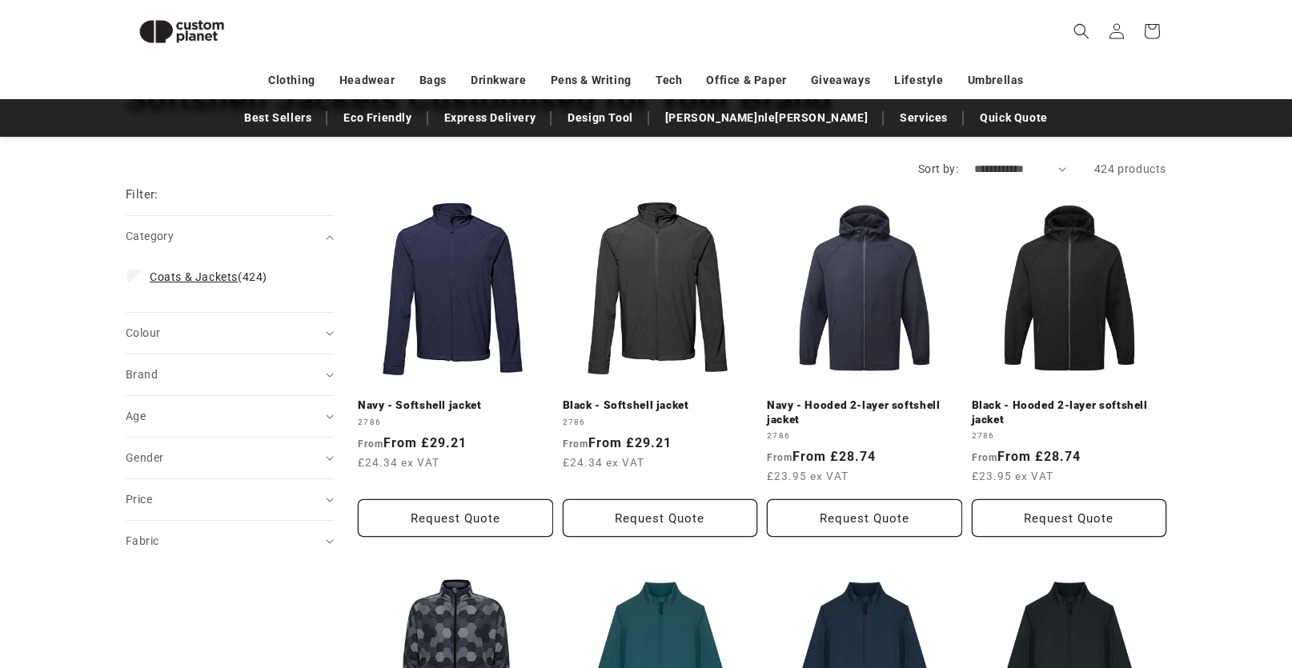
scroll to position [58, 0]
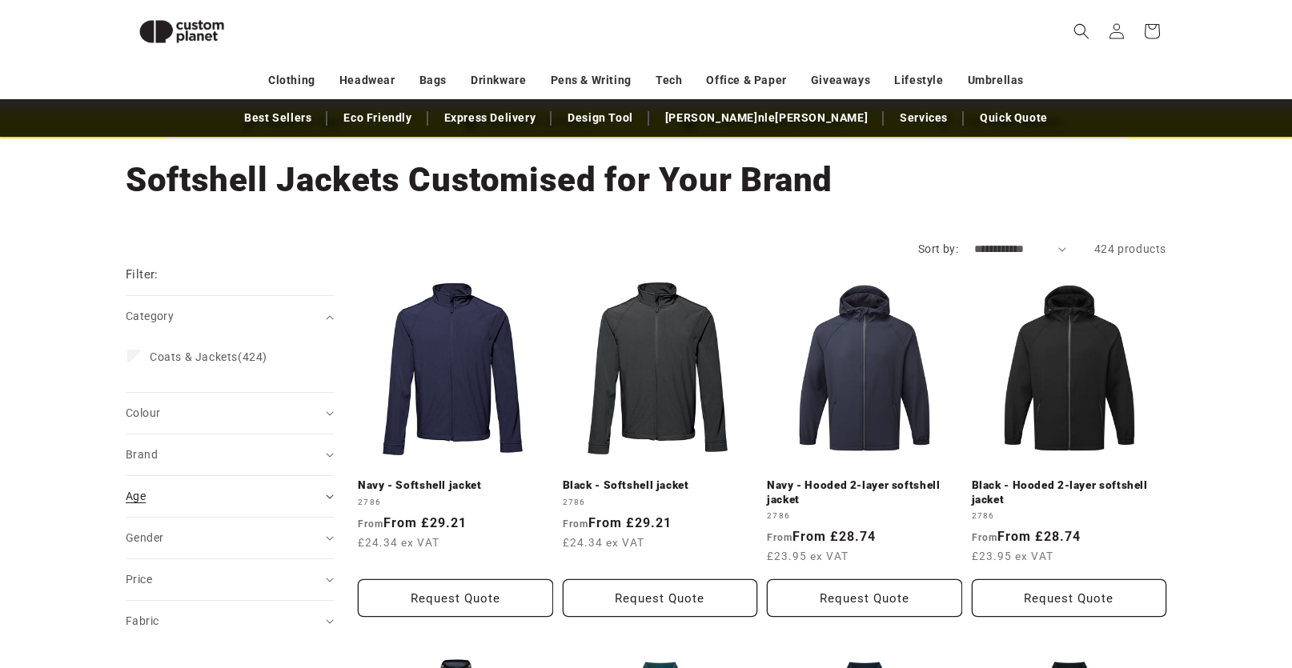
click at [165, 490] on div "Age (0)" at bounding box center [223, 496] width 195 height 17
click at [230, 546] on div "Gender (0)" at bounding box center [223, 538] width 195 height 17
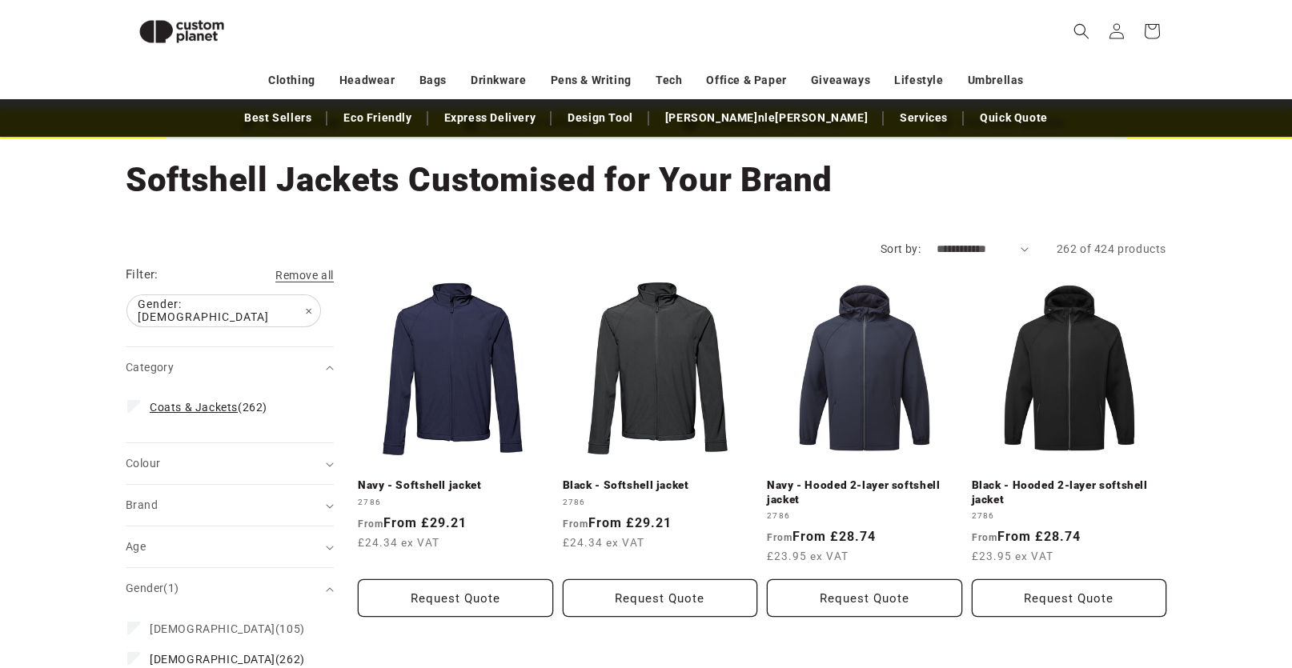
scroll to position [219, 0]
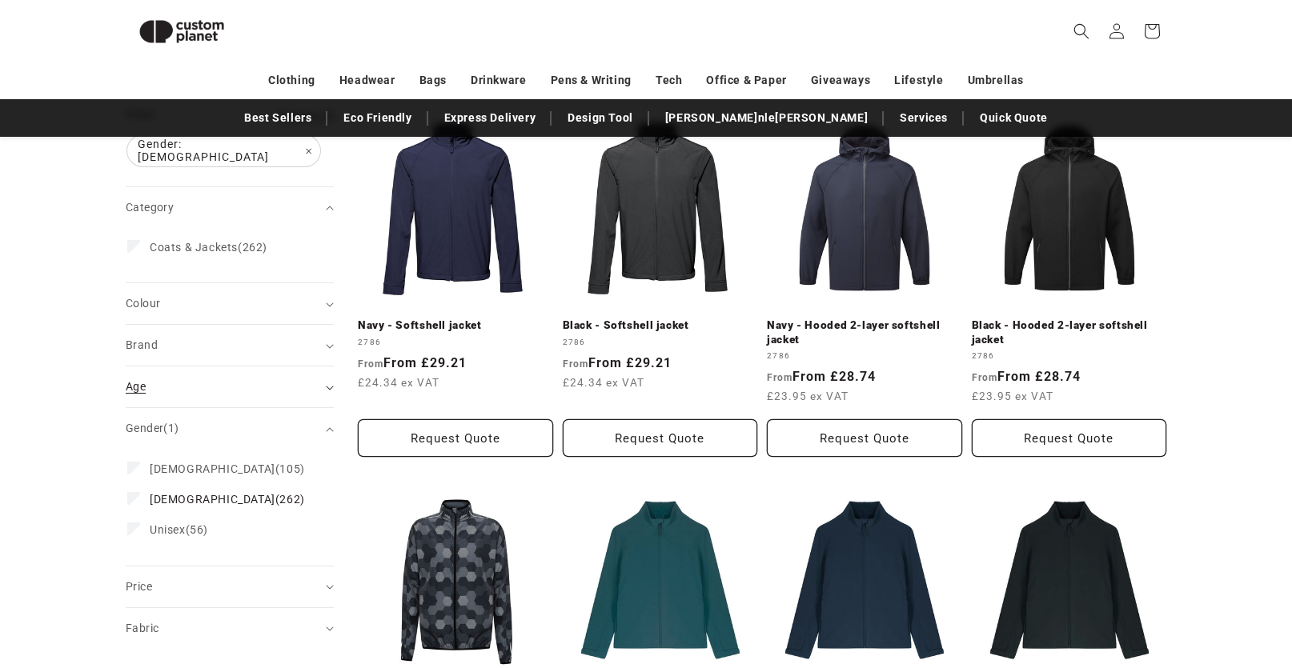
click at [268, 379] on div "Age (0)" at bounding box center [223, 387] width 195 height 17
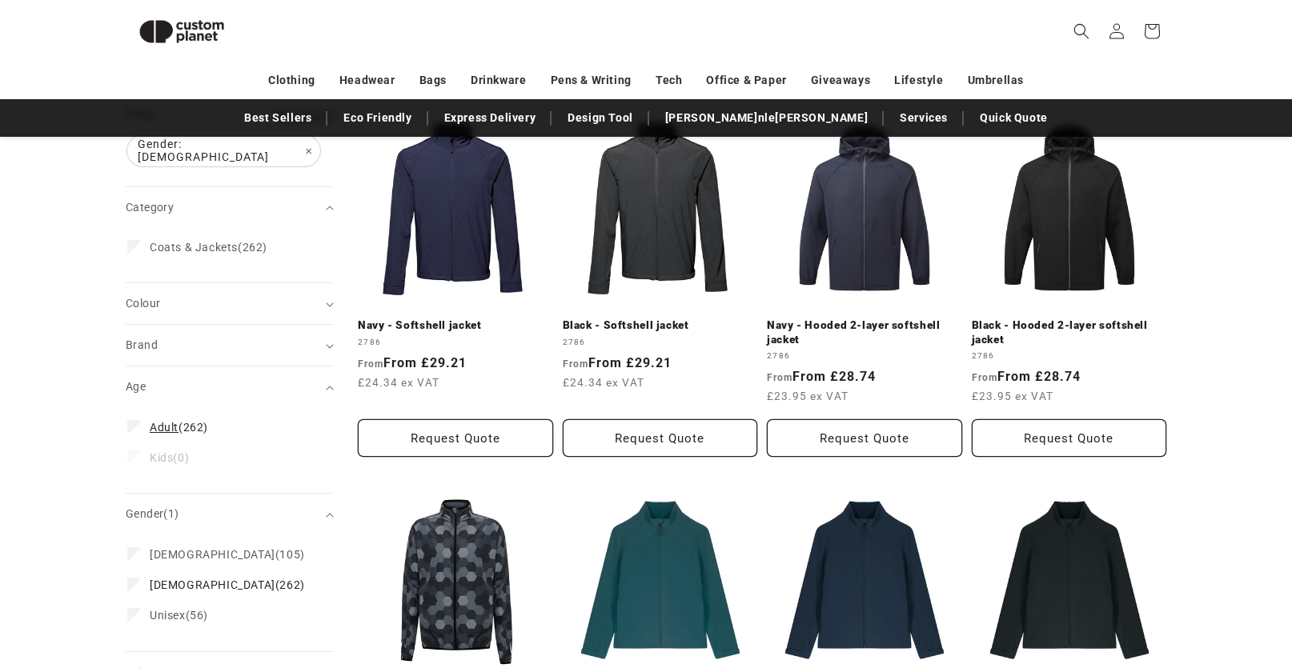
click at [183, 420] on span "Adult (262)" at bounding box center [179, 427] width 58 height 14
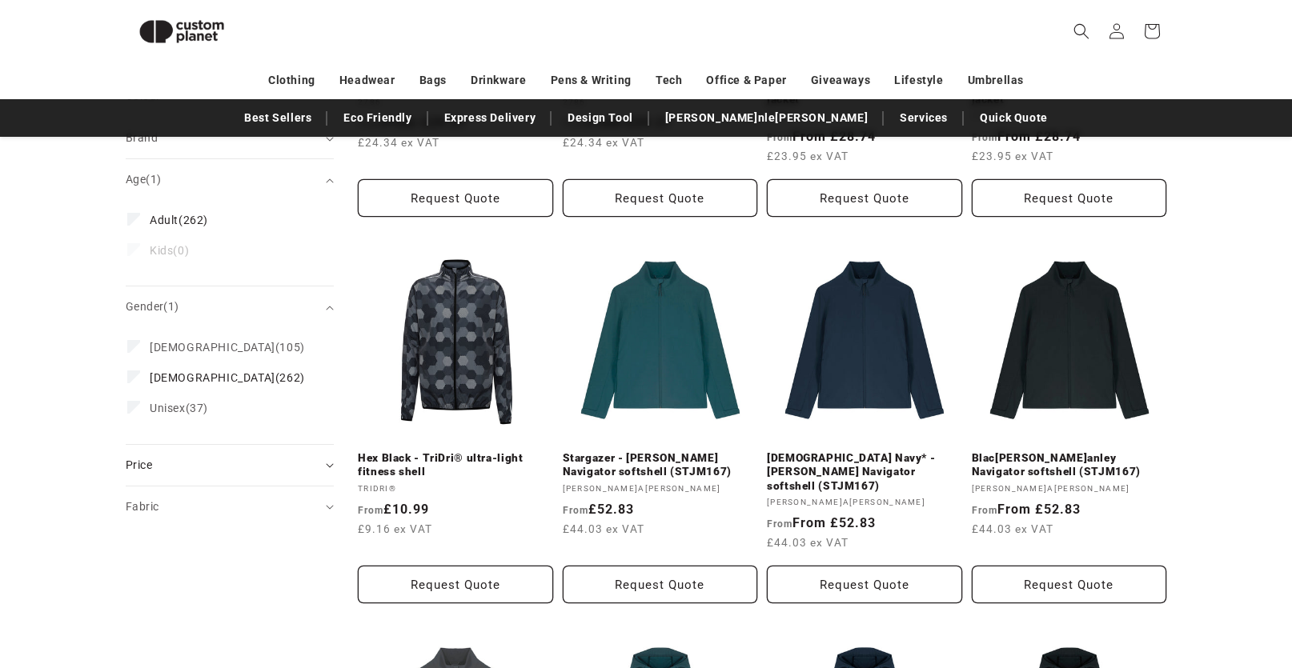
scroll to position [492, 0]
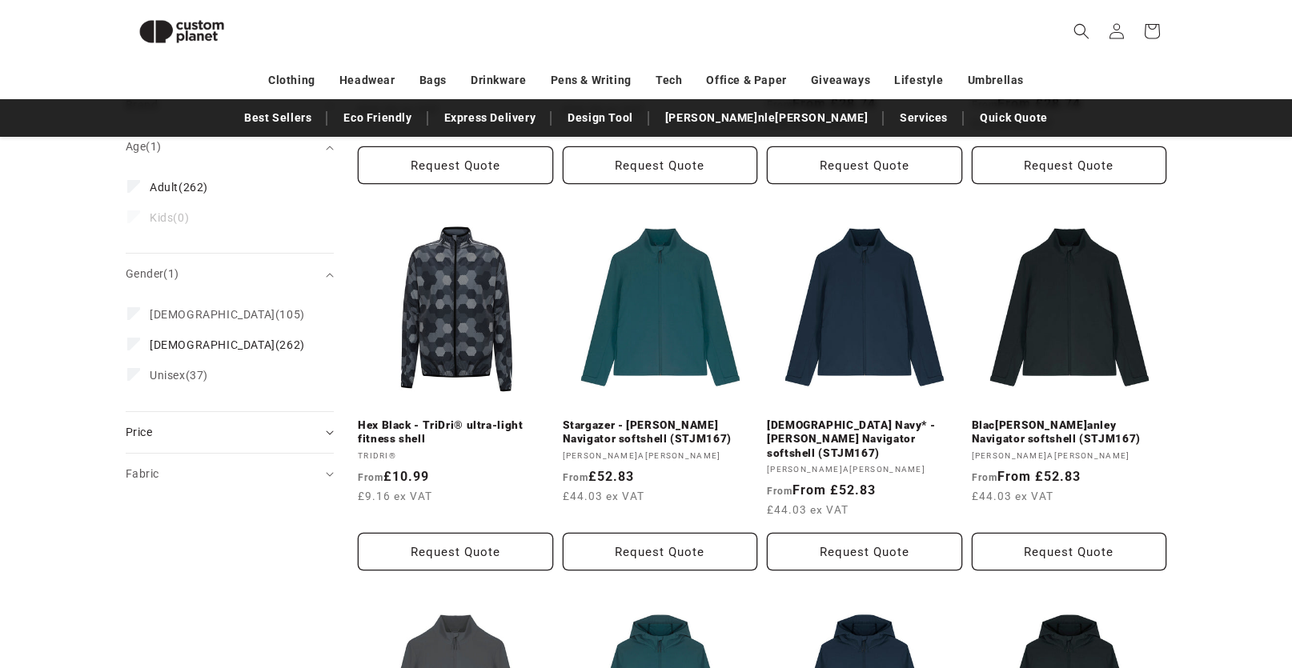
click at [199, 427] on div "Price" at bounding box center [223, 432] width 195 height 17
click at [190, 475] on summary "Fabric (0)" at bounding box center [230, 474] width 208 height 41
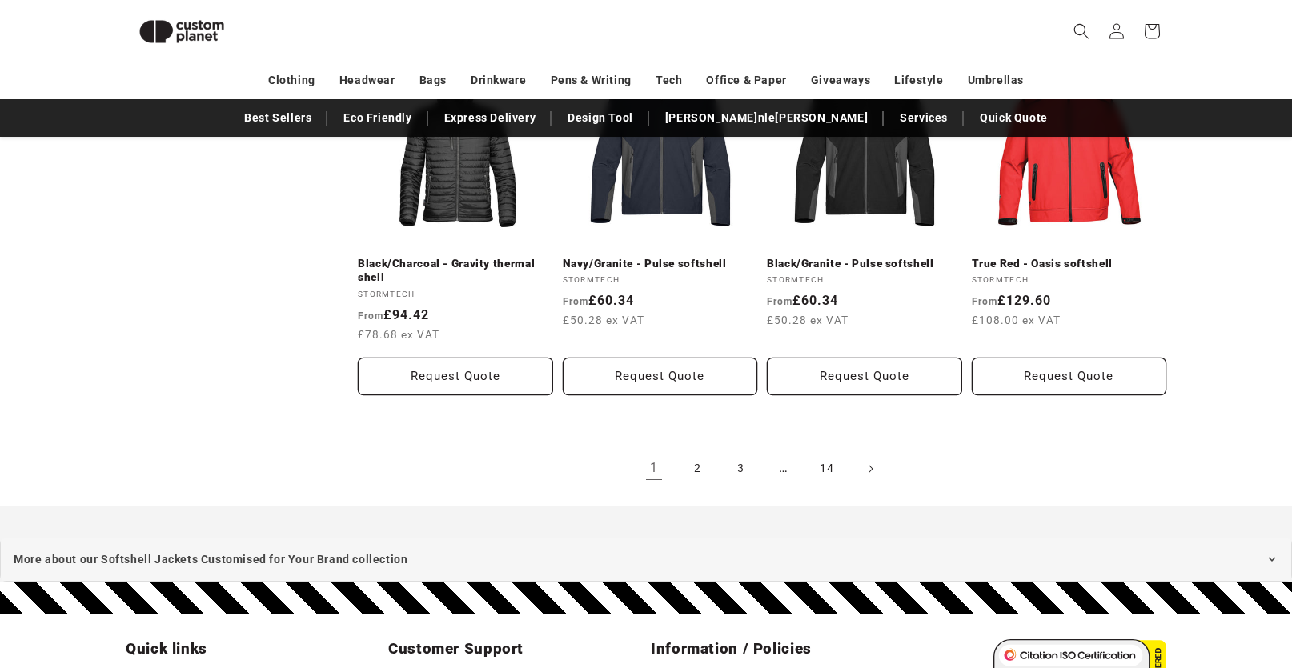
scroll to position [1900, 0]
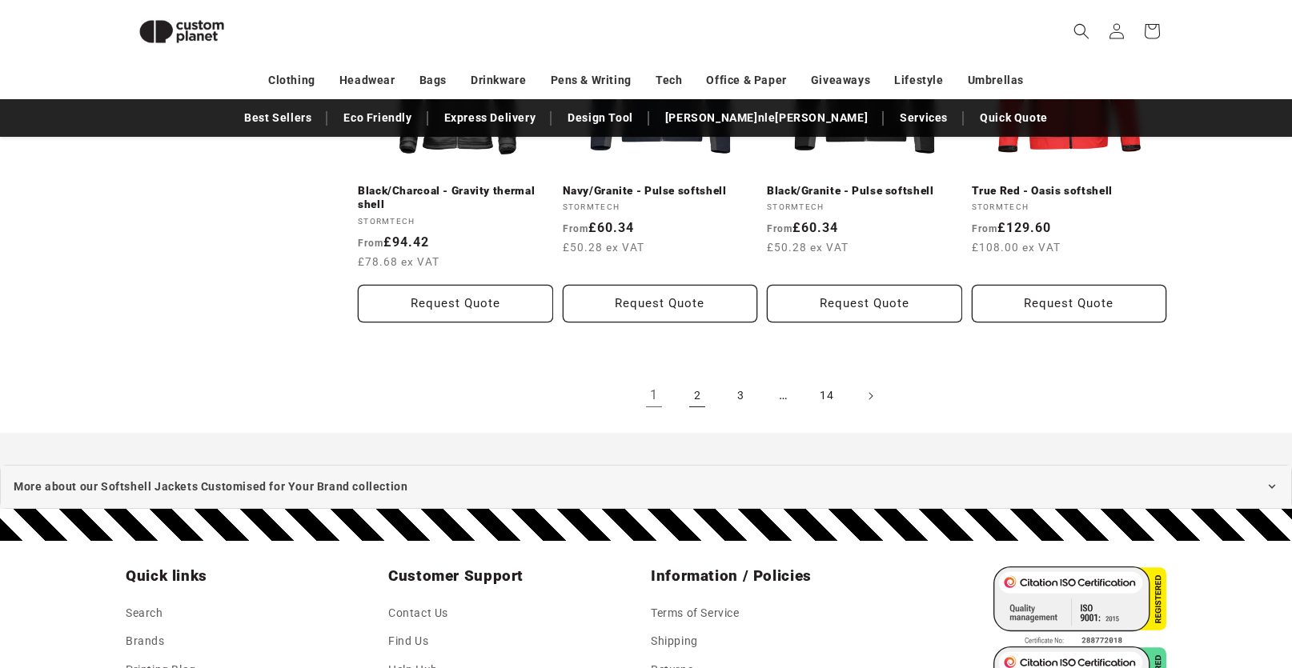
click at [693, 379] on link "2" at bounding box center [697, 396] width 35 height 35
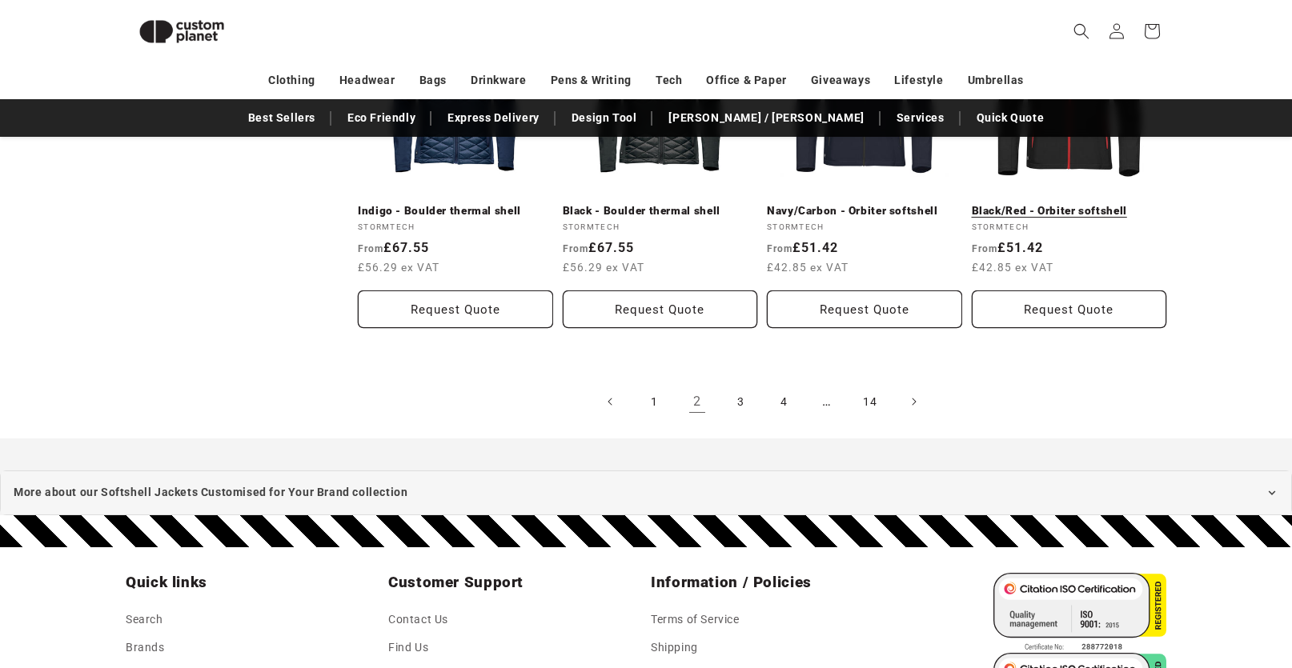
scroll to position [2094, 0]
